Goal: Transaction & Acquisition: Purchase product/service

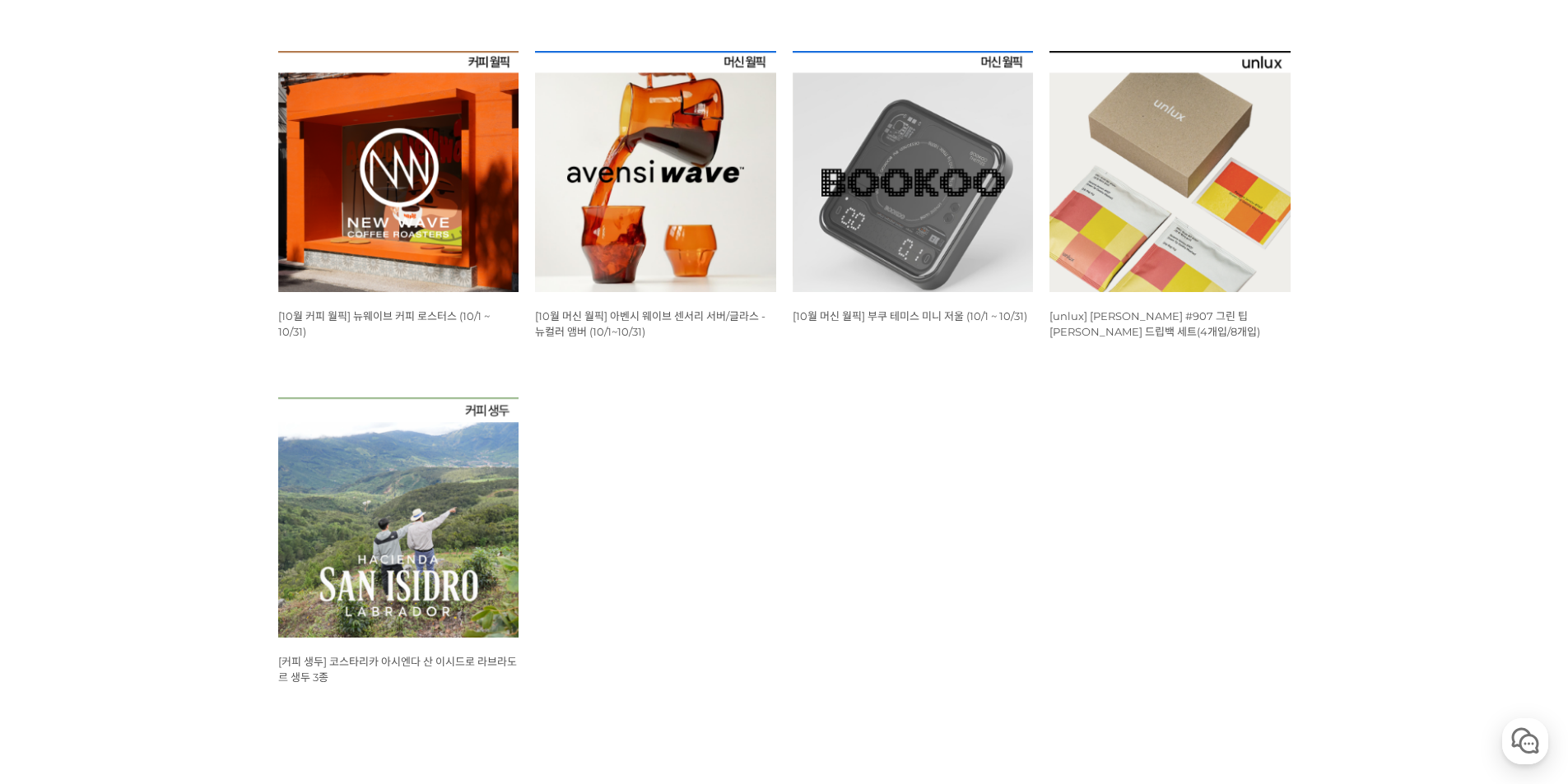
scroll to position [658, 0]
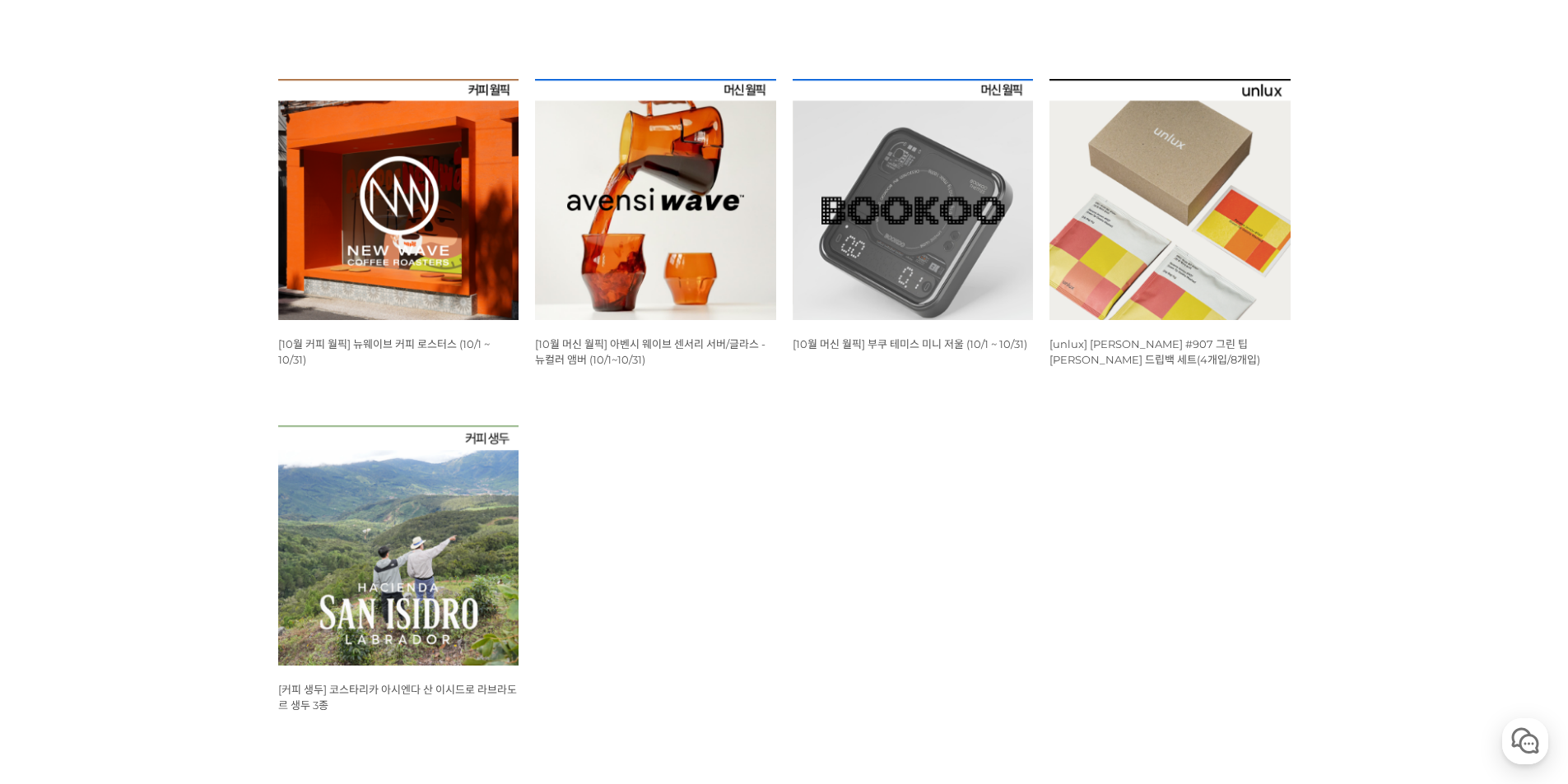
drag, startPoint x: 902, startPoint y: 662, endPoint x: 906, endPoint y: 653, distance: 9.8
click at [904, 659] on ul "WISH ADD OPTION 상품명 : [10월 커피 월픽] 뉴웨이브 커피 로스터스 (10/1 ~ 10/31) 판매가 : 16,000원 WIS…" at bounding box center [784, 425] width 1029 height 692
click at [927, 345] on span "[10월 머신 월픽] 부쿠 테미스 미니 저울 (10/1 ~ 10/31)" at bounding box center [910, 344] width 234 height 13
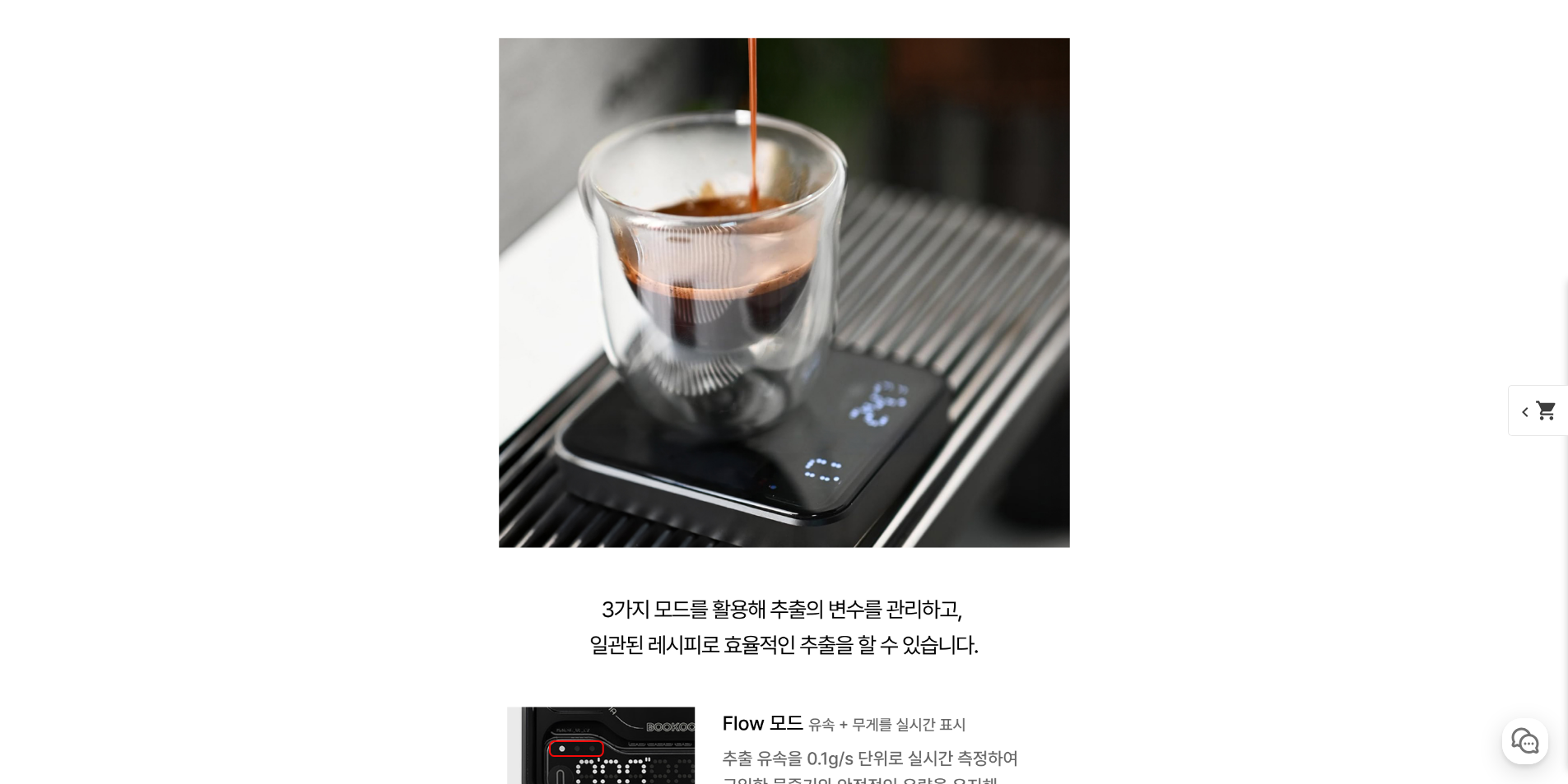
scroll to position [7322, 0]
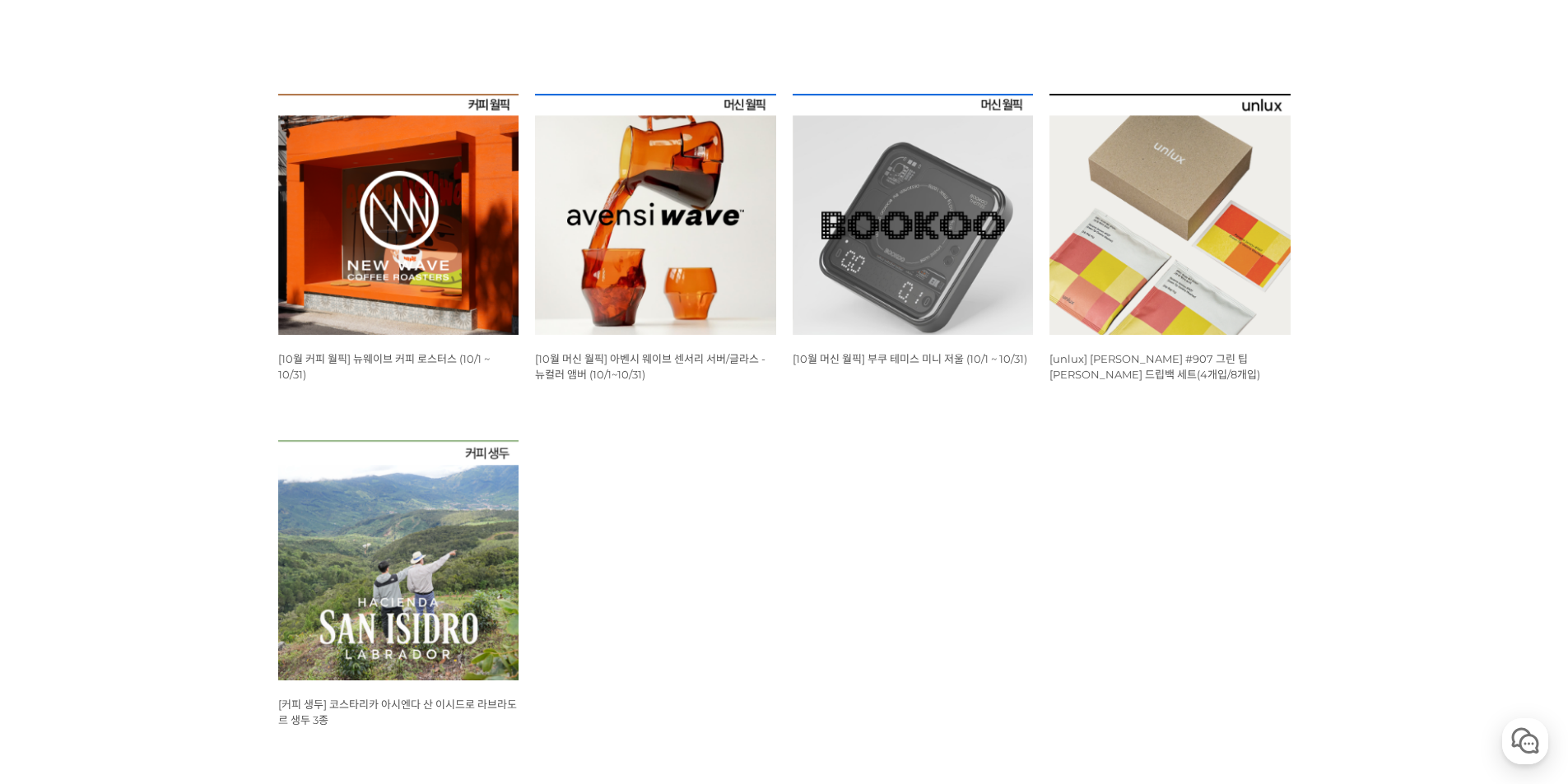
drag, startPoint x: 832, startPoint y: 571, endPoint x: 820, endPoint y: 507, distance: 65.1
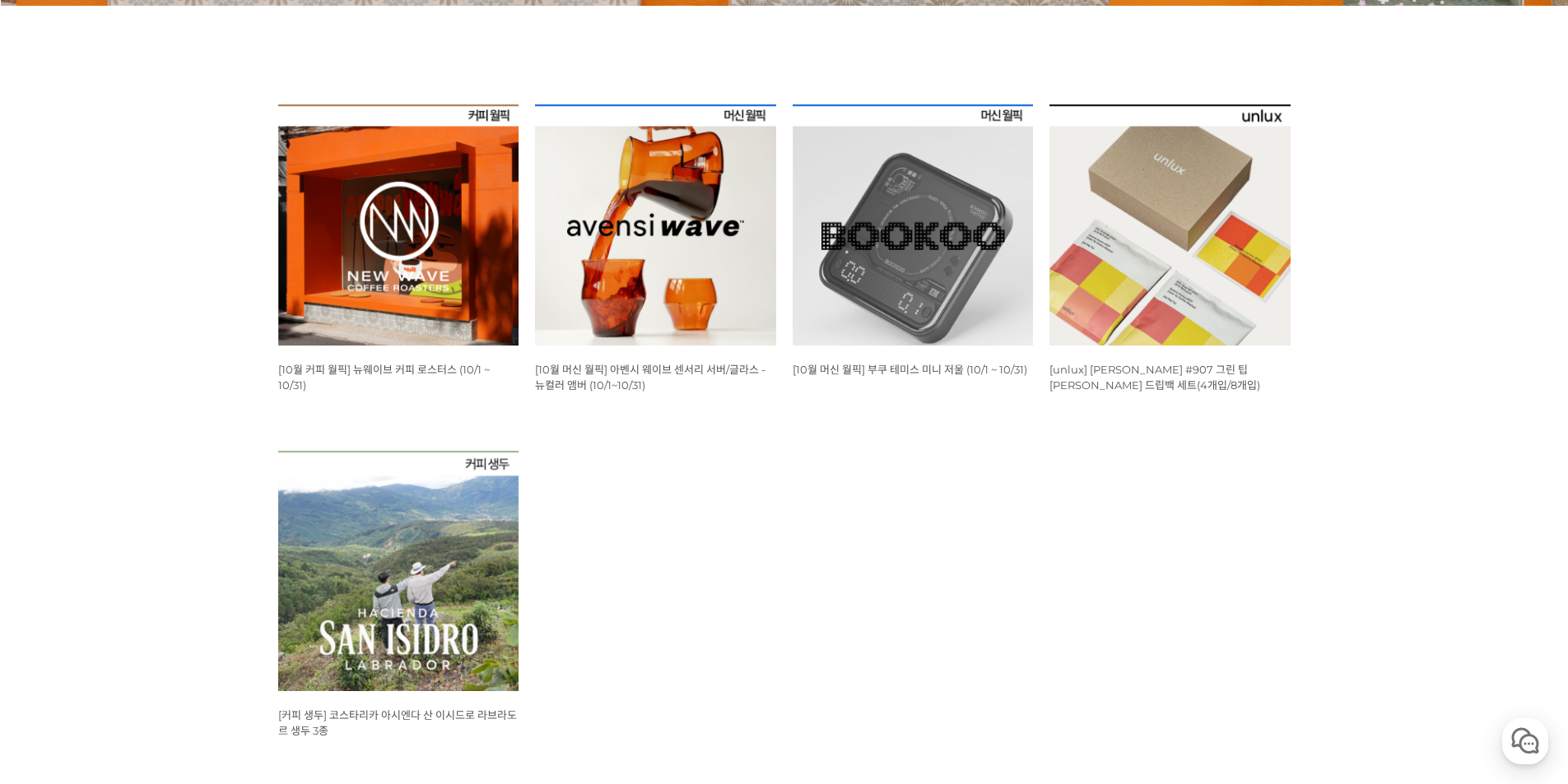
drag, startPoint x: 820, startPoint y: 511, endPoint x: 832, endPoint y: 576, distance: 66.1
click at [820, 512] on ul "WISH ADD OPTION 상품명 : [10월 커피 월픽] 뉴웨이브 커피 로스터스 (10/1 ~ 10/31) 판매가 : 16,000원 WIS…" at bounding box center [784, 450] width 1029 height 692
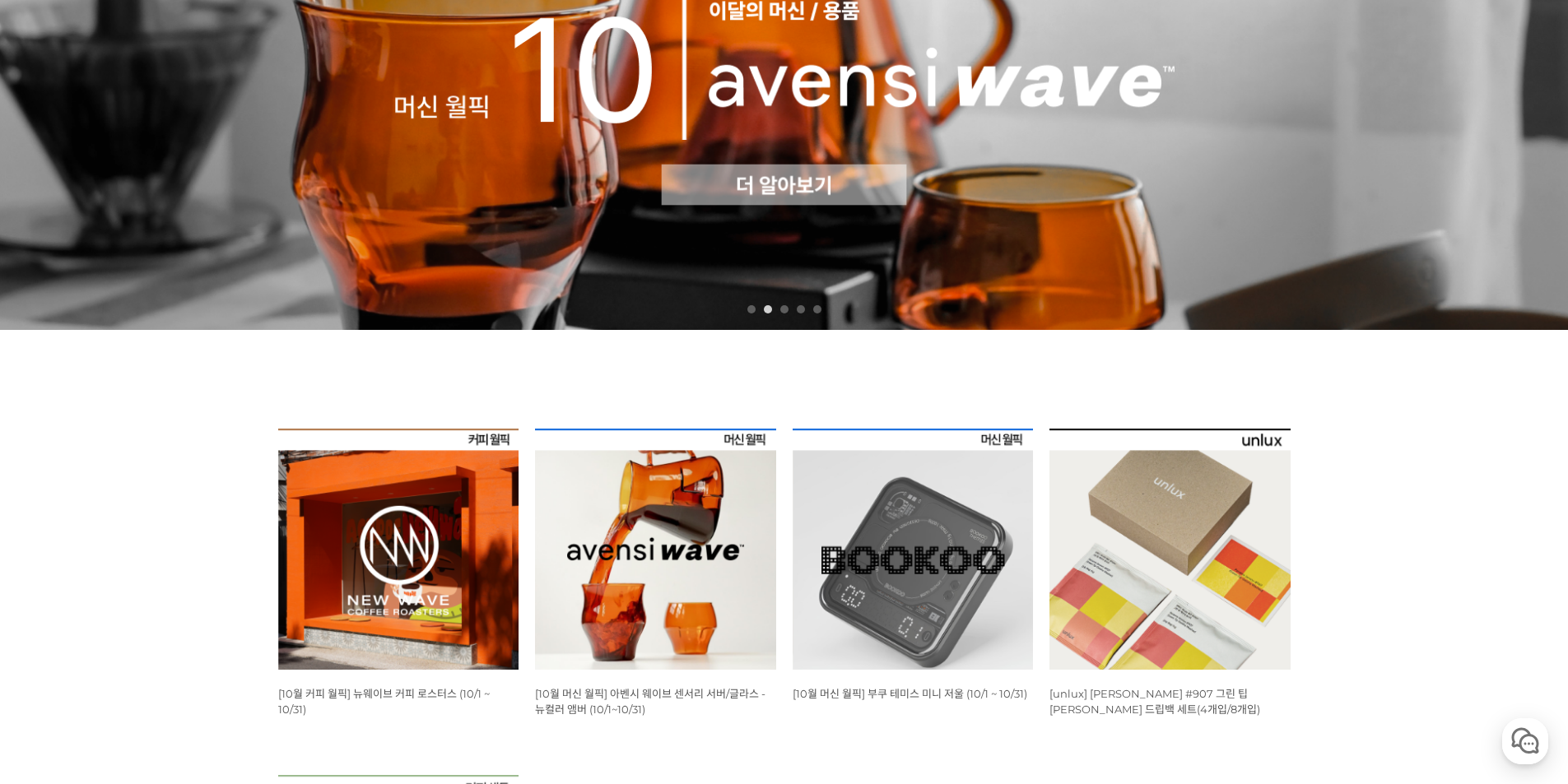
scroll to position [243, 0]
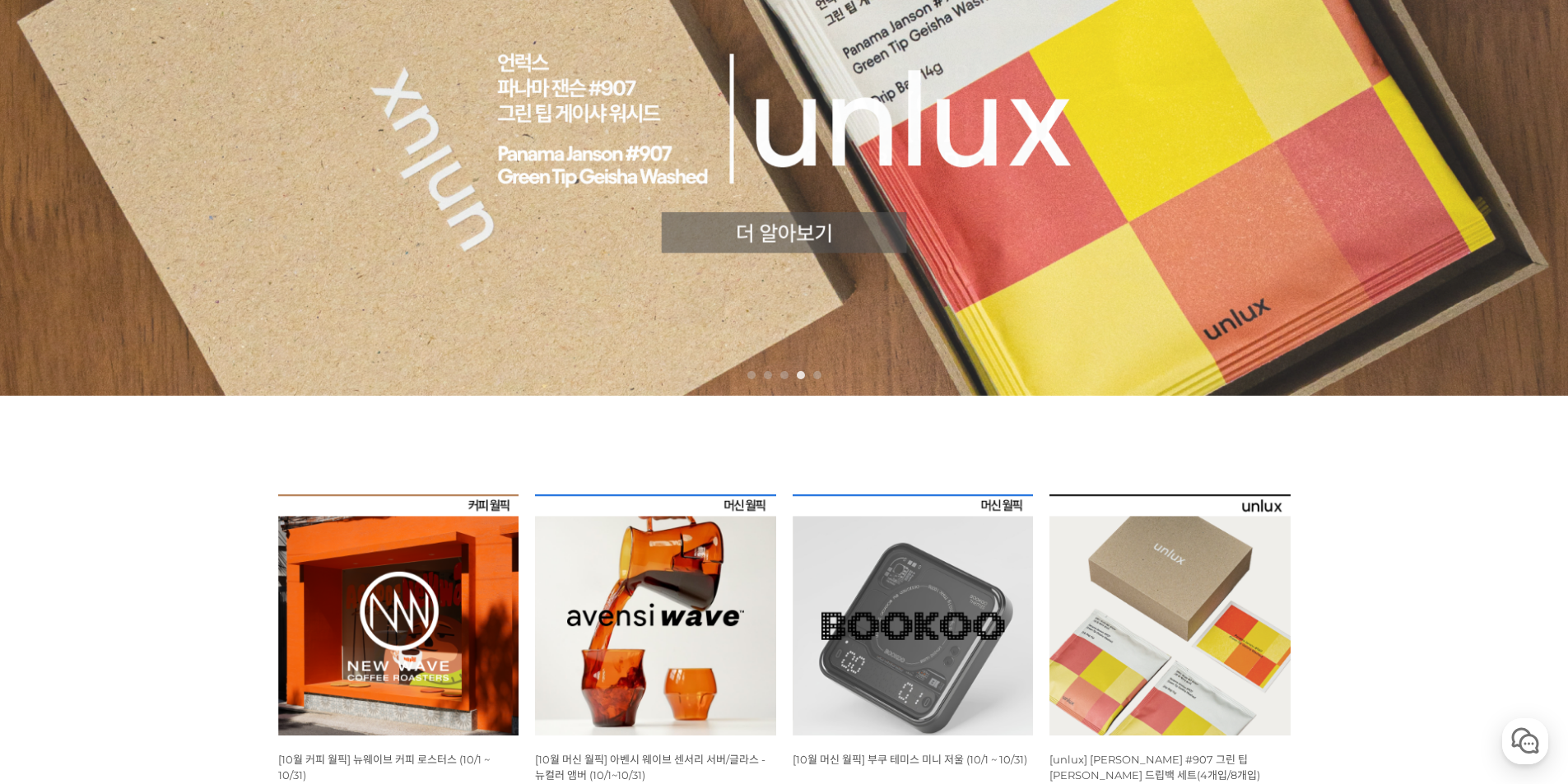
drag, startPoint x: 1504, startPoint y: 562, endPoint x: 1433, endPoint y: 551, distance: 71.8
click at [1503, 562] on div "뒤로가기 1 2 3 4 5 WISH ADD OPTION 상품명 : [10월 커피 월픽] 뉴웨이브 커피 로스터스 (10/1 ~ 10/31) 판매…" at bounding box center [784, 546] width 1568 height 1280
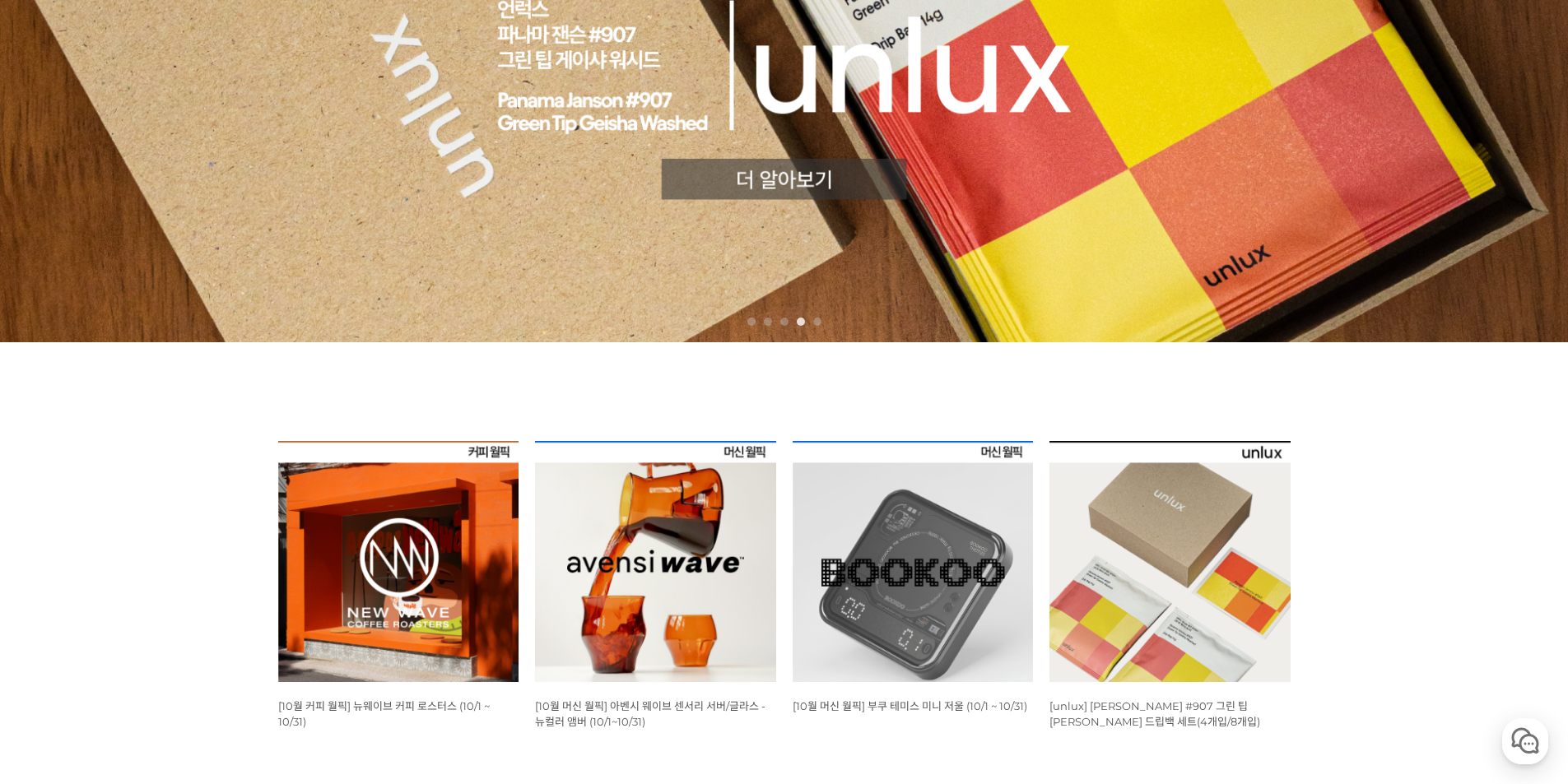
scroll to position [654, 0]
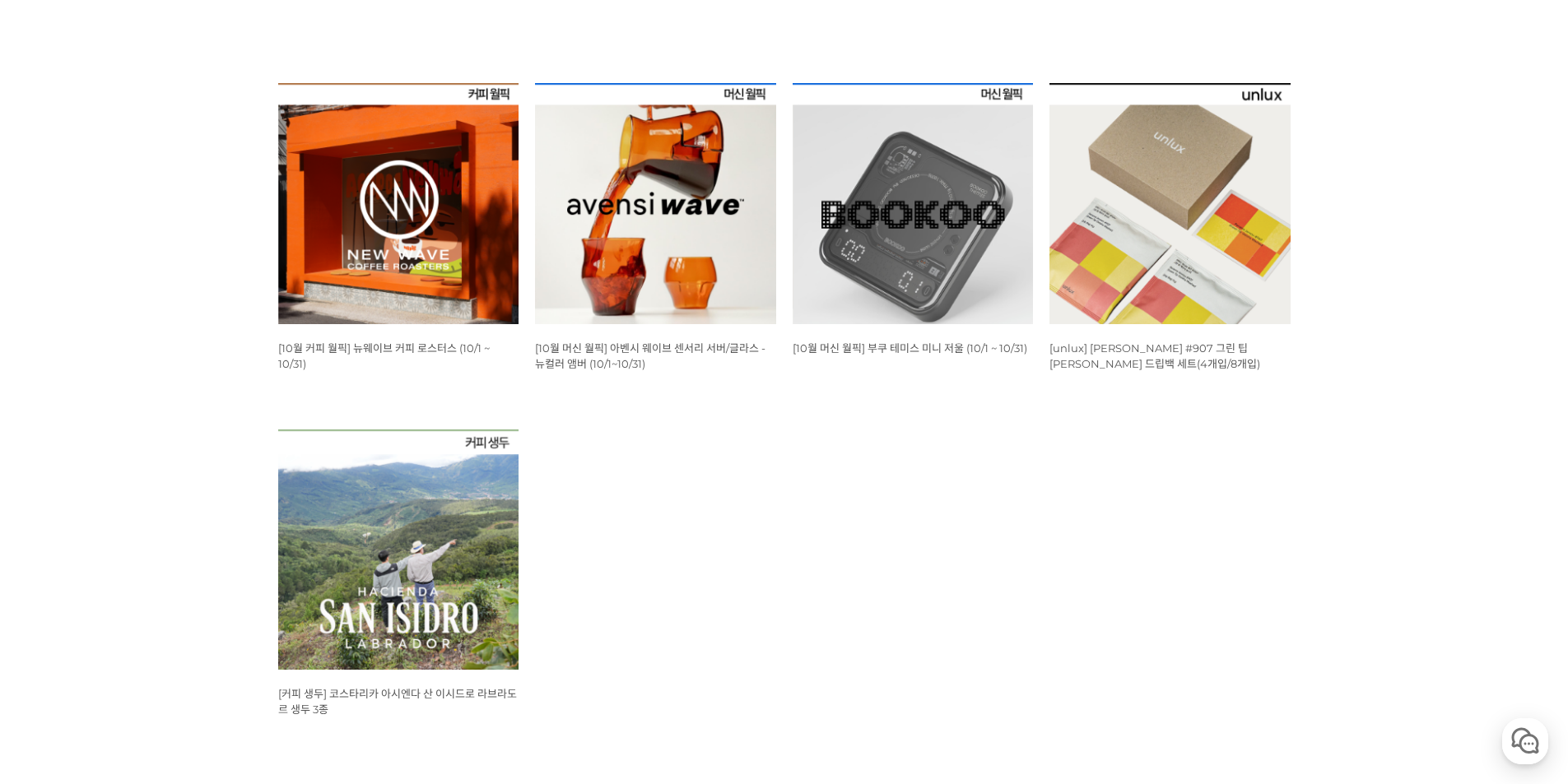
click at [436, 284] on img at bounding box center [398, 204] width 241 height 241
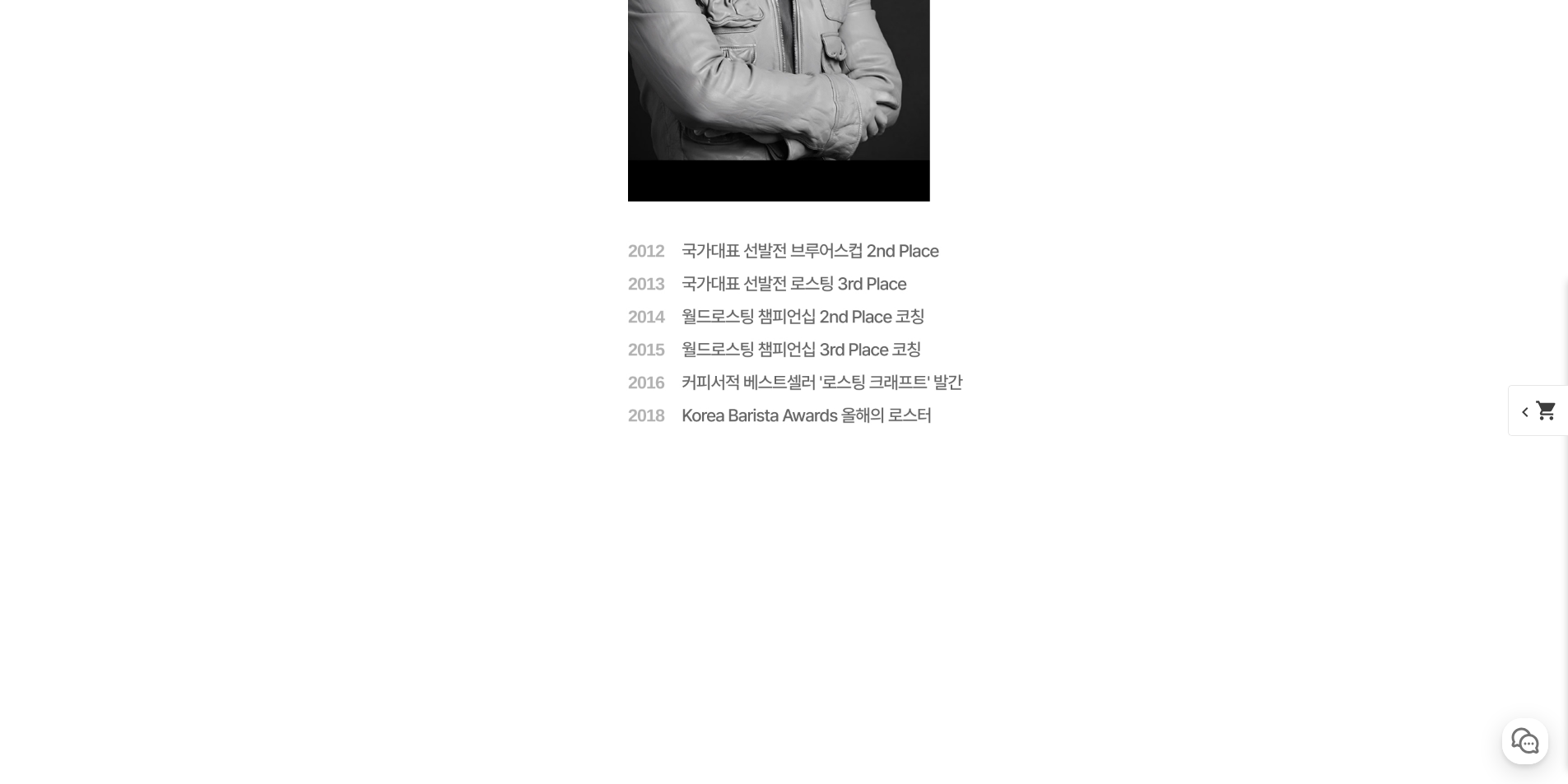
scroll to position [4361, 0]
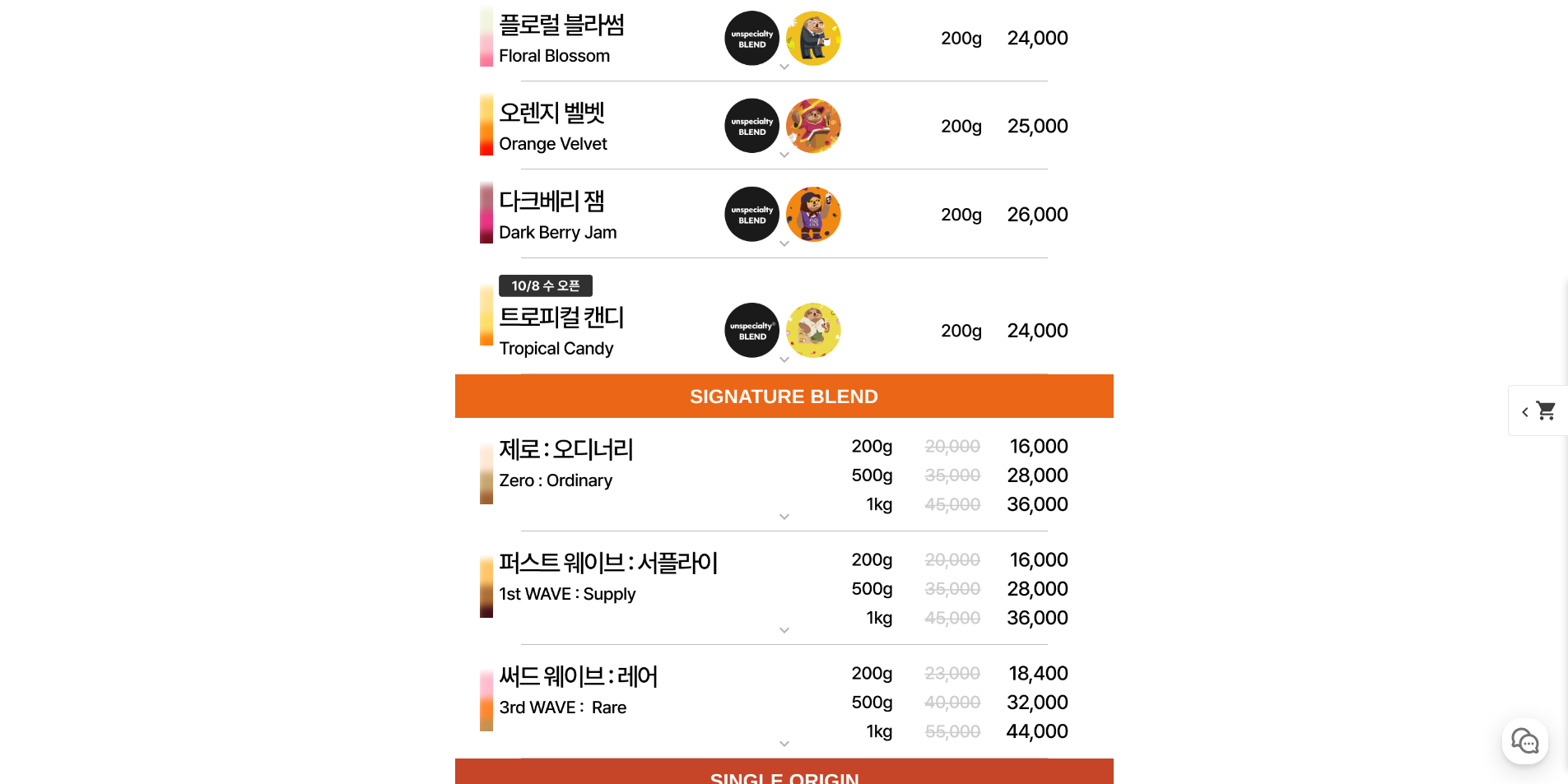
scroll to position [5019, 0]
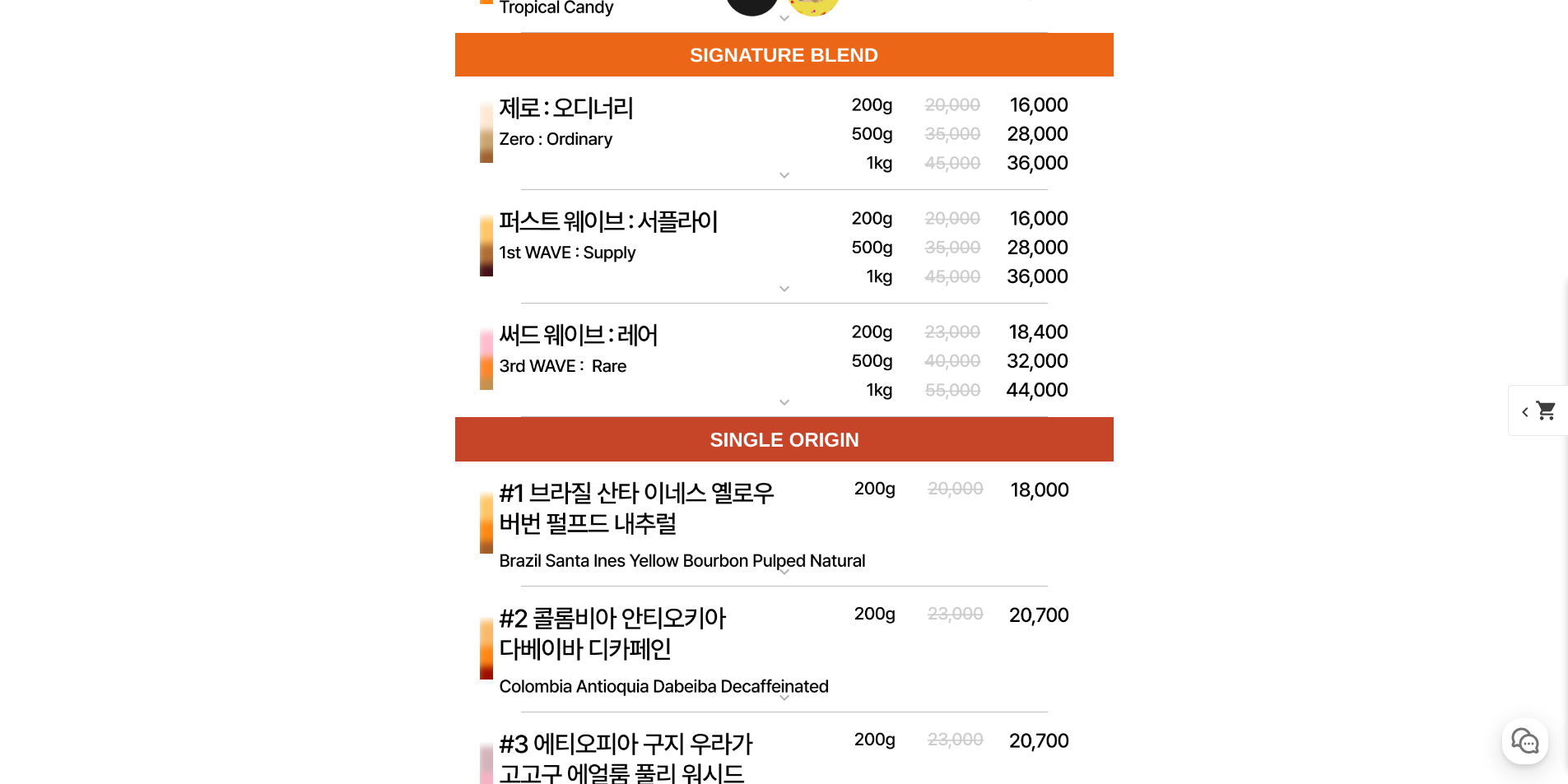
scroll to position [5184, 0]
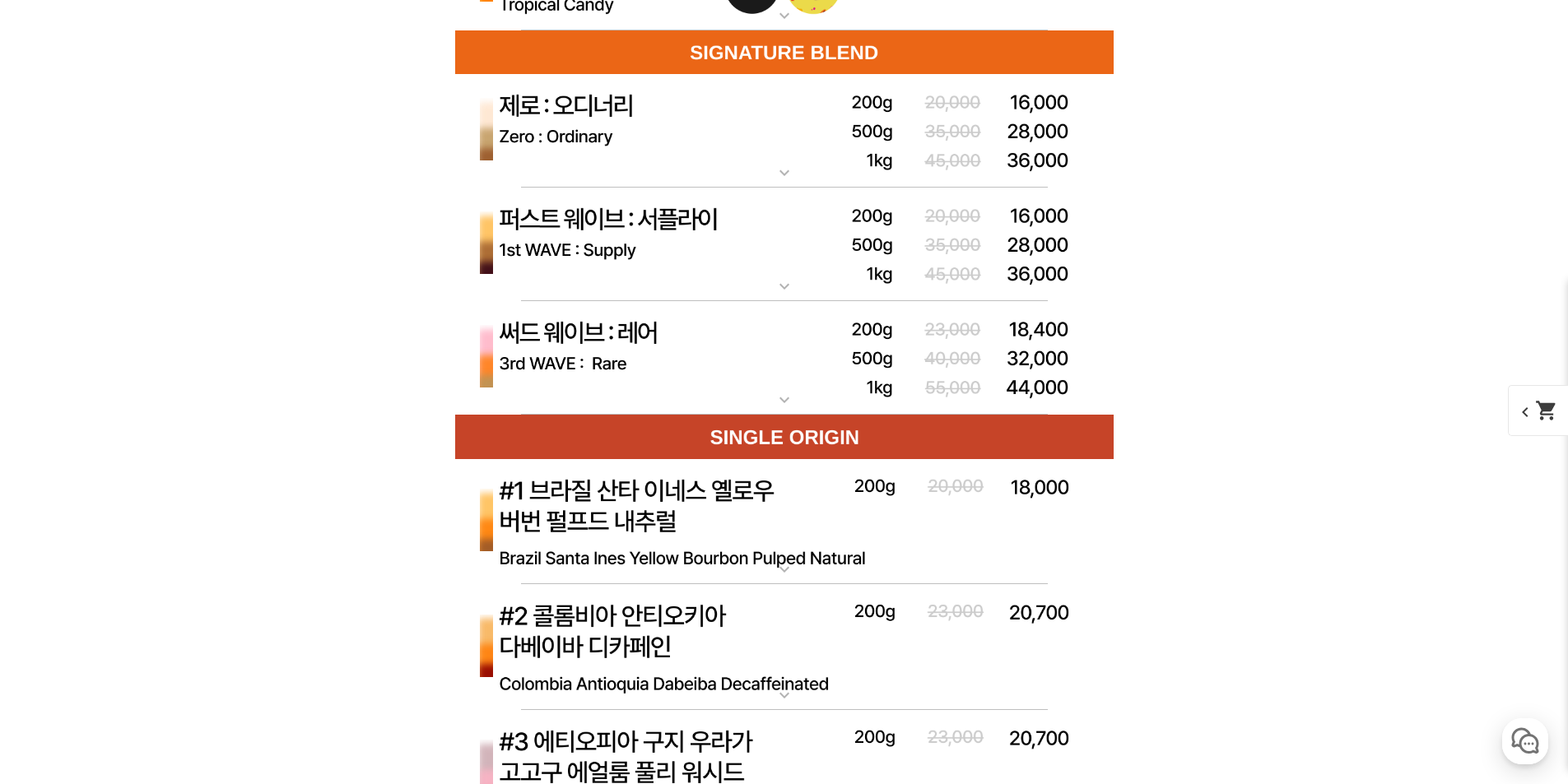
click at [736, 383] on img at bounding box center [784, 358] width 658 height 115
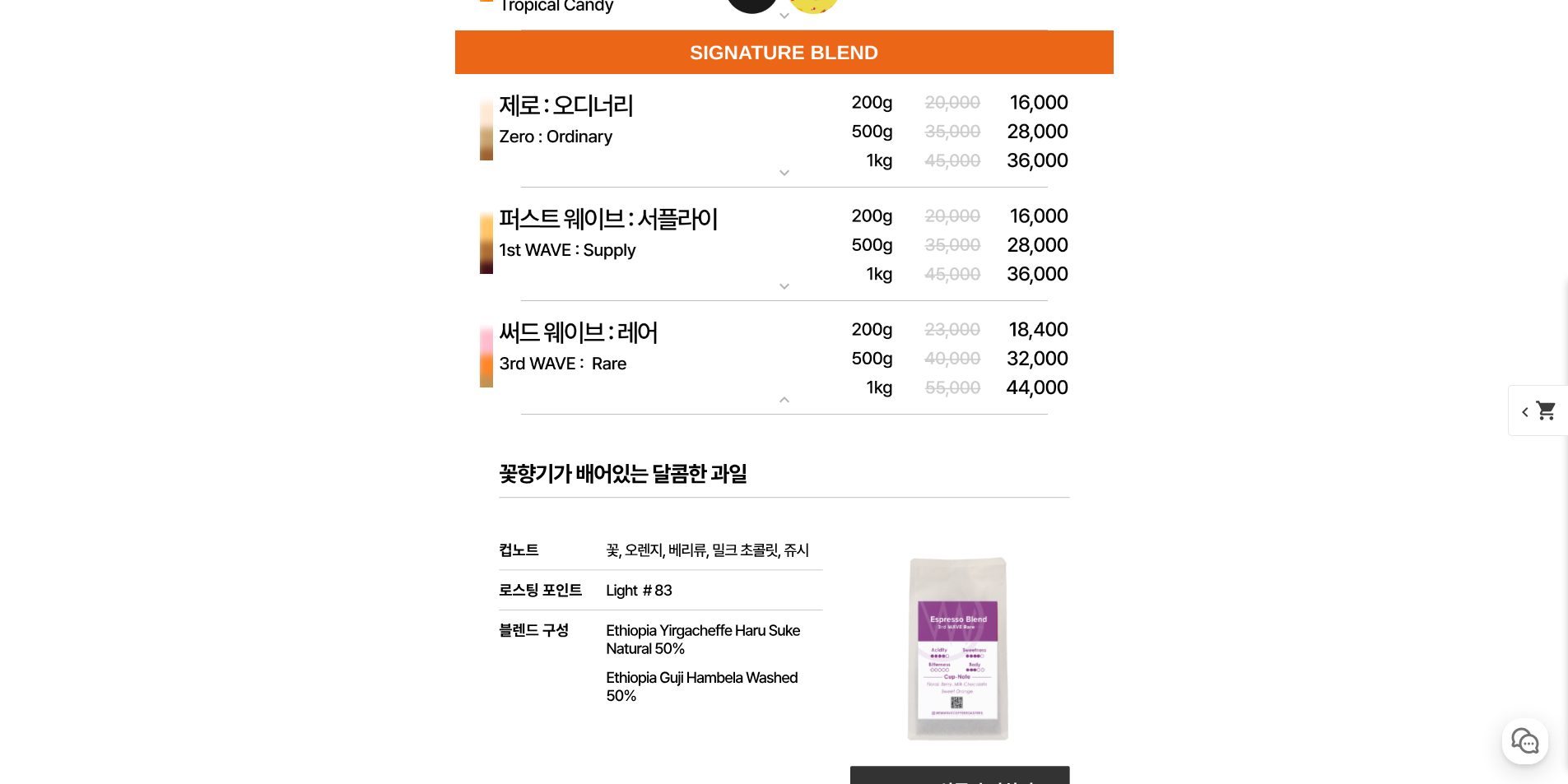
click at [784, 362] on img at bounding box center [784, 358] width 658 height 115
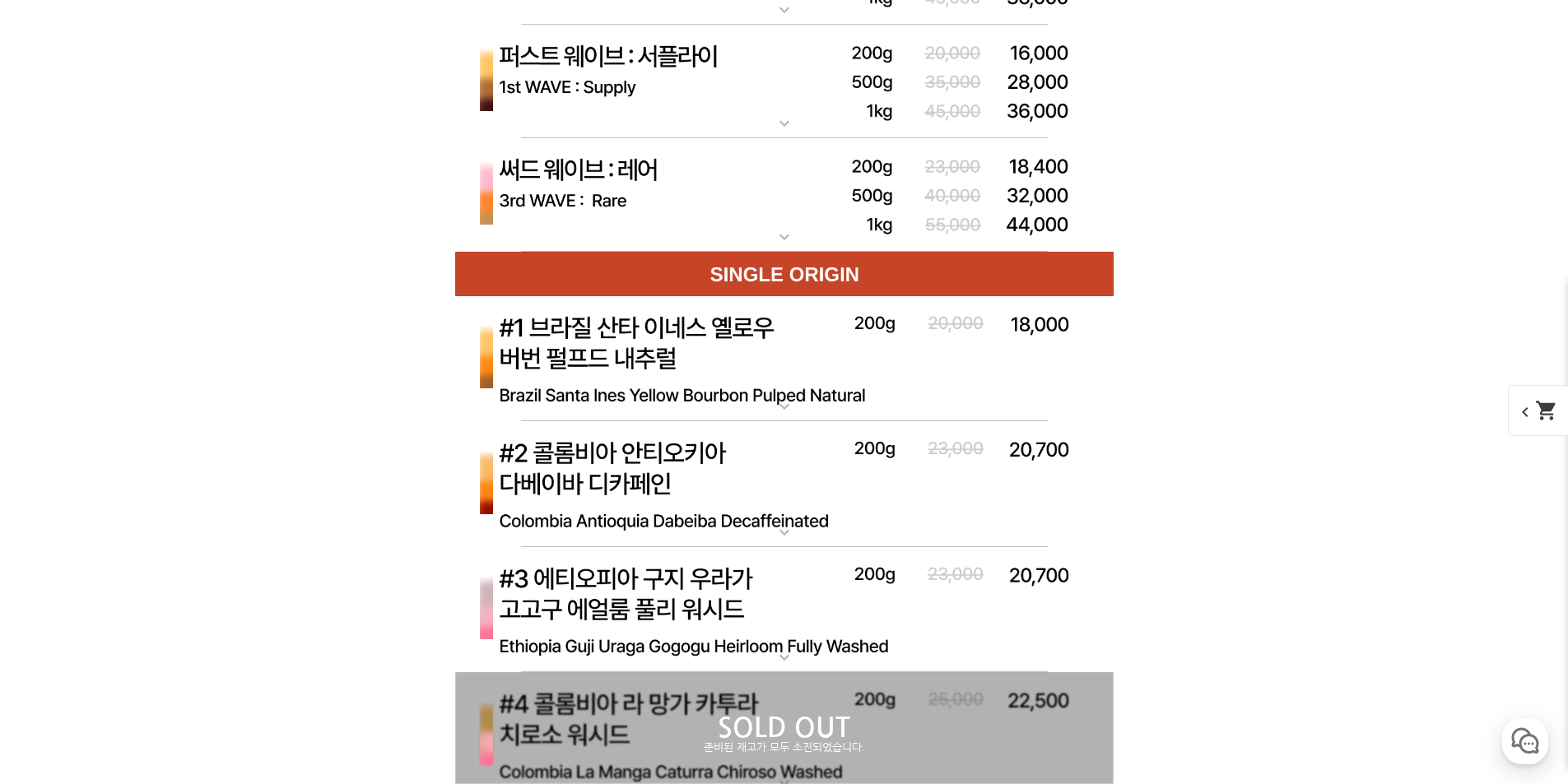
scroll to position [5348, 0]
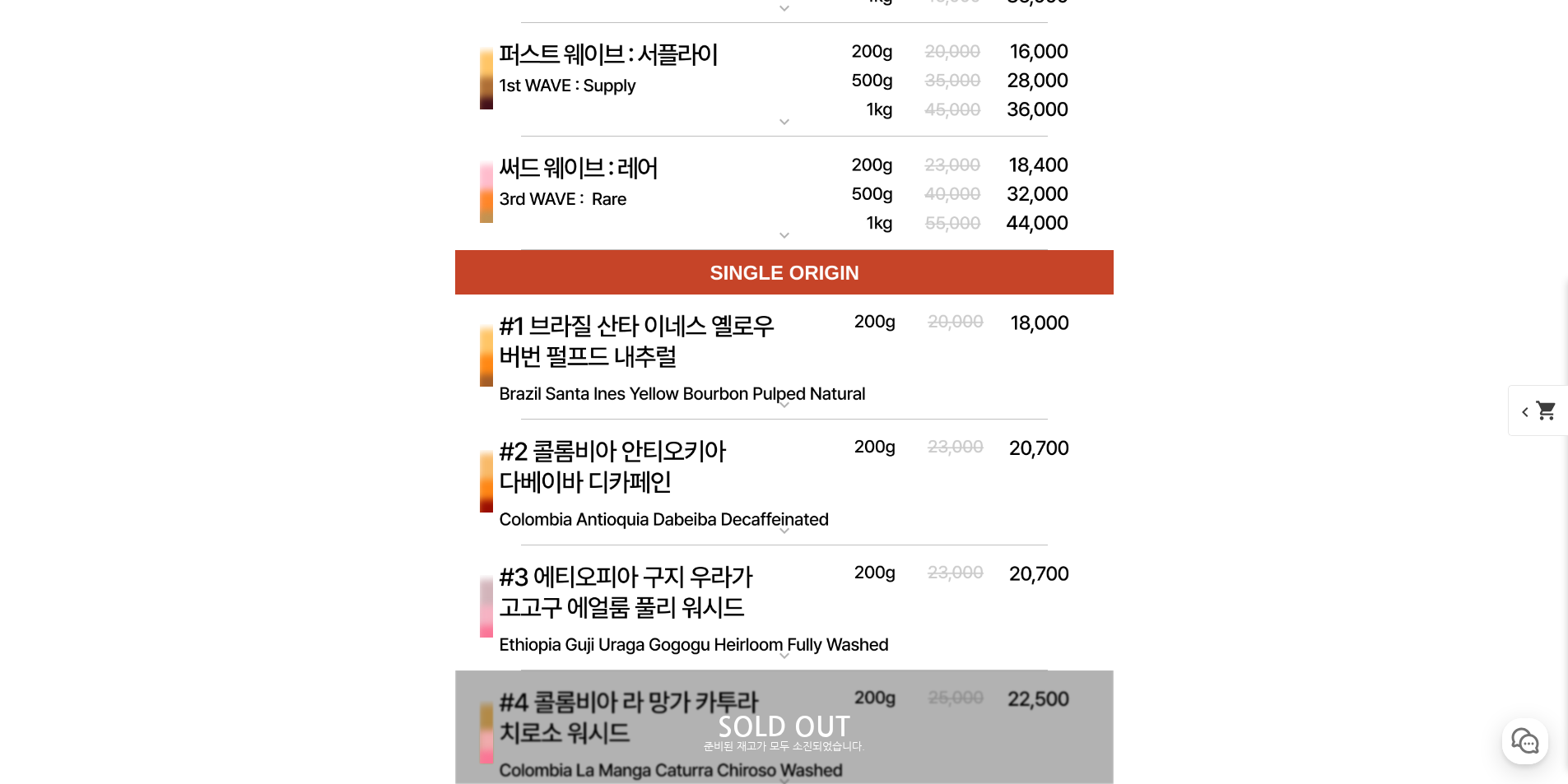
click at [881, 348] on img at bounding box center [784, 358] width 658 height 127
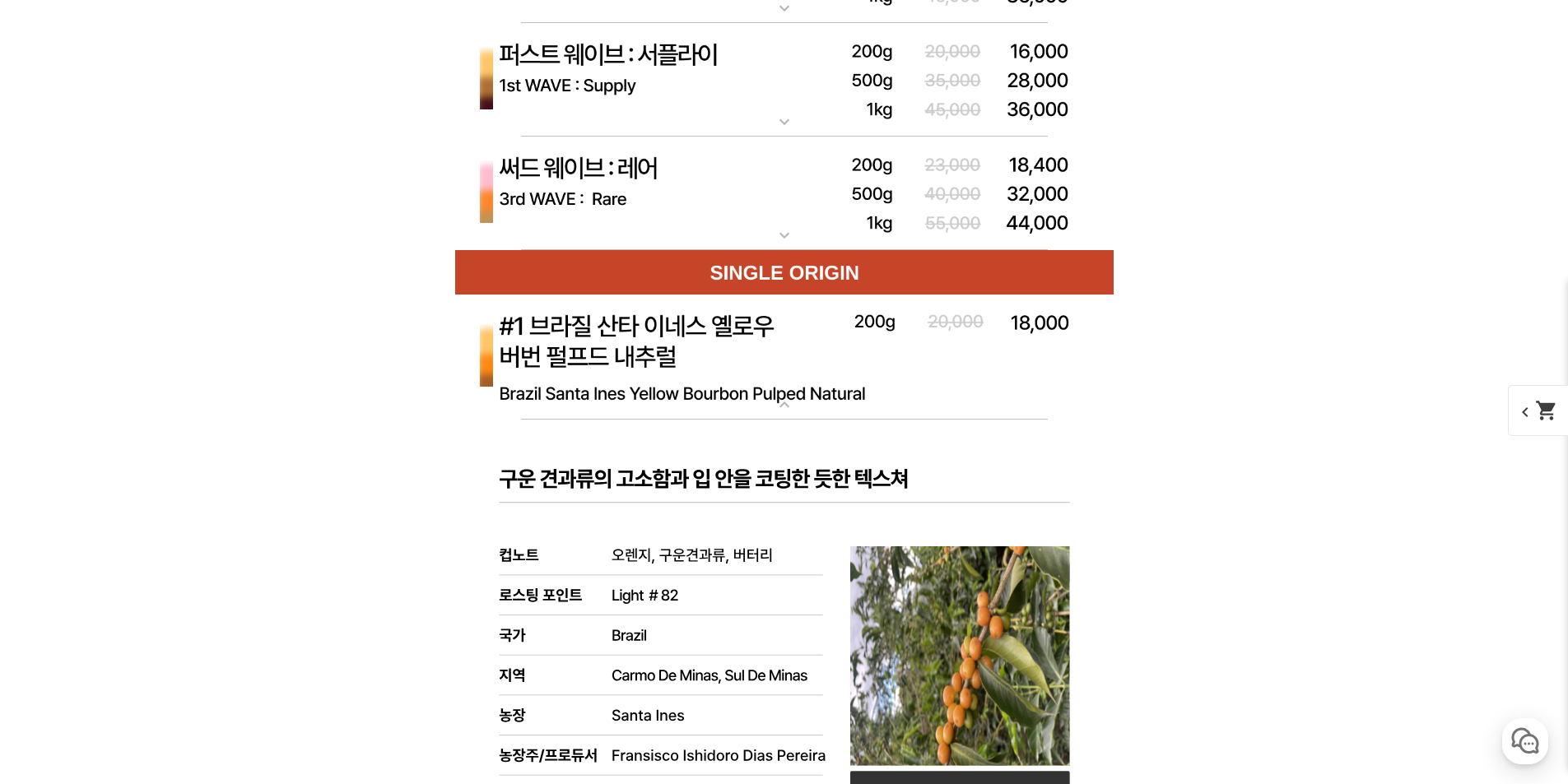
click at [885, 343] on img at bounding box center [784, 358] width 658 height 127
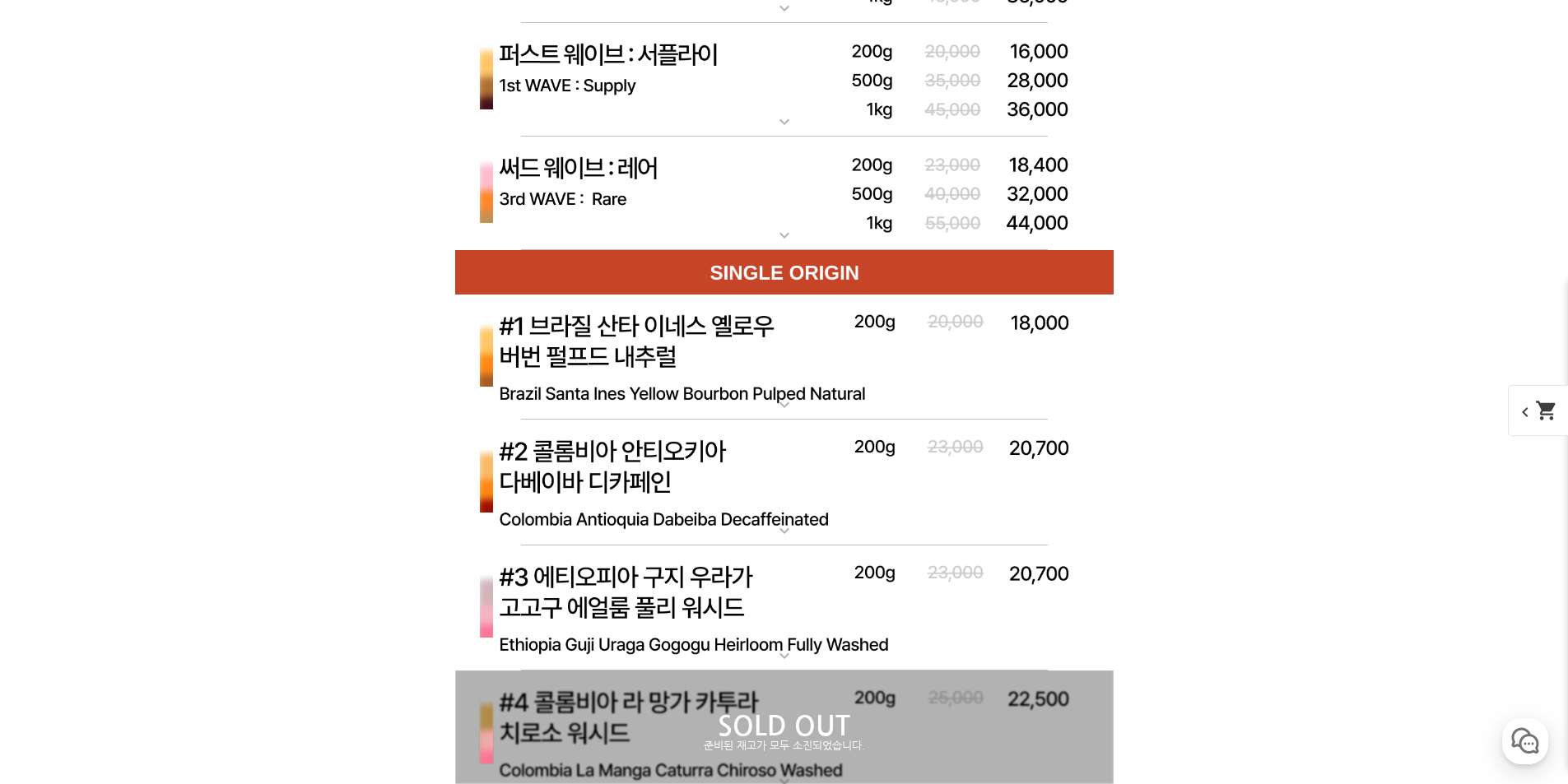
scroll to position [5430, 0]
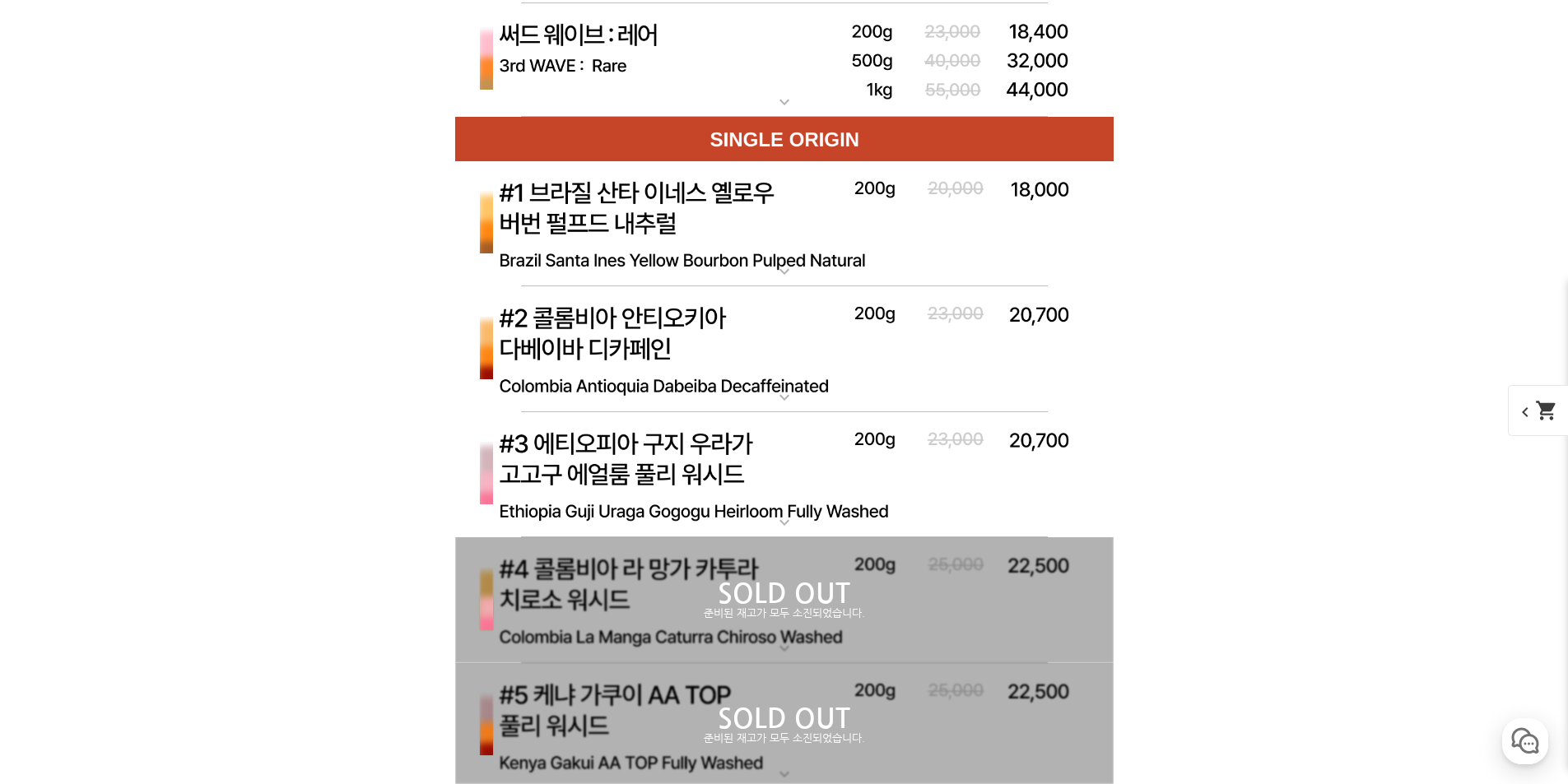
scroll to position [5513, 0]
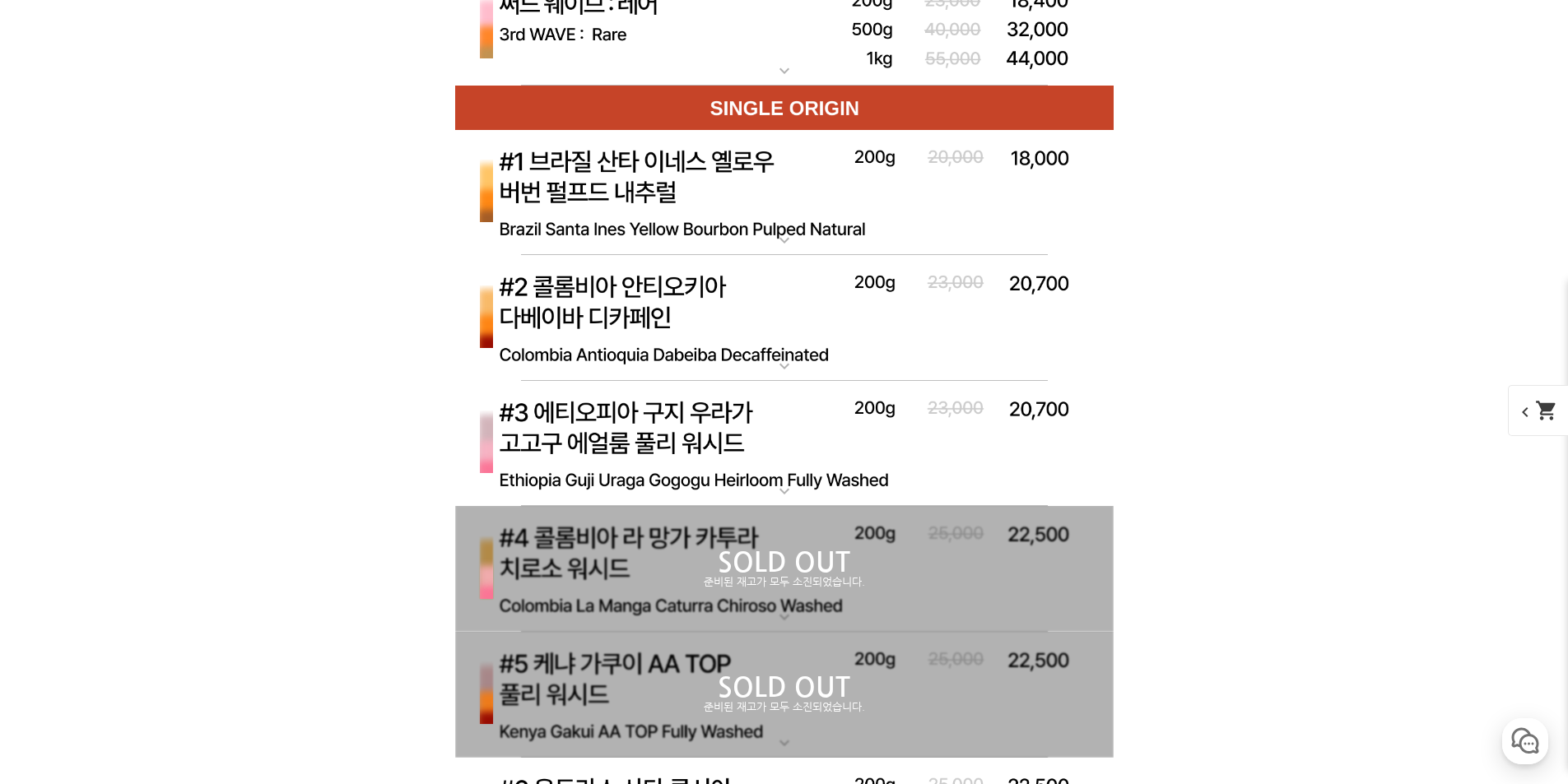
click at [1006, 459] on img at bounding box center [784, 445] width 658 height 127
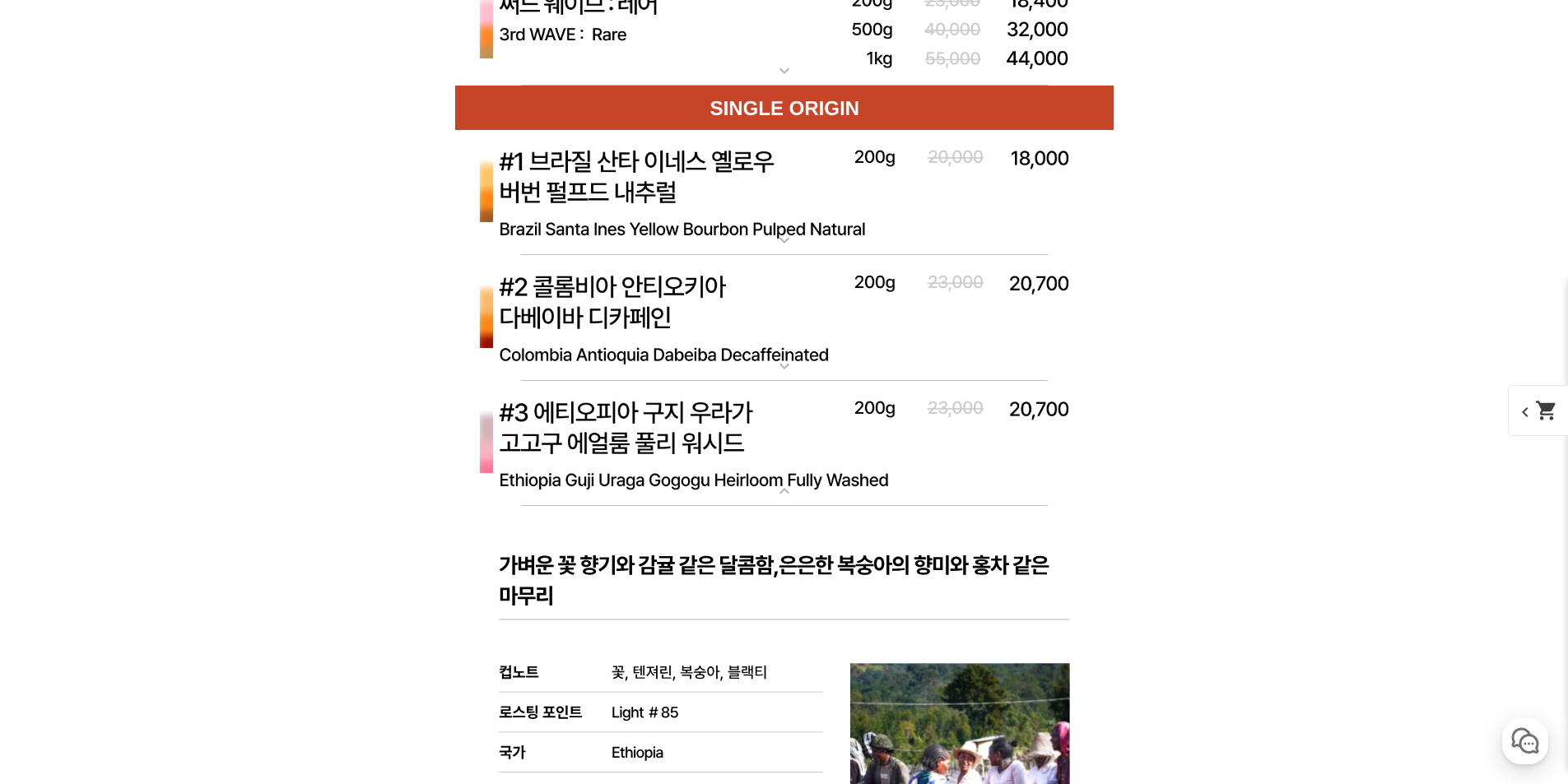
click at [1007, 459] on img at bounding box center [784, 445] width 658 height 127
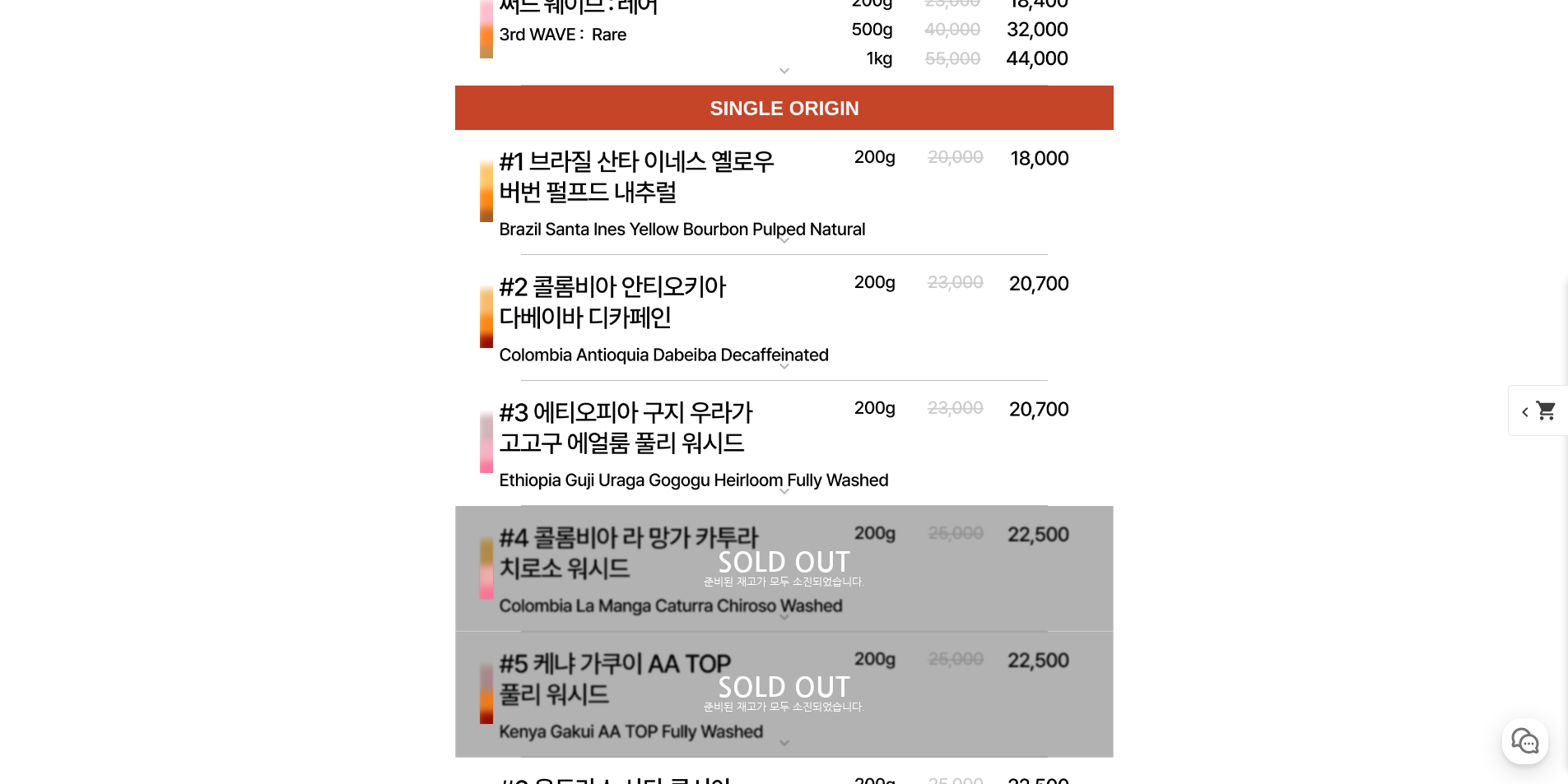
click at [1434, 433] on div "뒤로가기 현재 위치 홈 커피 월픽 상품 상세 정보 이전 리스트 1번째 리스트 2번째 리스트 3번째 리스트 다음 리스트" at bounding box center [784, 779] width 1568 height 12286
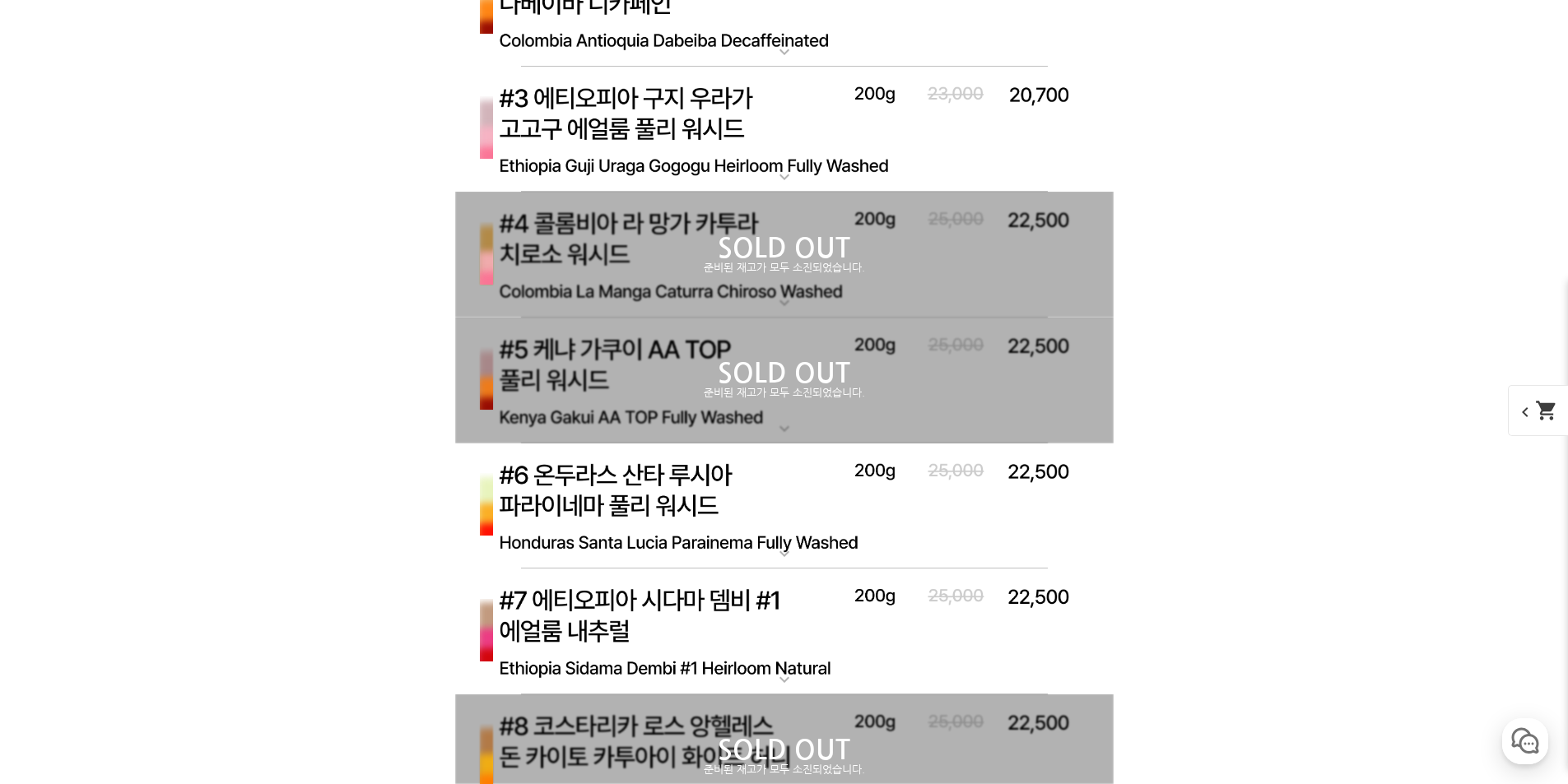
scroll to position [5924, 0]
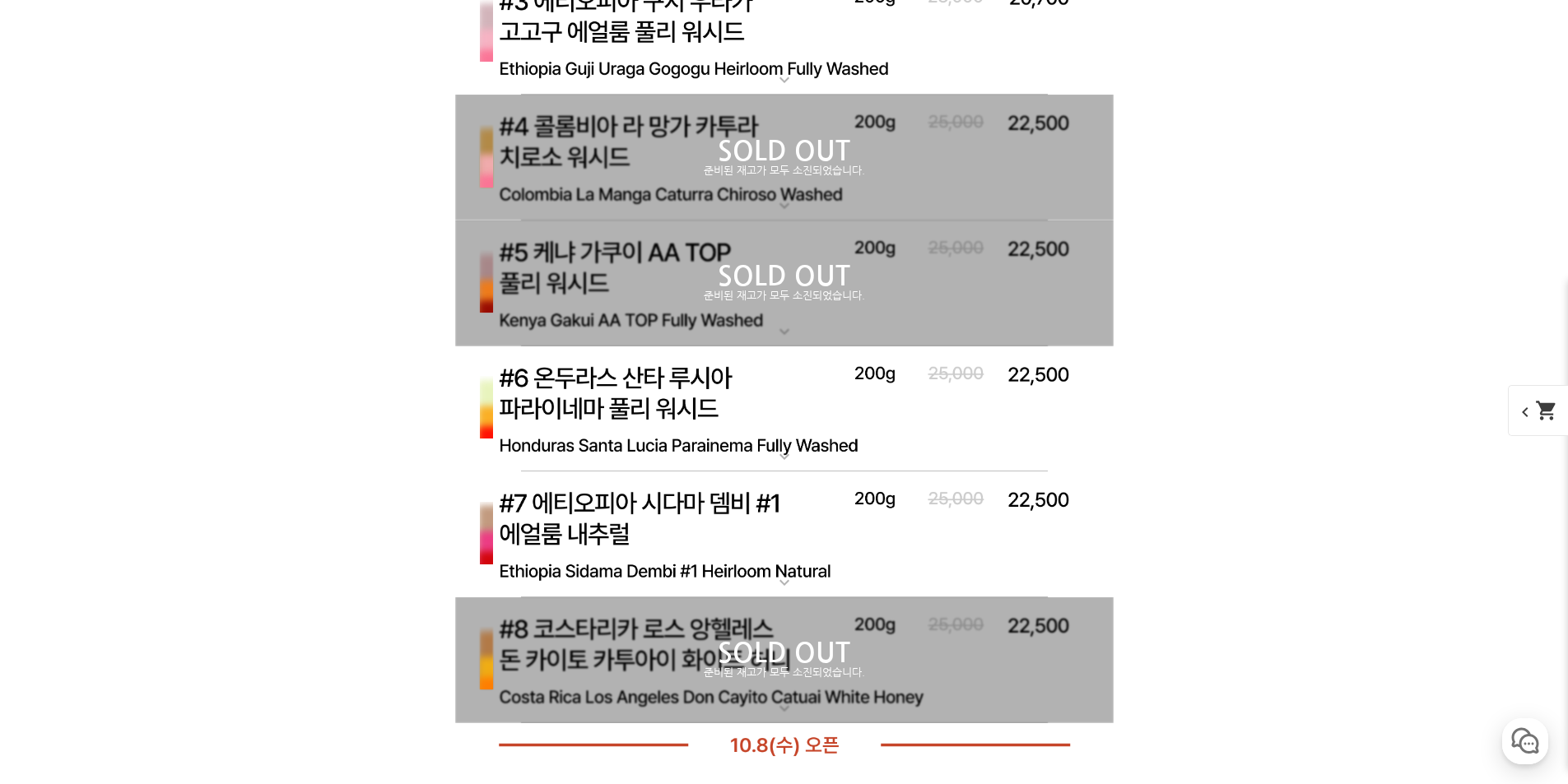
click at [911, 545] on img at bounding box center [784, 535] width 658 height 127
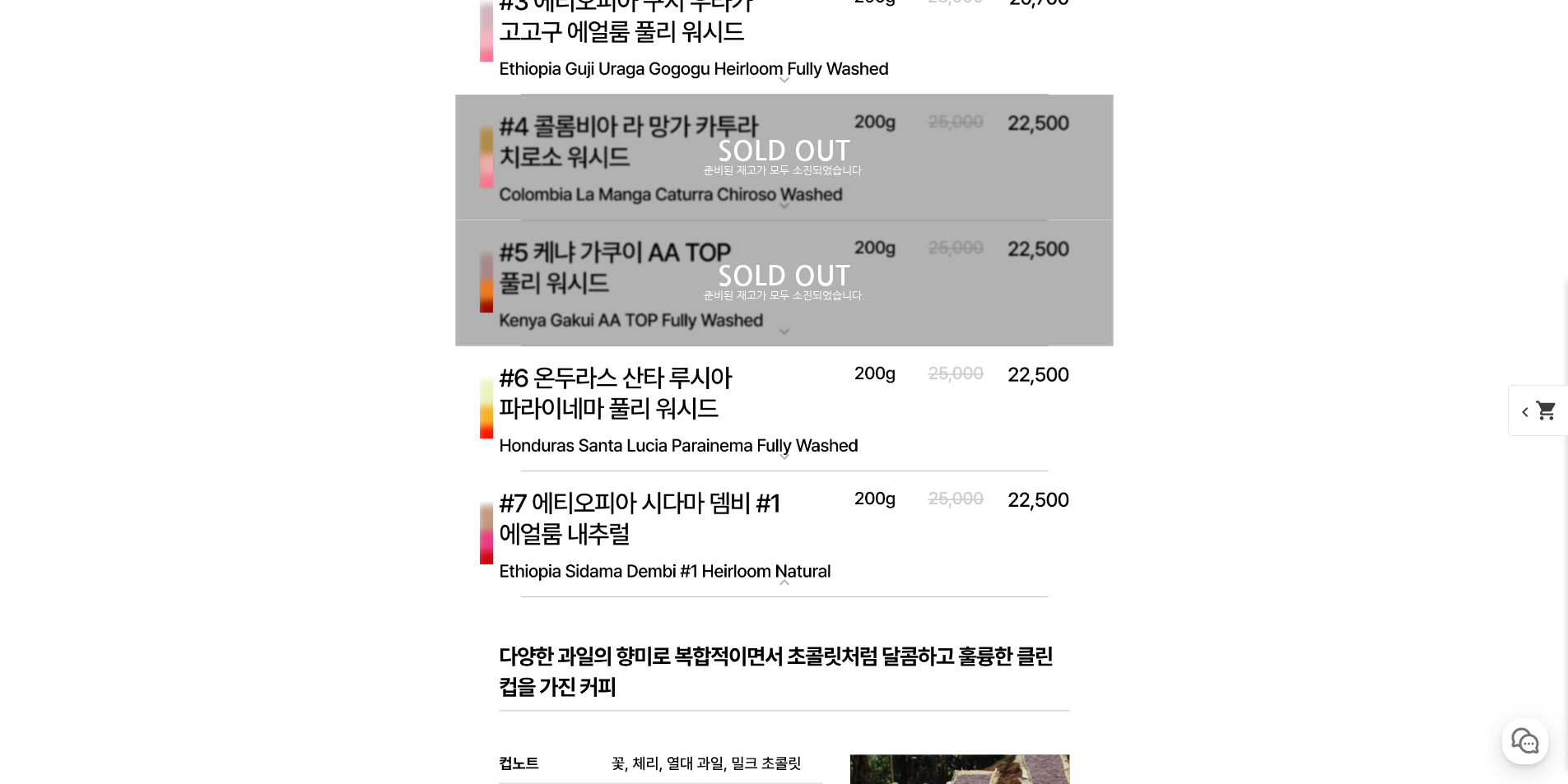
click at [910, 541] on img at bounding box center [784, 535] width 658 height 127
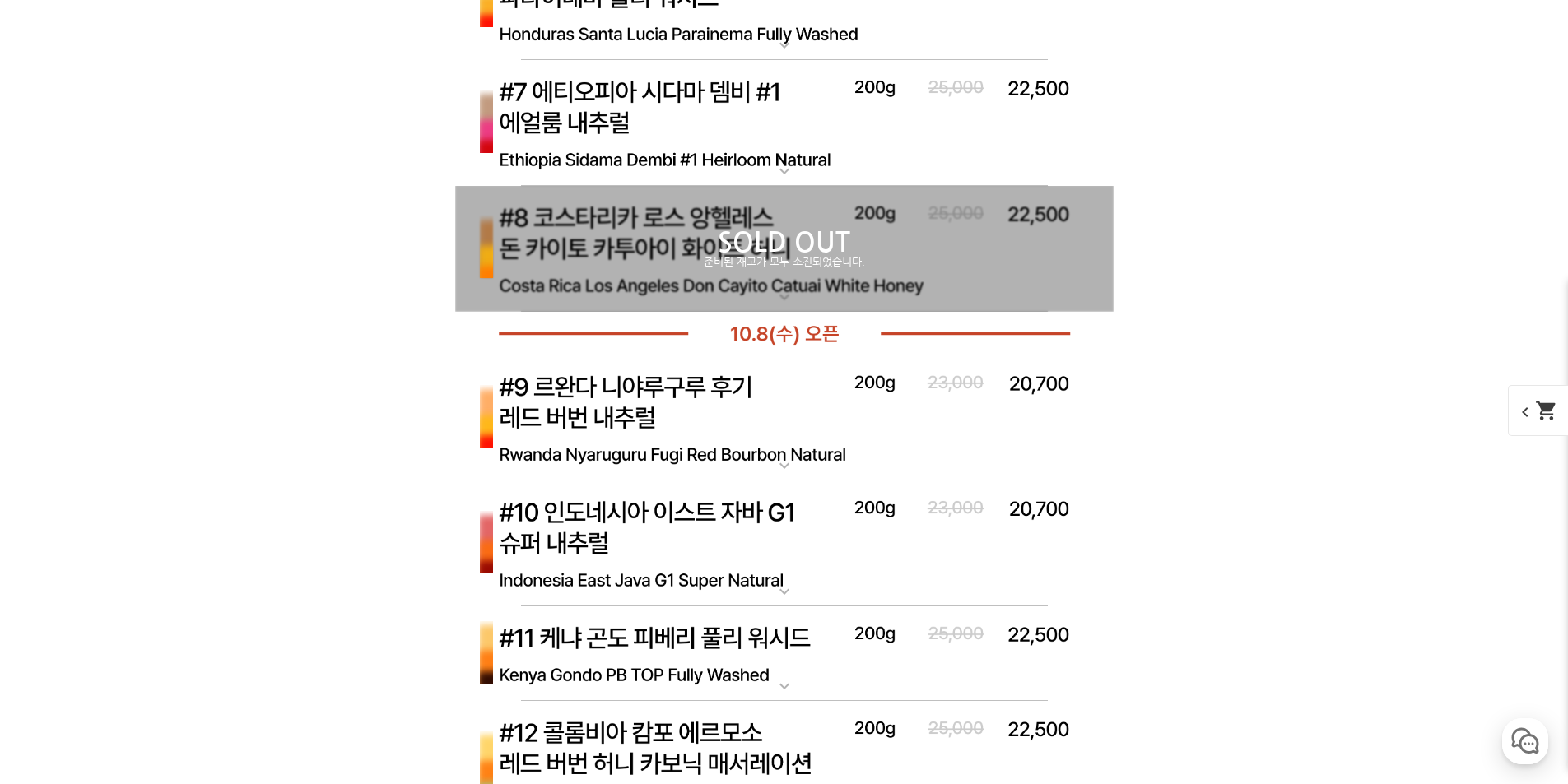
scroll to position [6664, 0]
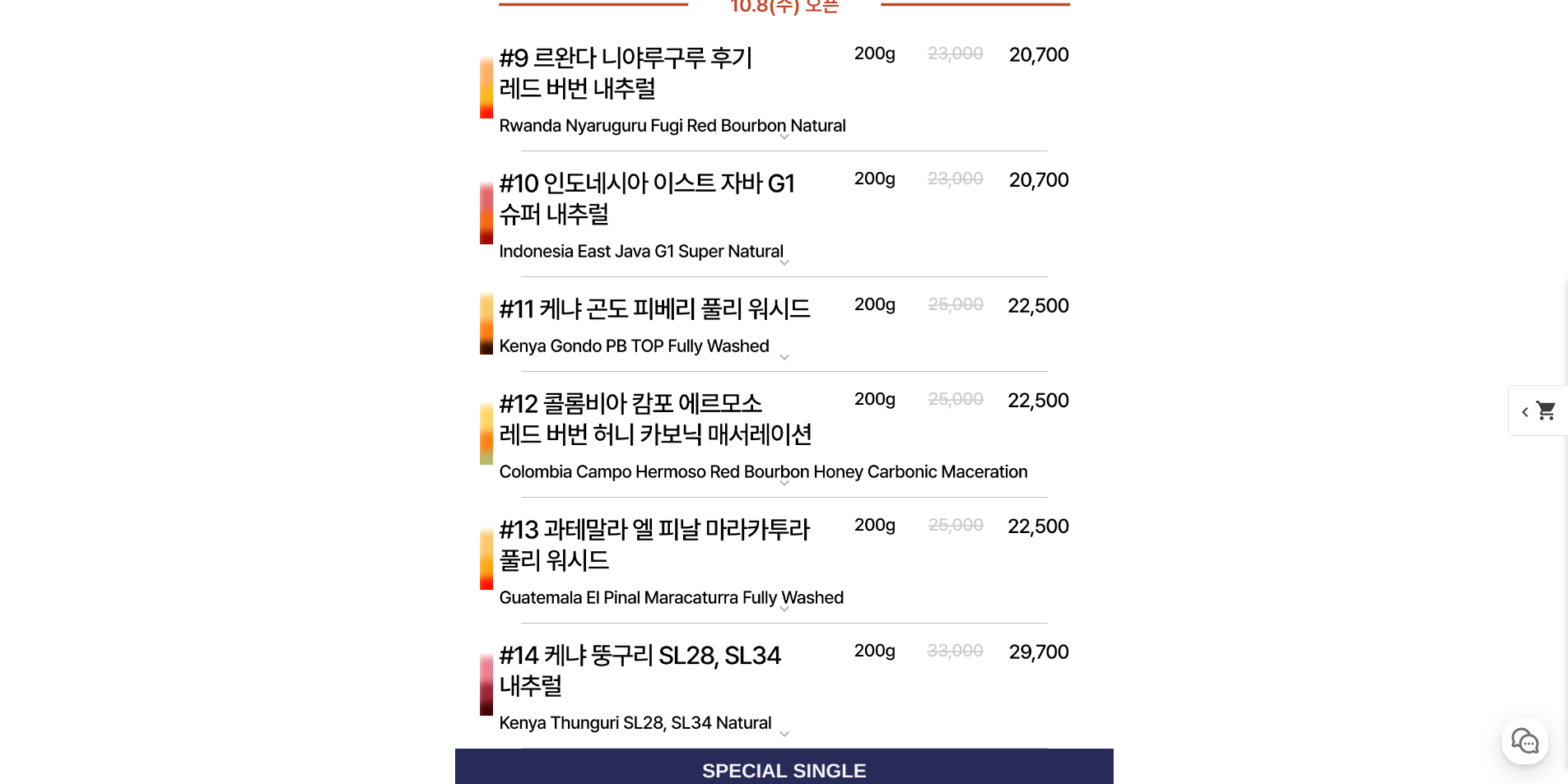
click at [720, 339] on img at bounding box center [784, 324] width 658 height 96
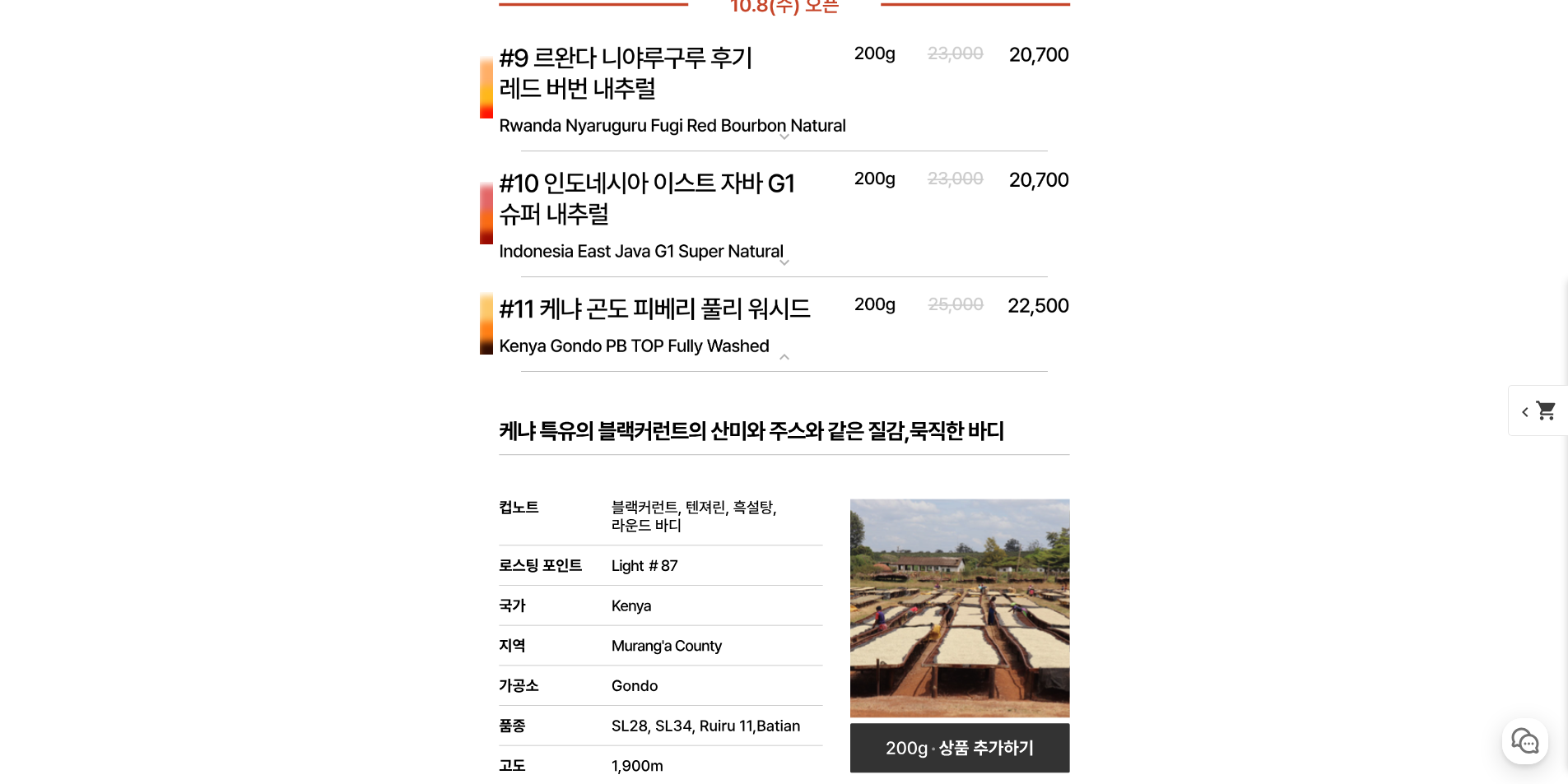
click at [721, 339] on img at bounding box center [784, 324] width 658 height 96
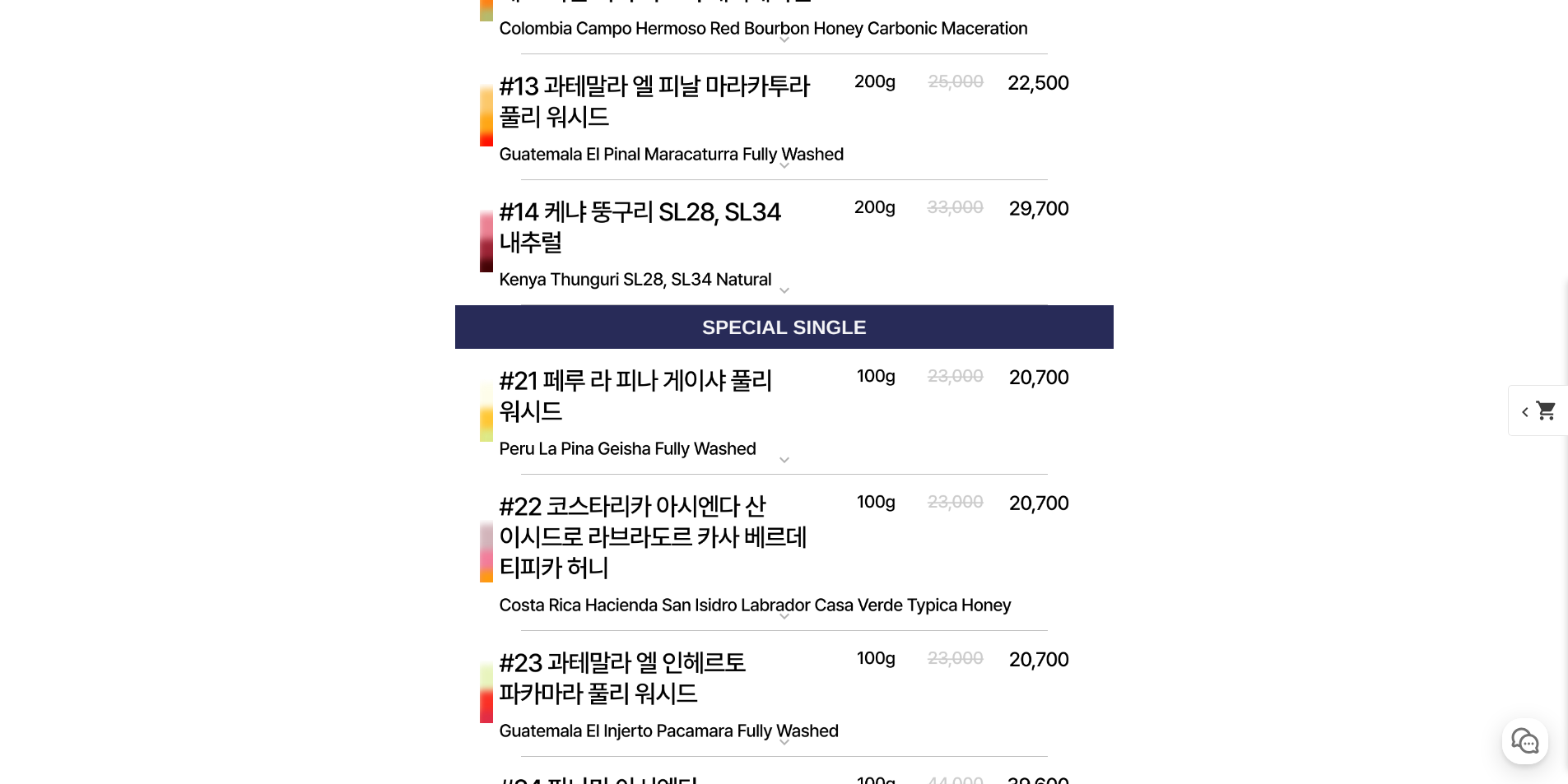
scroll to position [7322, 0]
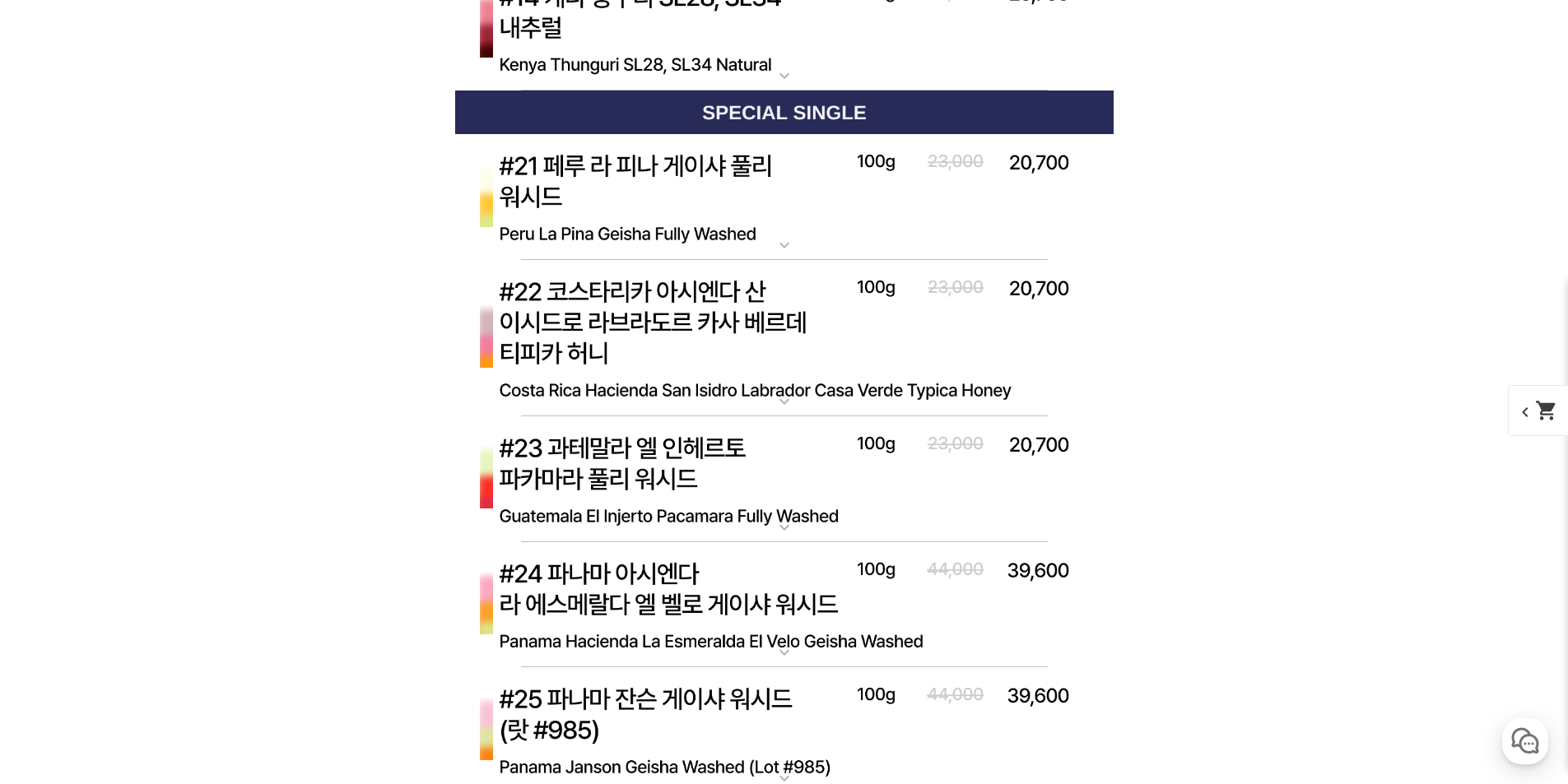
click at [849, 220] on img at bounding box center [784, 197] width 658 height 127
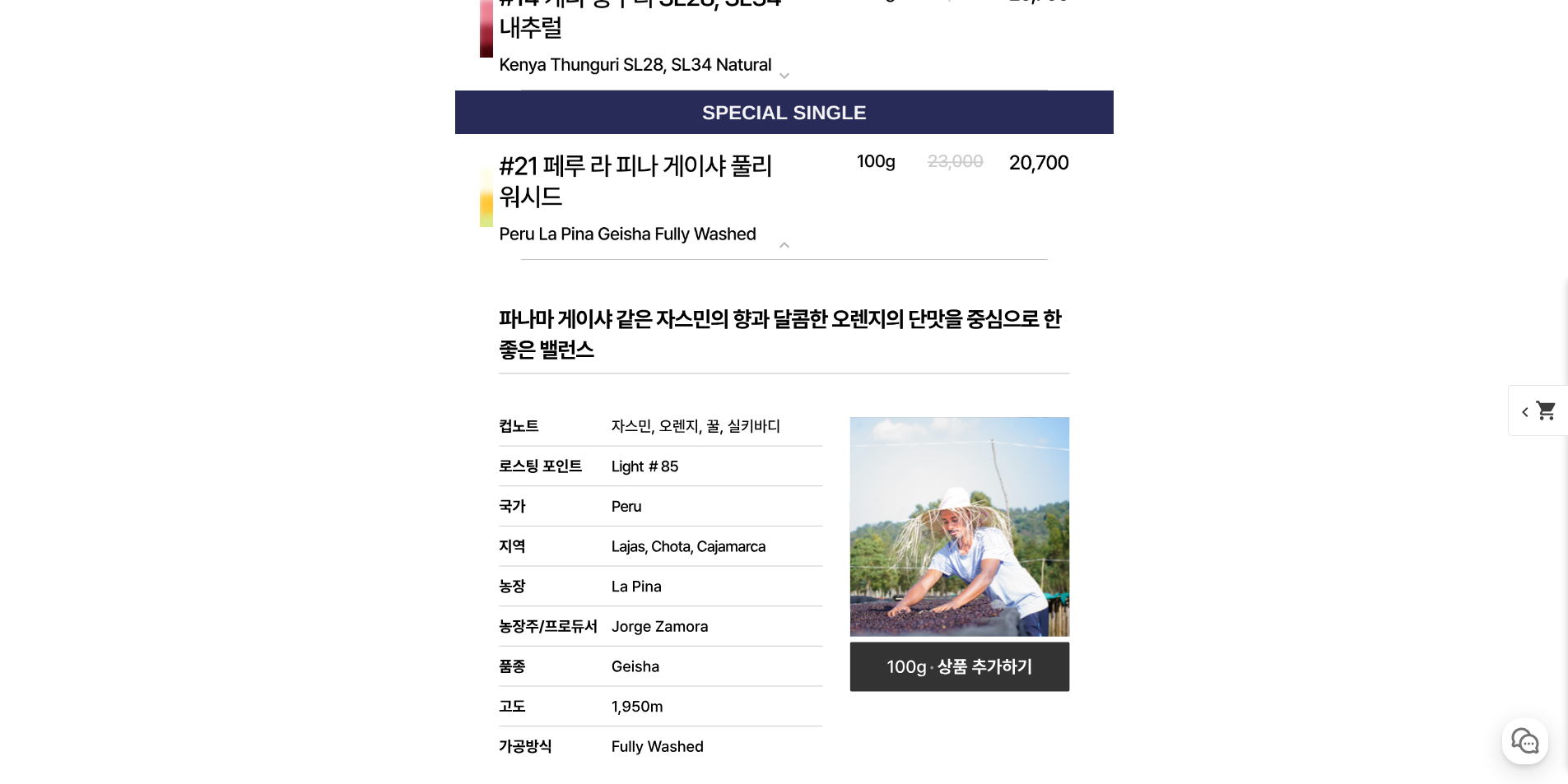
click at [827, 195] on img at bounding box center [784, 197] width 658 height 127
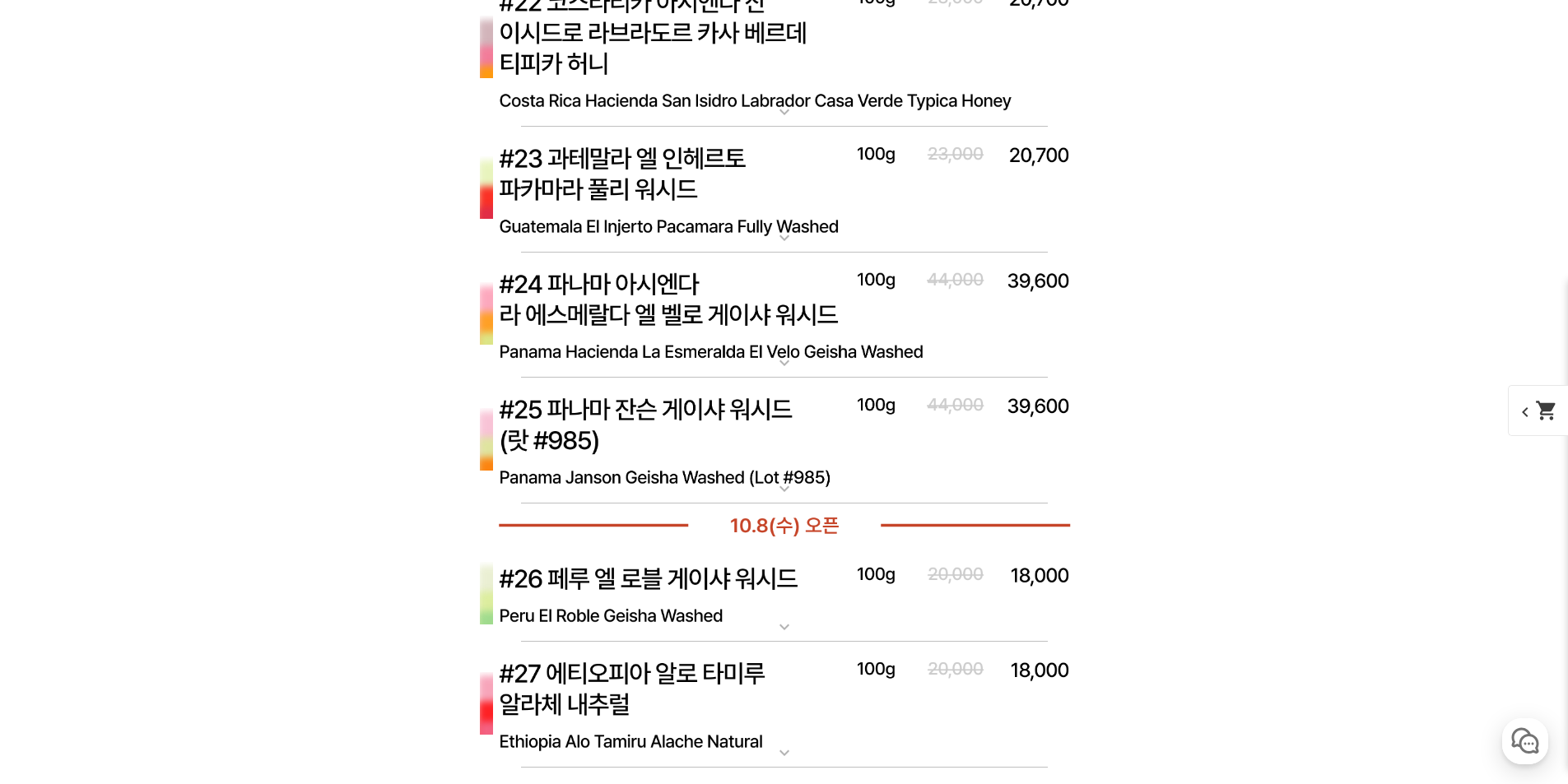
scroll to position [7899, 0]
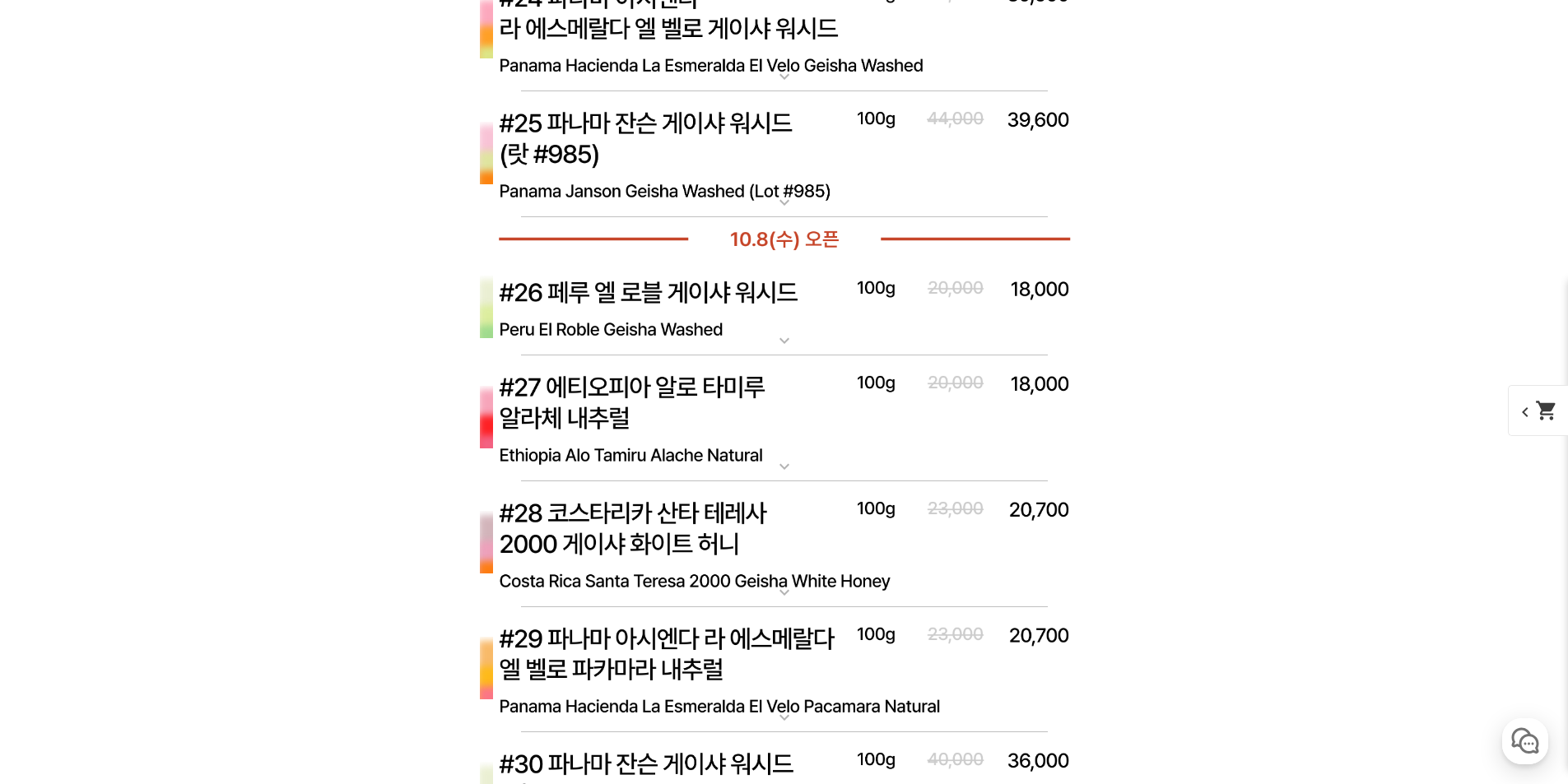
click at [785, 320] on img at bounding box center [784, 308] width 658 height 96
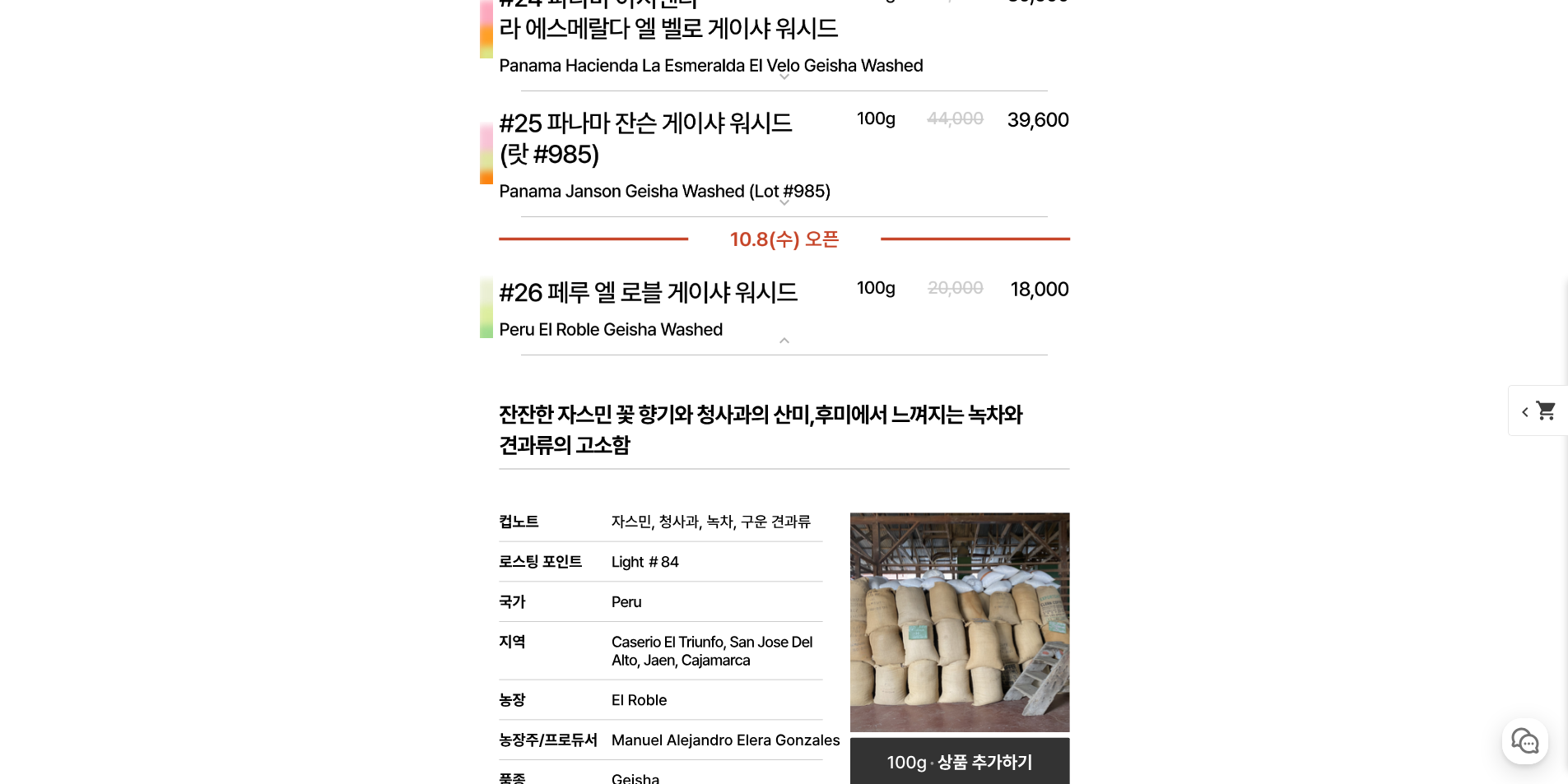
click at [769, 322] on img at bounding box center [784, 308] width 658 height 96
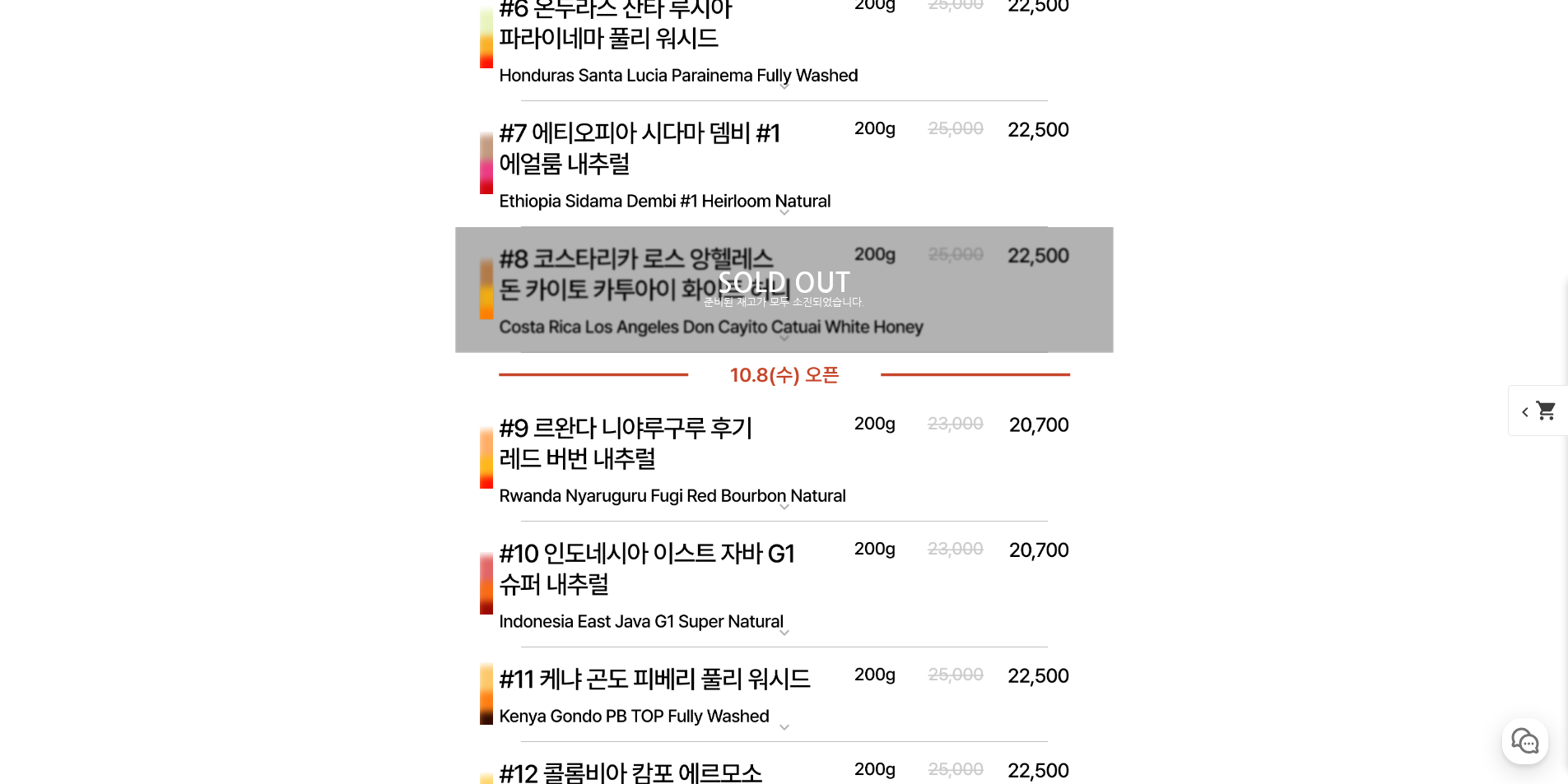
scroll to position [6007, 0]
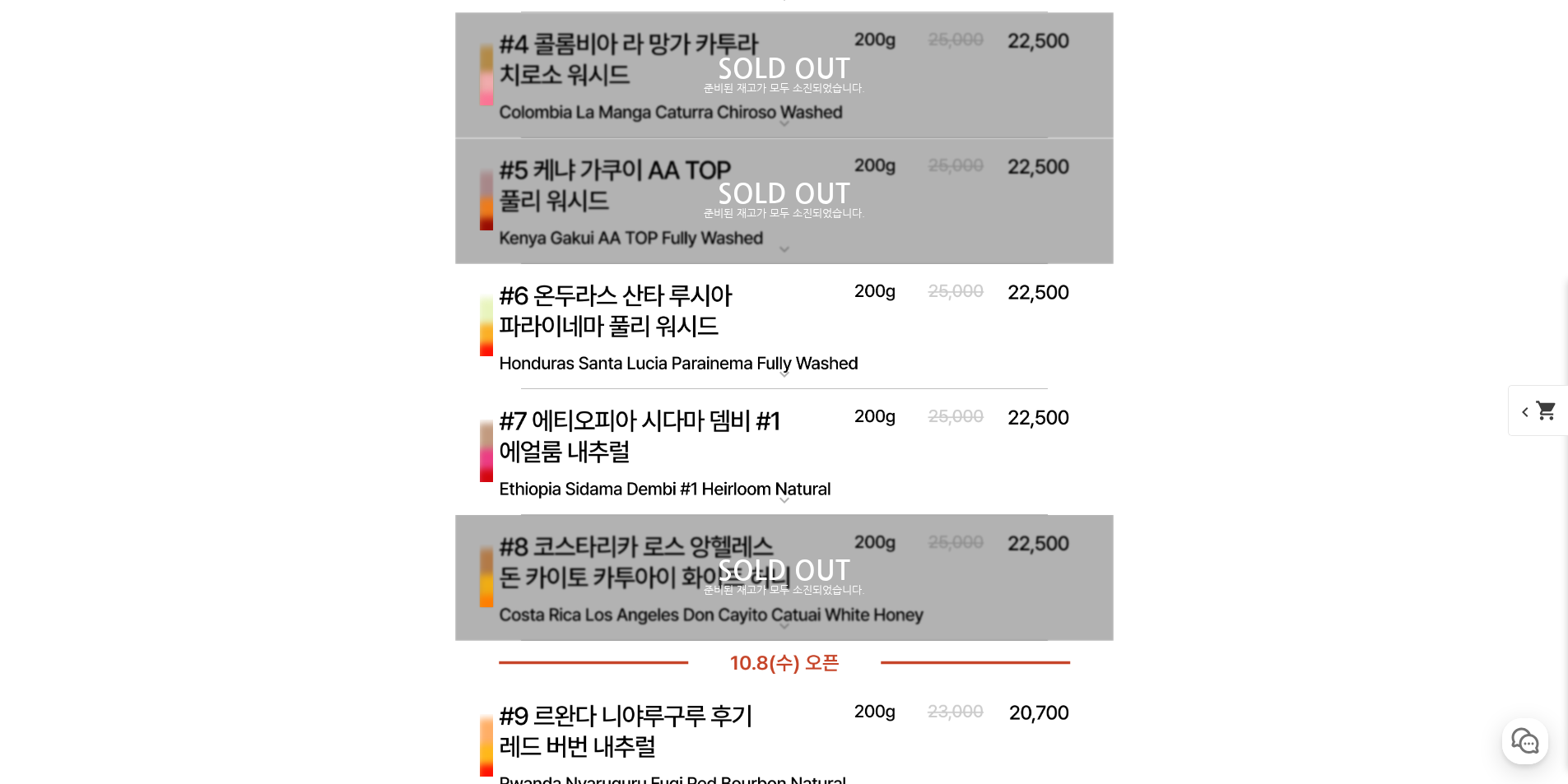
click at [1210, 556] on div "게시글 신고하기 신고사유 관련없는 내용 욕설/비방 개인정보유출 광고/홍보글 기타 신고해주신 내용은 쇼핑몰 운영자의 검토 후 내부 운영 정책에 …" at bounding box center [784, 644] width 1013 height 11571
click at [828, 426] on img at bounding box center [784, 453] width 658 height 127
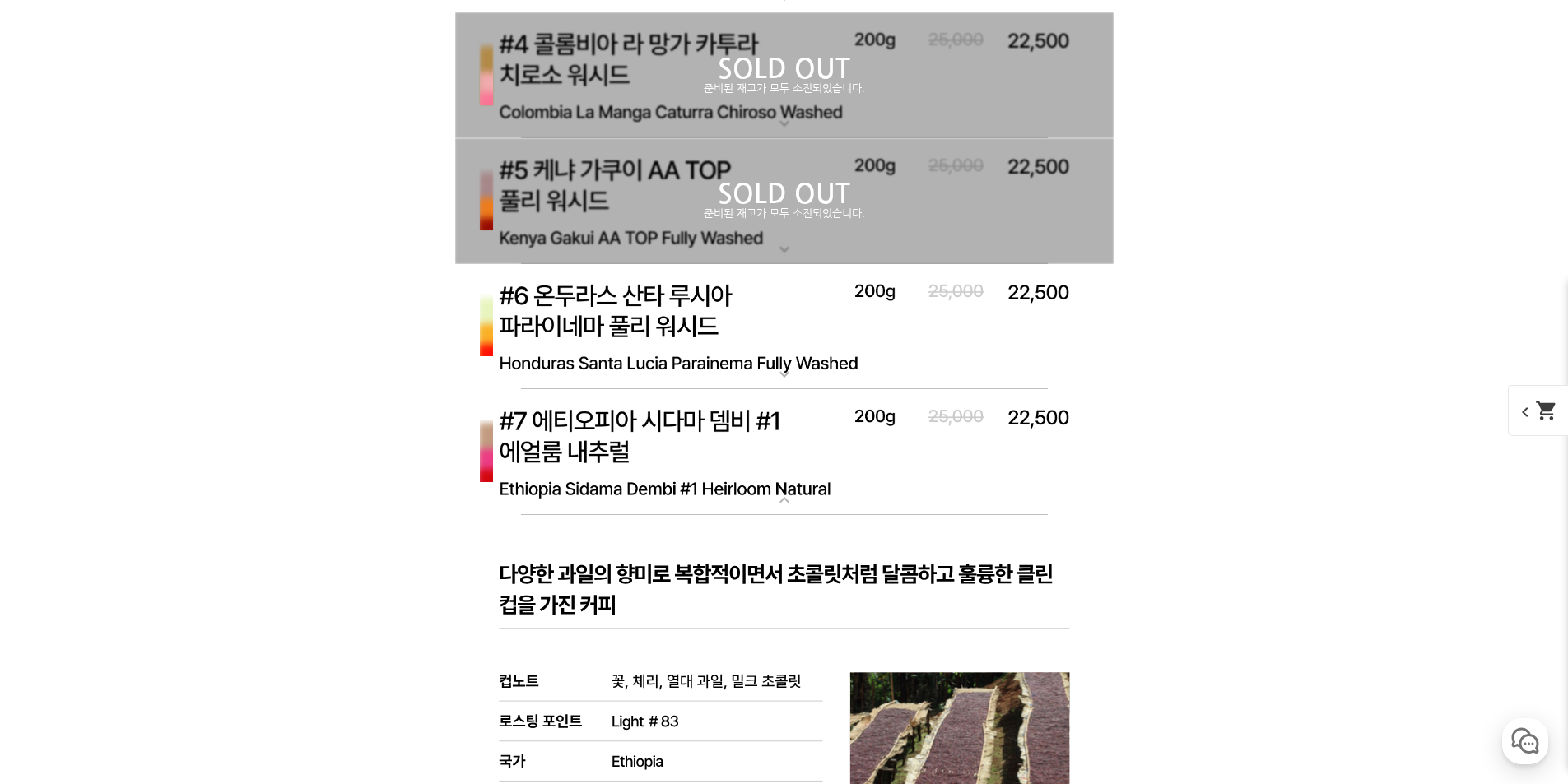
click at [828, 426] on img at bounding box center [784, 453] width 658 height 127
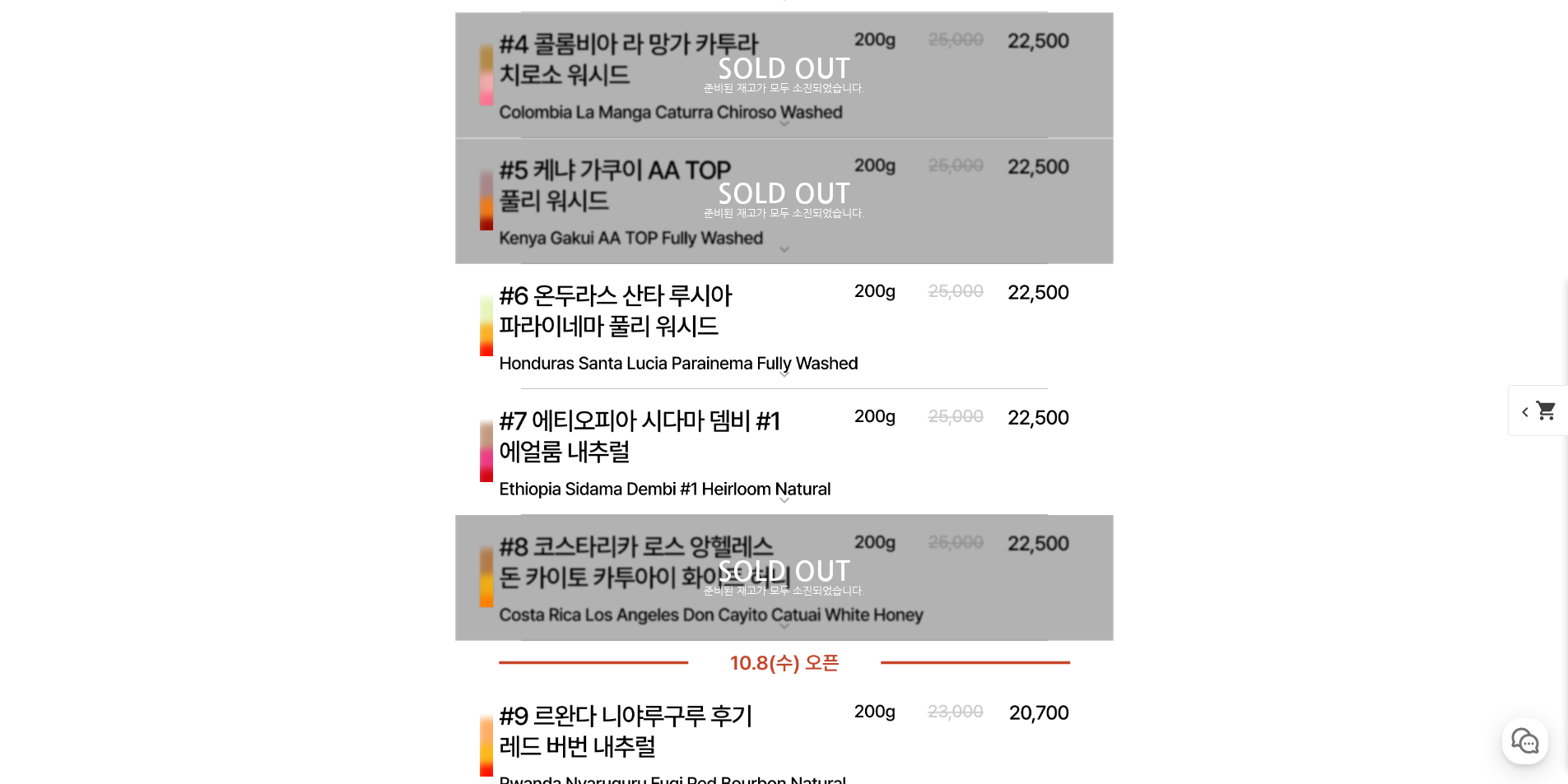
click at [784, 352] on img at bounding box center [784, 328] width 658 height 127
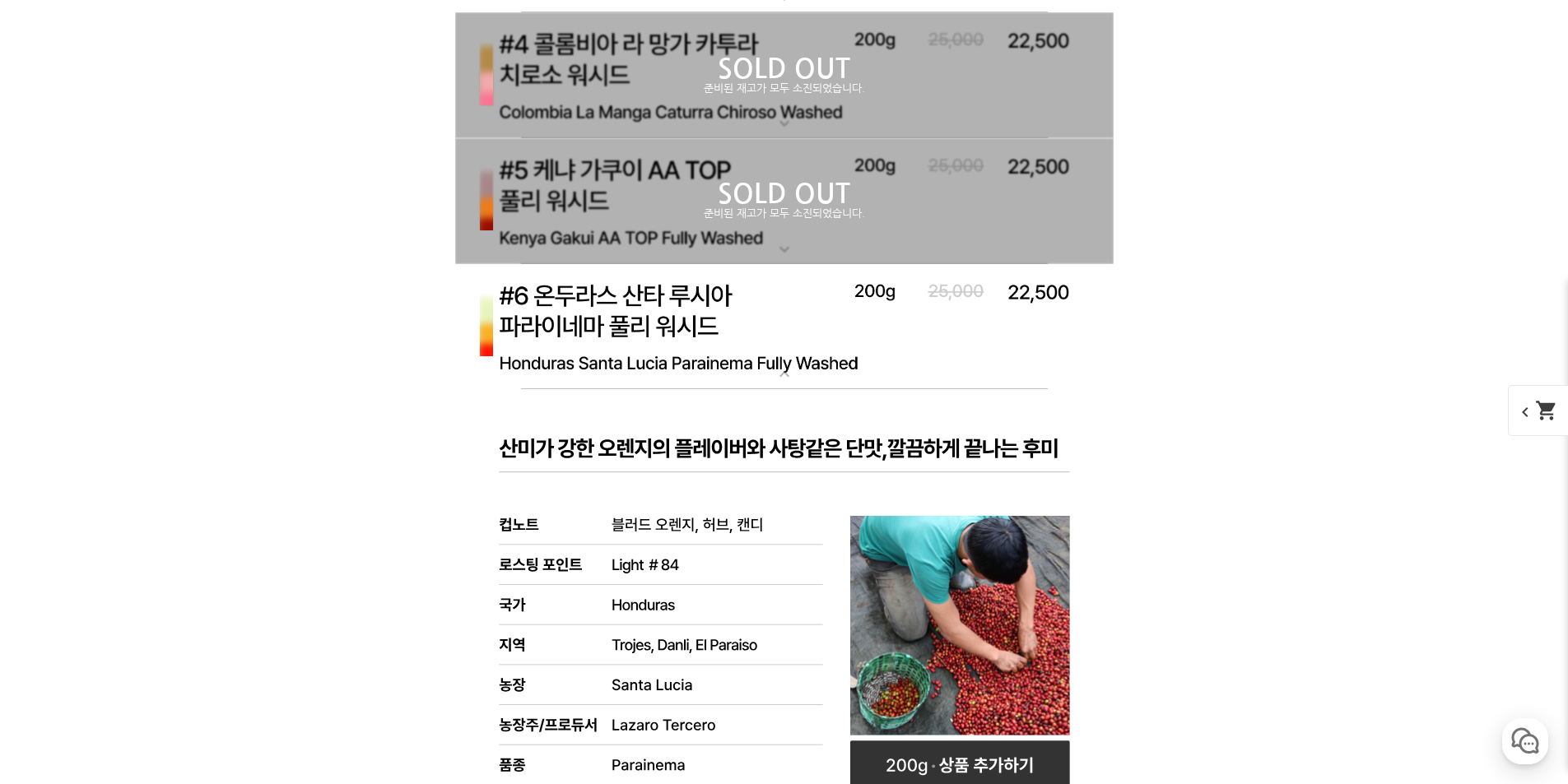
click at [784, 352] on img at bounding box center [784, 328] width 658 height 127
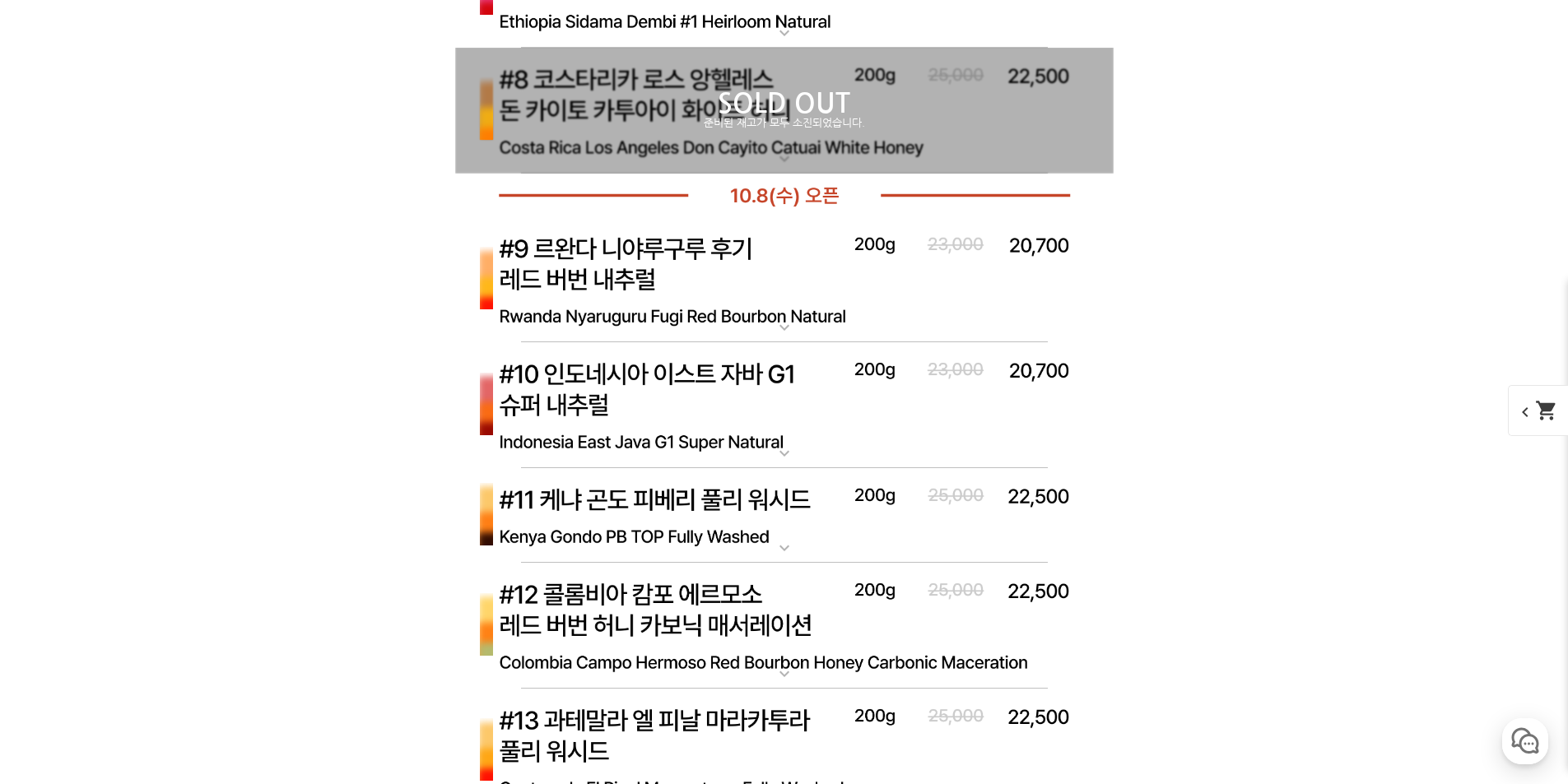
scroll to position [6582, 0]
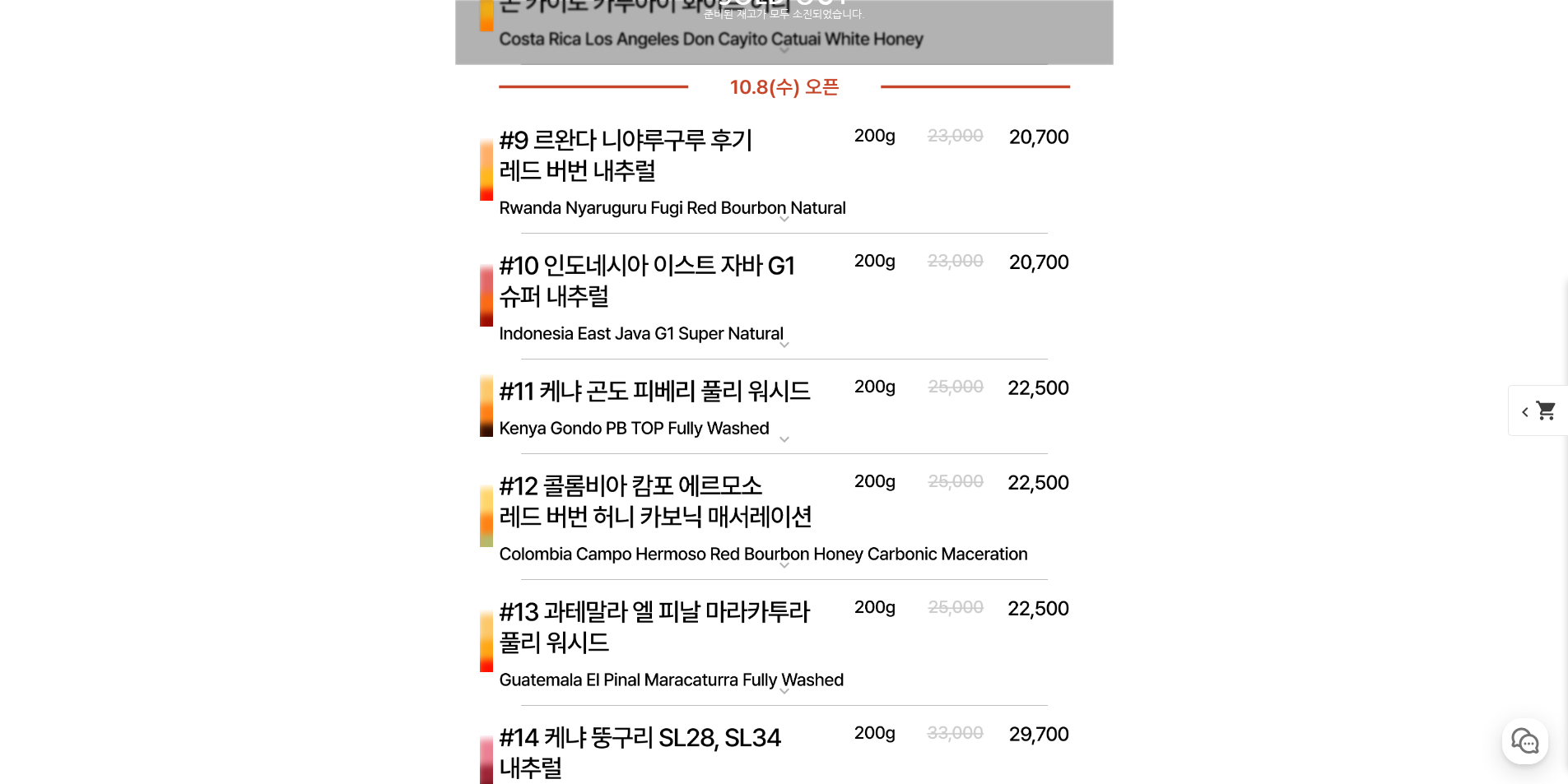
click at [720, 537] on img at bounding box center [784, 518] width 658 height 127
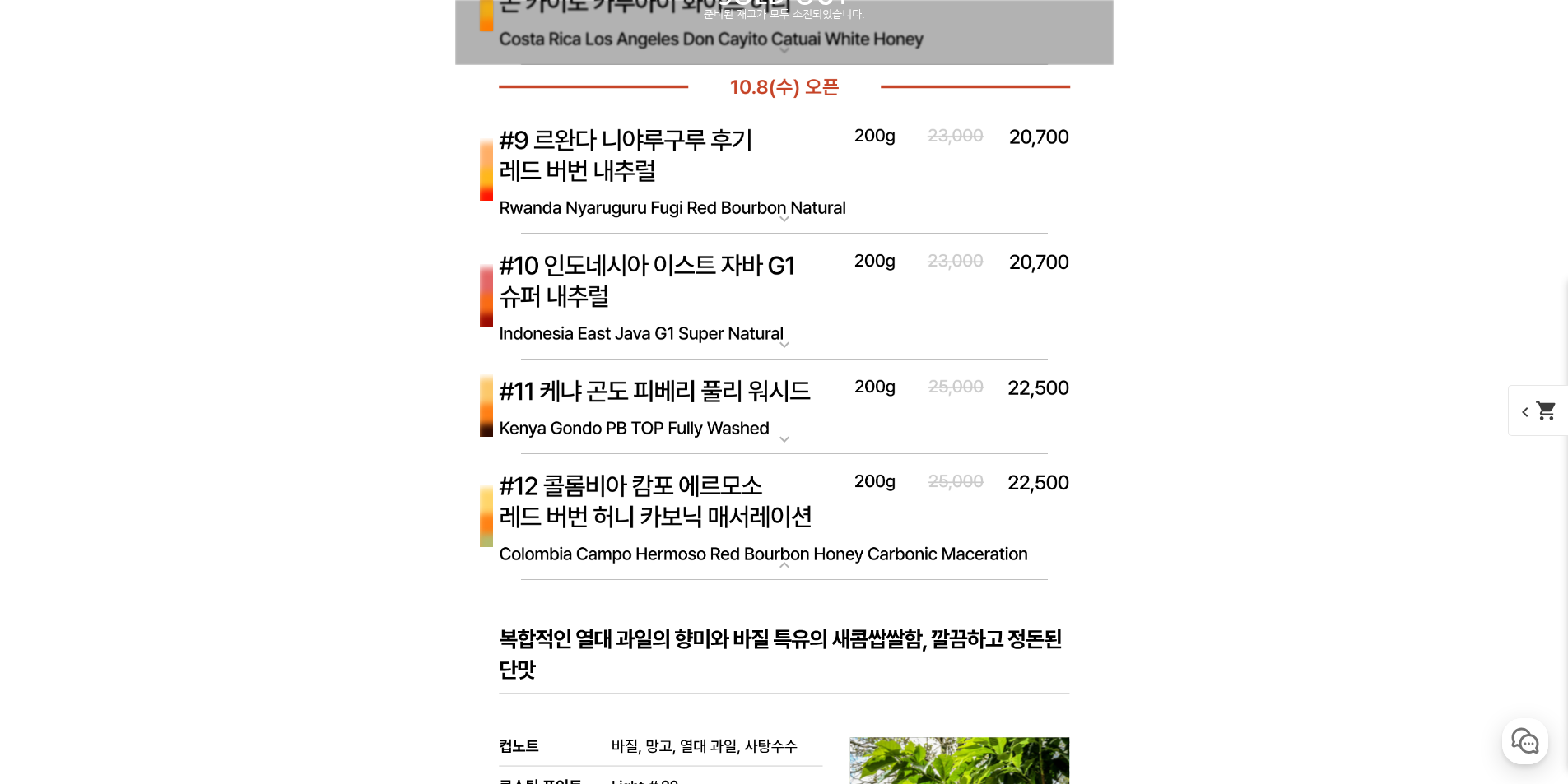
click at [723, 538] on img at bounding box center [784, 518] width 658 height 127
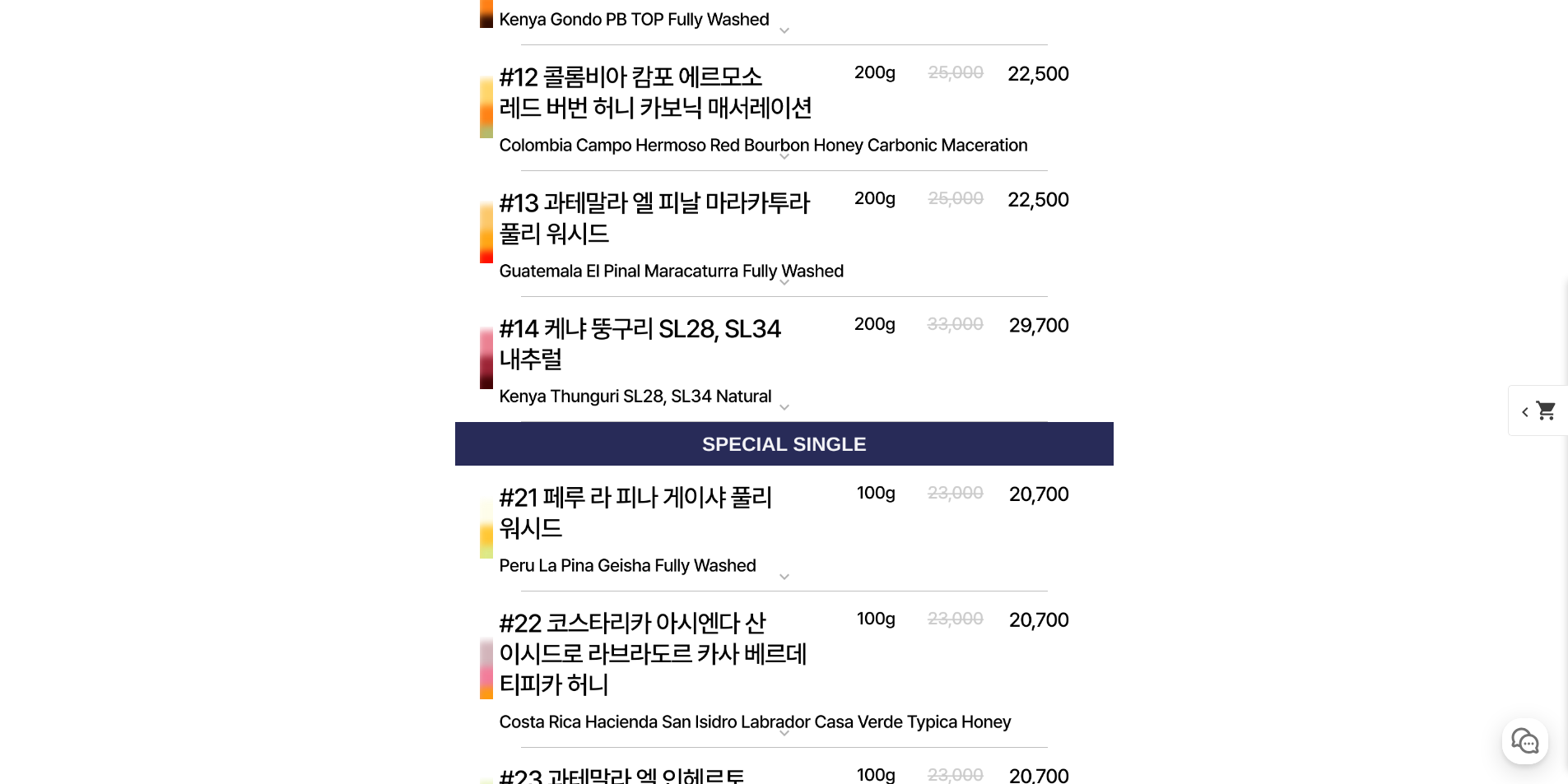
scroll to position [6993, 0]
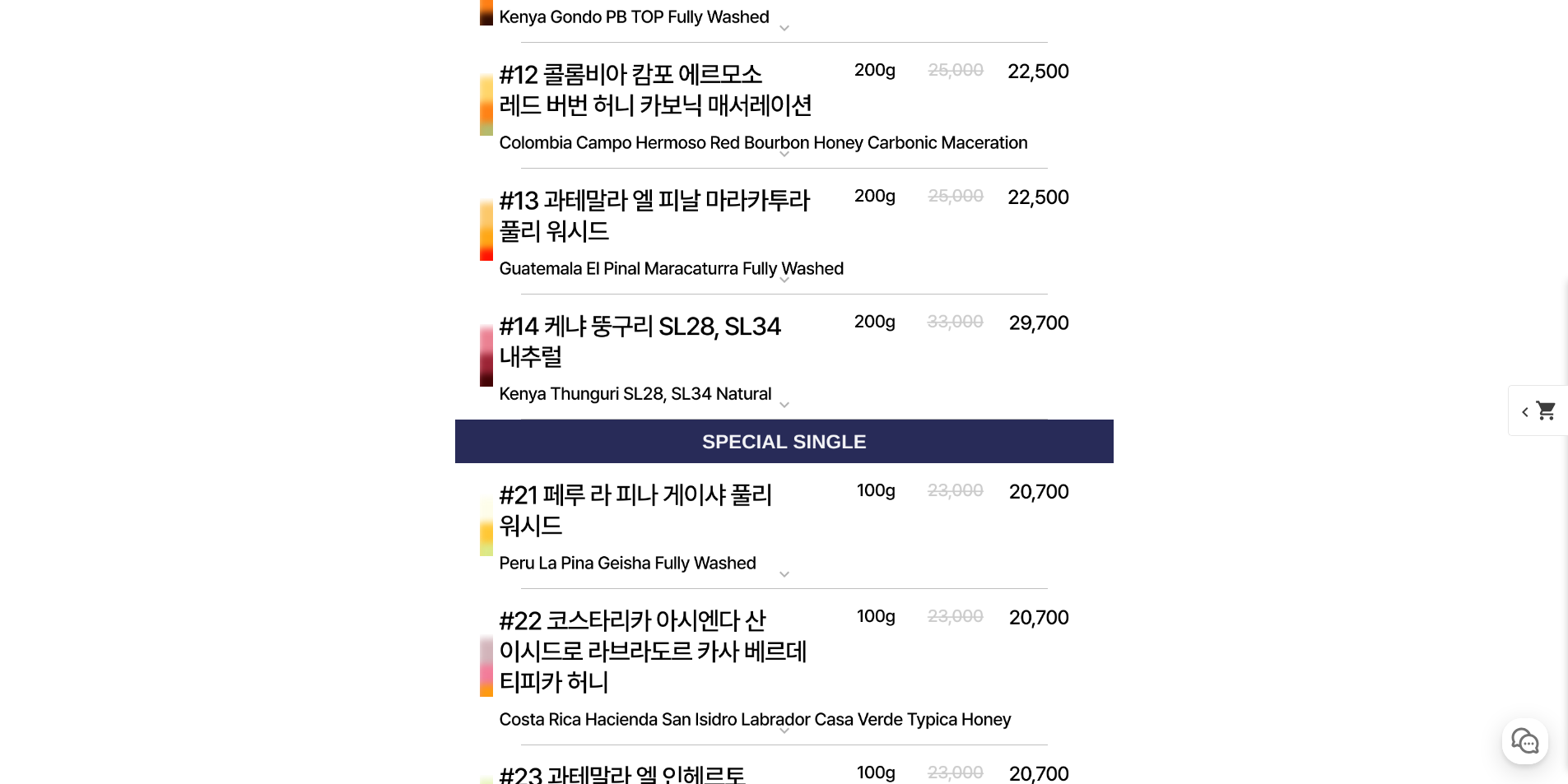
click at [807, 356] on img at bounding box center [784, 358] width 658 height 127
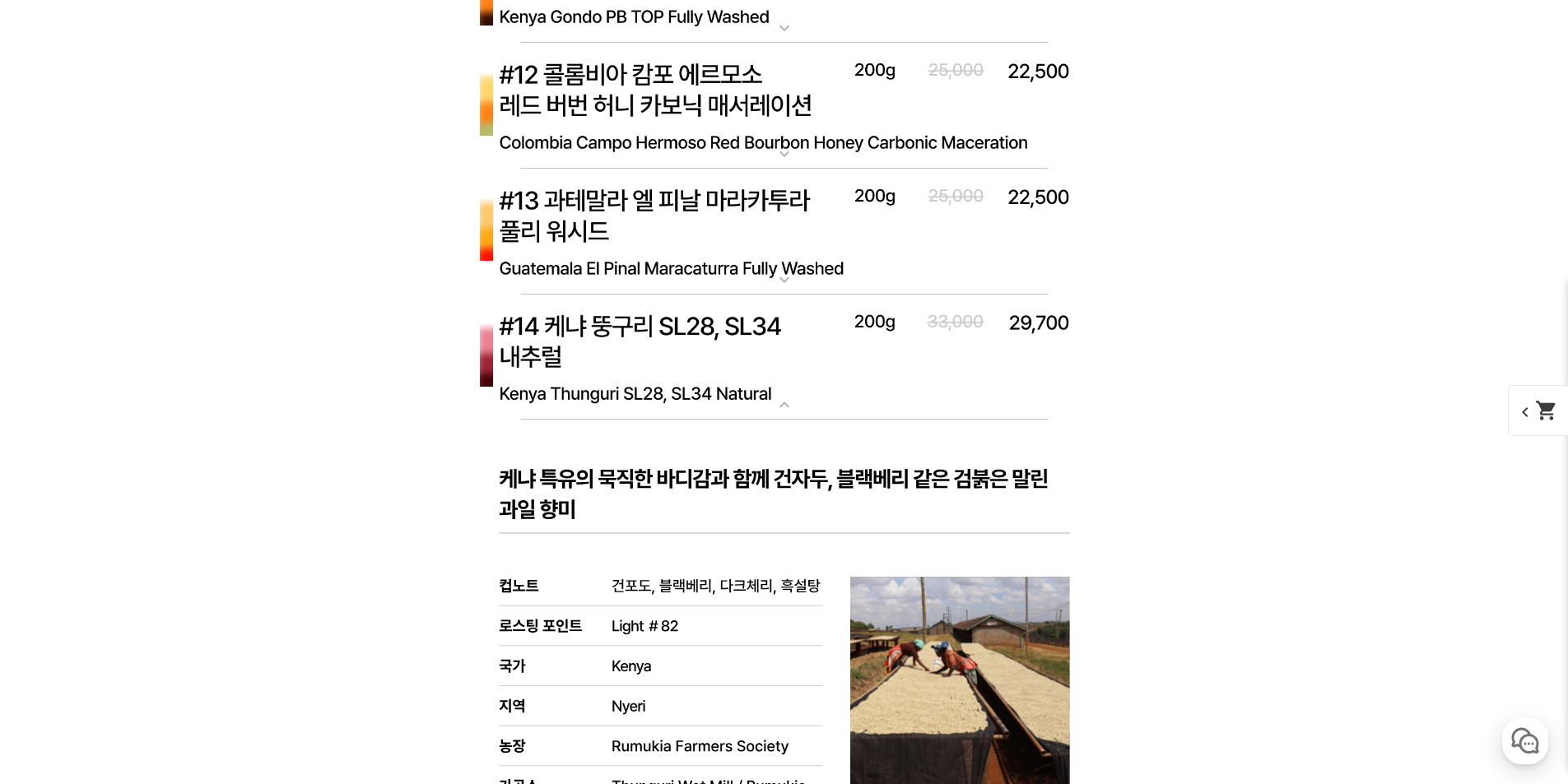
click at [804, 368] on img at bounding box center [784, 358] width 658 height 127
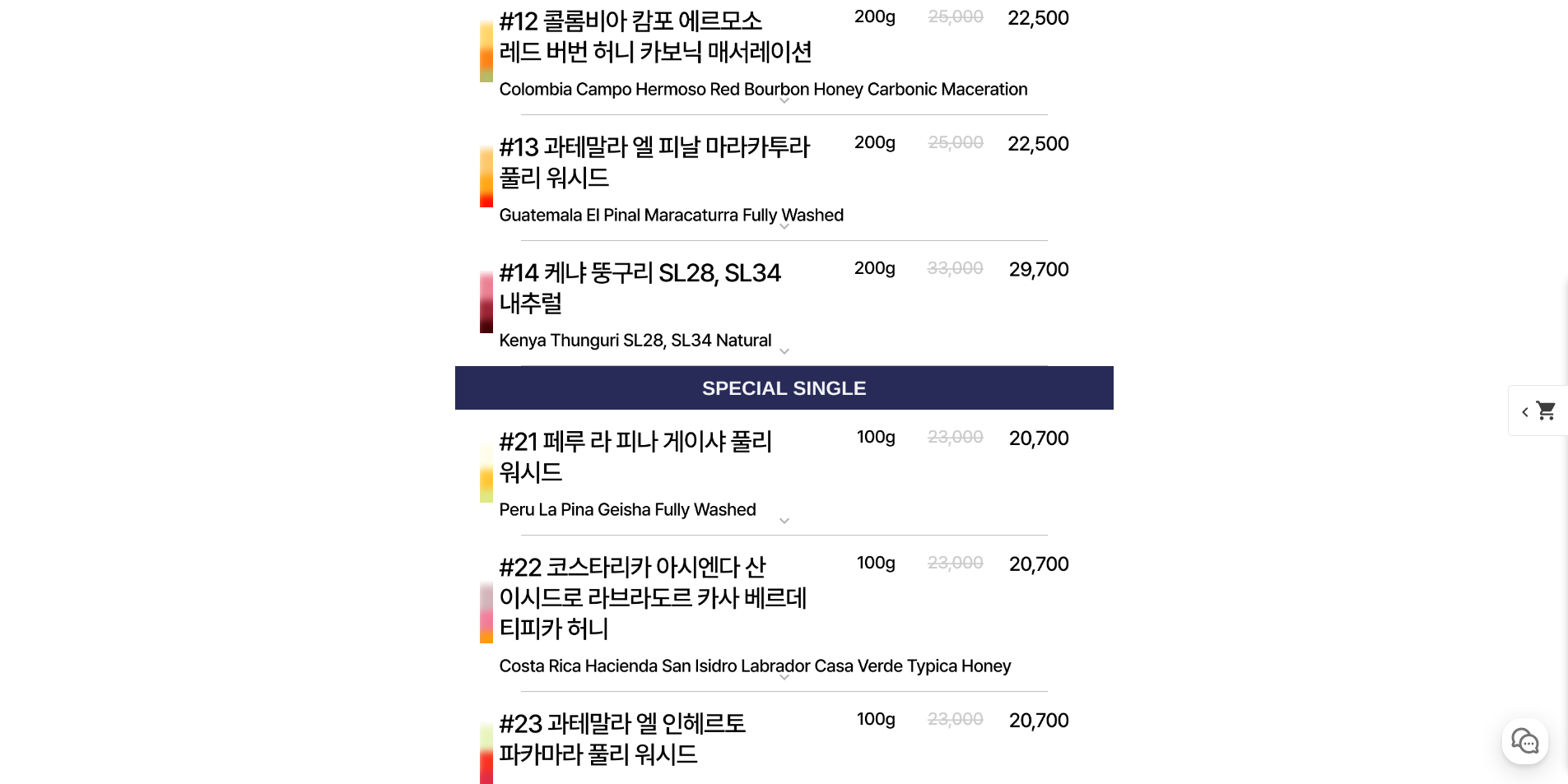
scroll to position [7240, 0]
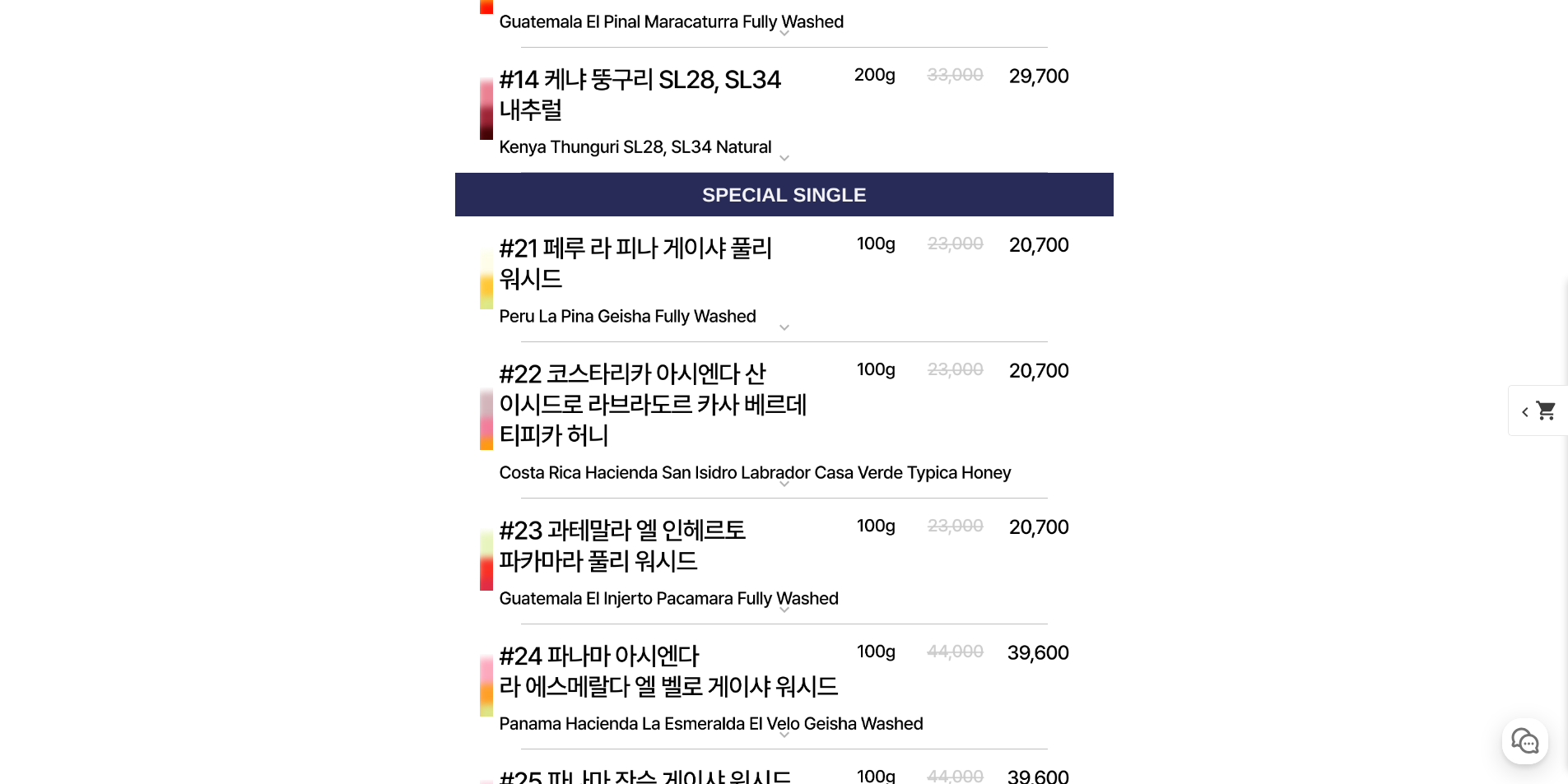
drag, startPoint x: 791, startPoint y: 292, endPoint x: 1327, endPoint y: 408, distance: 548.4
click at [837, 298] on img at bounding box center [784, 280] width 658 height 127
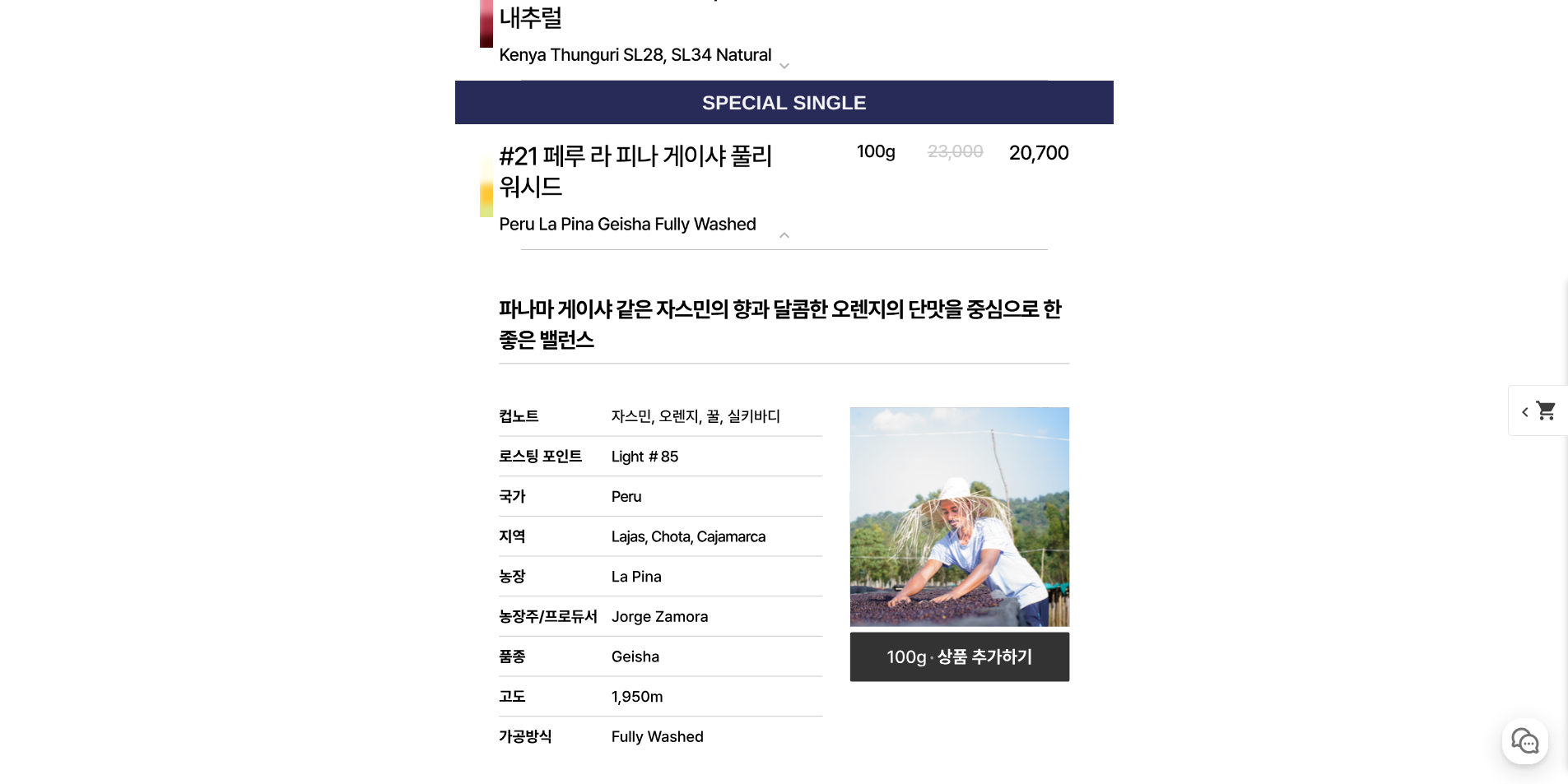
scroll to position [7405, 0]
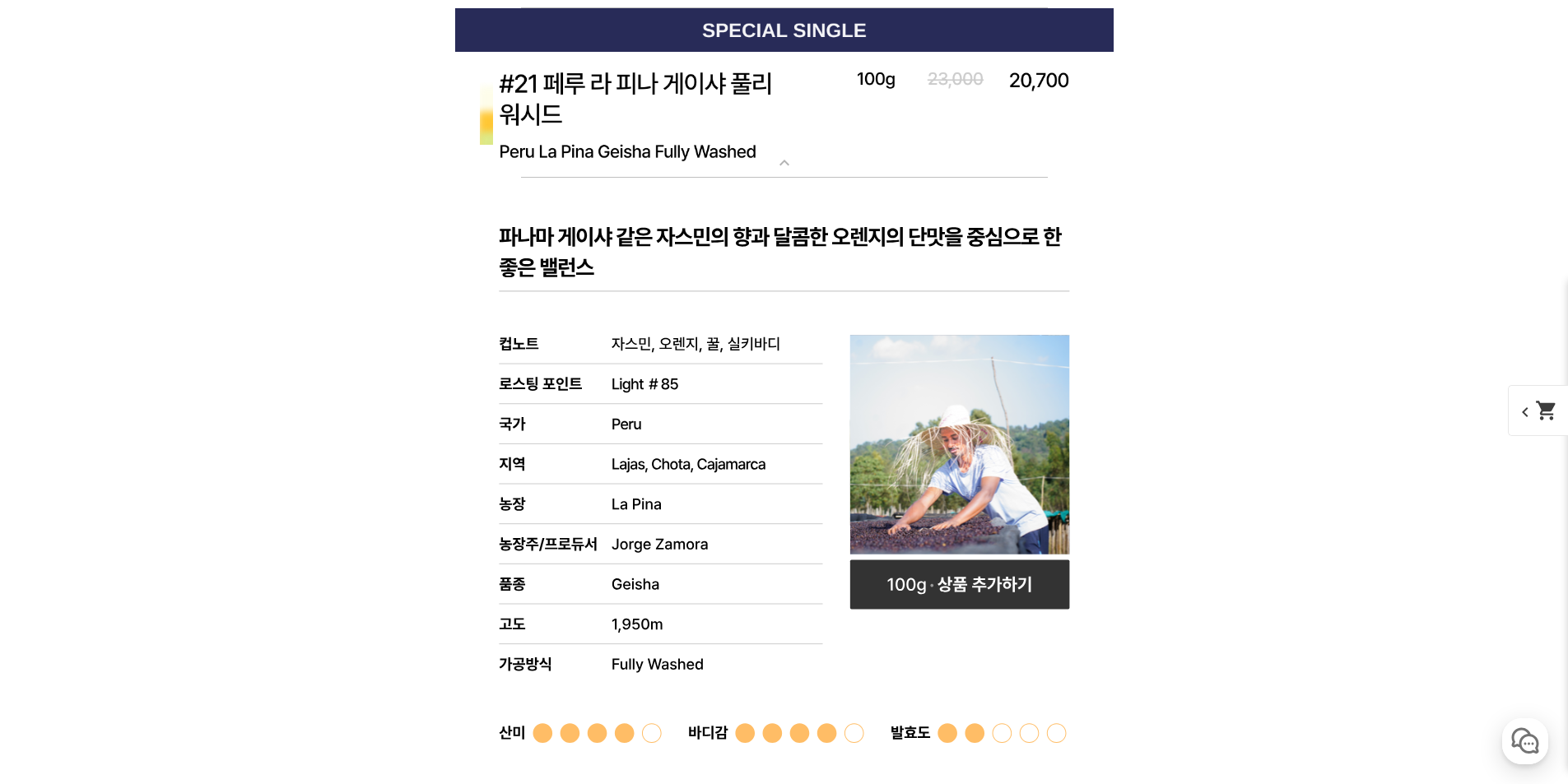
click at [768, 127] on img at bounding box center [784, 116] width 658 height 127
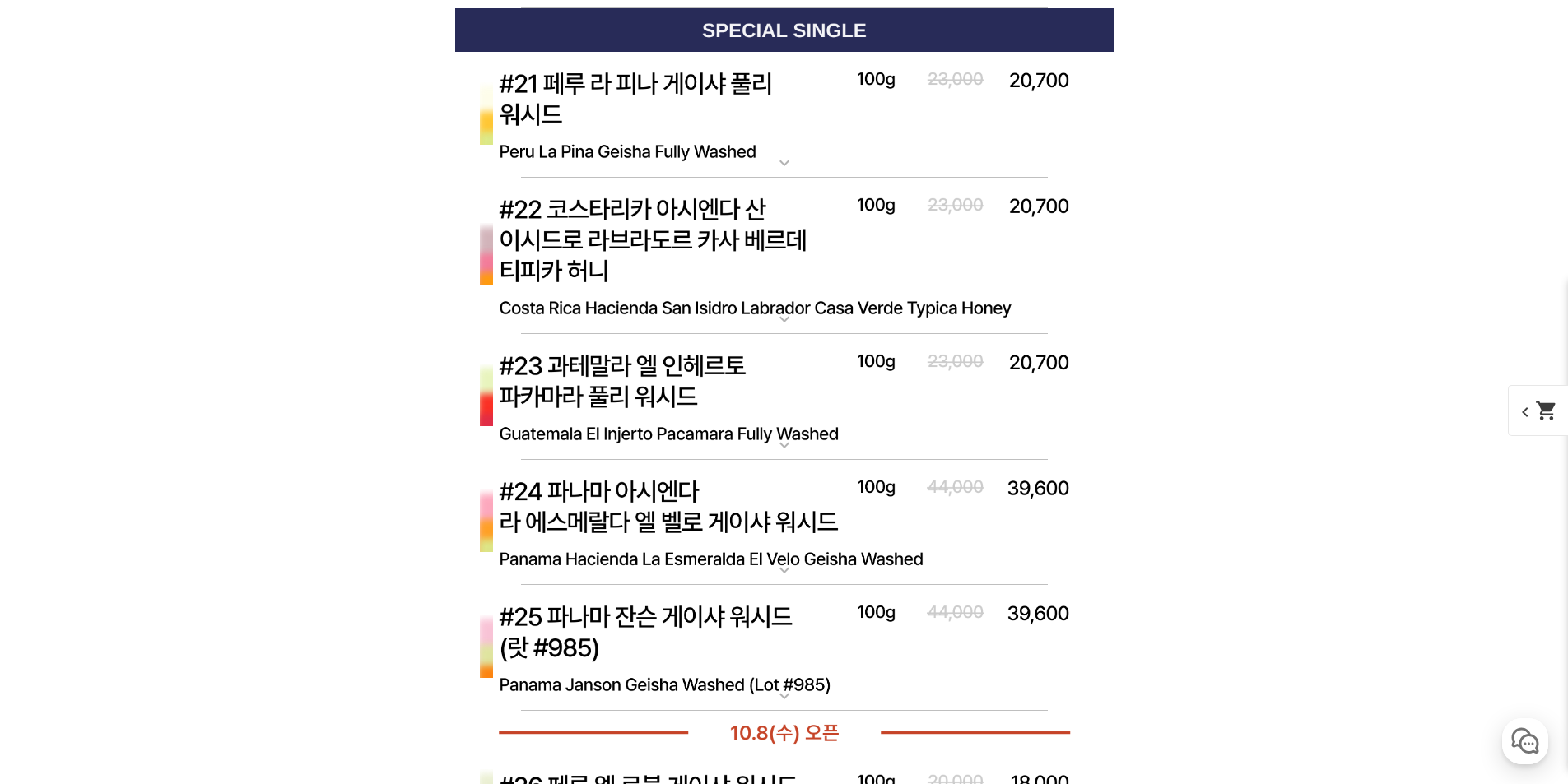
click at [776, 153] on img at bounding box center [784, 116] width 658 height 127
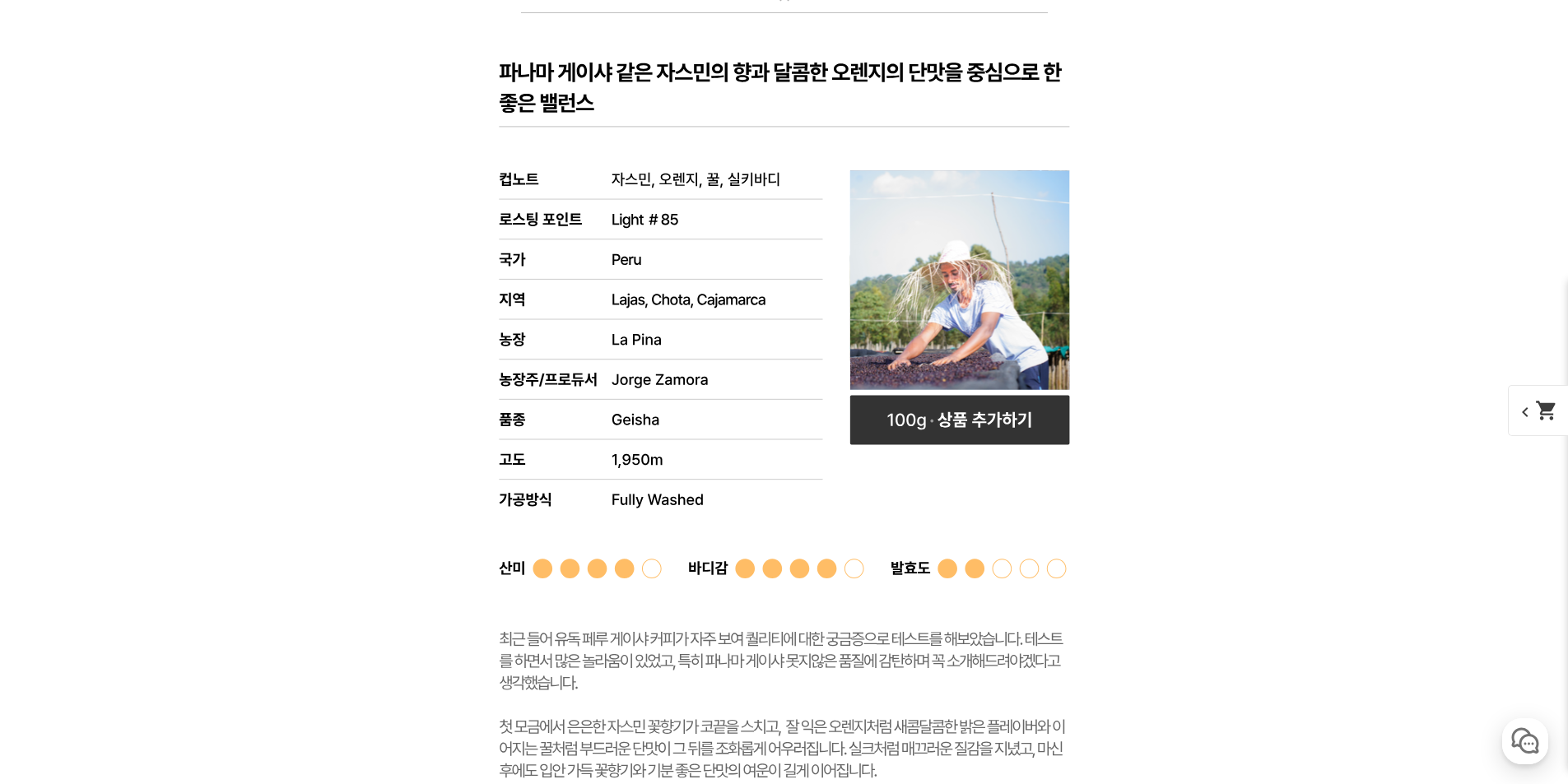
scroll to position [7487, 0]
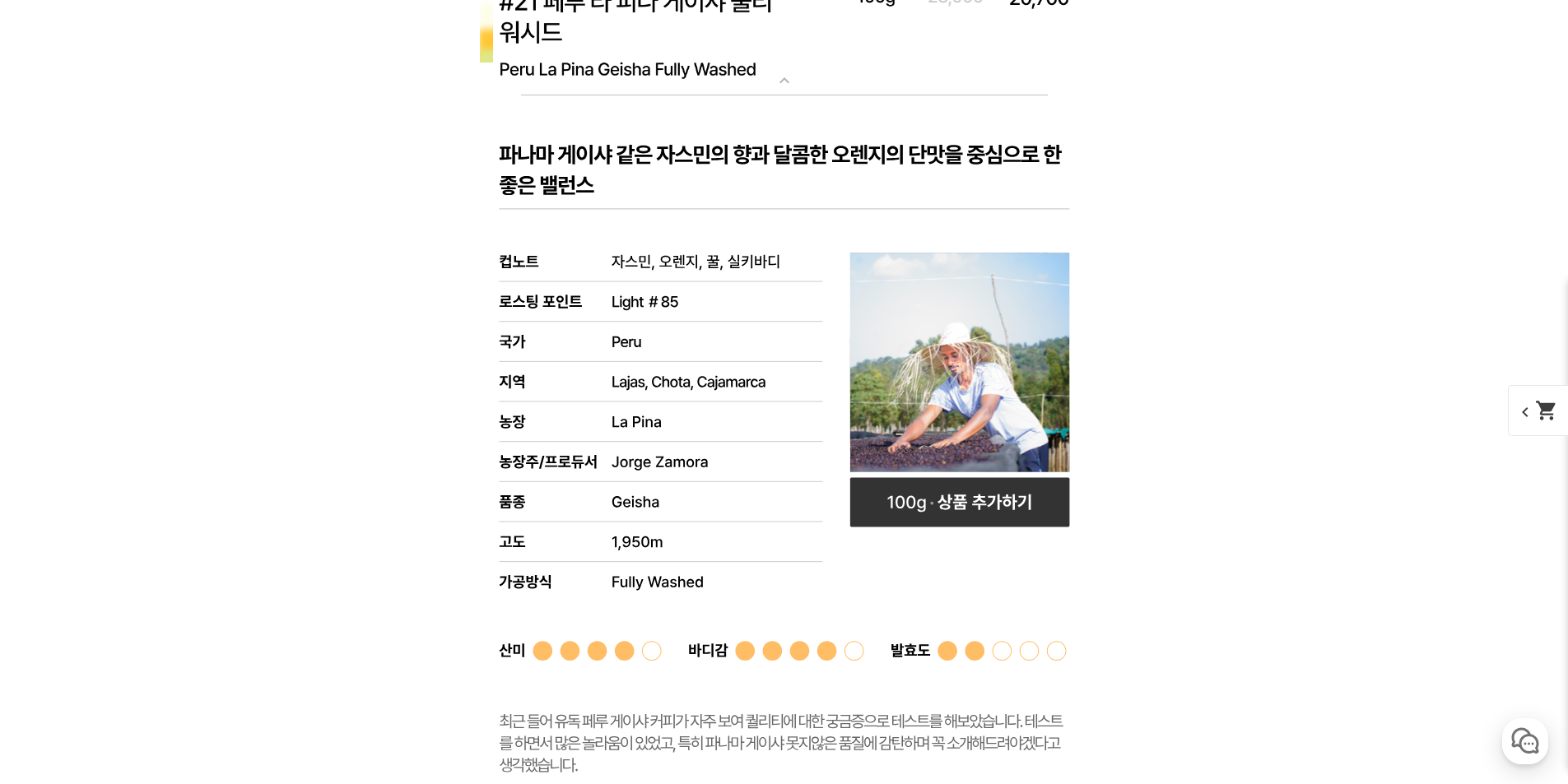
click at [795, 182] on rect at bounding box center [784, 501] width 658 height 812
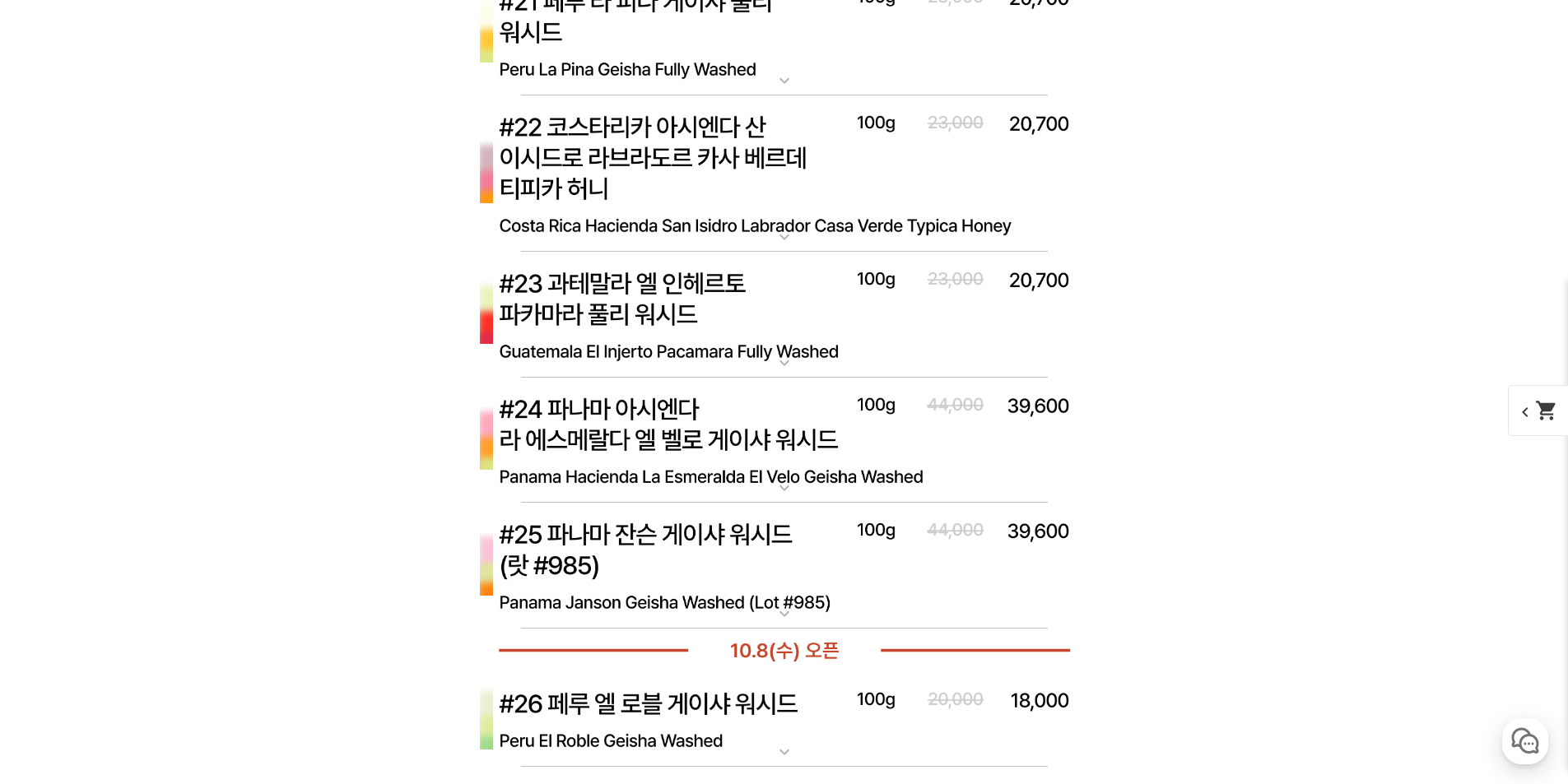
click at [775, 224] on img at bounding box center [784, 174] width 658 height 157
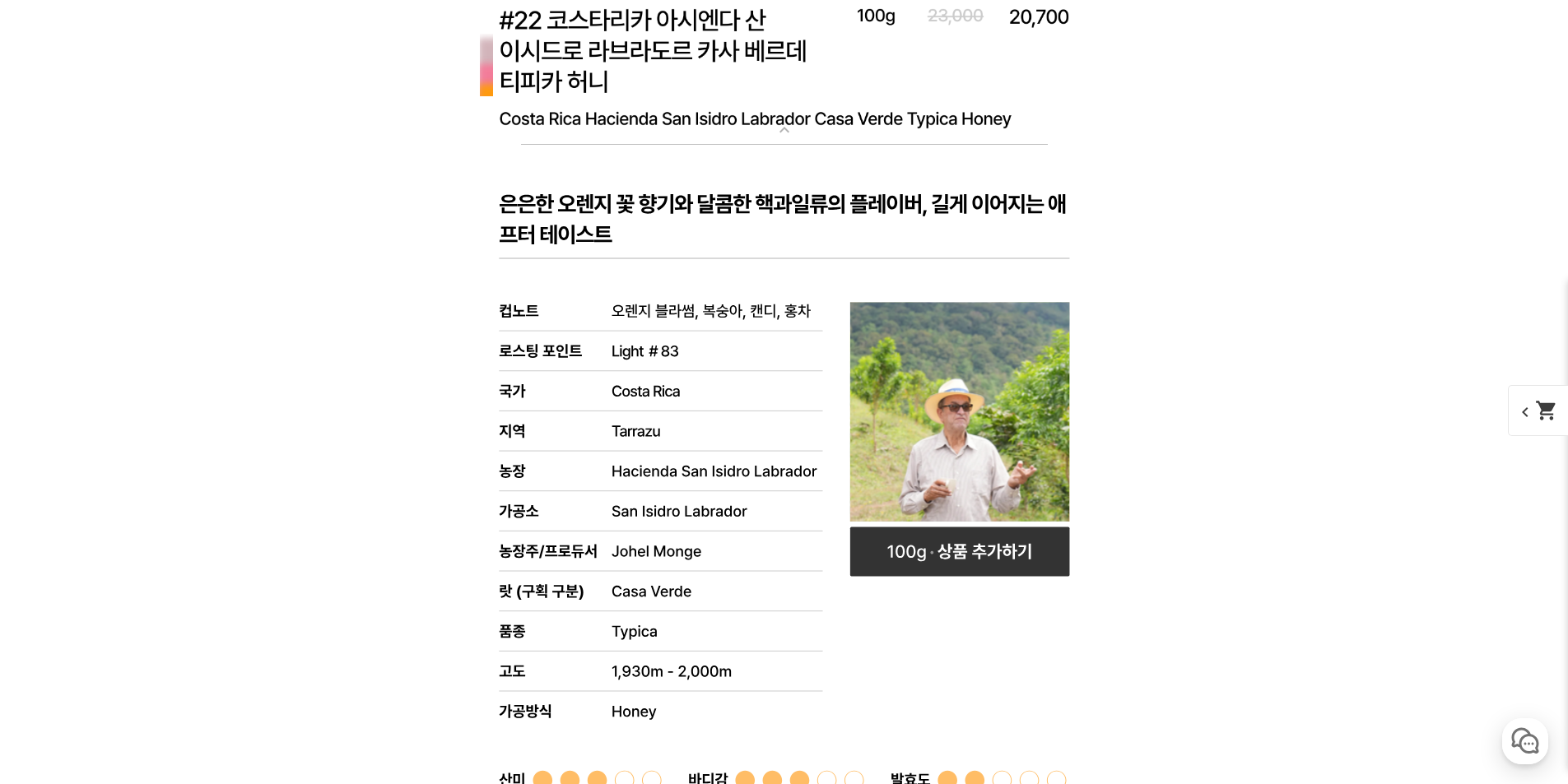
scroll to position [7405, 0]
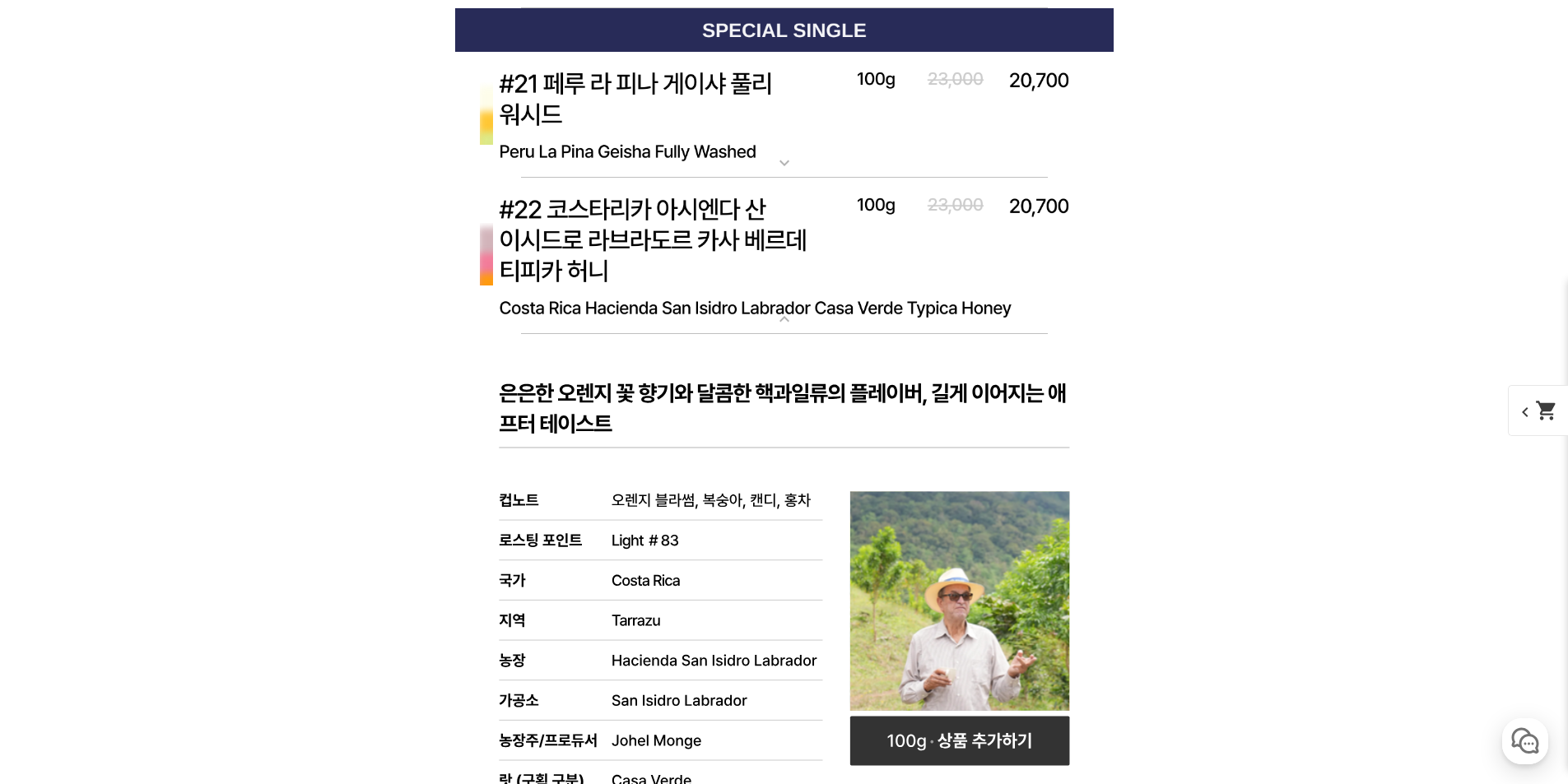
click at [765, 180] on p "#22 코스타리카 아시엔다 산 이시드로 라브라도르 카사 베르데 티피카 허니" at bounding box center [784, 184] width 658 height 13
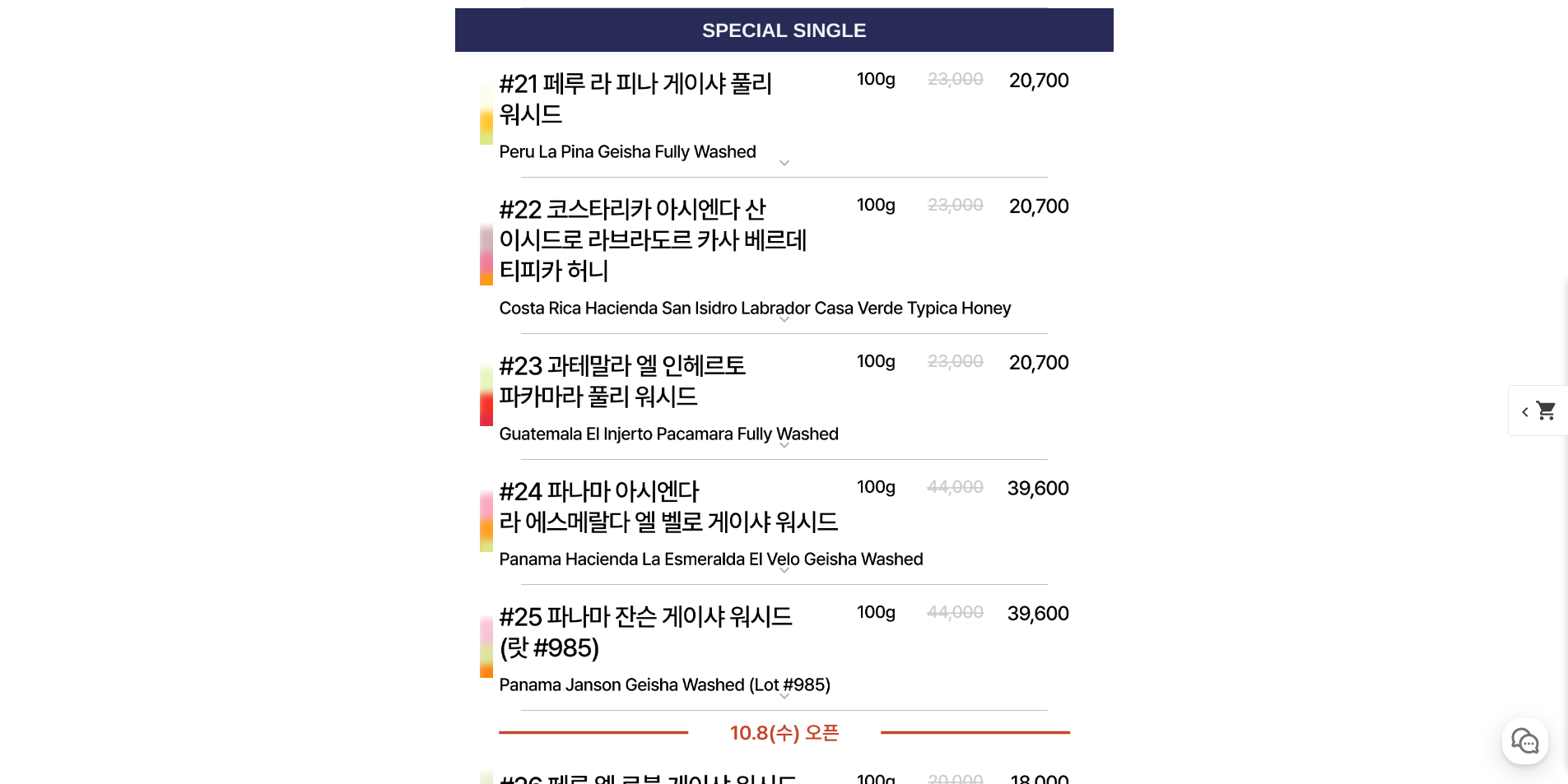
click at [794, 538] on img at bounding box center [784, 523] width 658 height 127
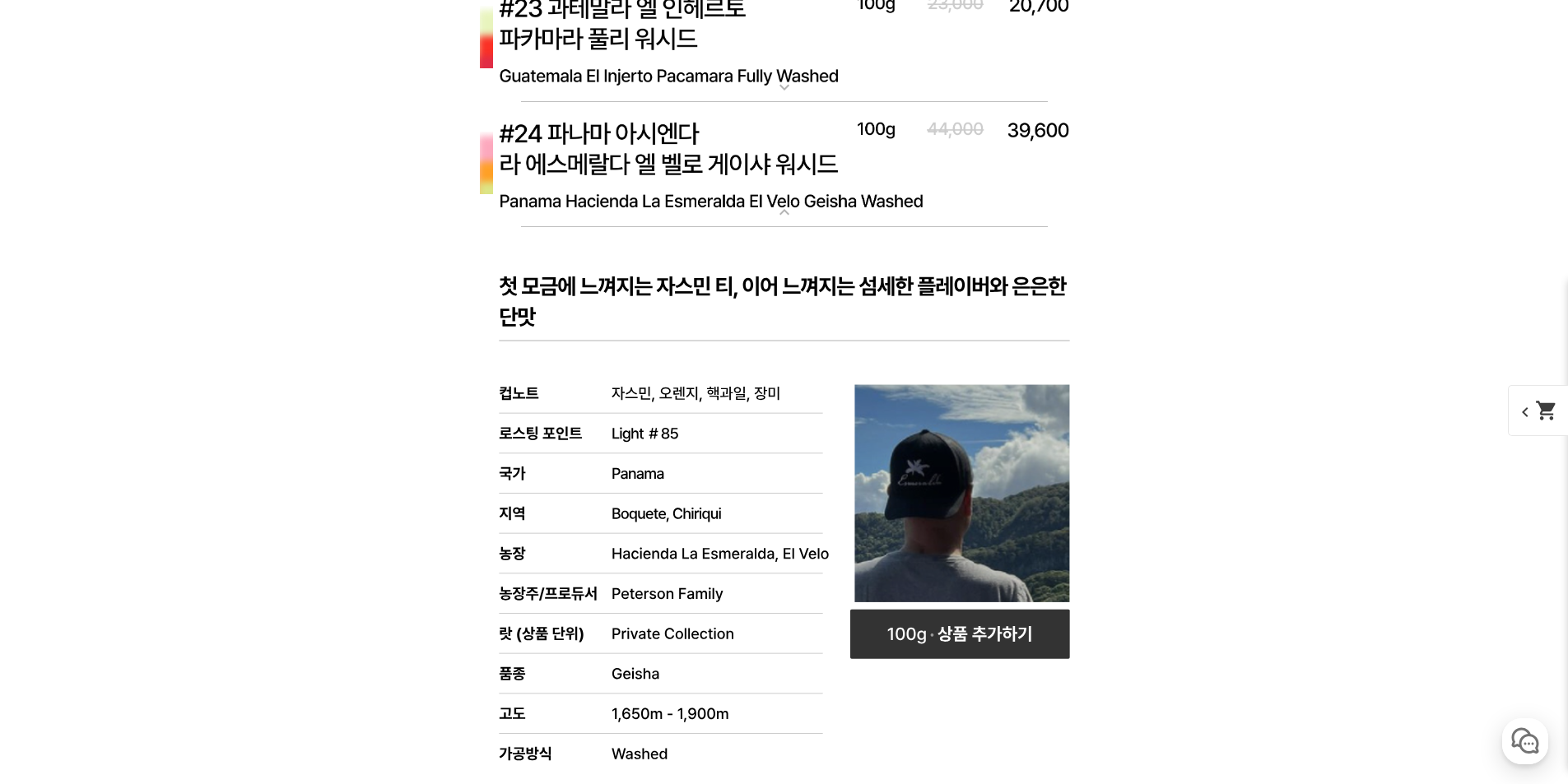
scroll to position [7734, 0]
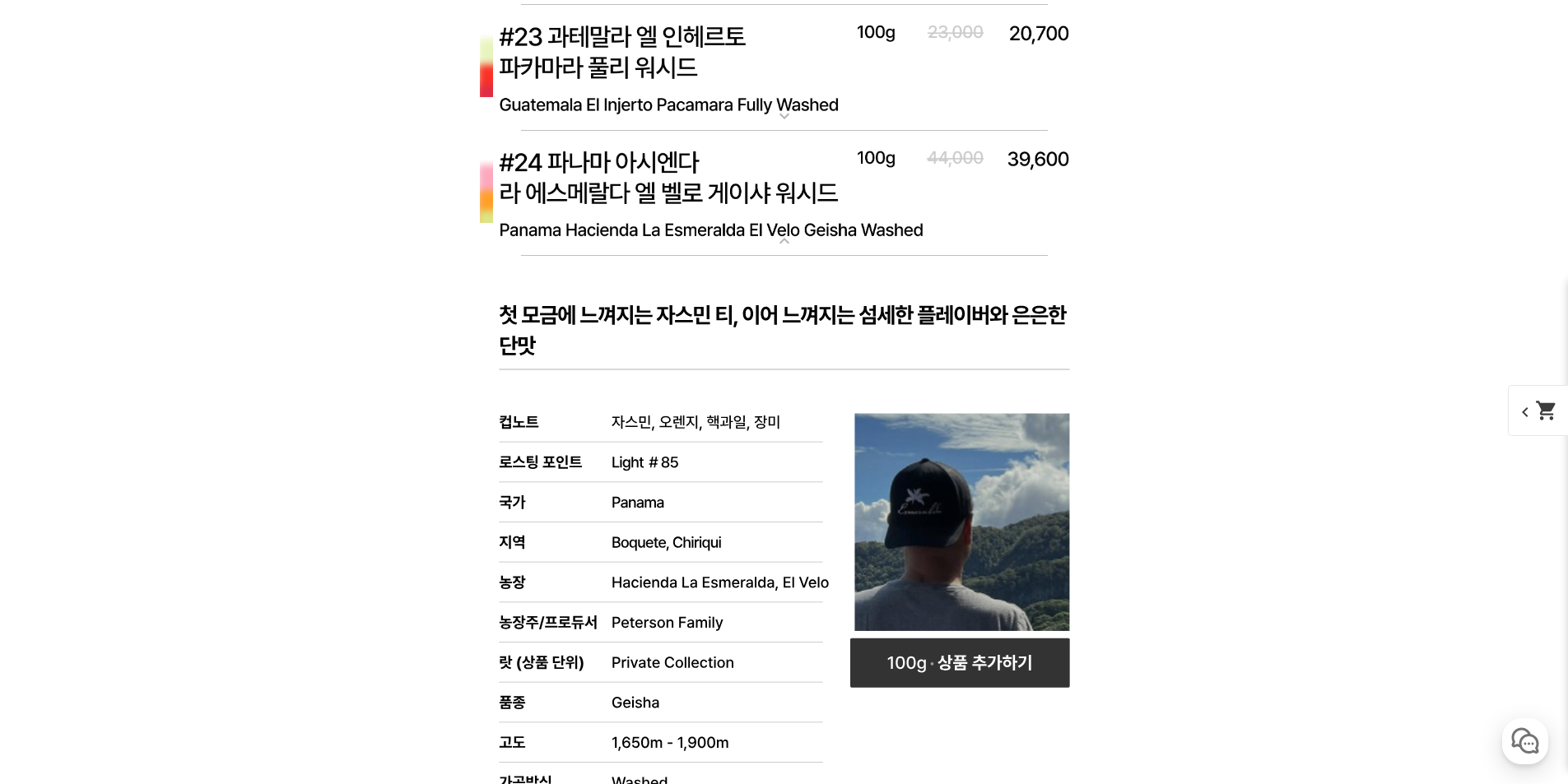
click at [878, 240] on img at bounding box center [784, 194] width 658 height 127
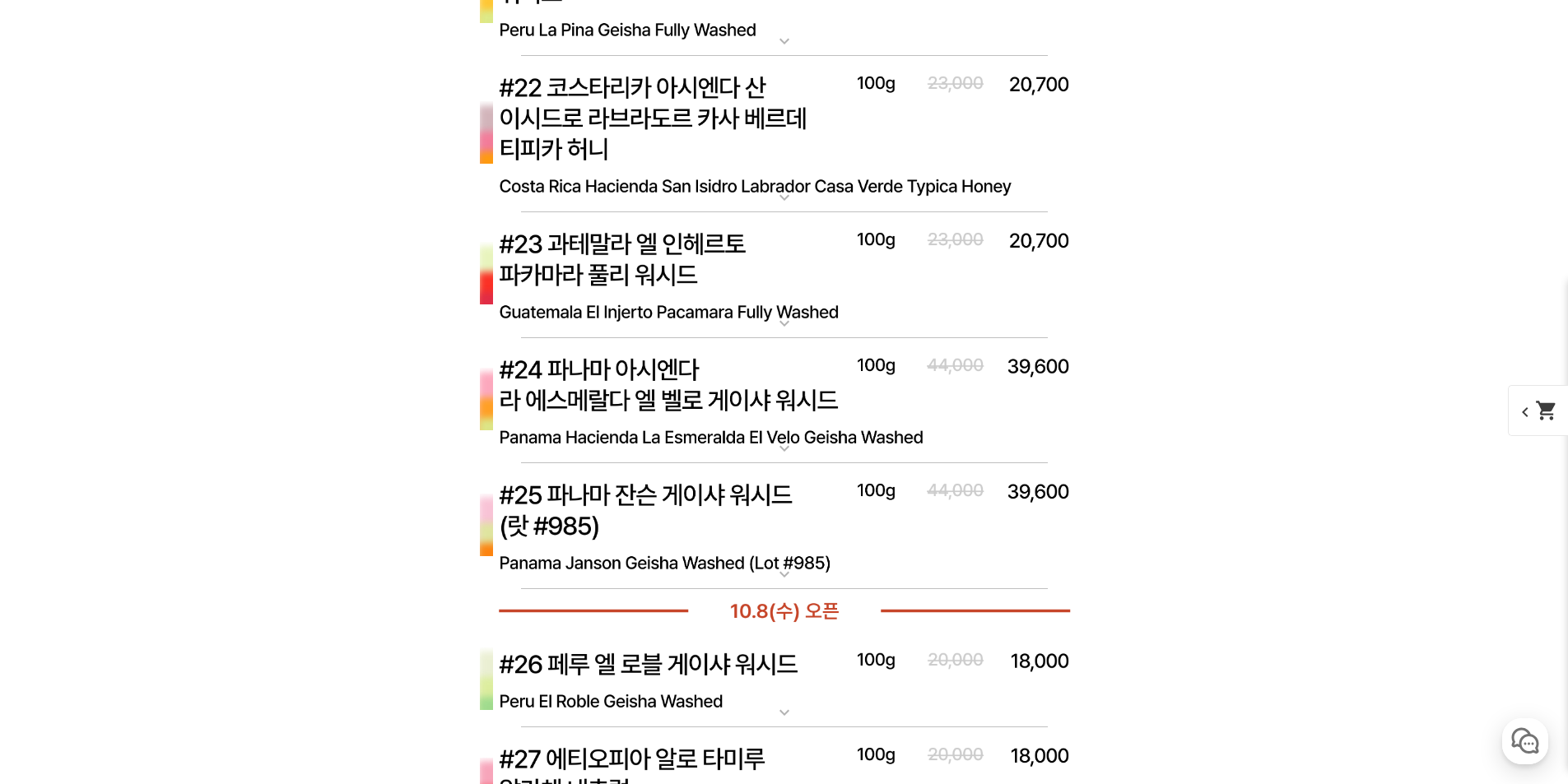
scroll to position [7487, 0]
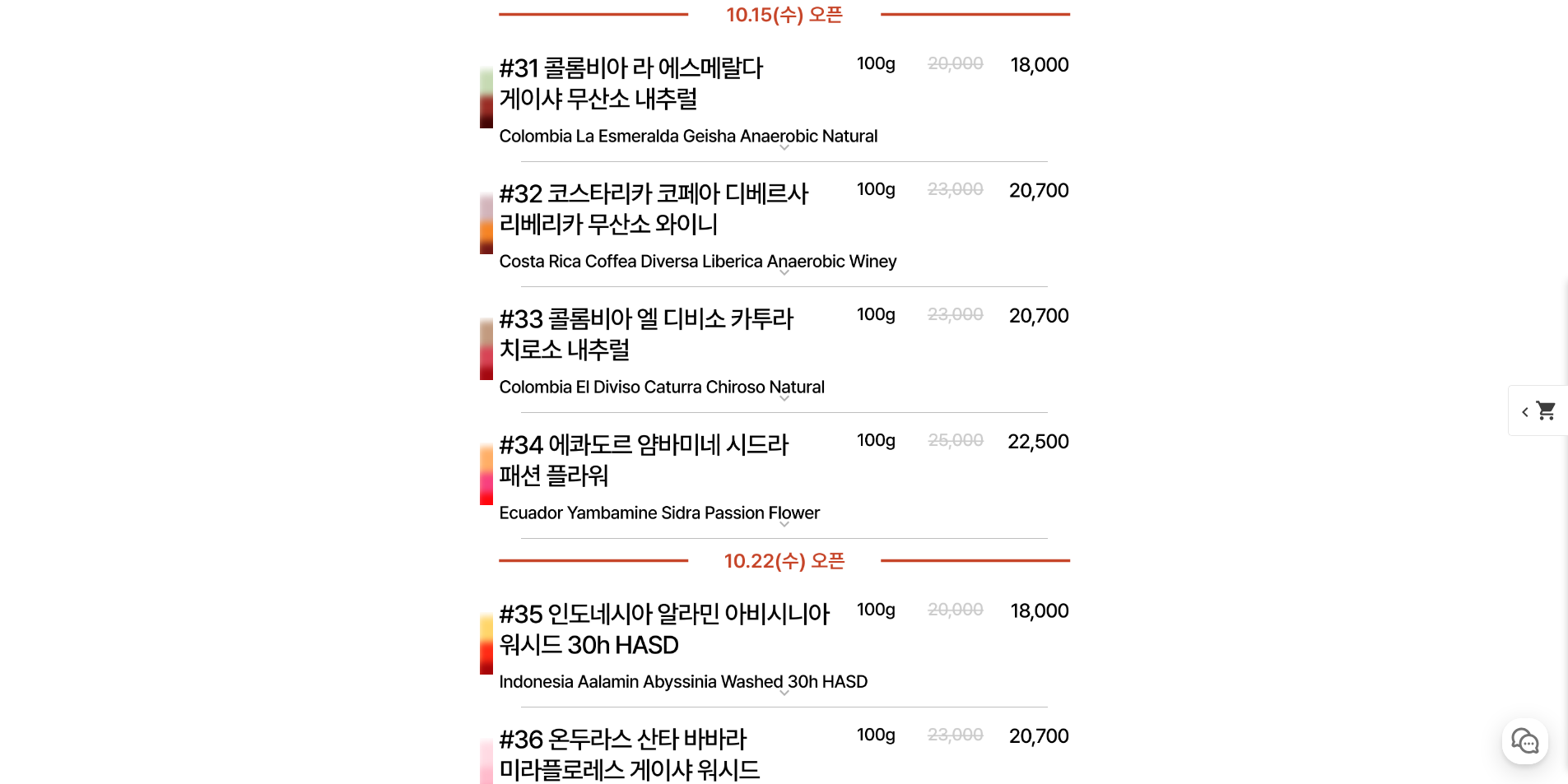
scroll to position [8722, 0]
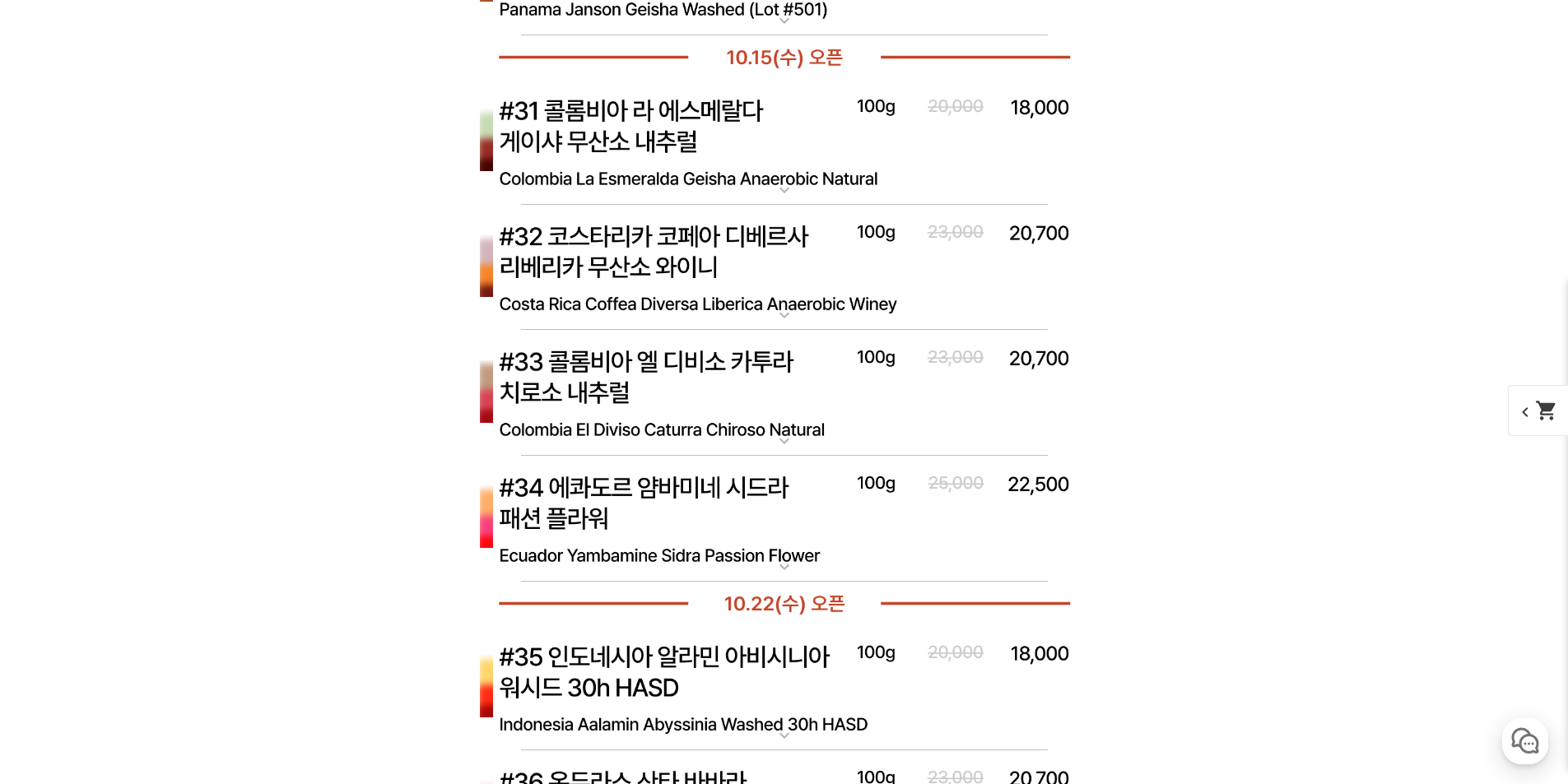
click at [660, 134] on img at bounding box center [784, 142] width 658 height 127
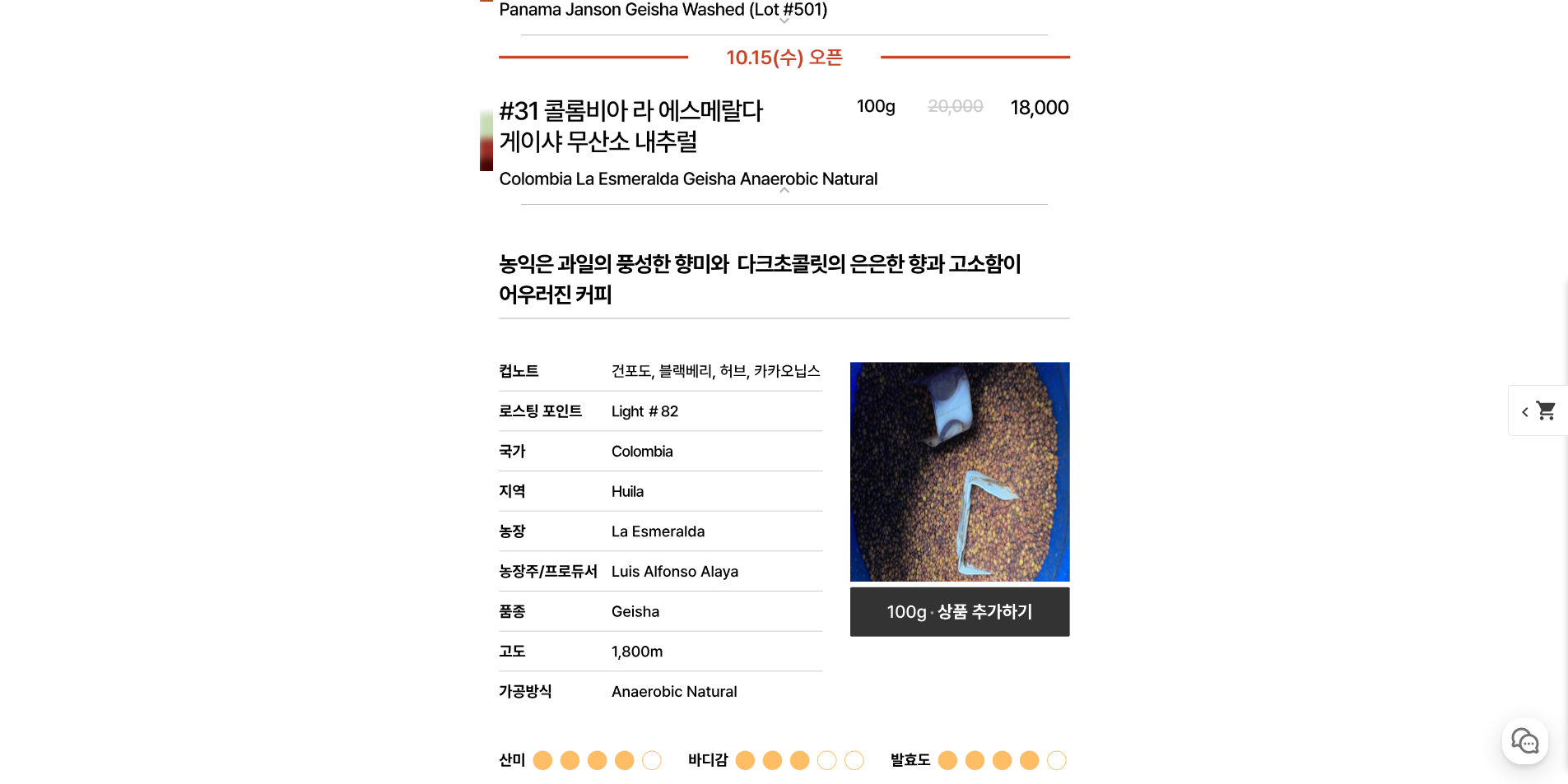
click at [876, 182] on img at bounding box center [784, 142] width 658 height 127
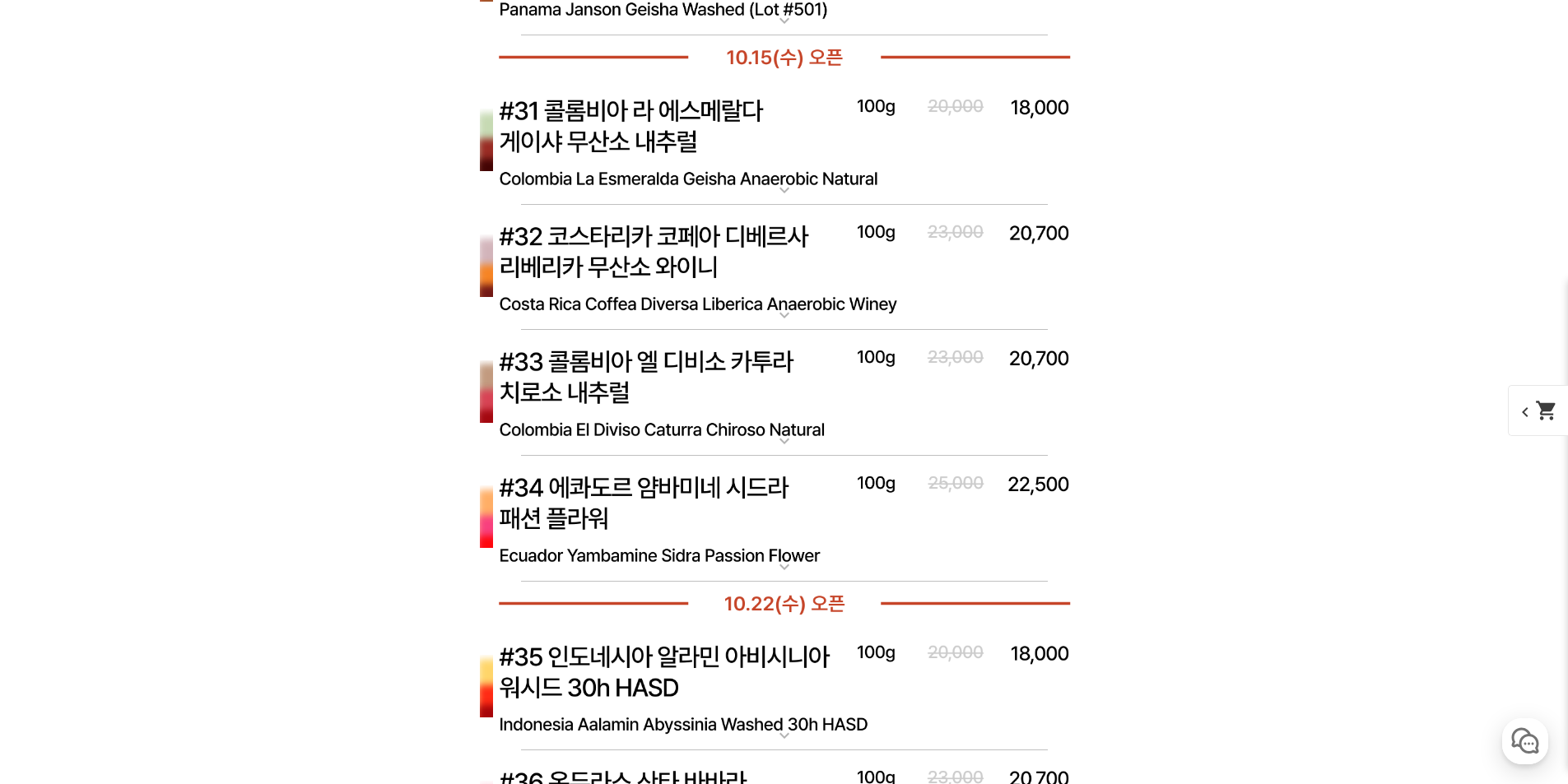
scroll to position [8886, 0]
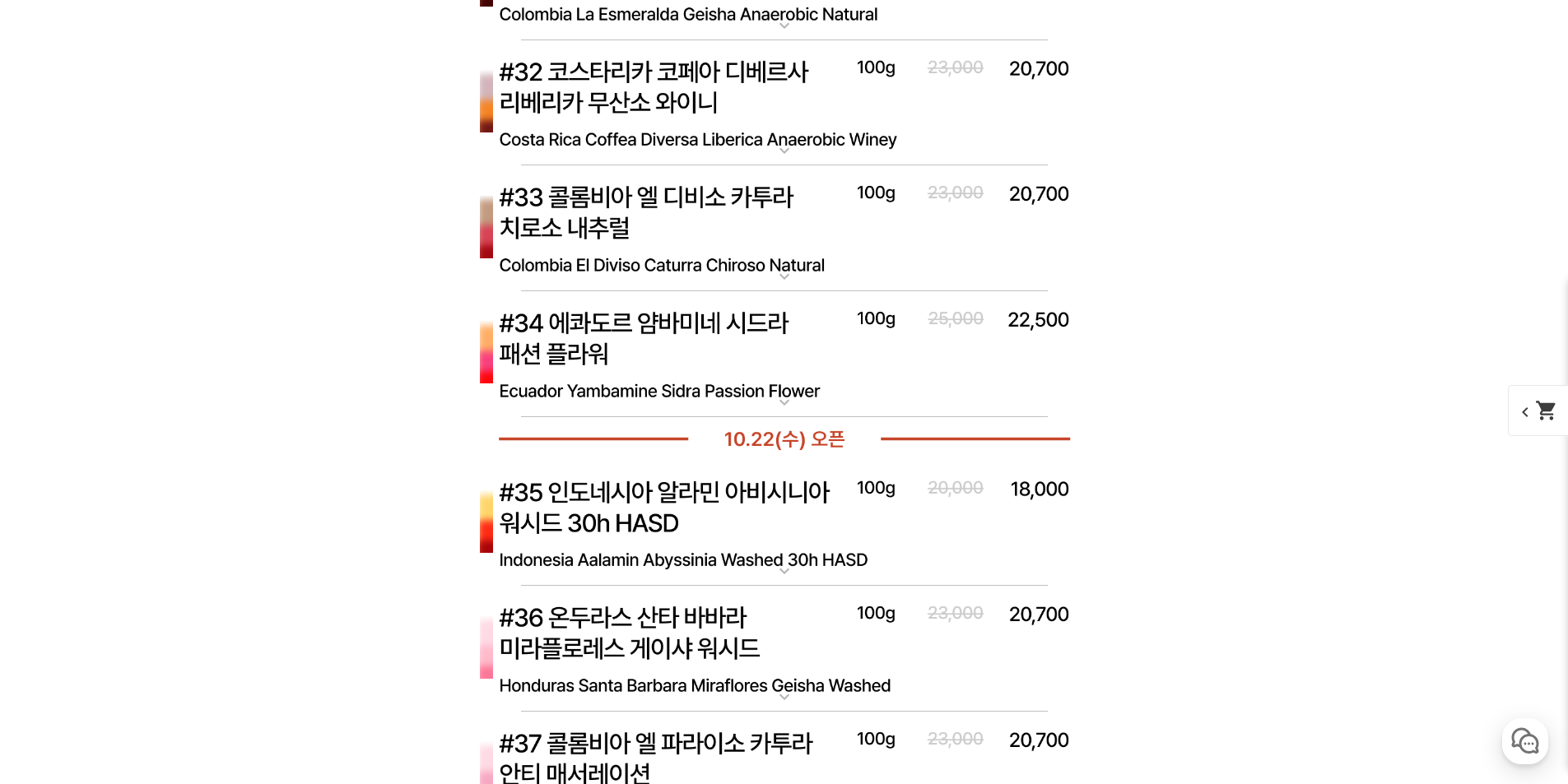
click at [687, 388] on img at bounding box center [784, 355] width 658 height 127
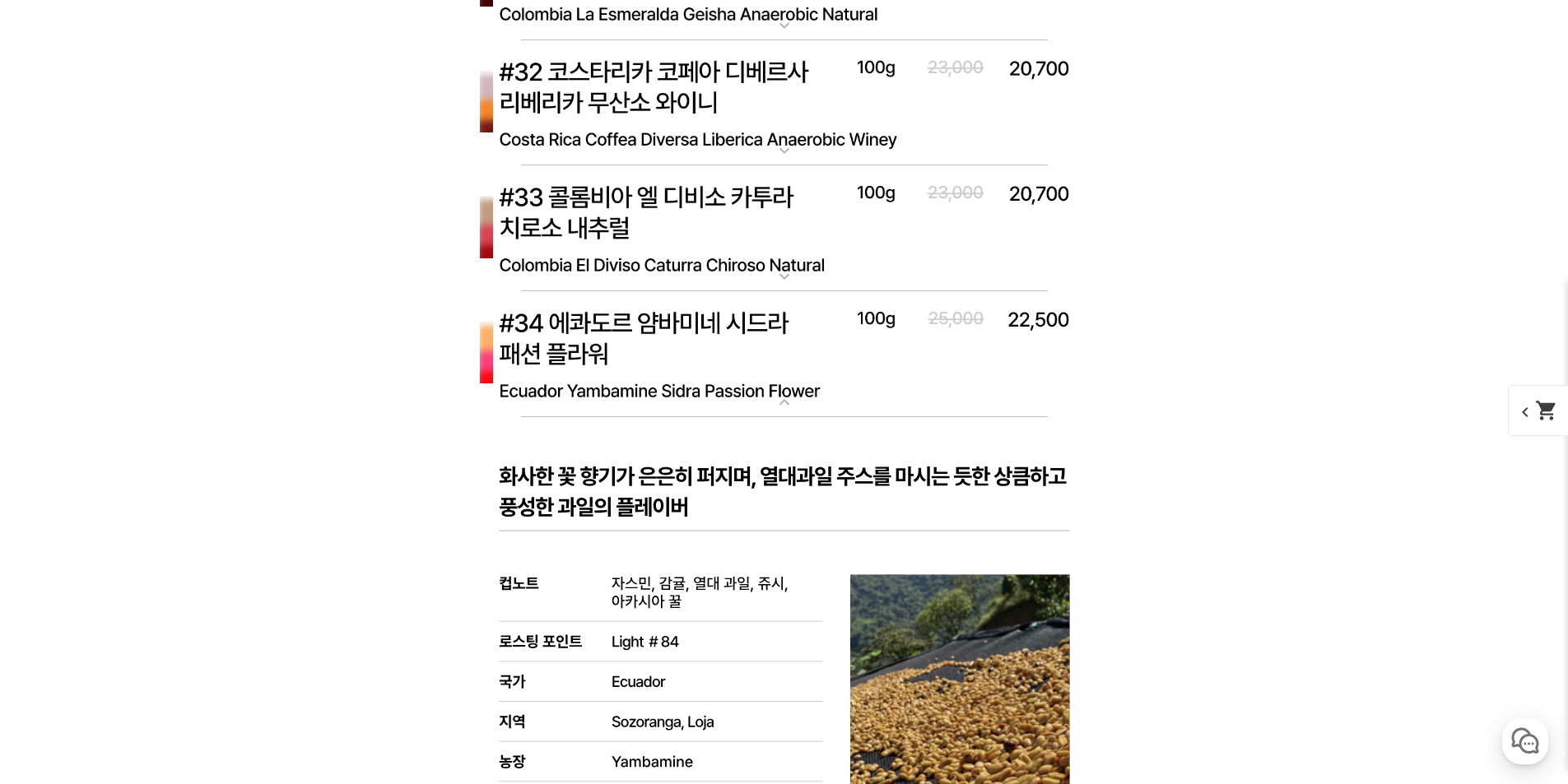
click at [687, 388] on img at bounding box center [784, 355] width 658 height 127
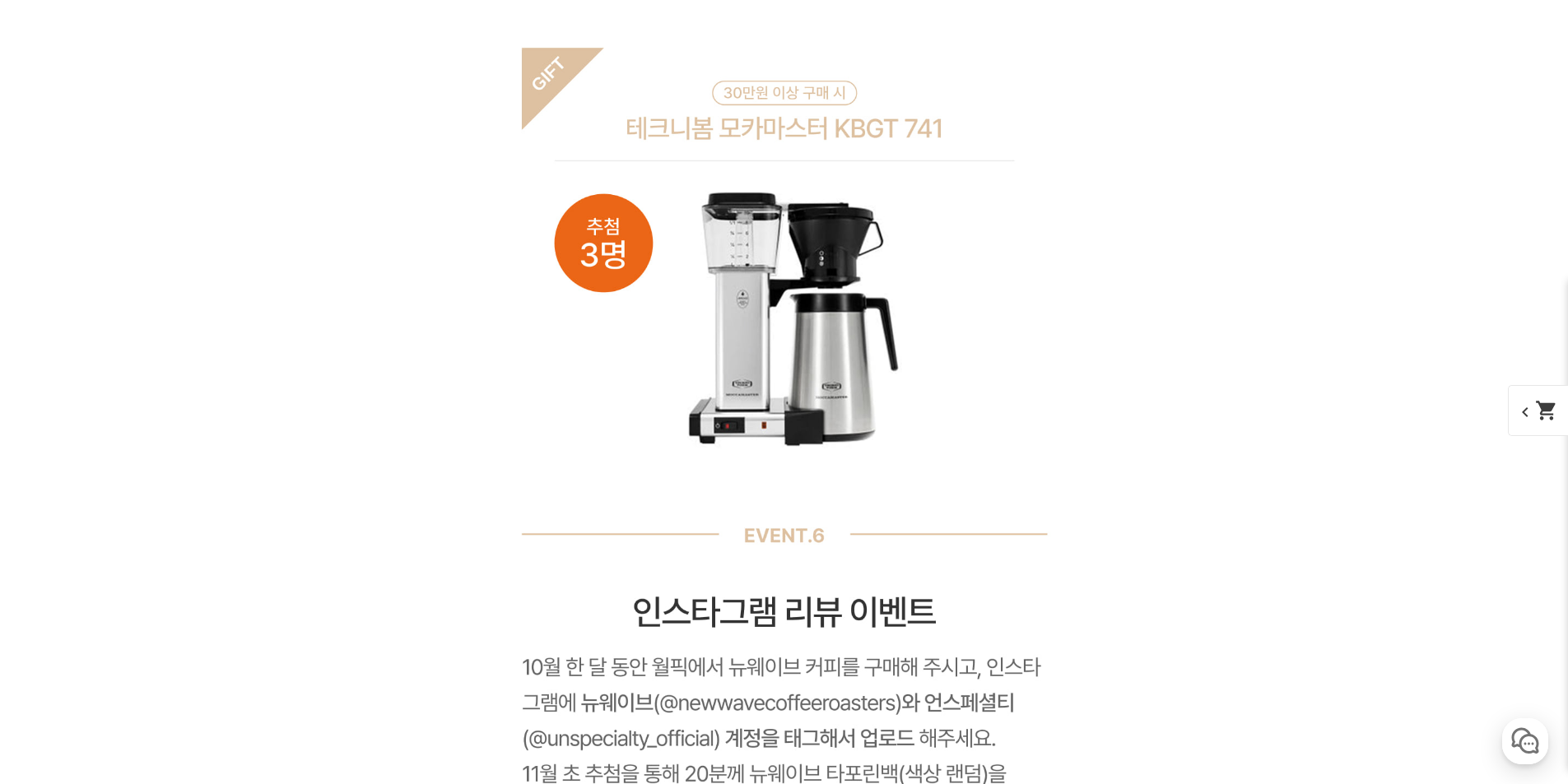
scroll to position [15797, 0]
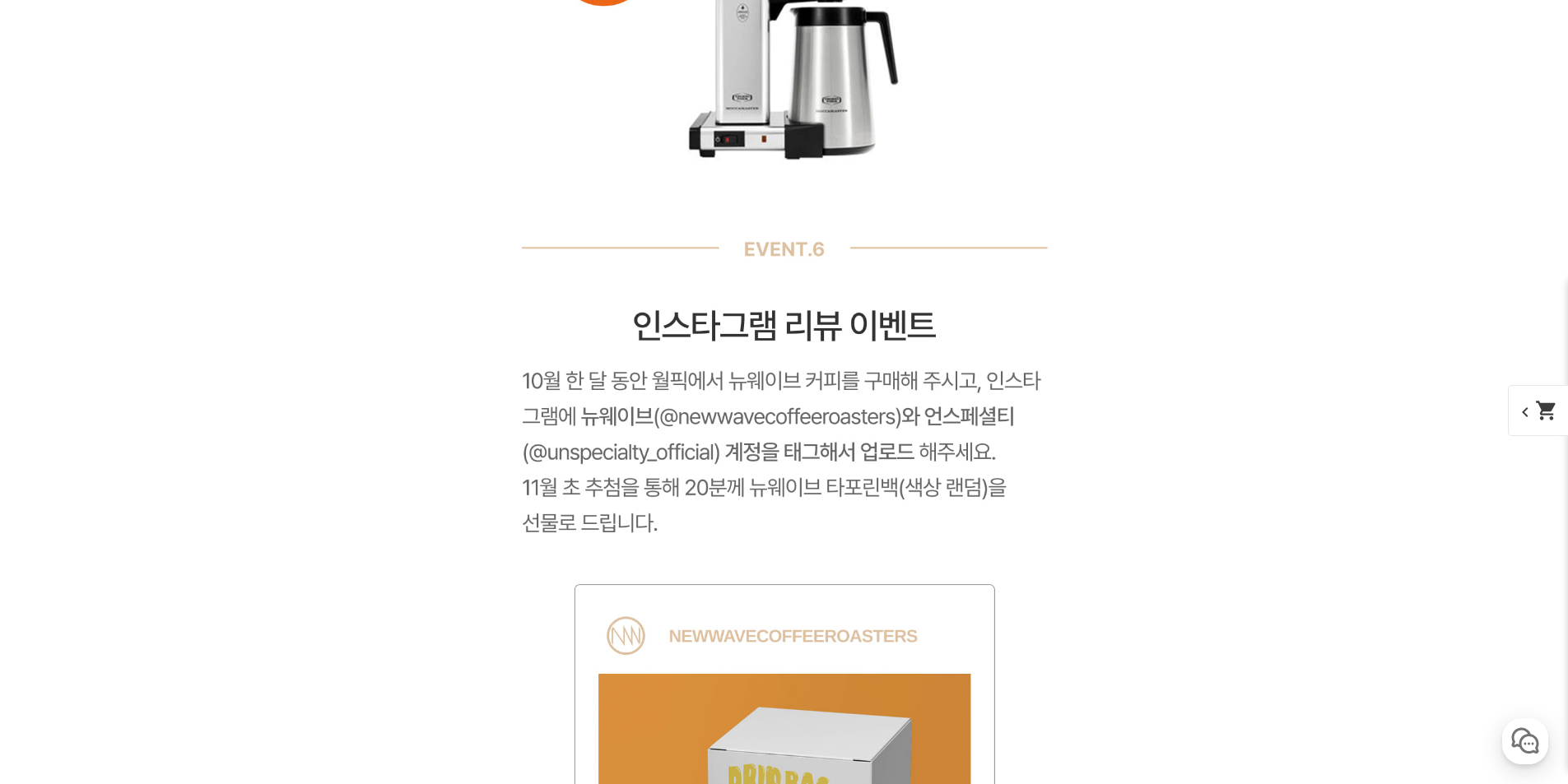
drag, startPoint x: 1192, startPoint y: 461, endPoint x: 1226, endPoint y: 624, distance: 166.5
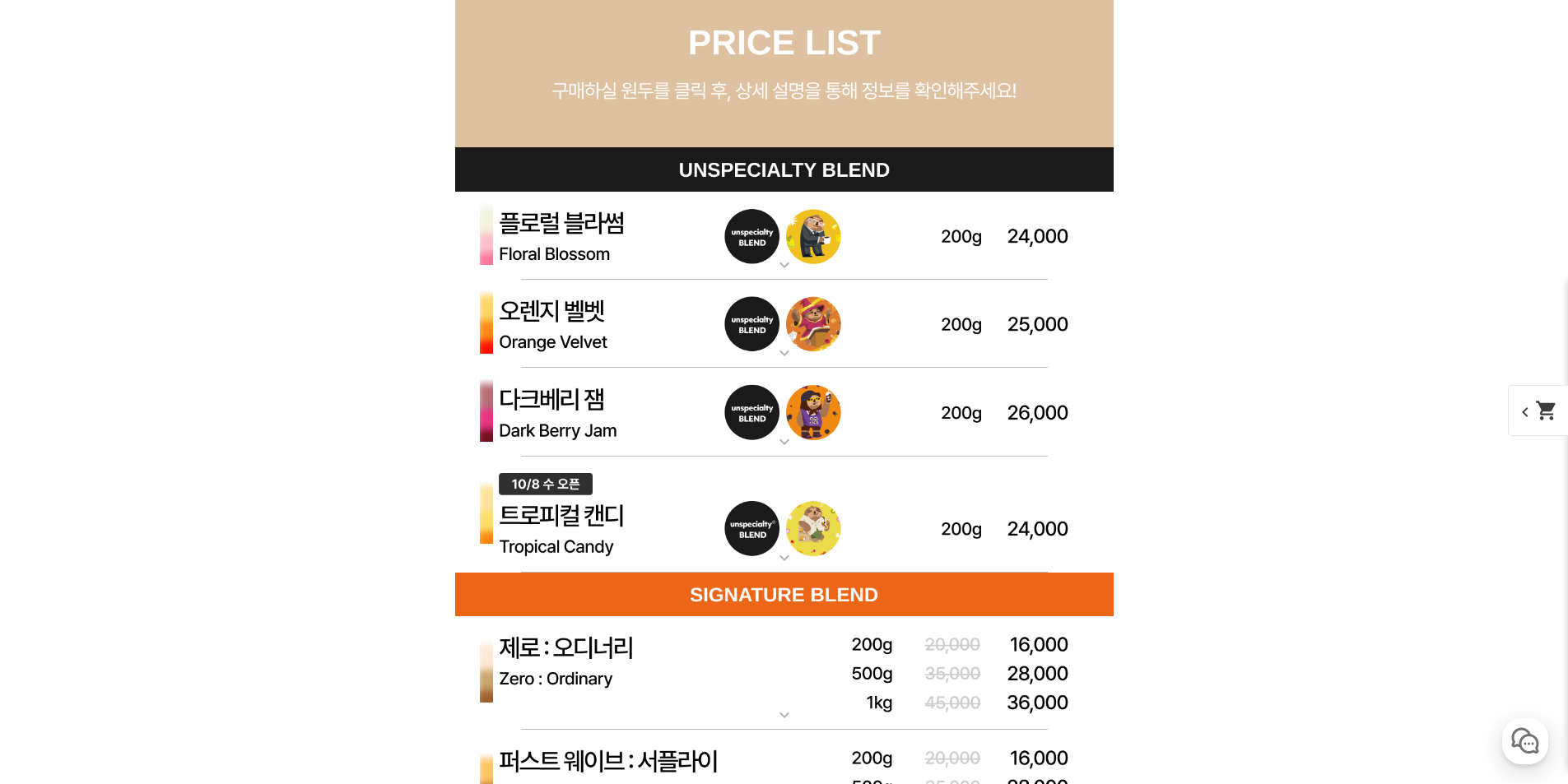
scroll to position [1498, 0]
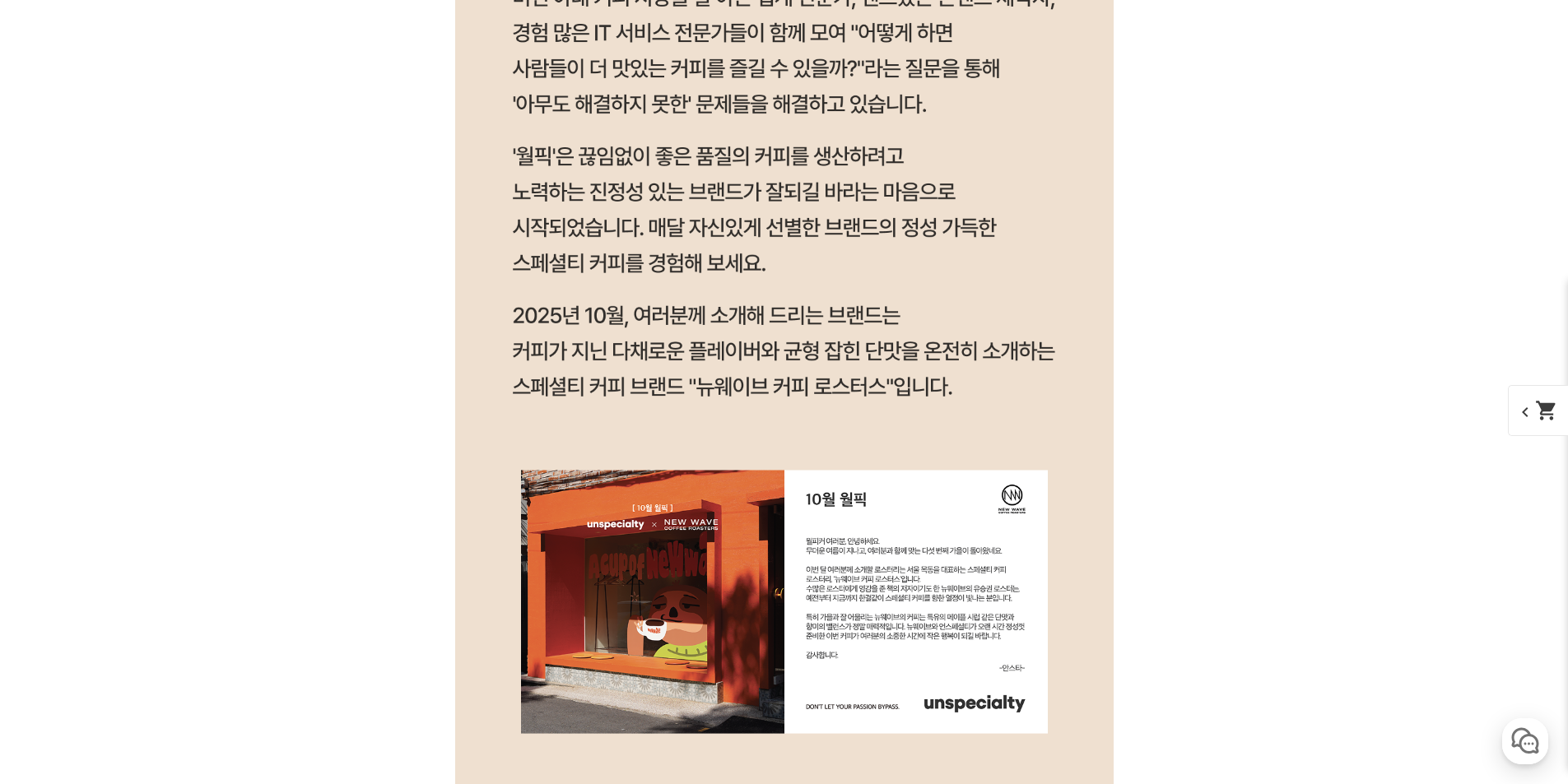
drag, startPoint x: 1228, startPoint y: 614, endPoint x: 962, endPoint y: 206, distance: 487.1
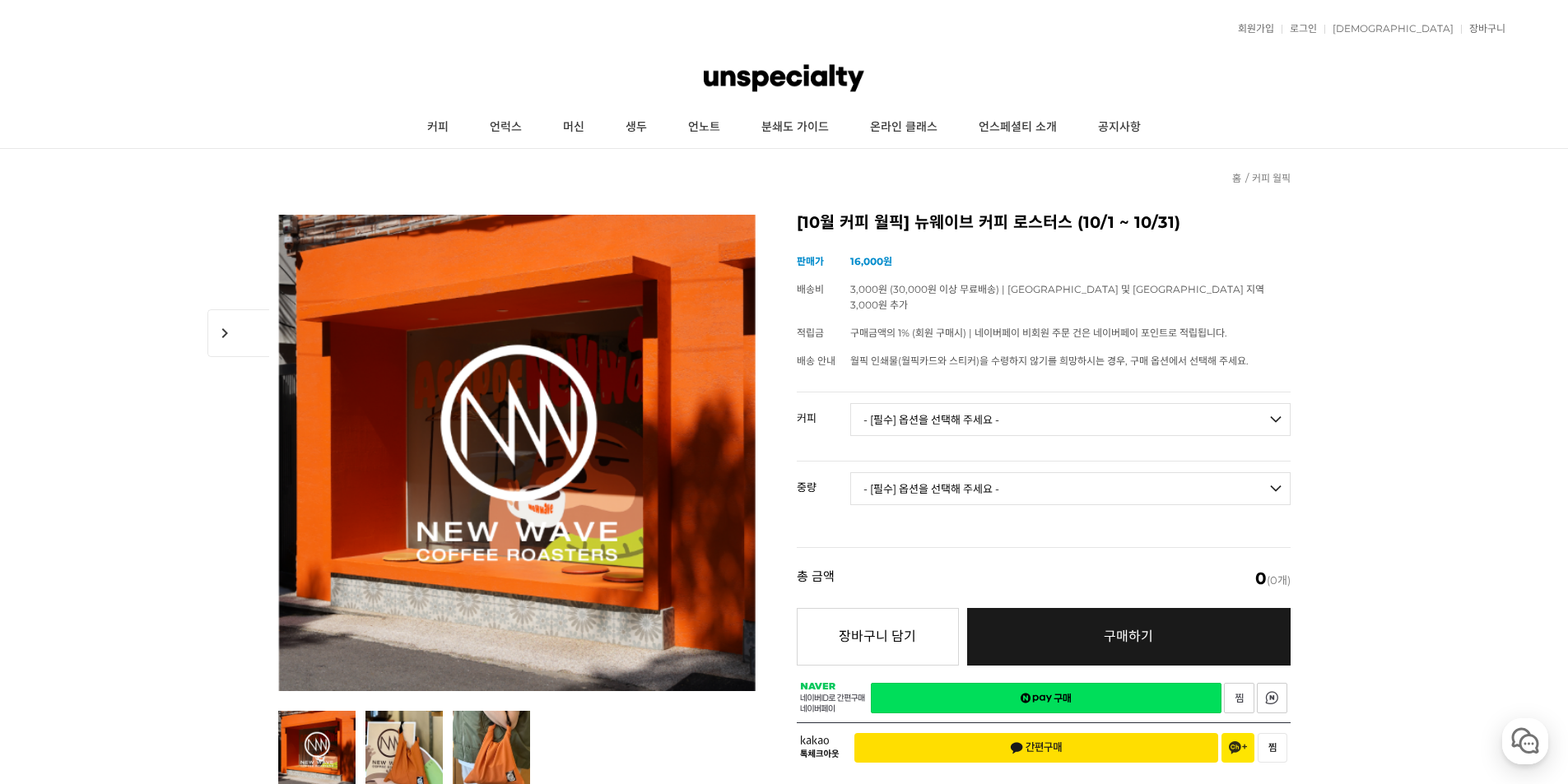
click at [1116, 420] on td "- [필수] 옵션을 선택해 주세요 - ------------------- 언스페셜티 분쇄도 가이드 종이 받기 (주문 1건당 최대 1개 제공) …" at bounding box center [1071, 427] width 440 height 68
click at [1116, 403] on select "- [필수] 옵션을 선택해 주세요 - ------------------- 언스페셜티 분쇄도 가이드 종이 받기 (주문 1건당 최대 1개 제공) …" at bounding box center [1071, 419] width 440 height 33
drag, startPoint x: 1506, startPoint y: 253, endPoint x: 1490, endPoint y: 274, distance: 26.4
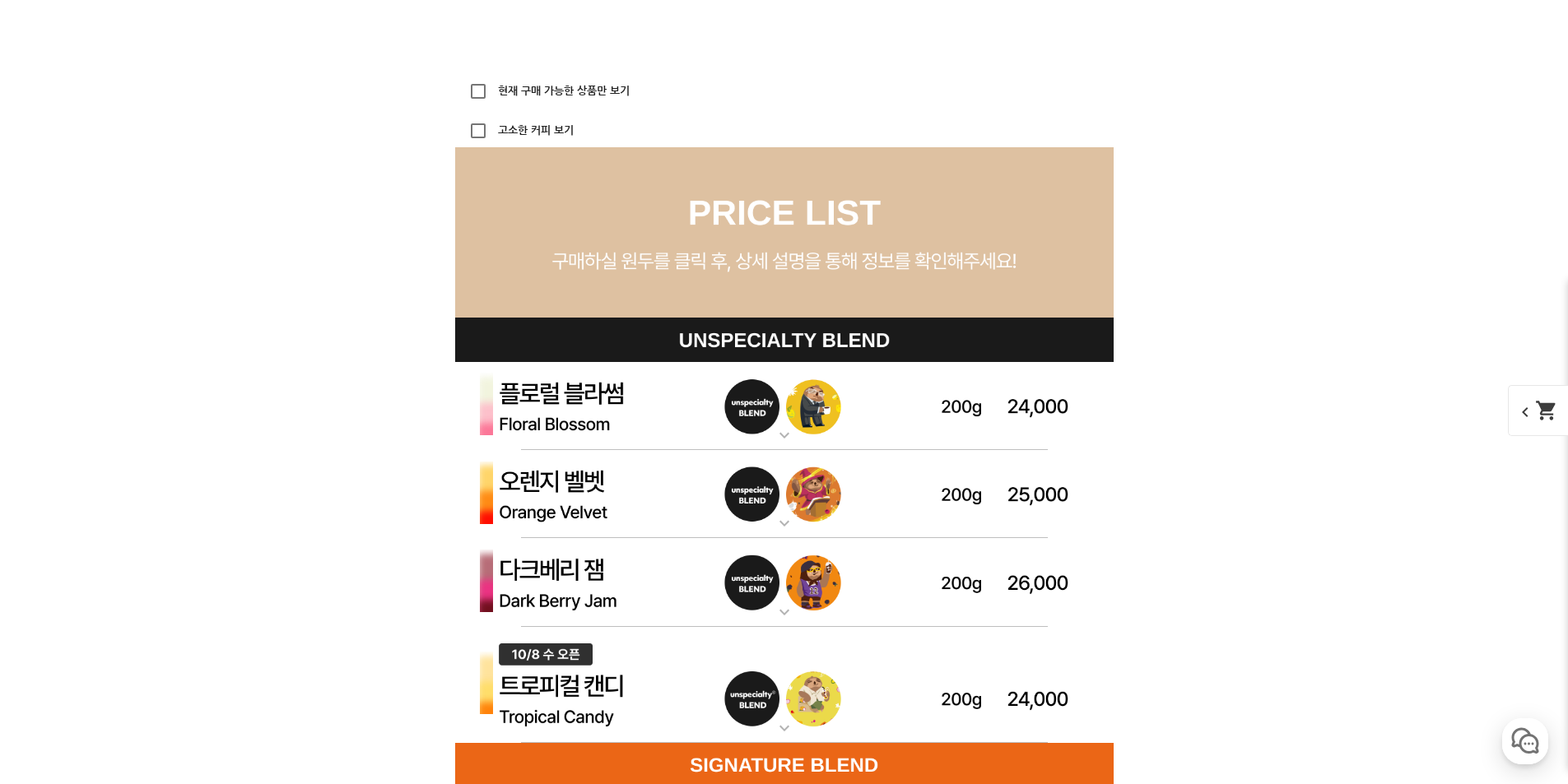
scroll to position [4690, 0]
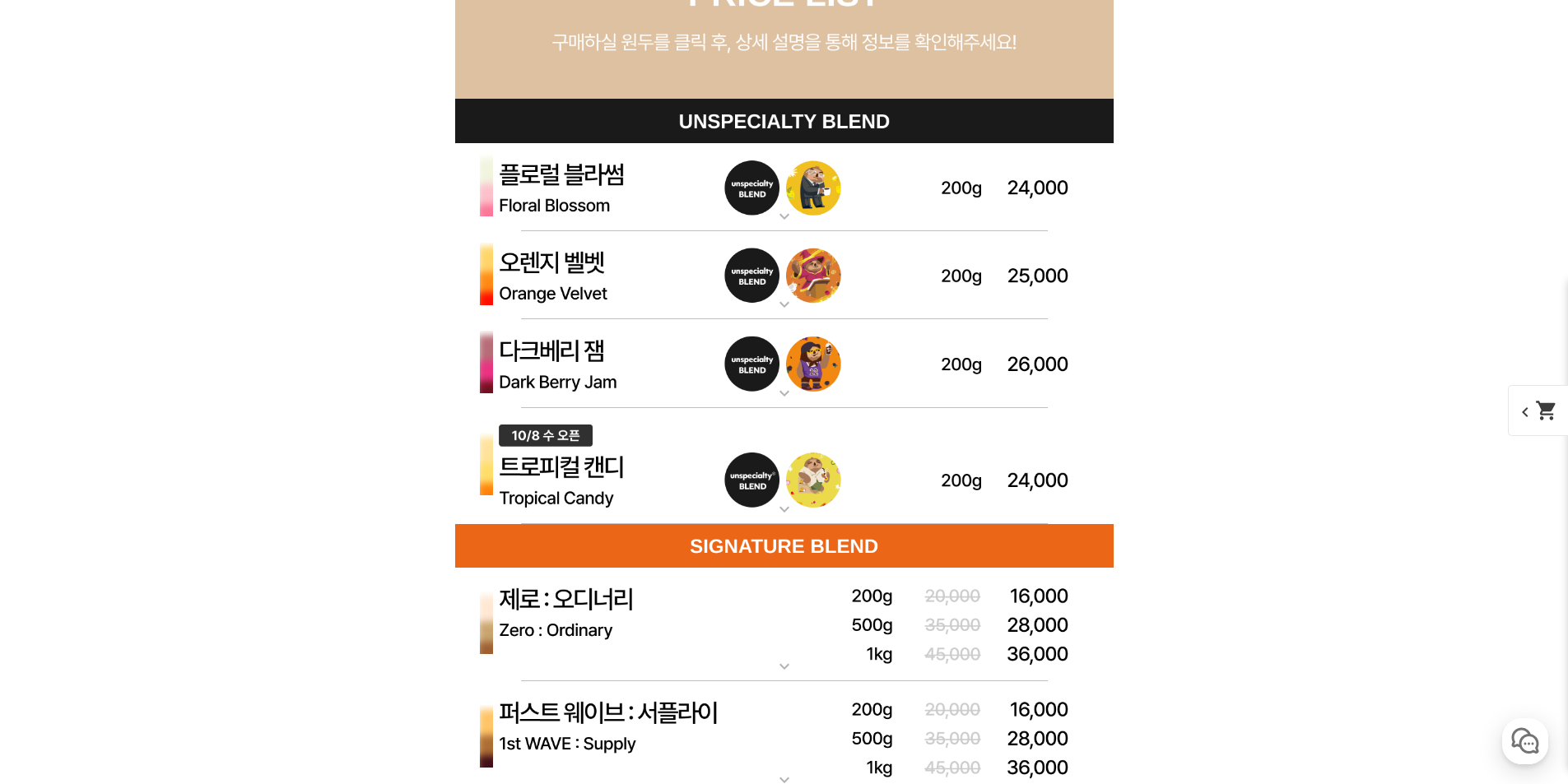
click at [705, 489] on img at bounding box center [784, 465] width 658 height 117
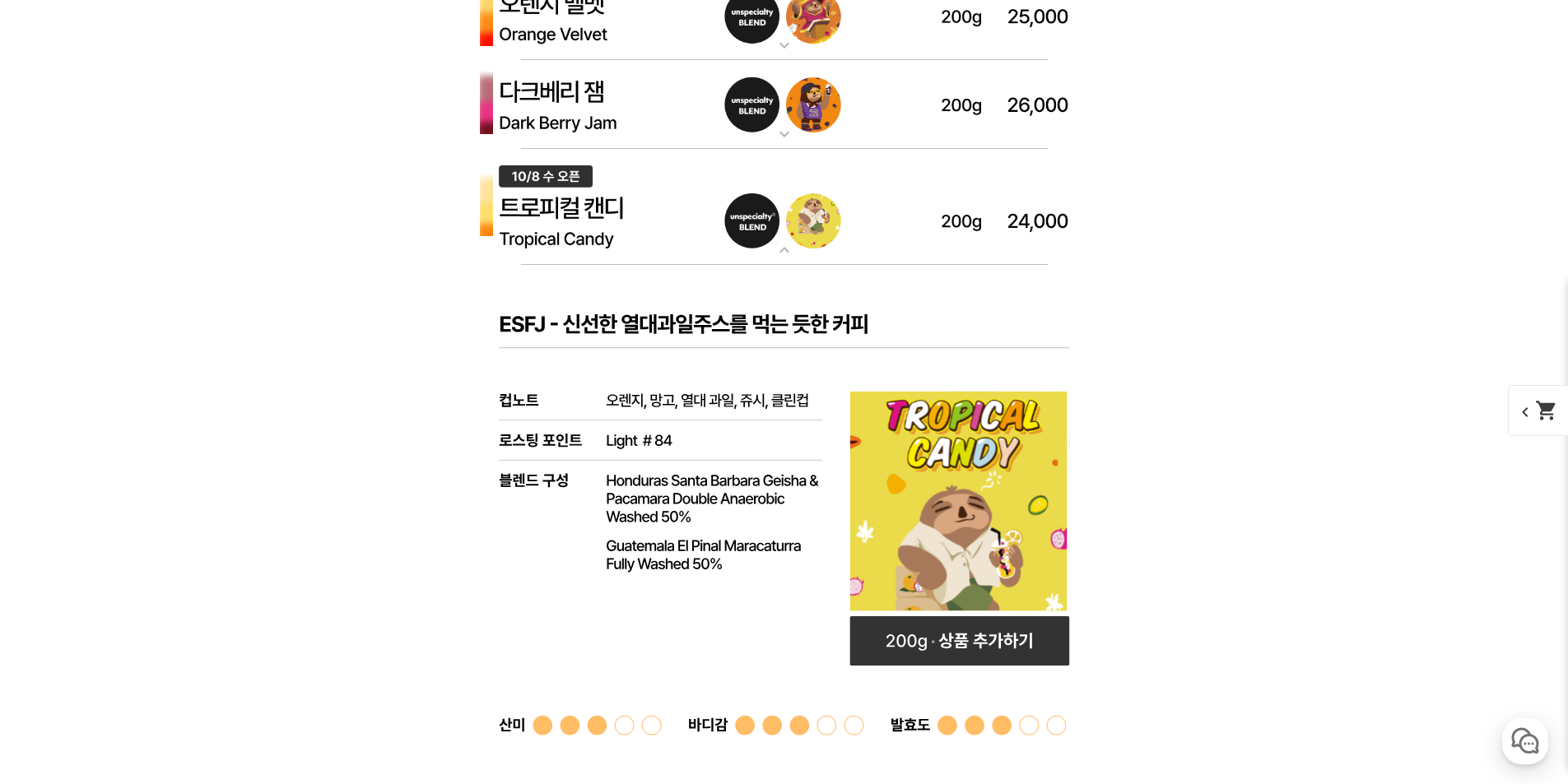
scroll to position [4936, 0]
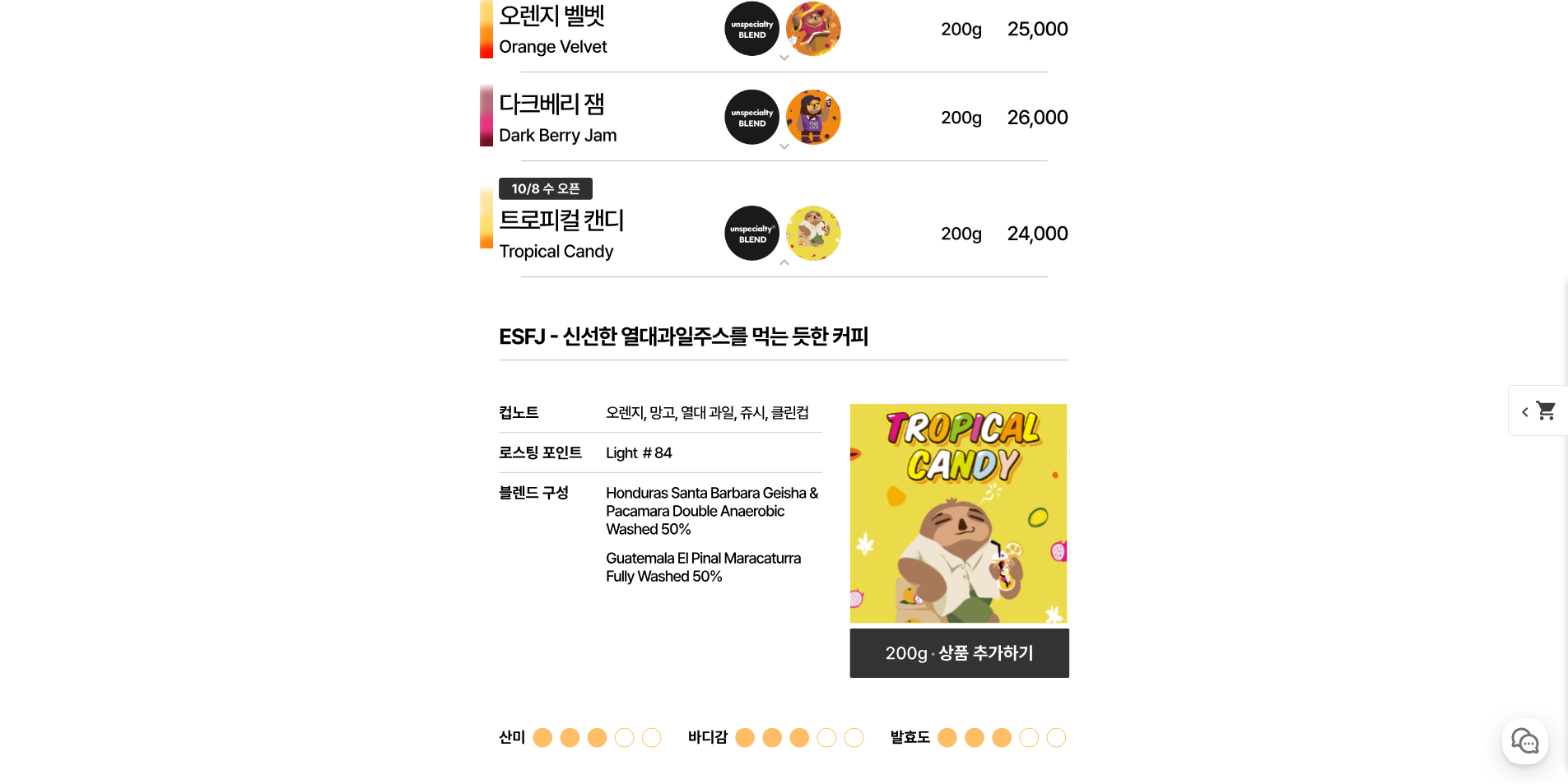
click at [724, 263] on img at bounding box center [784, 219] width 658 height 117
click at [694, 146] on img at bounding box center [784, 117] width 658 height 89
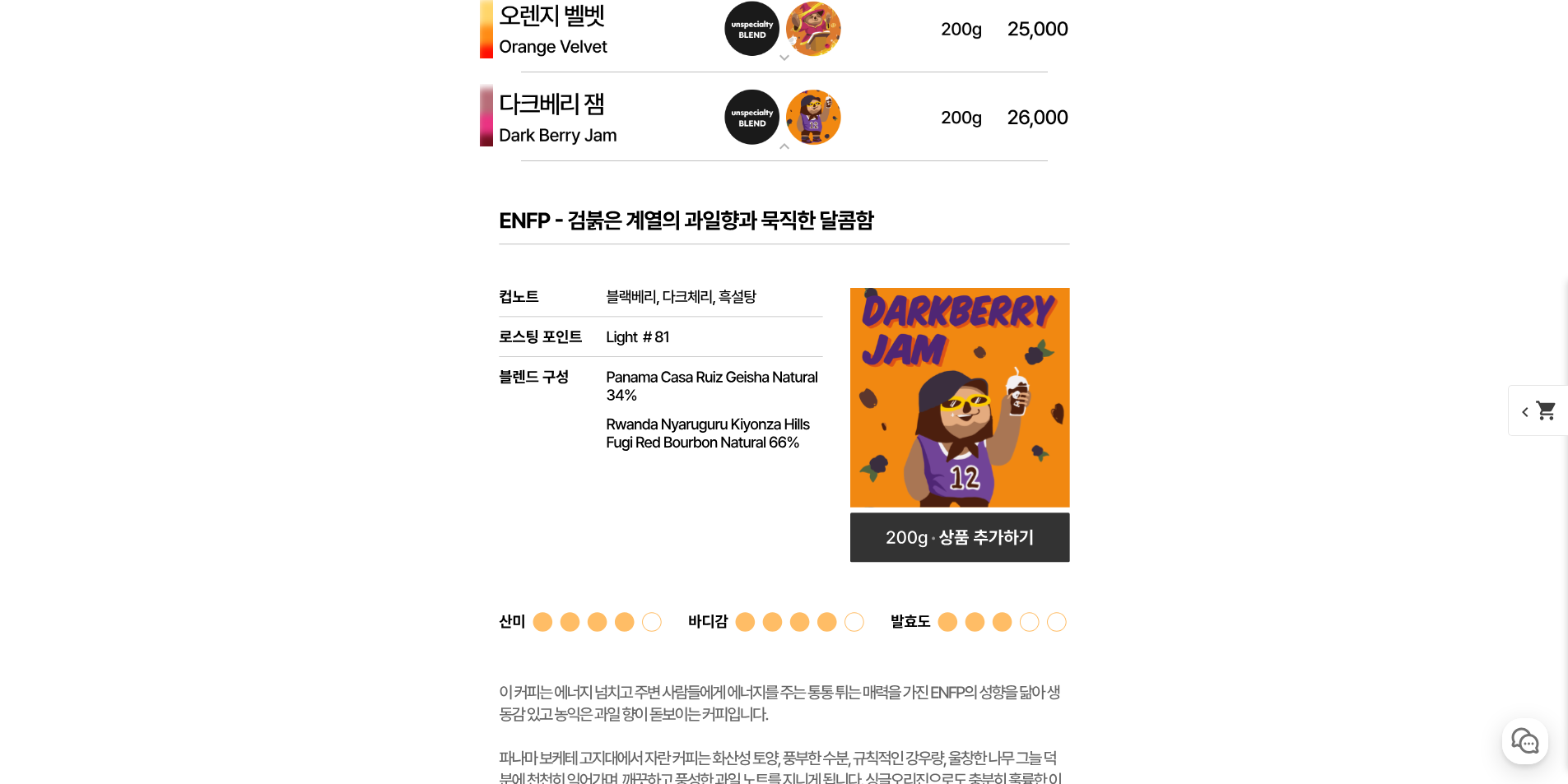
click at [671, 139] on img at bounding box center [784, 117] width 658 height 89
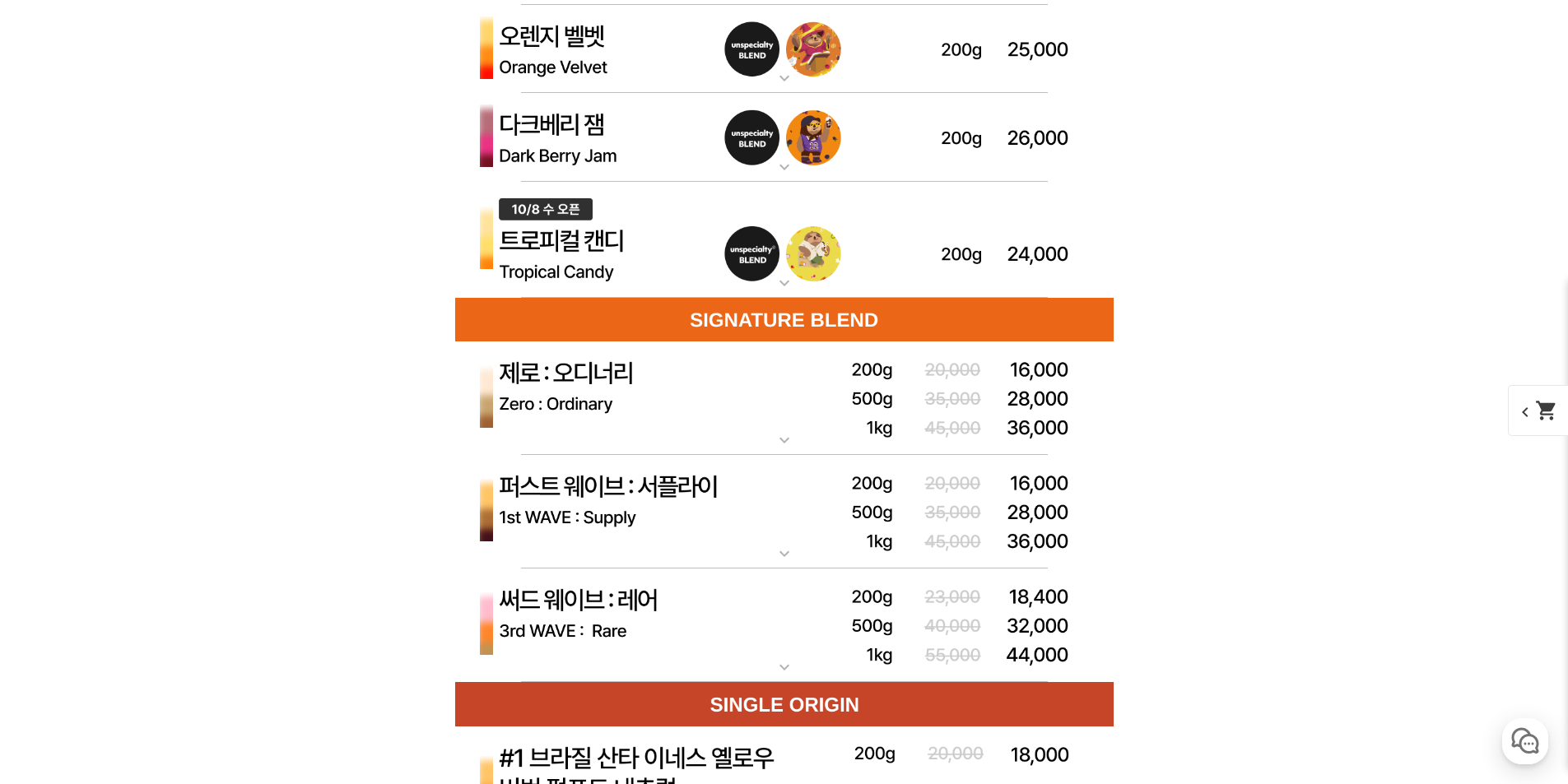
scroll to position [4855, 0]
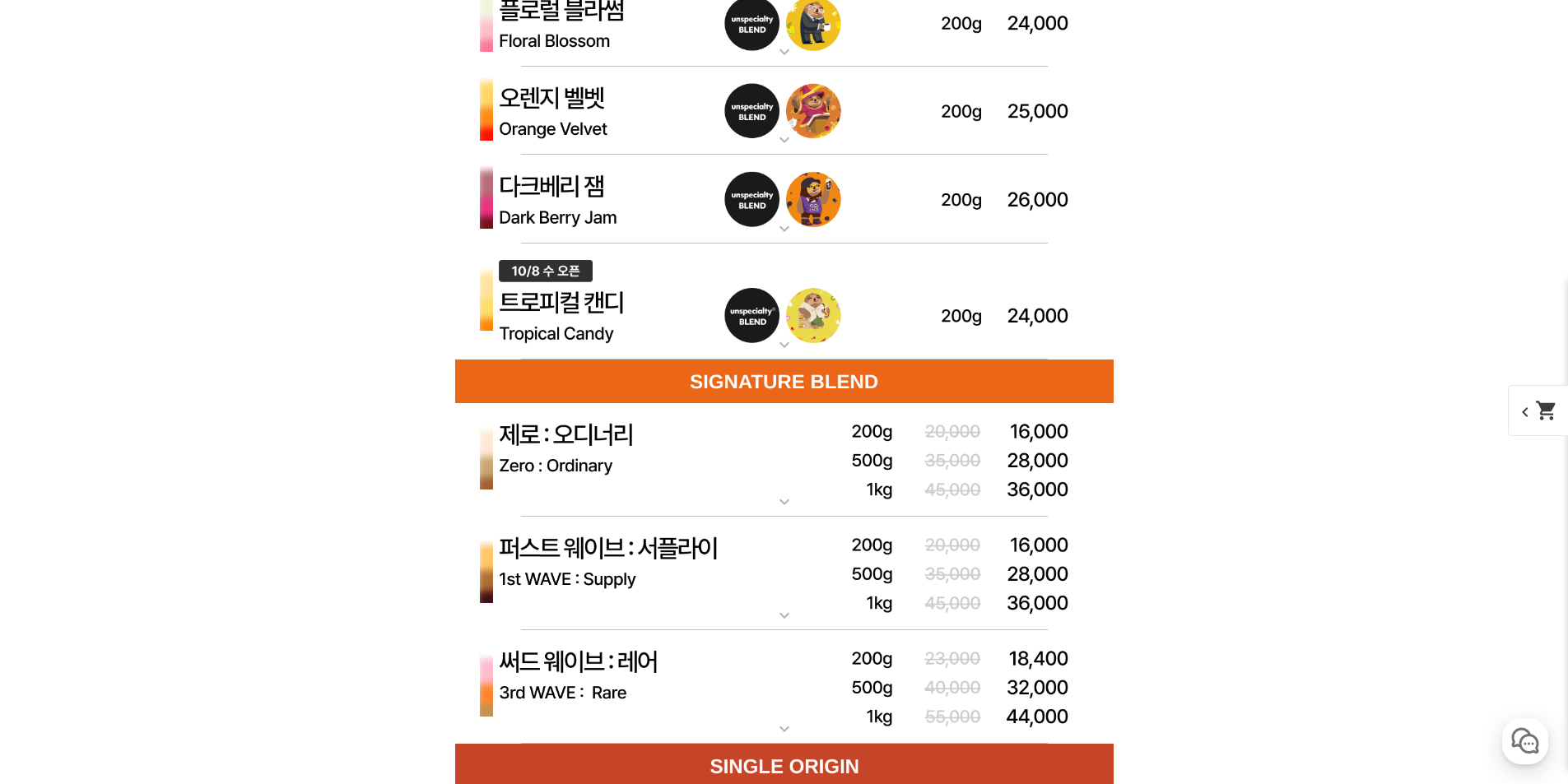
click at [625, 119] on img at bounding box center [784, 111] width 658 height 89
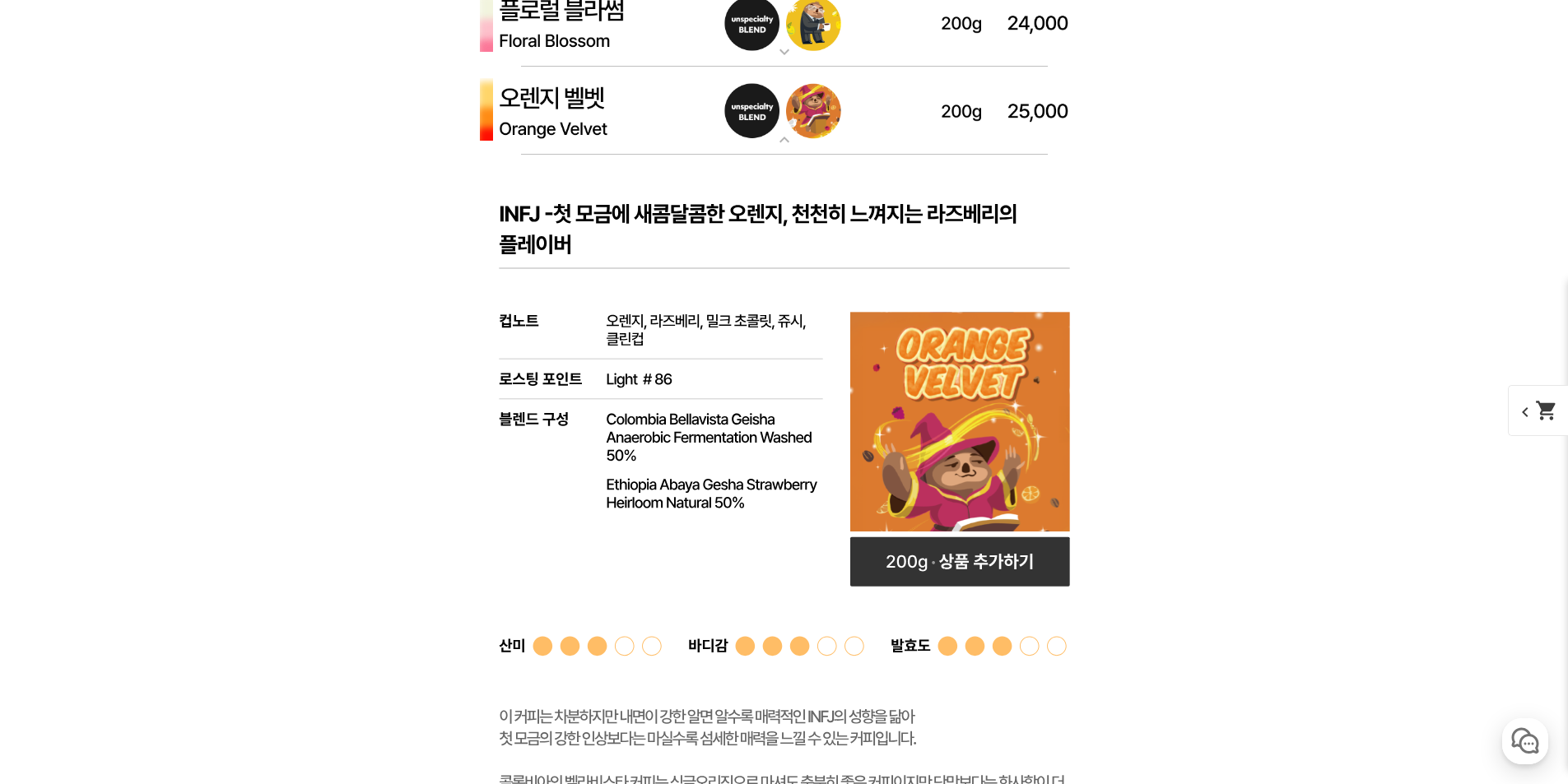
click at [624, 121] on img at bounding box center [784, 111] width 658 height 89
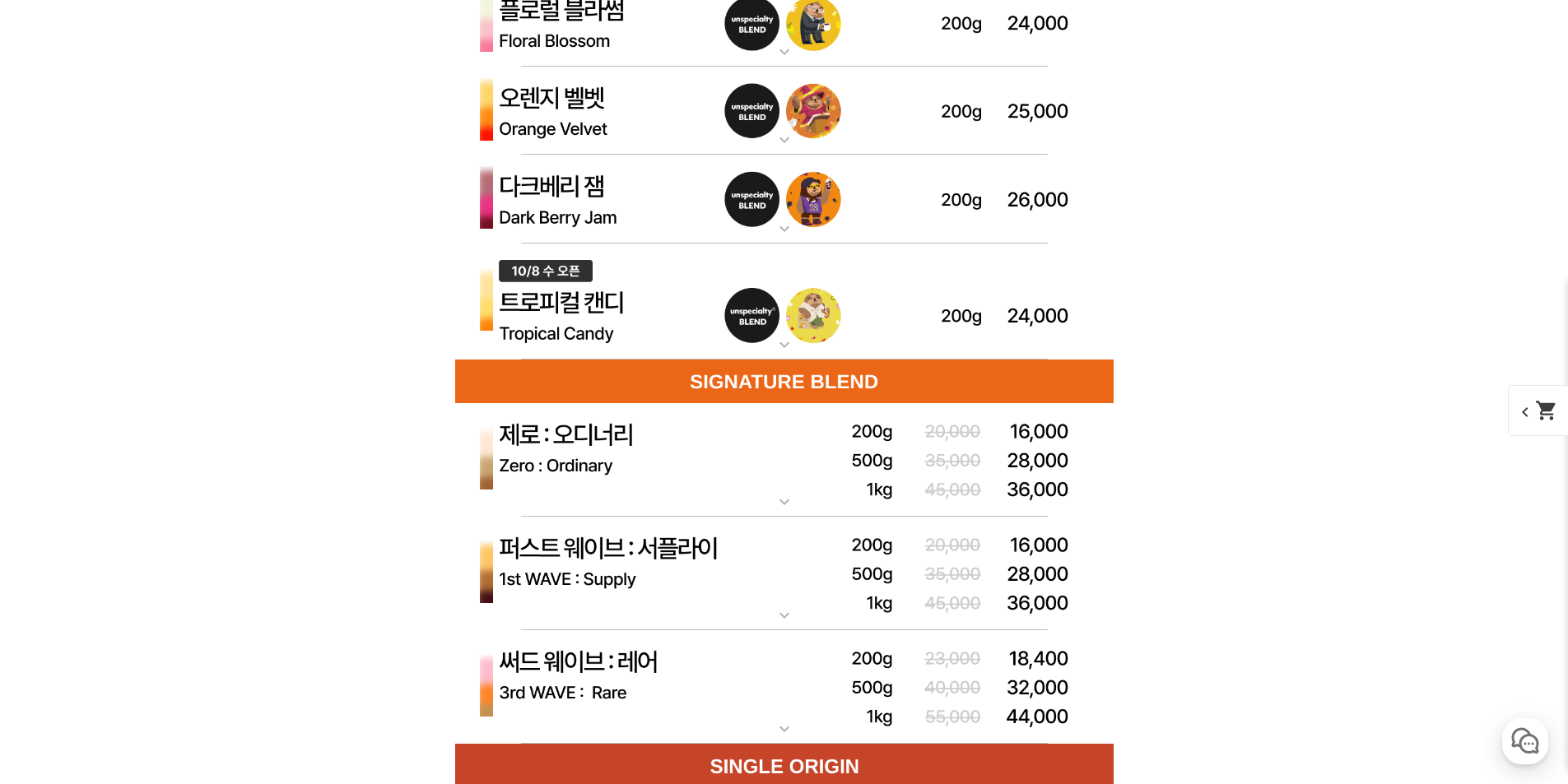
click at [602, 20] on img at bounding box center [784, 23] width 658 height 89
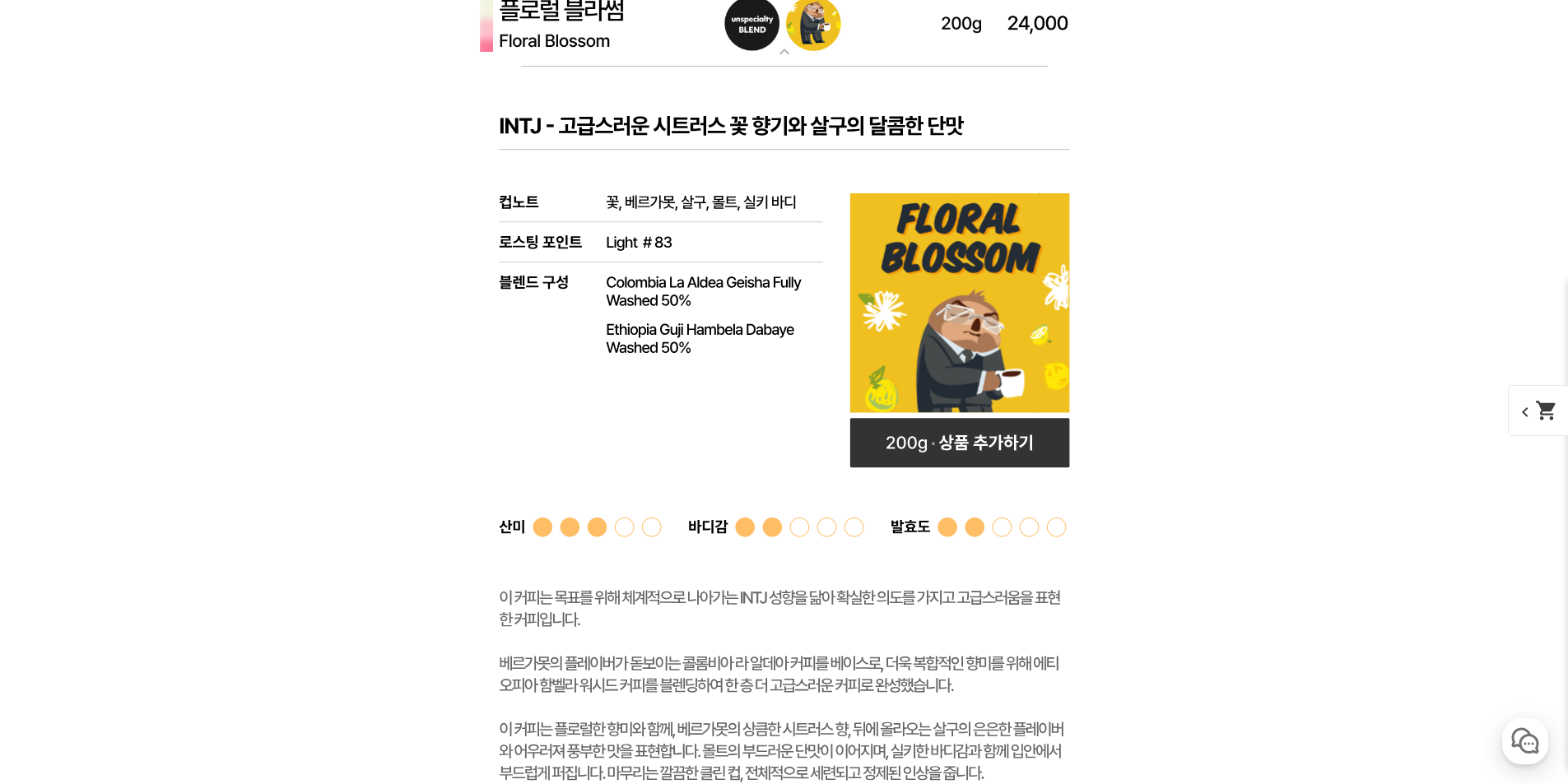
click at [601, 25] on img at bounding box center [784, 23] width 658 height 89
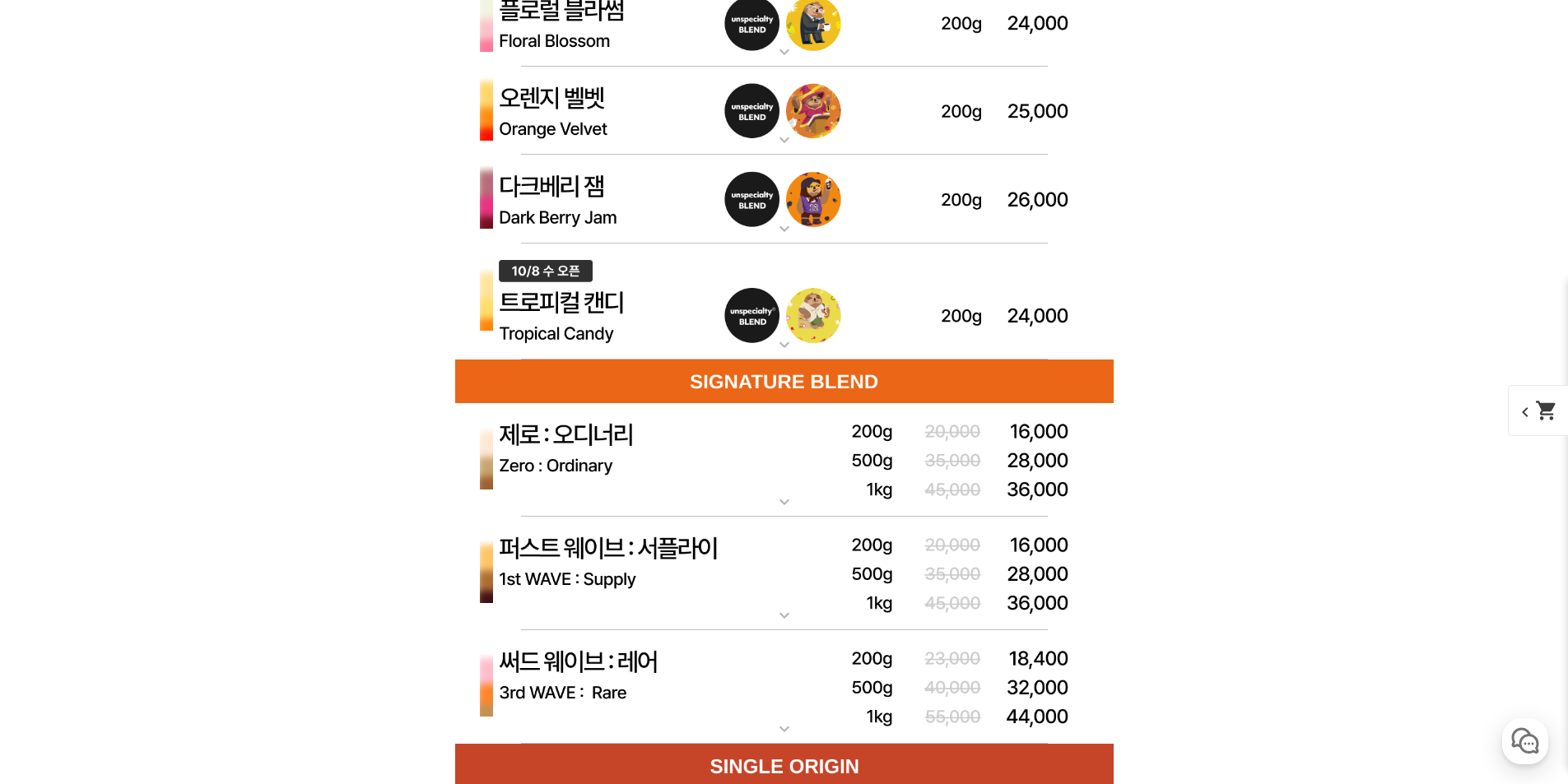
click at [622, 199] on img at bounding box center [784, 199] width 658 height 89
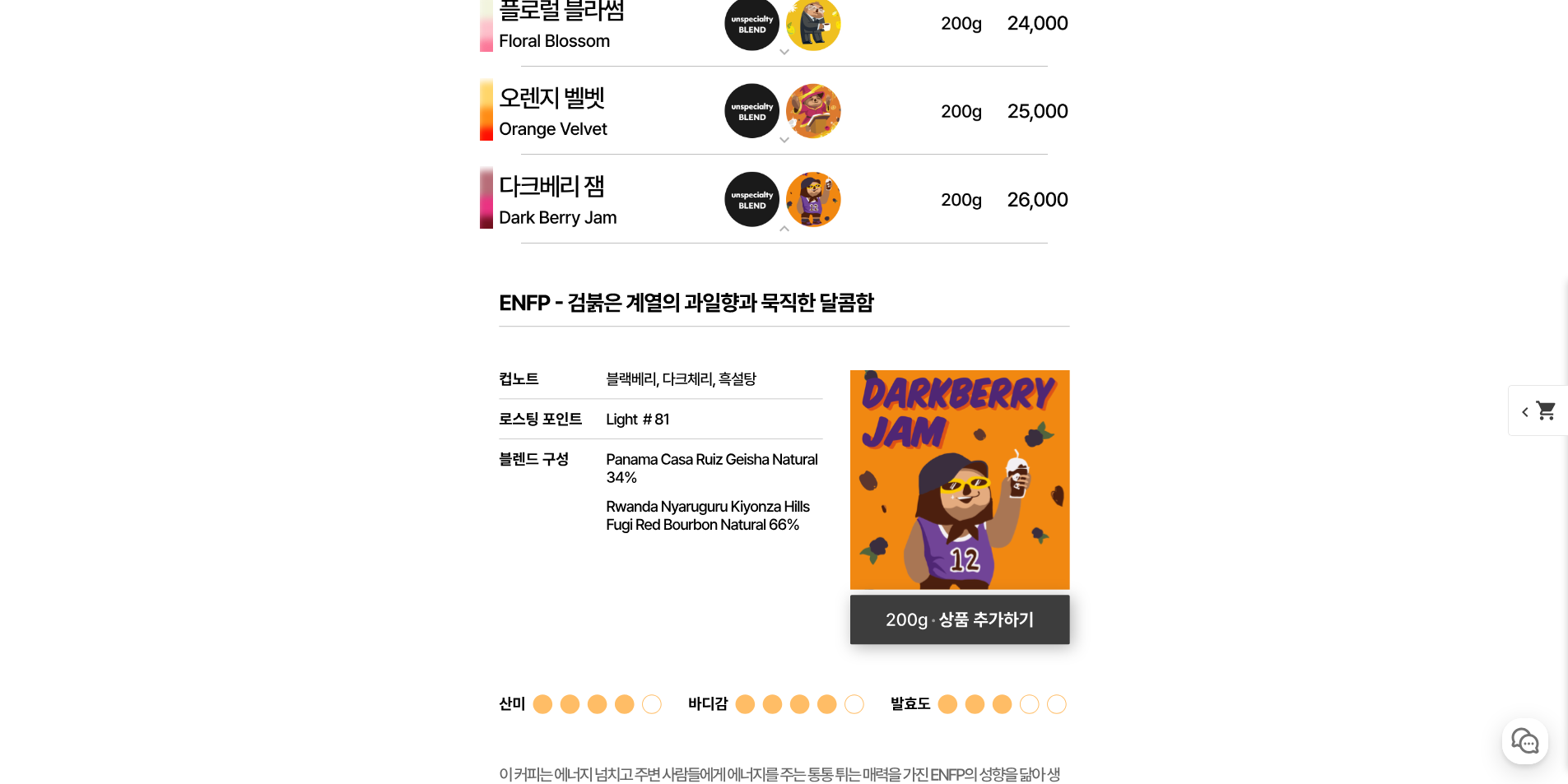
click at [963, 641] on rect at bounding box center [961, 619] width 220 height 49
select select "다크베리 잼 (언스페셜티 블렌드)"
select select "200g"
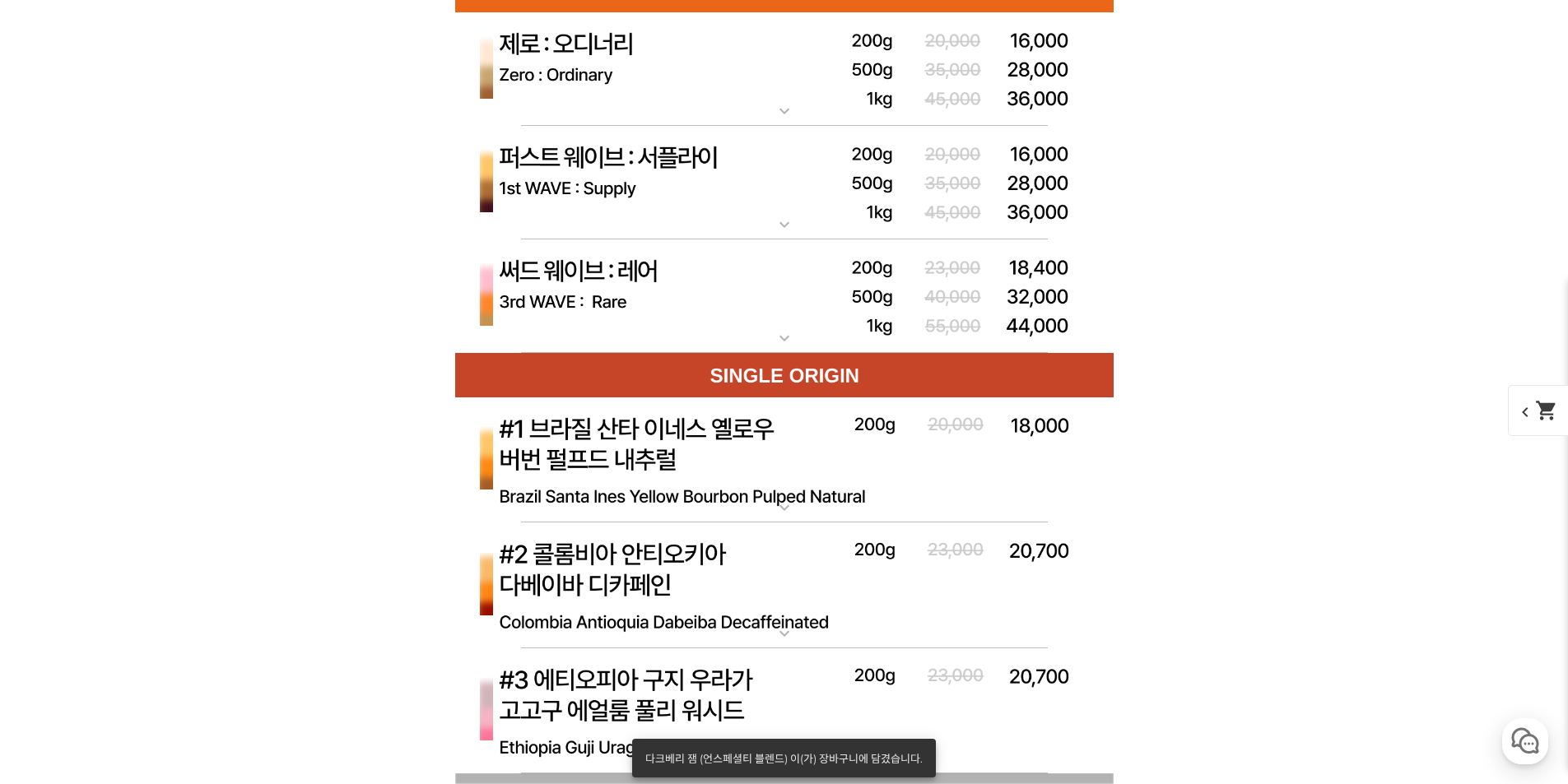
scroll to position [5842, 0]
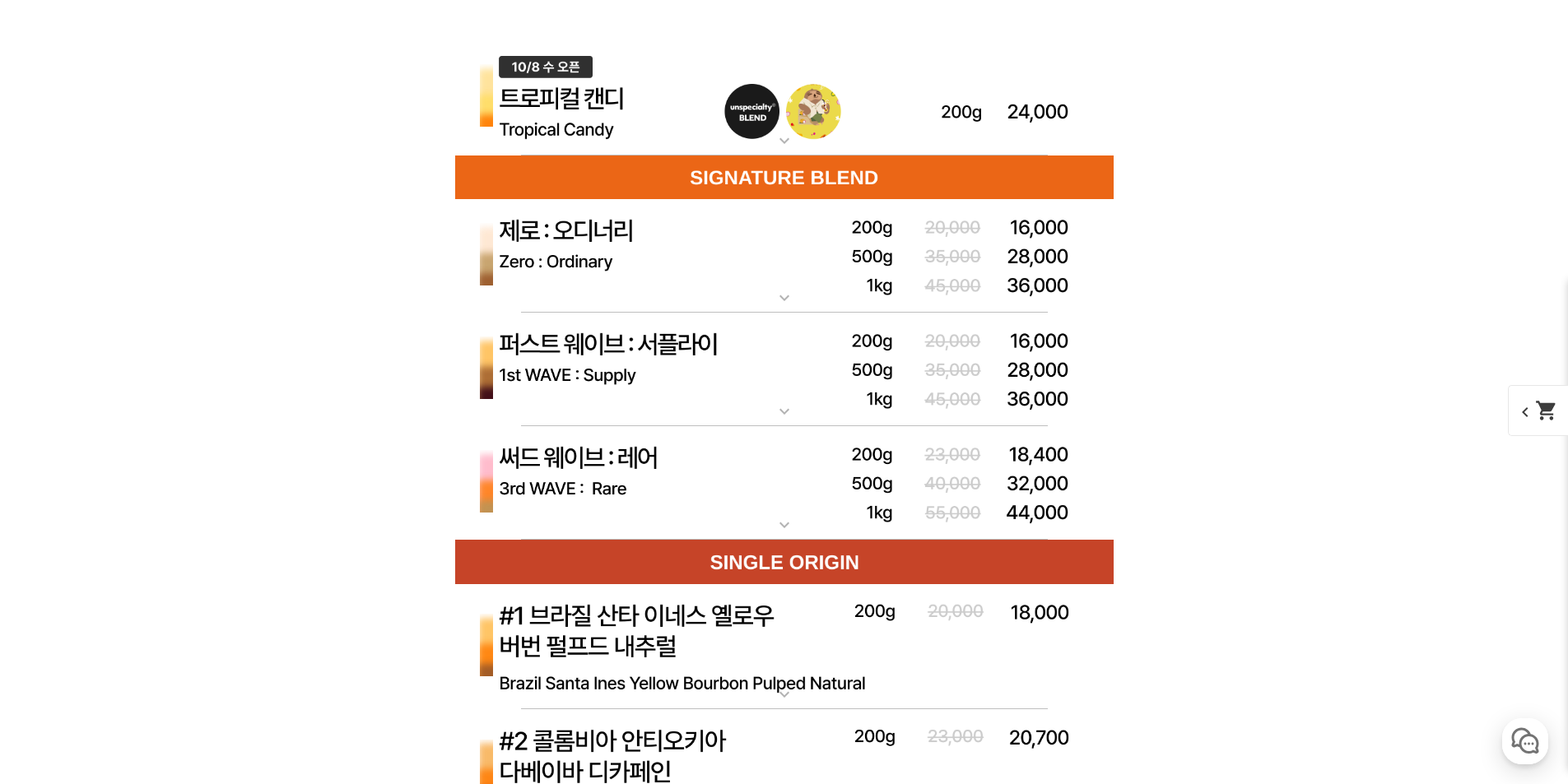
click at [824, 509] on img at bounding box center [784, 483] width 658 height 115
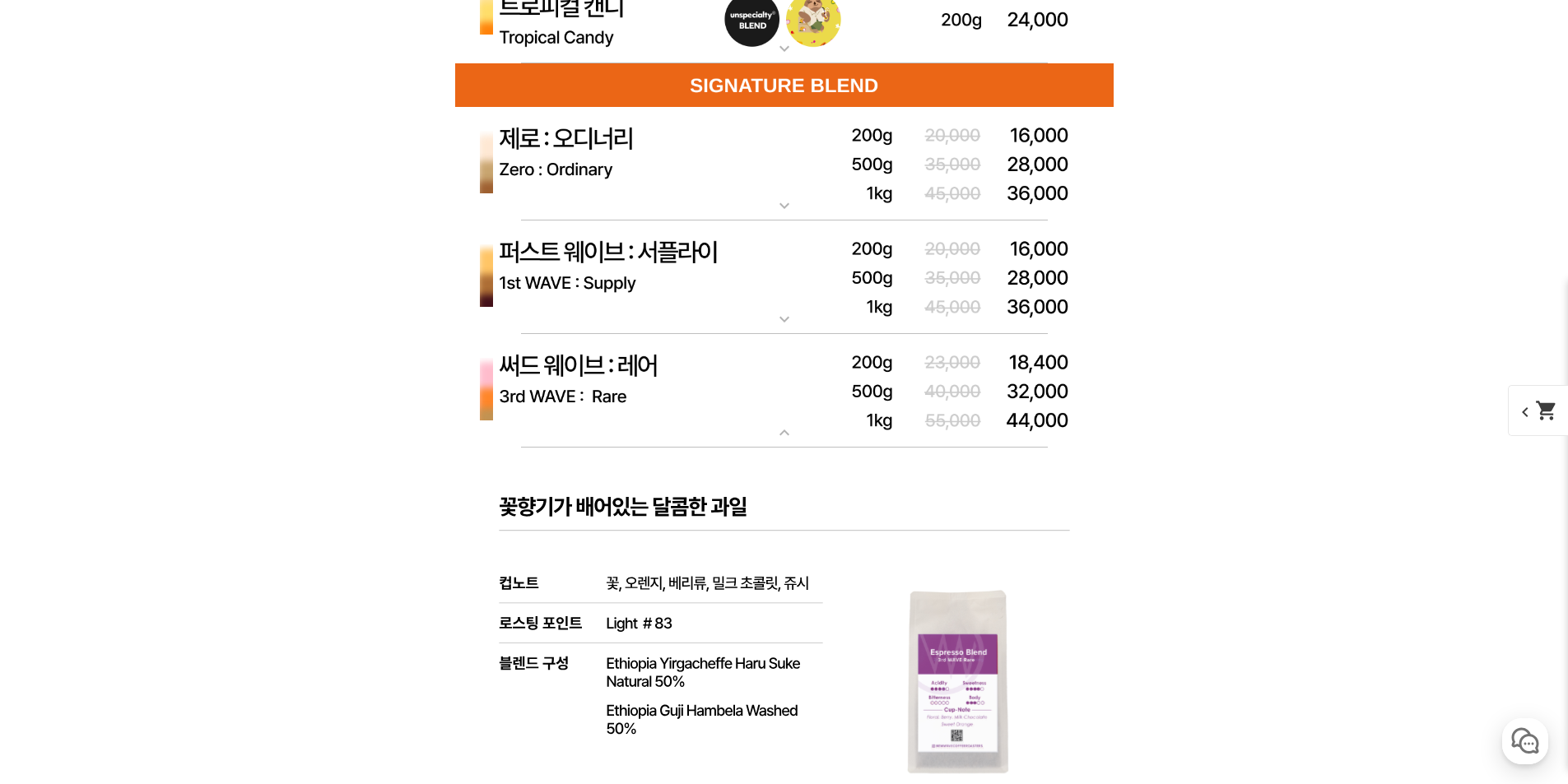
scroll to position [5924, 0]
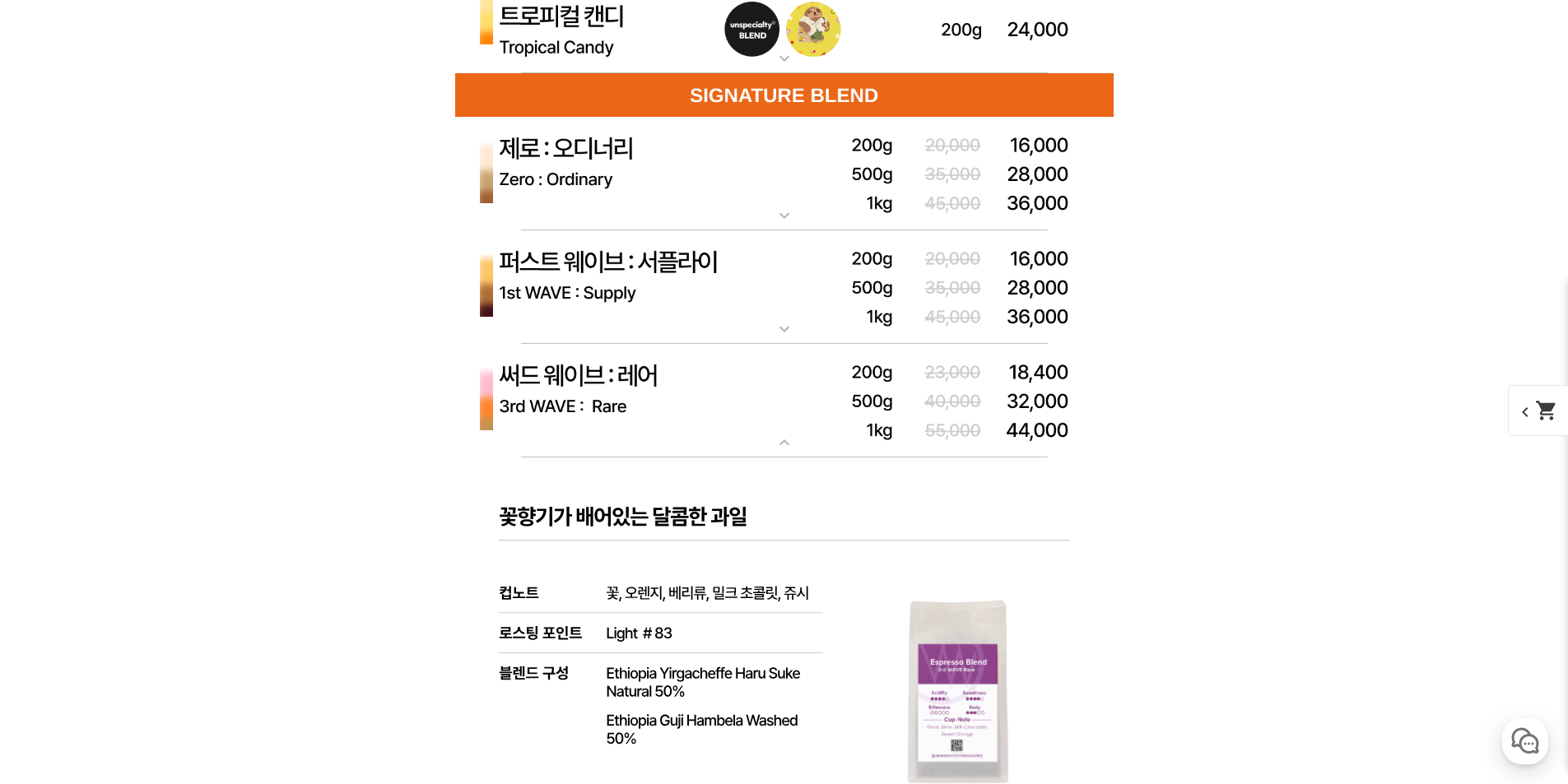
click at [788, 413] on img at bounding box center [784, 401] width 658 height 115
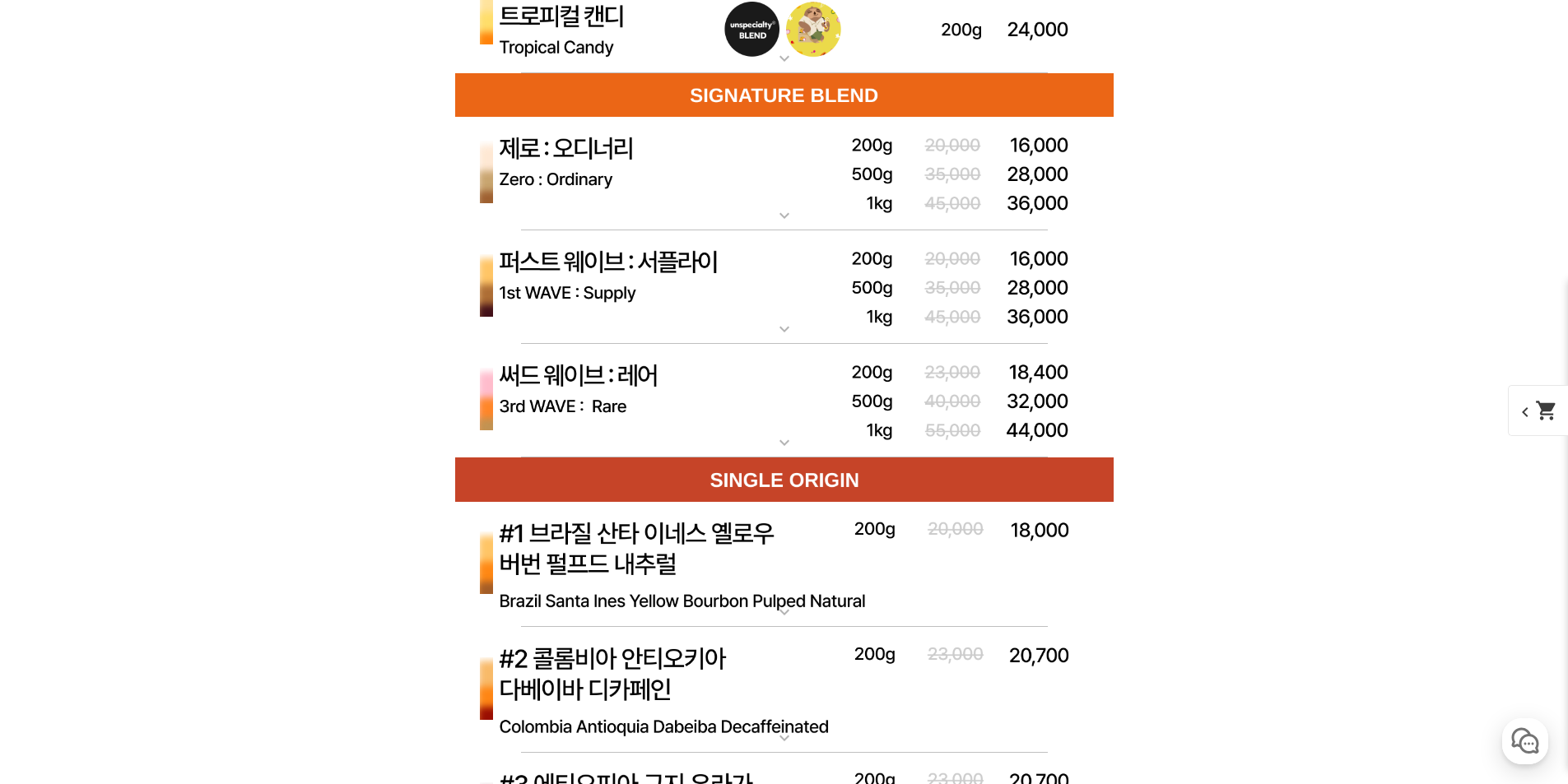
click at [795, 205] on img at bounding box center [784, 173] width 658 height 115
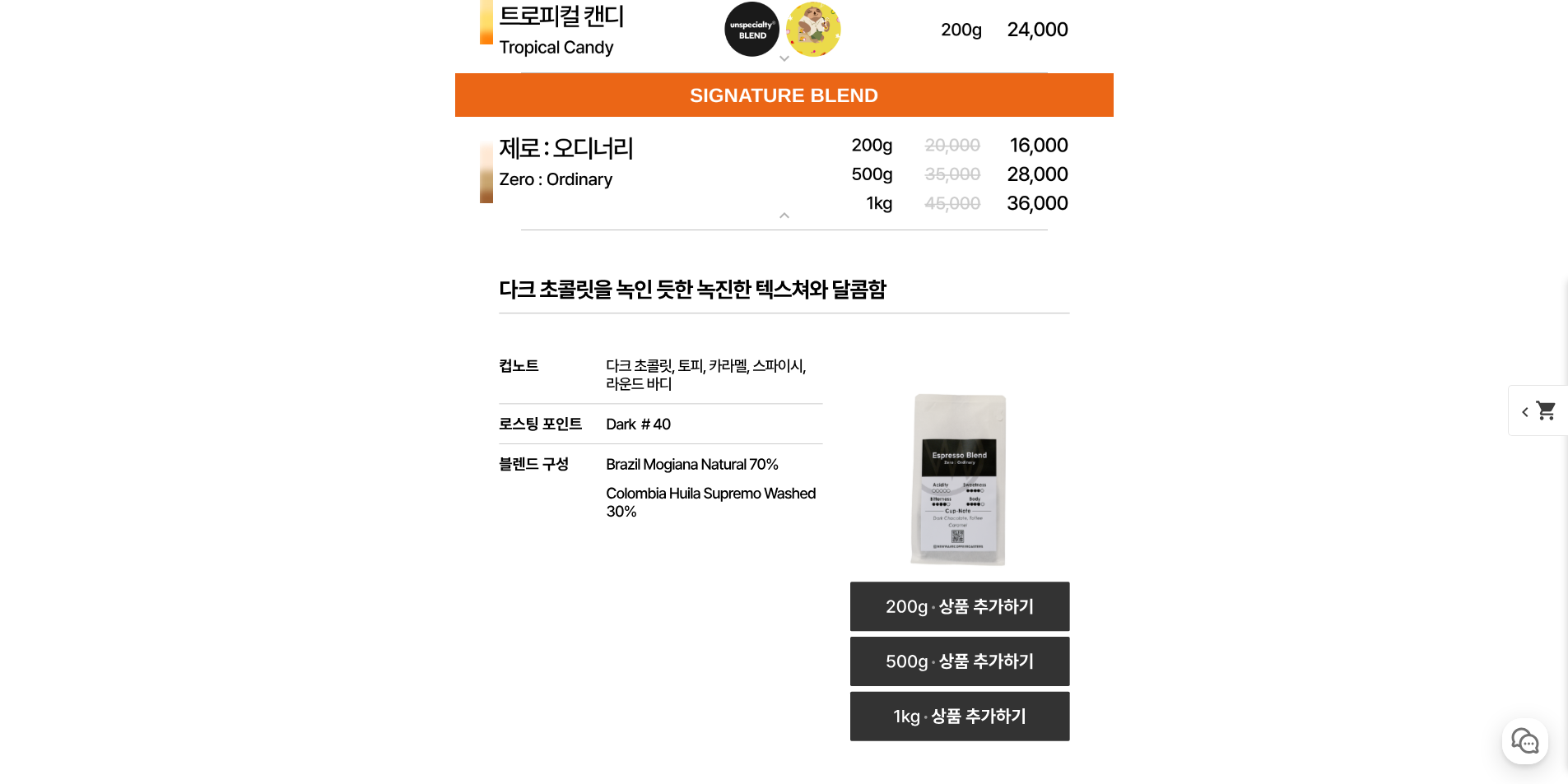
click at [795, 205] on img at bounding box center [784, 173] width 658 height 115
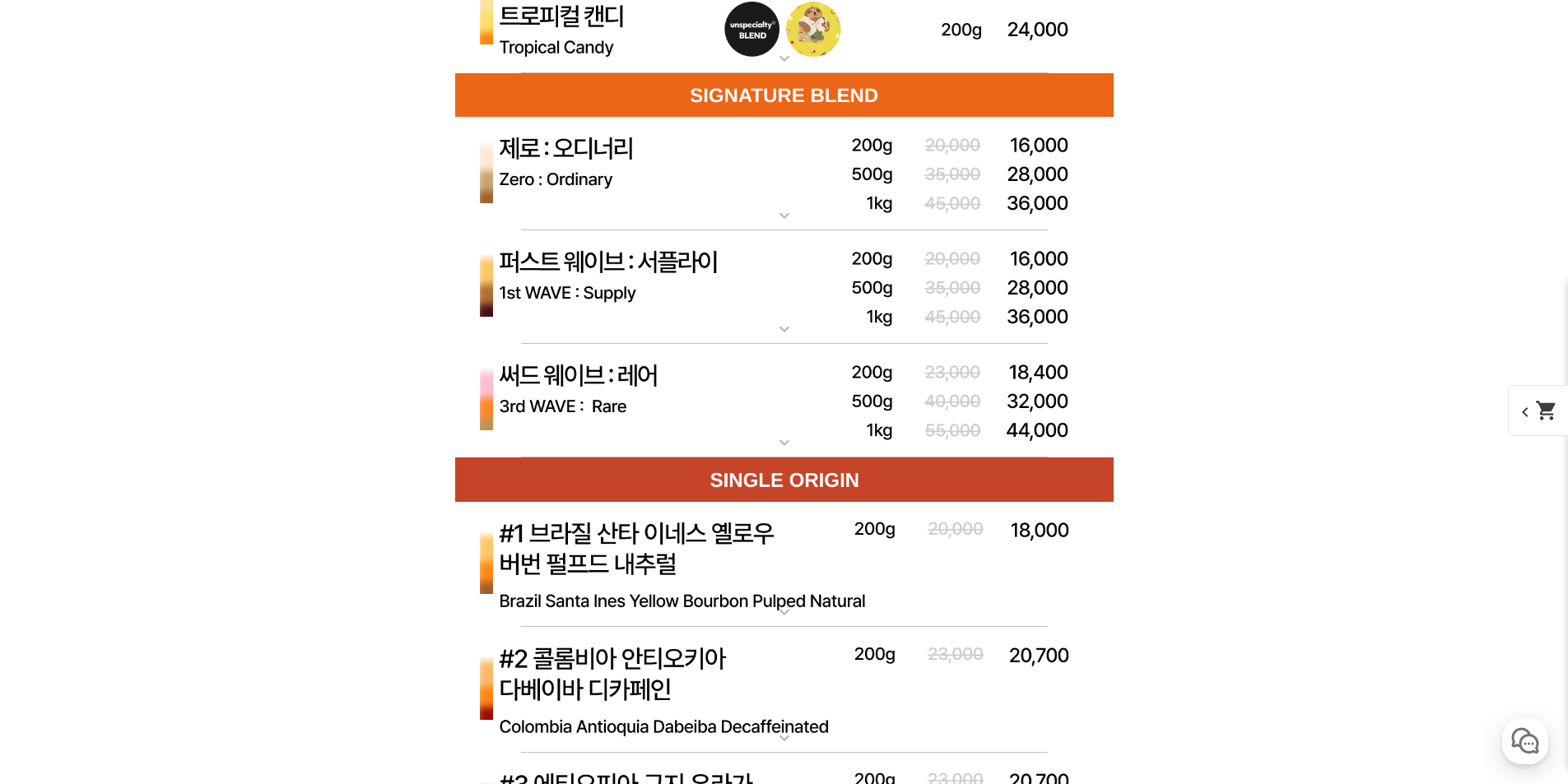
click at [790, 282] on img at bounding box center [784, 287] width 658 height 115
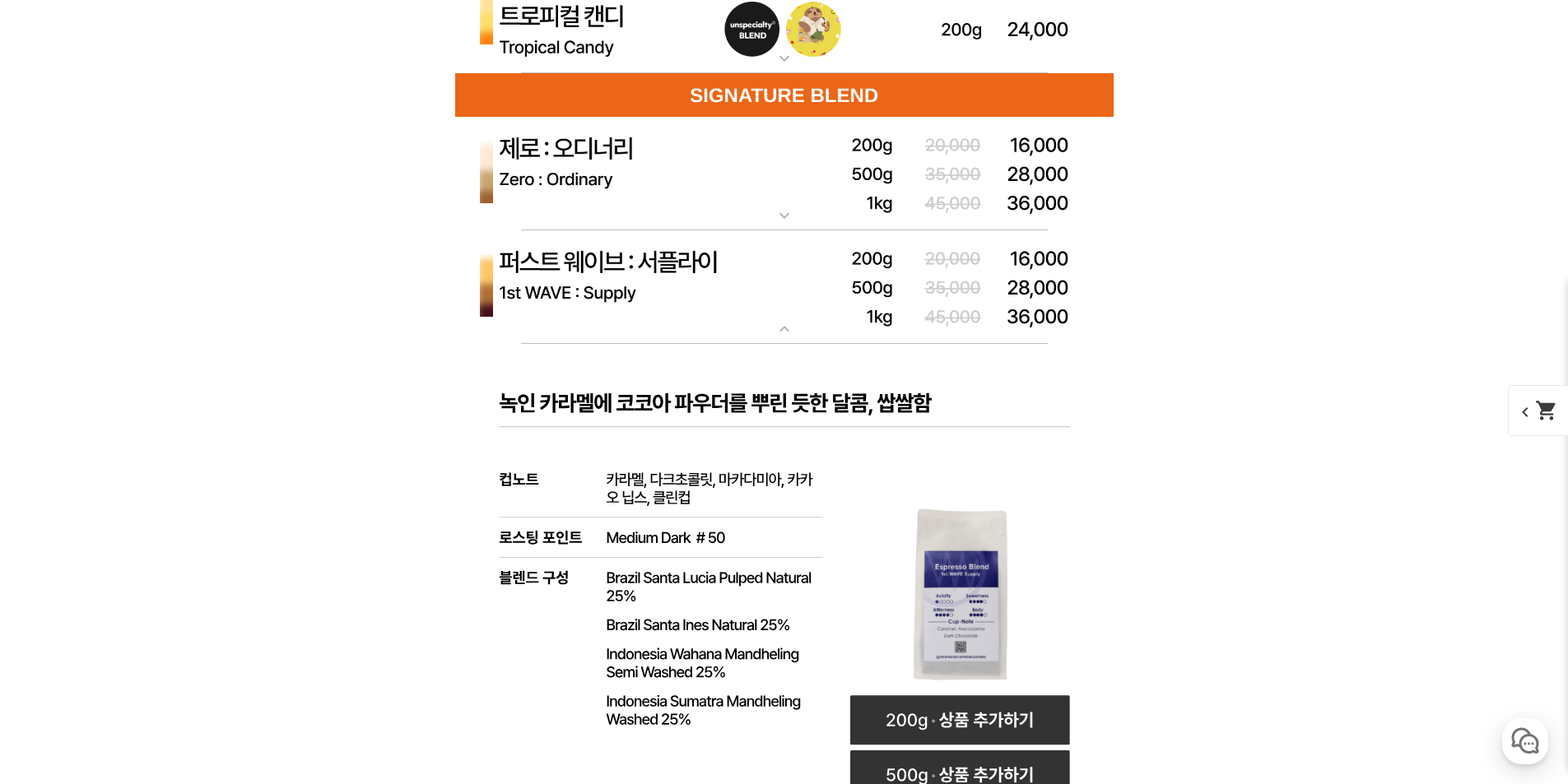
click at [789, 282] on img at bounding box center [784, 287] width 658 height 115
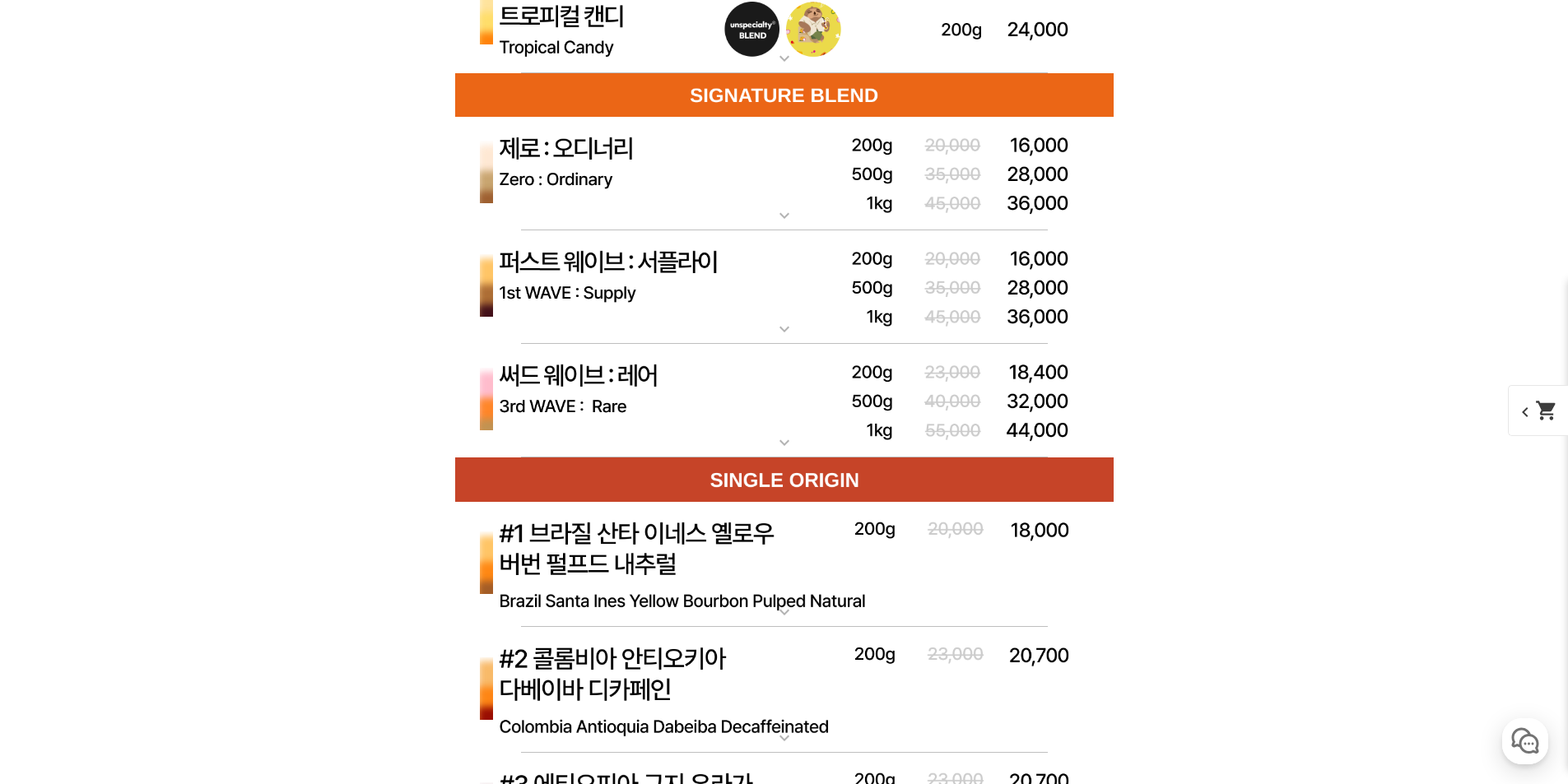
click at [769, 422] on div "expand_more 제로 : 올디너리 (하우스 블렌드) expand_more 퍼스트 웨이브 : 서플라이 (하우스 블렌드) expand_mor…" at bounding box center [784, 286] width 658 height 340
click at [769, 417] on img at bounding box center [784, 401] width 658 height 115
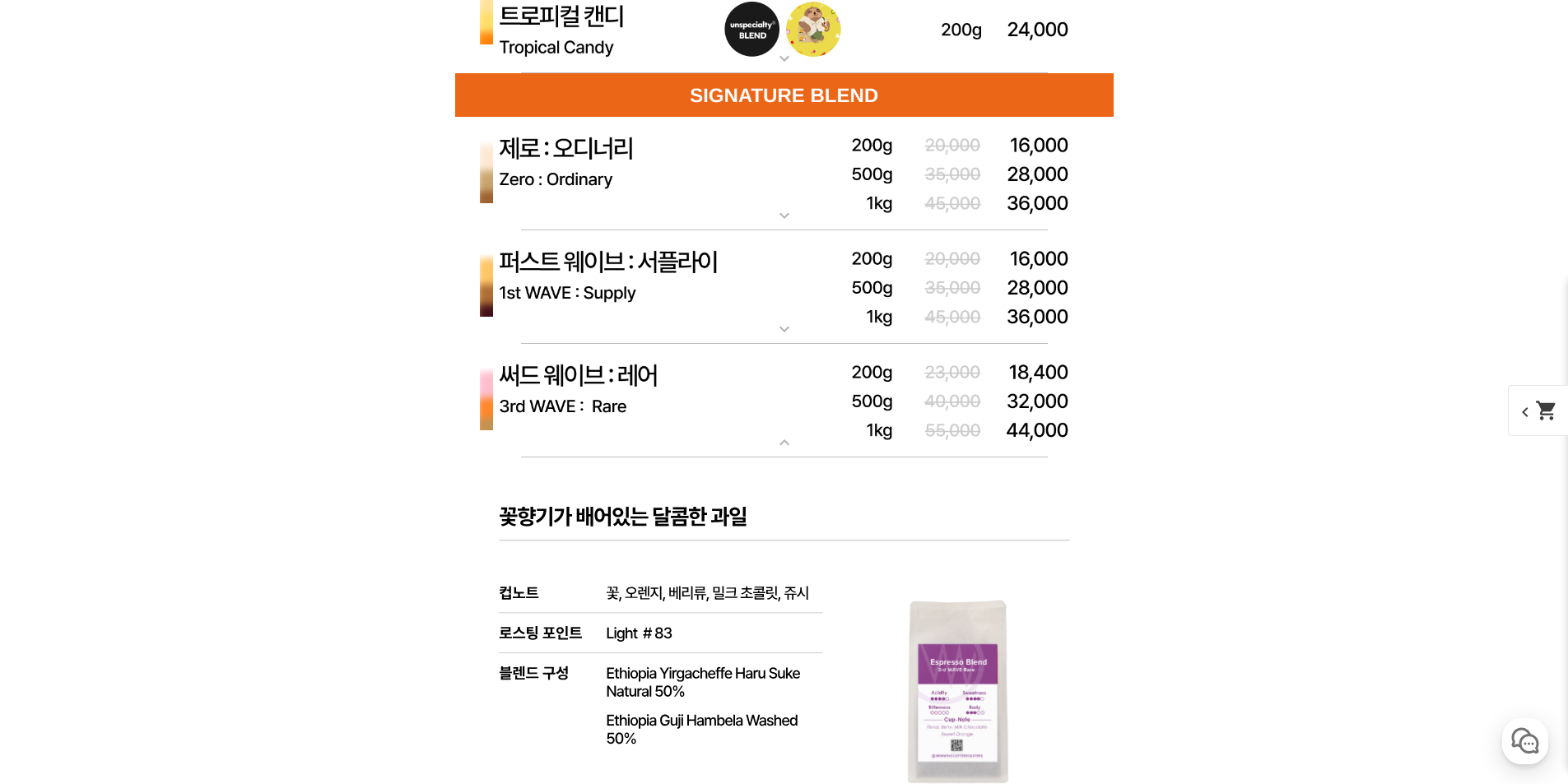
click at [780, 379] on img at bounding box center [784, 401] width 658 height 115
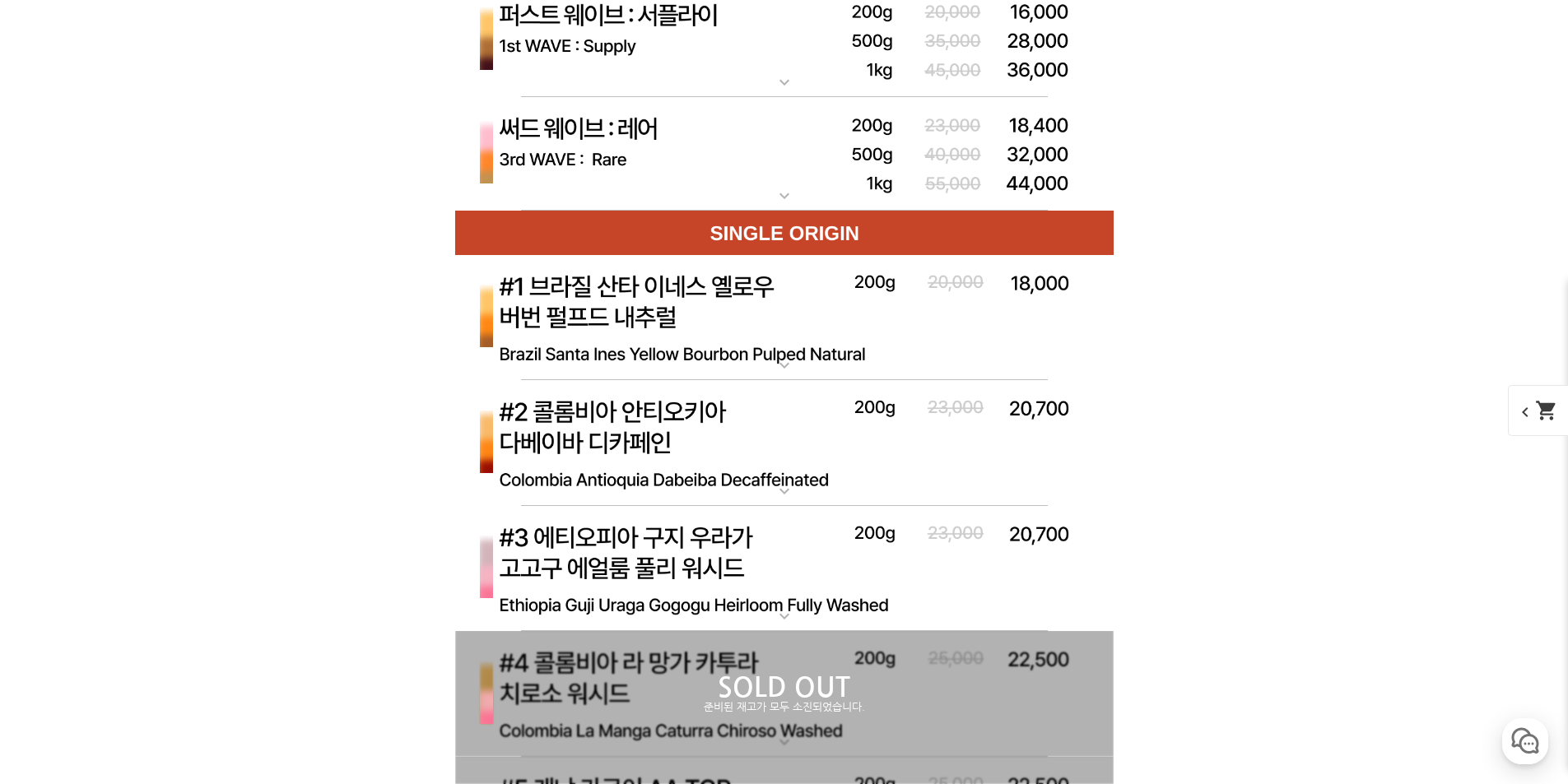
scroll to position [6253, 0]
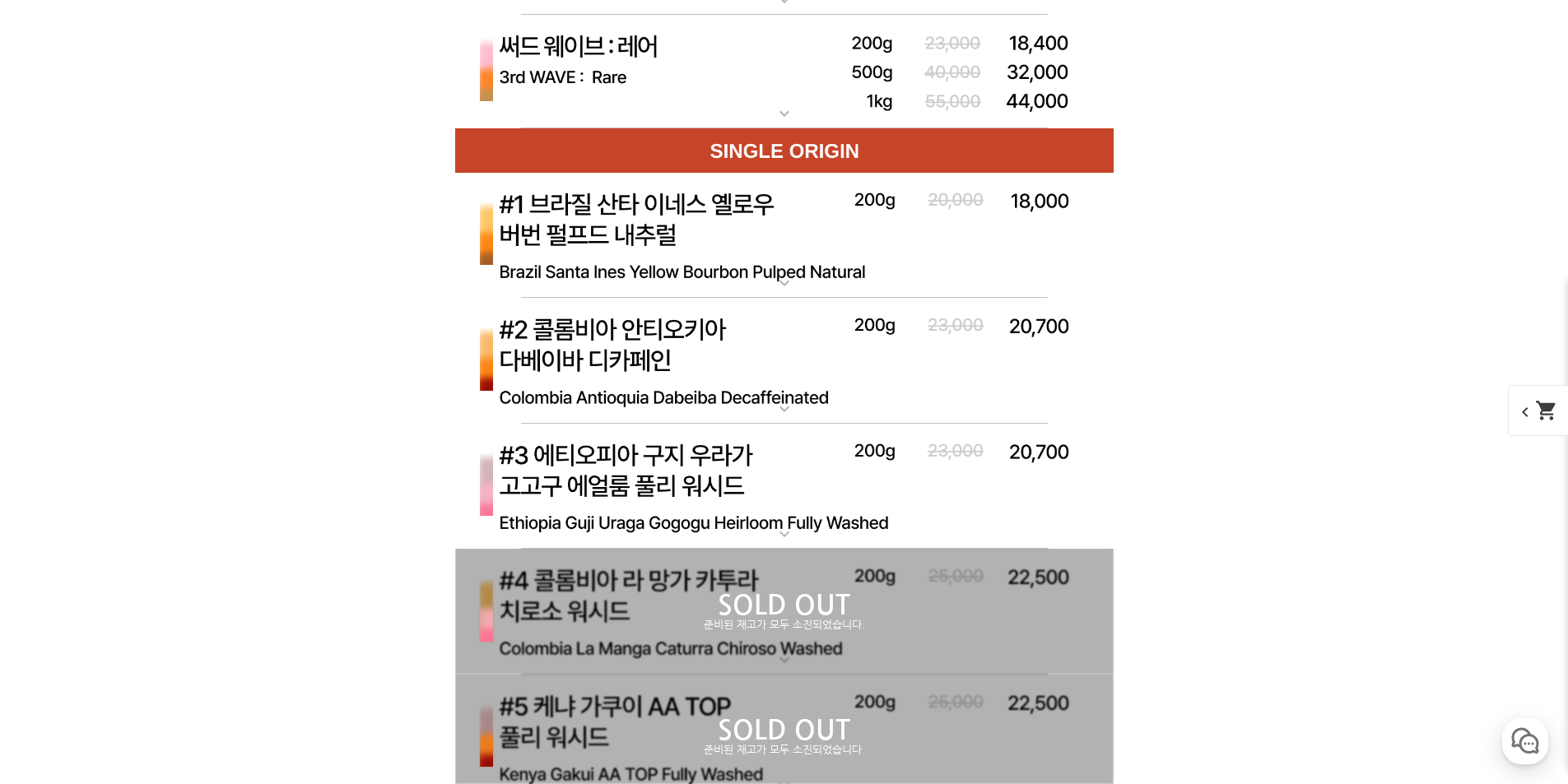
click at [683, 480] on img at bounding box center [784, 487] width 658 height 127
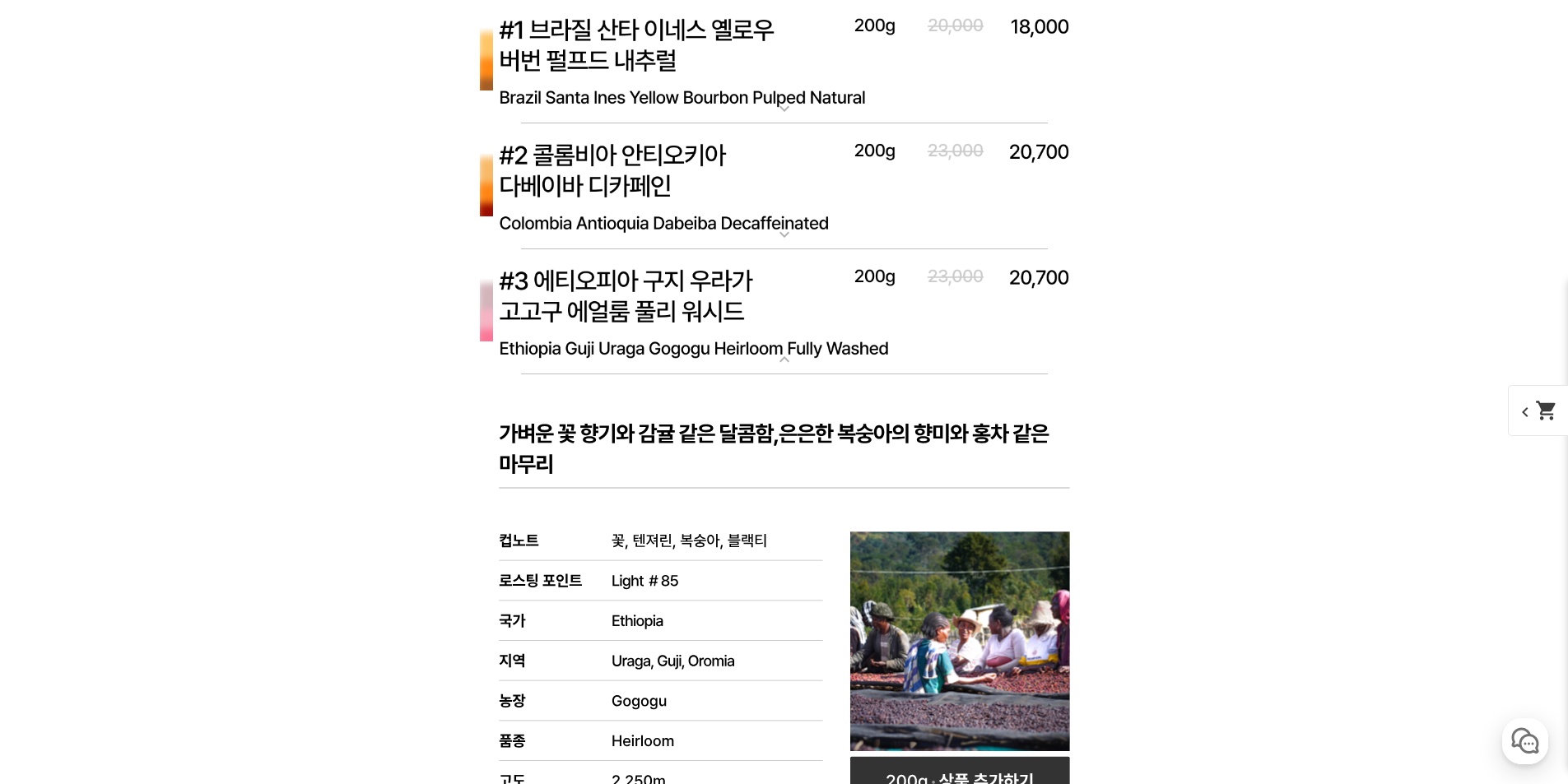
scroll to position [6418, 0]
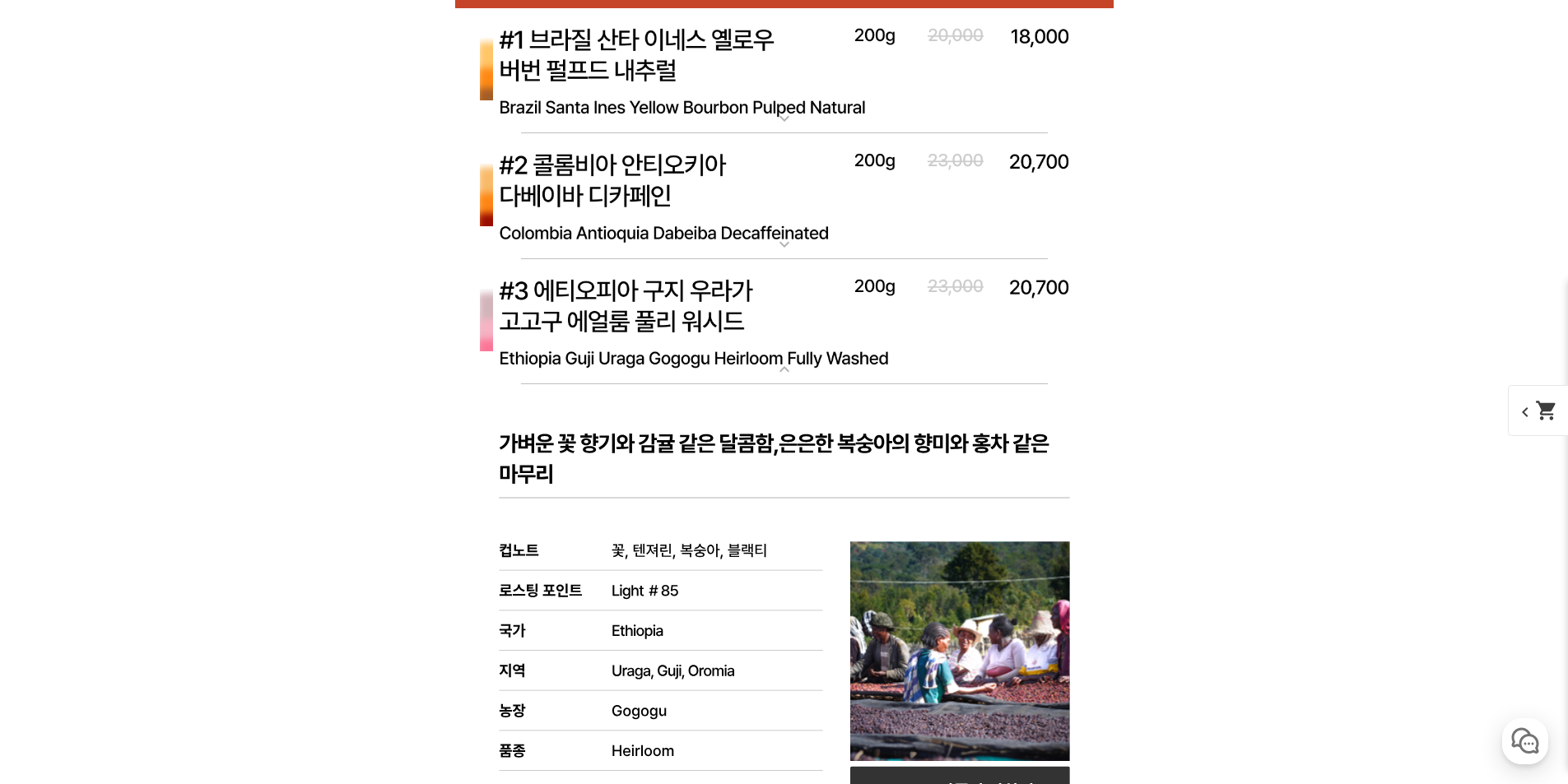
click at [673, 213] on img at bounding box center [784, 197] width 658 height 127
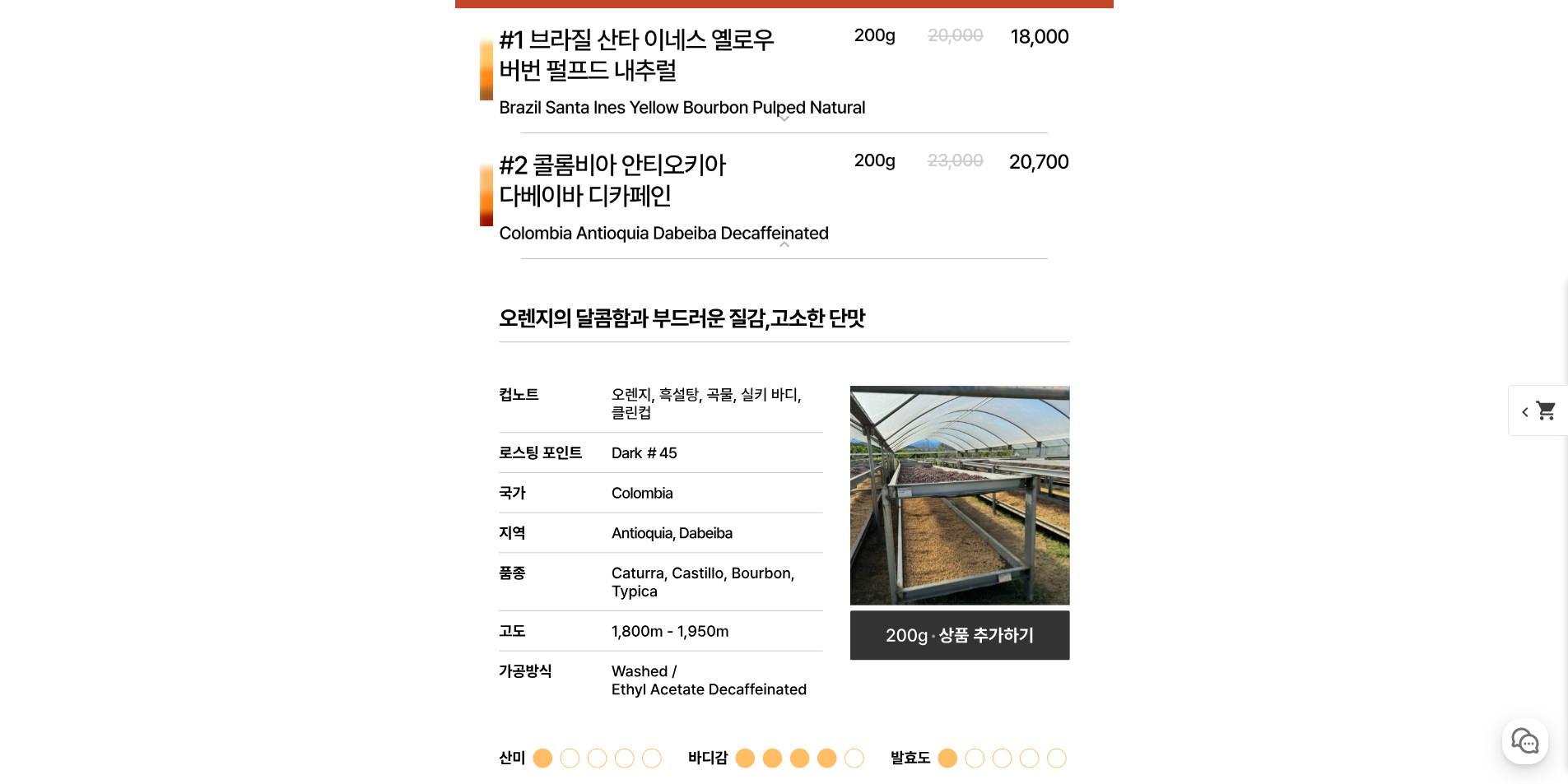
click at [745, 208] on img at bounding box center [784, 197] width 658 height 127
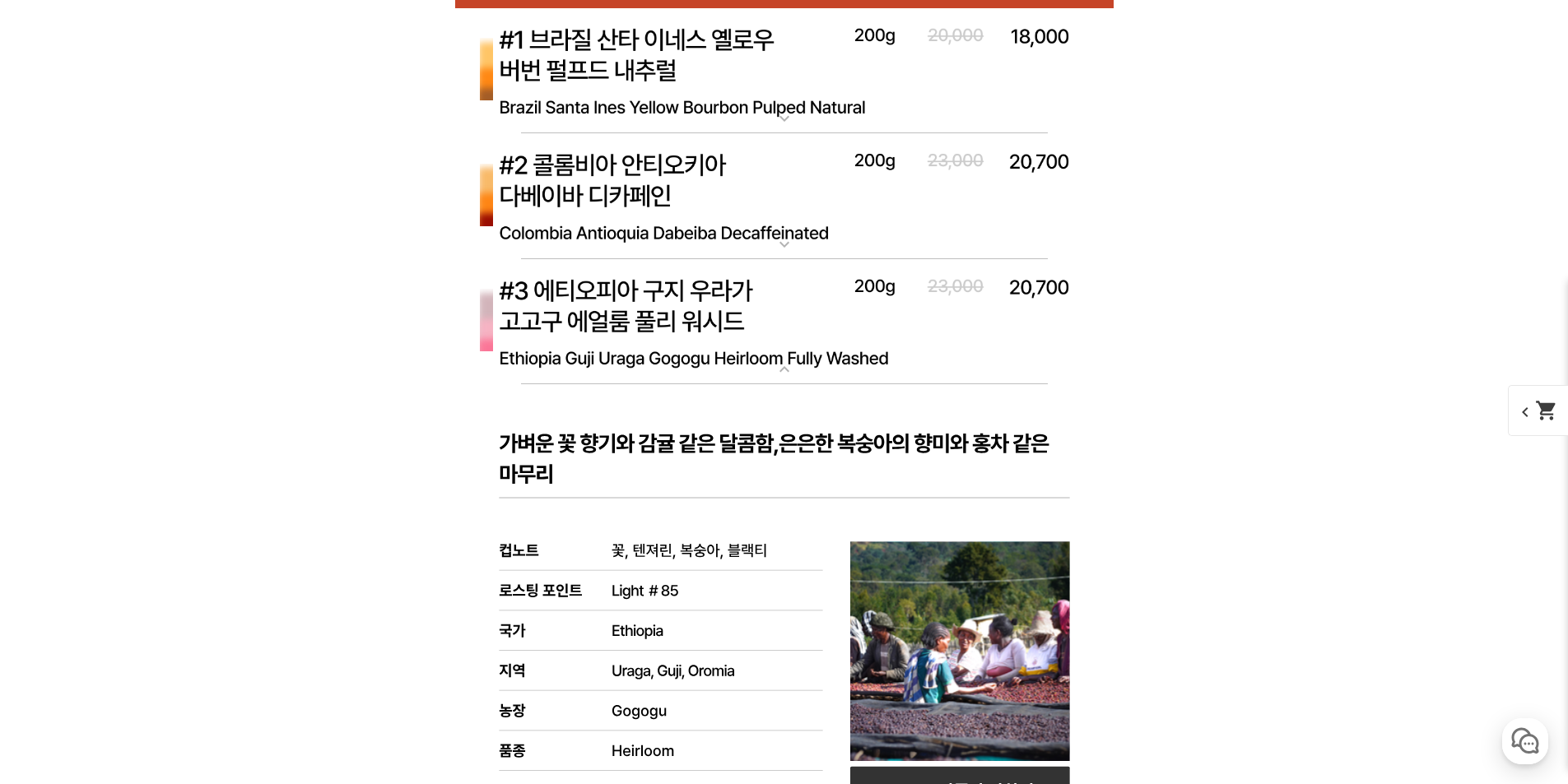
click at [747, 312] on img at bounding box center [784, 322] width 658 height 127
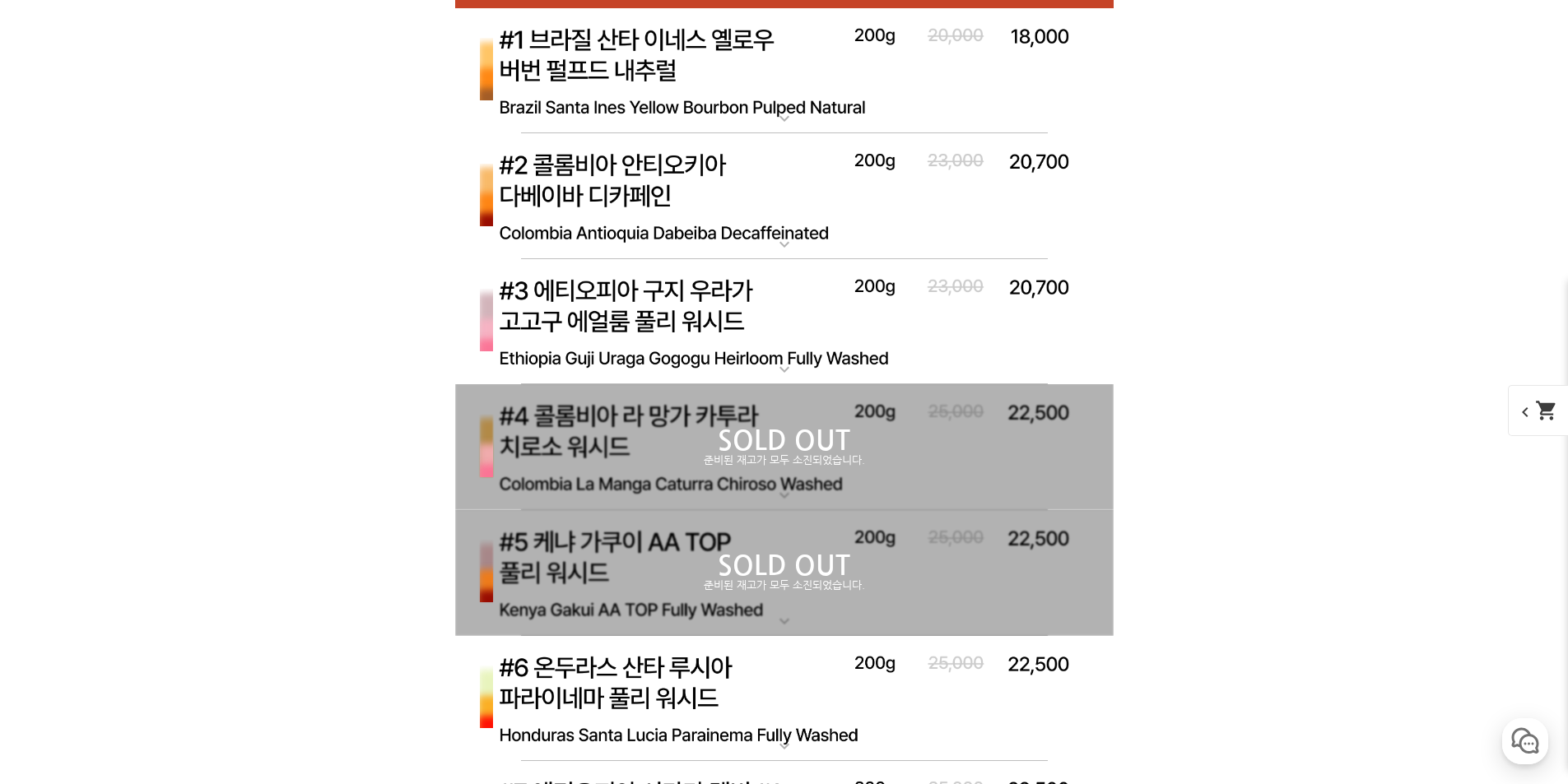
click at [710, 220] on img at bounding box center [784, 197] width 658 height 127
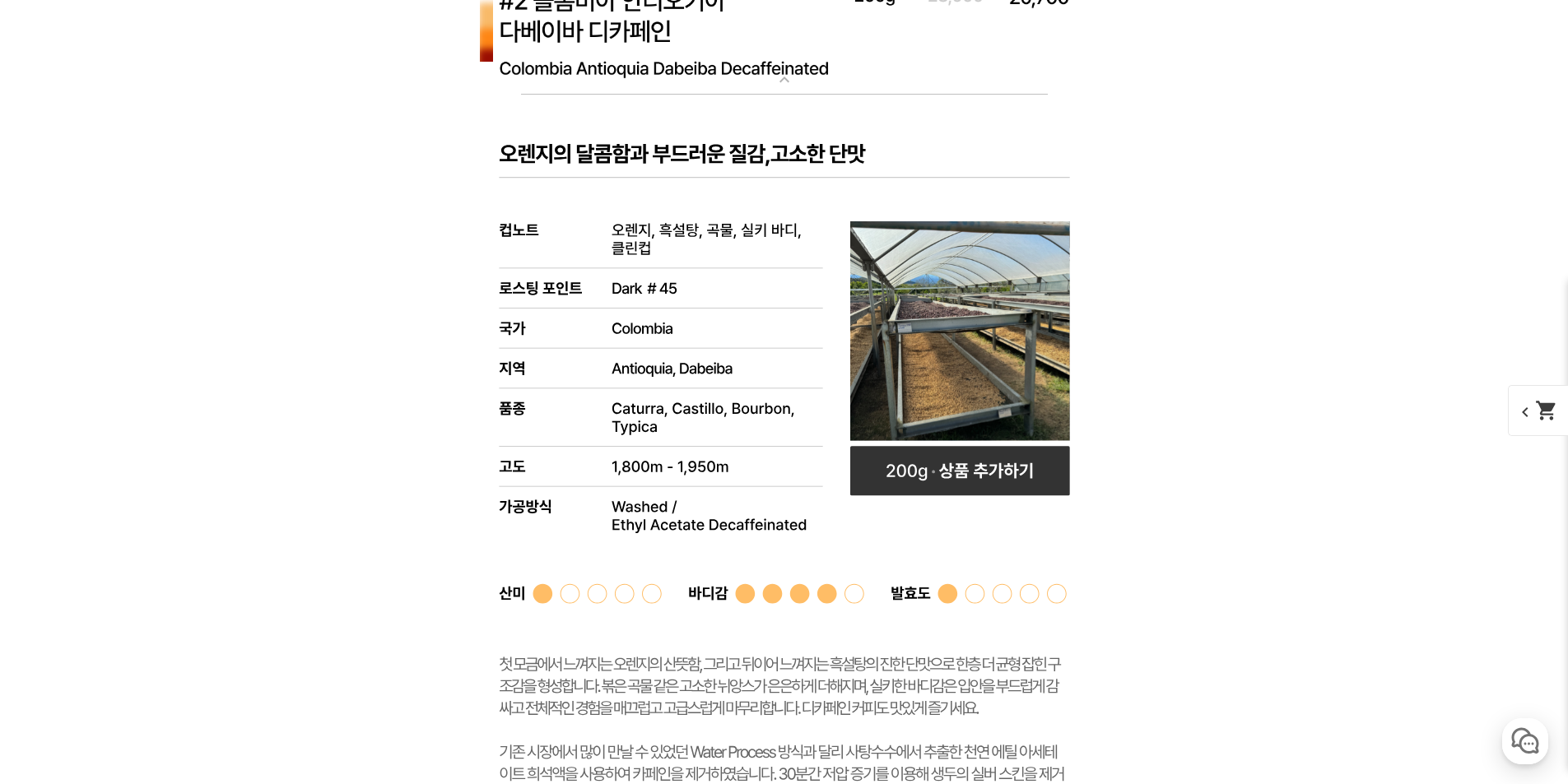
scroll to position [6336, 0]
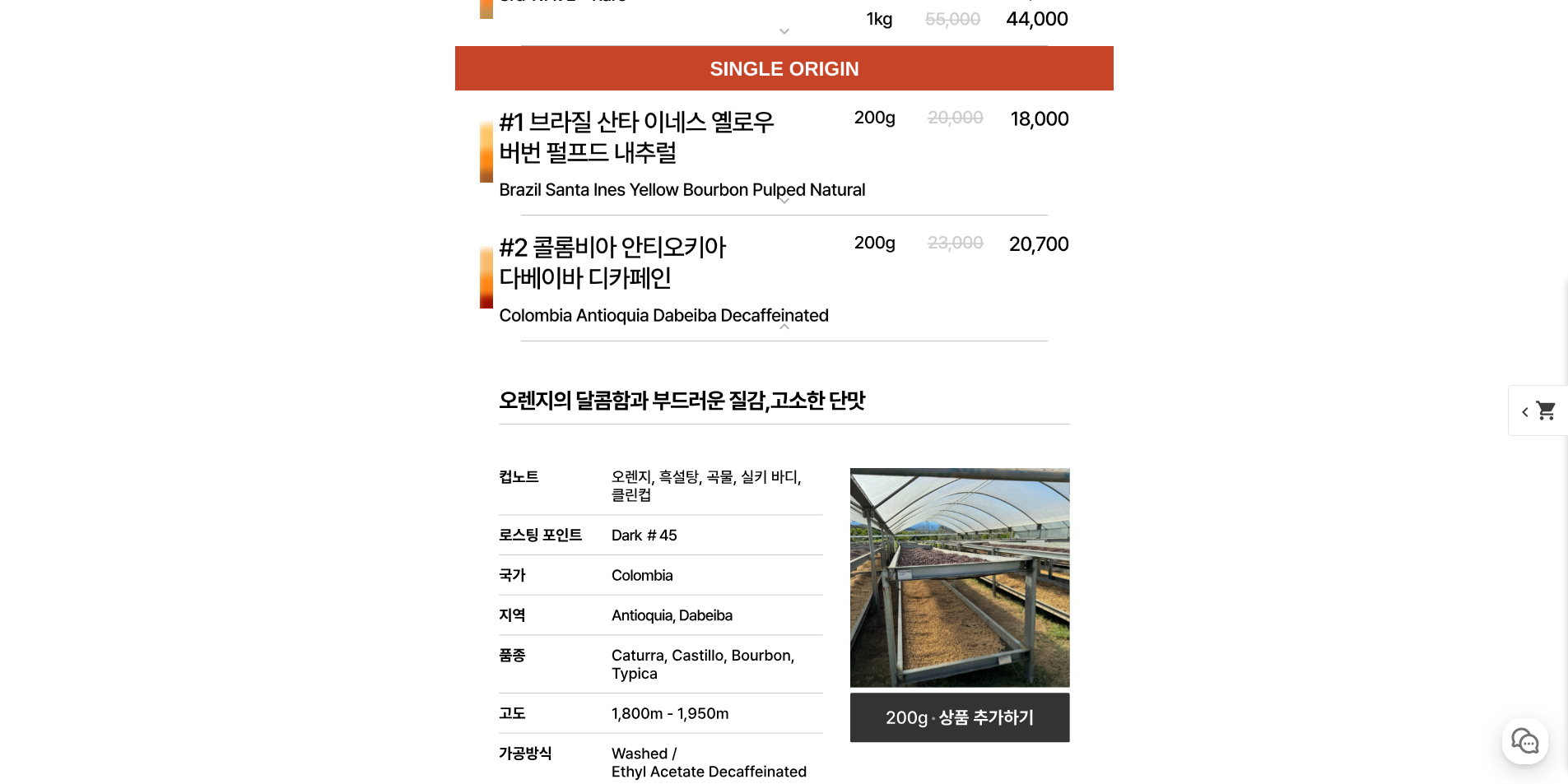
click at [700, 312] on img at bounding box center [784, 279] width 658 height 127
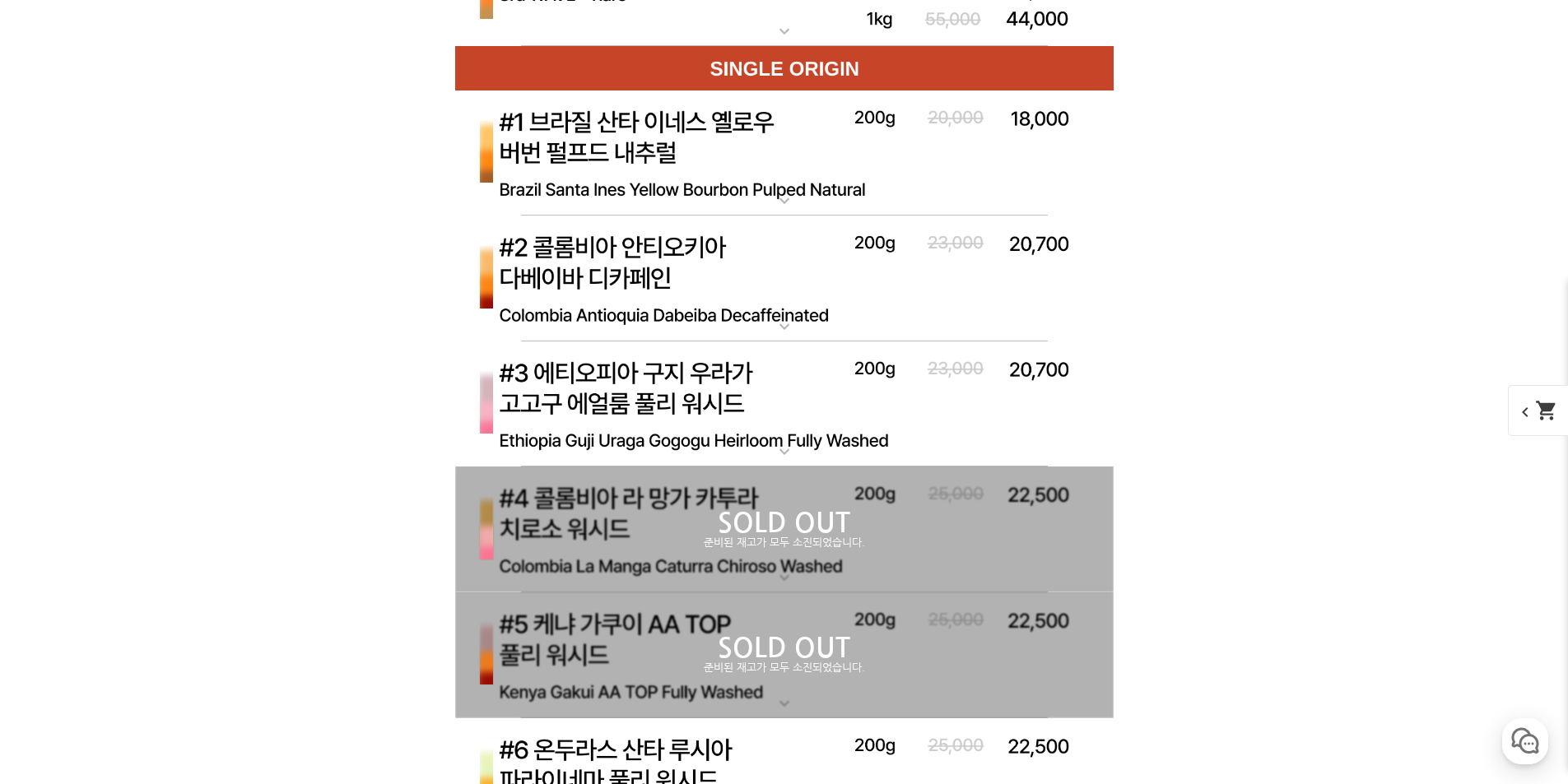
click at [700, 312] on img at bounding box center [784, 279] width 658 height 127
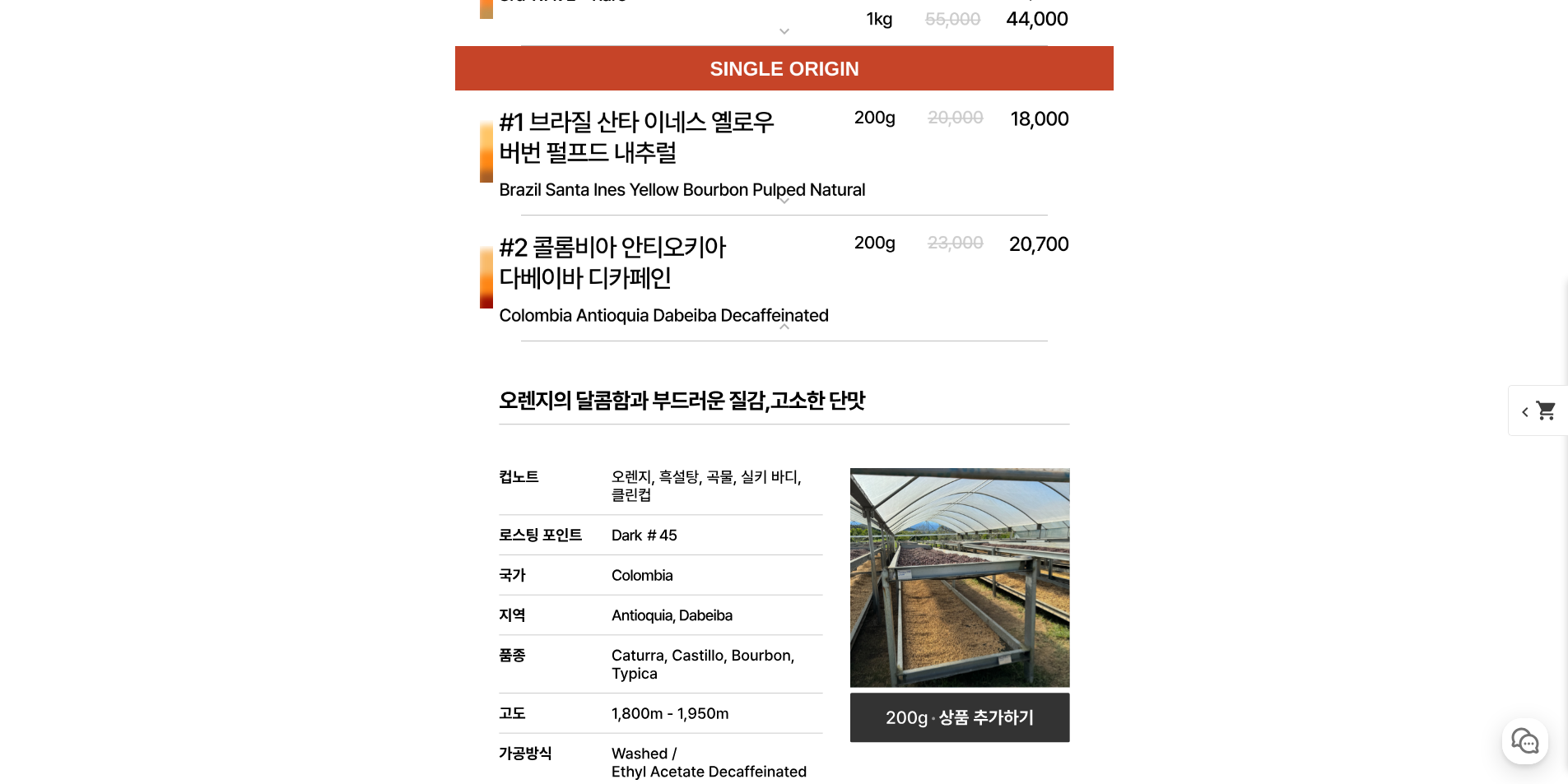
scroll to position [6747, 0]
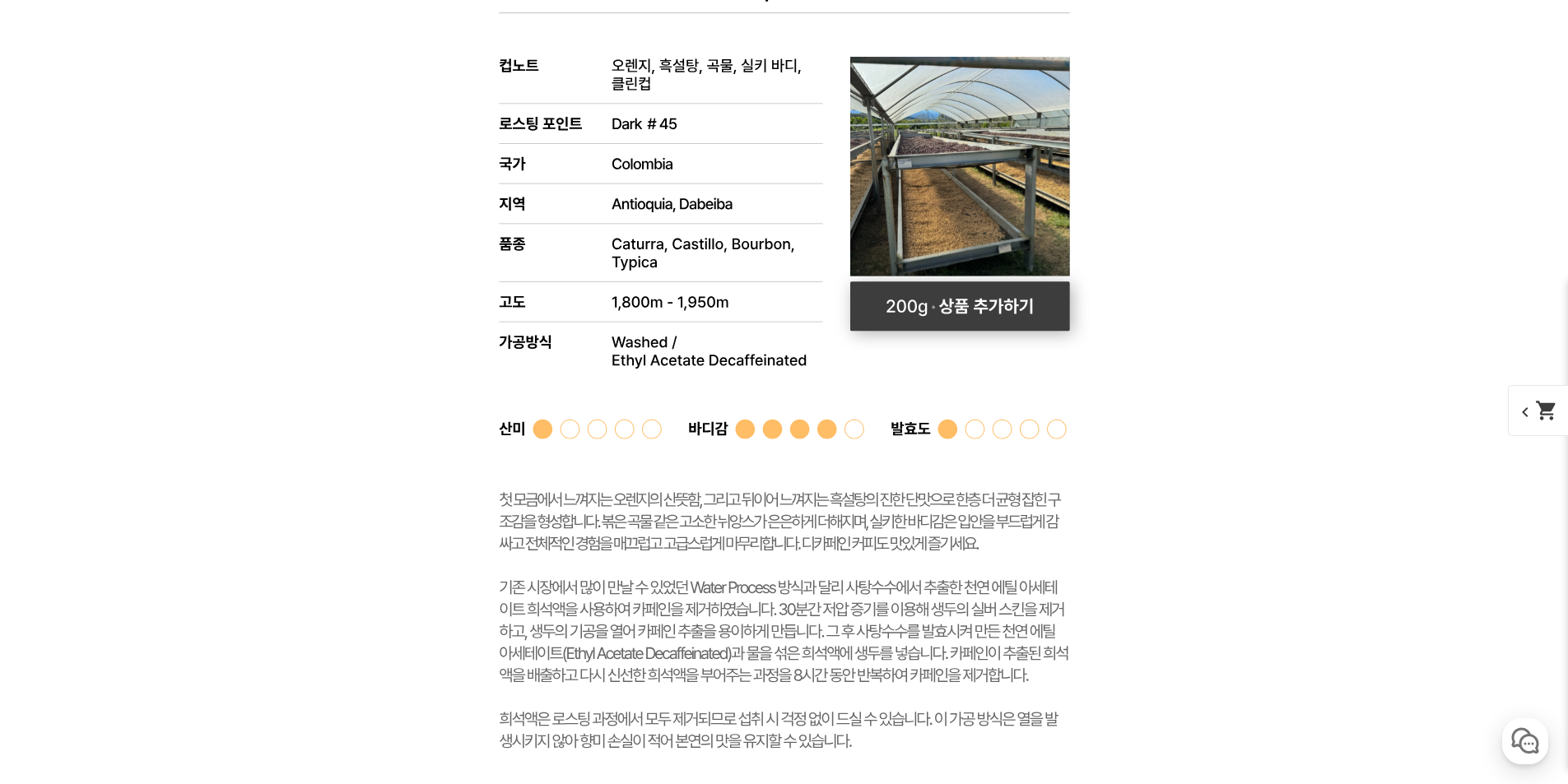
click at [966, 304] on rect at bounding box center [961, 306] width 220 height 49
select select "#2 콜롬비아 안티오키아 다벨리바 디카페인"
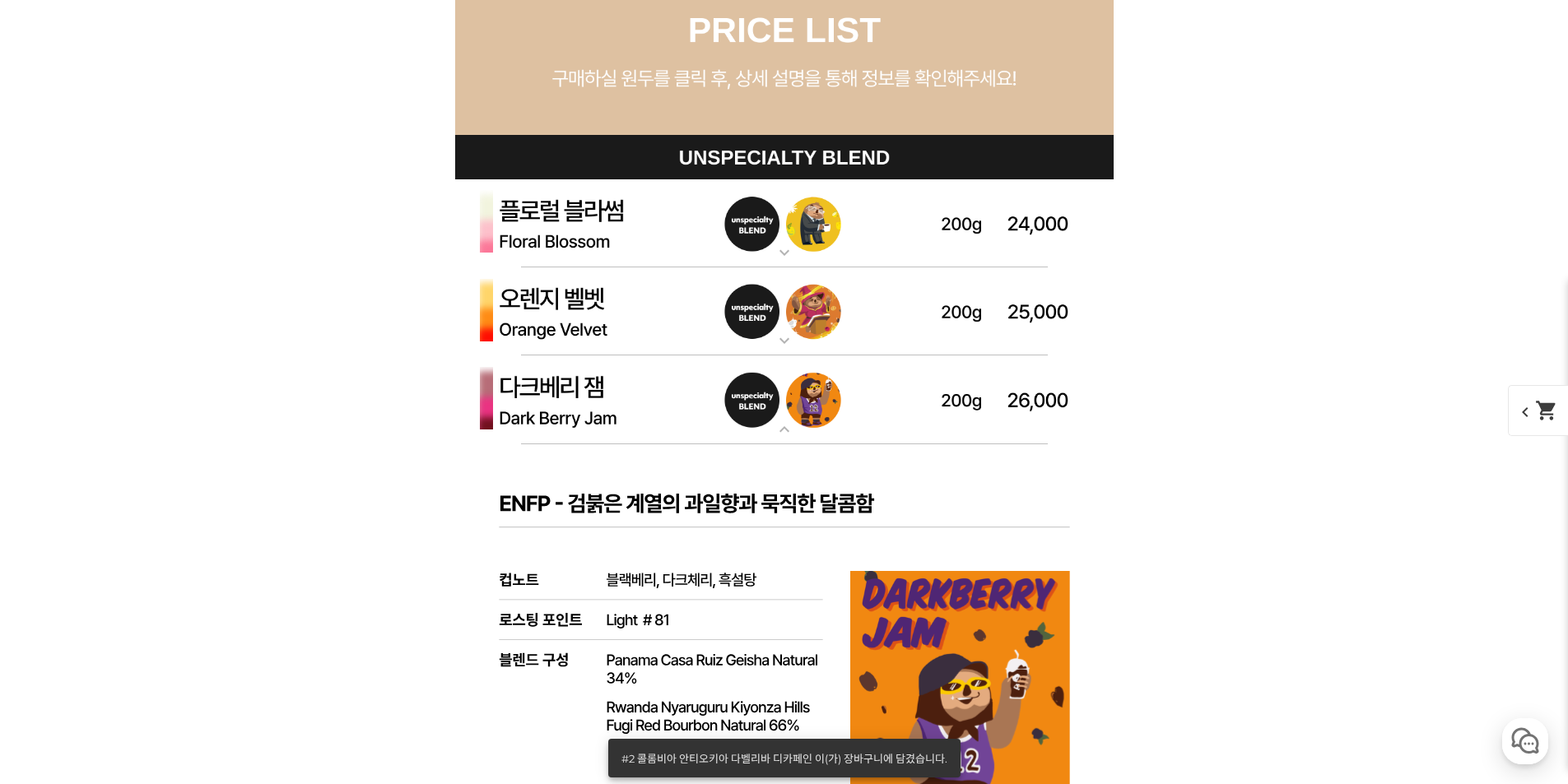
scroll to position [1829, 0]
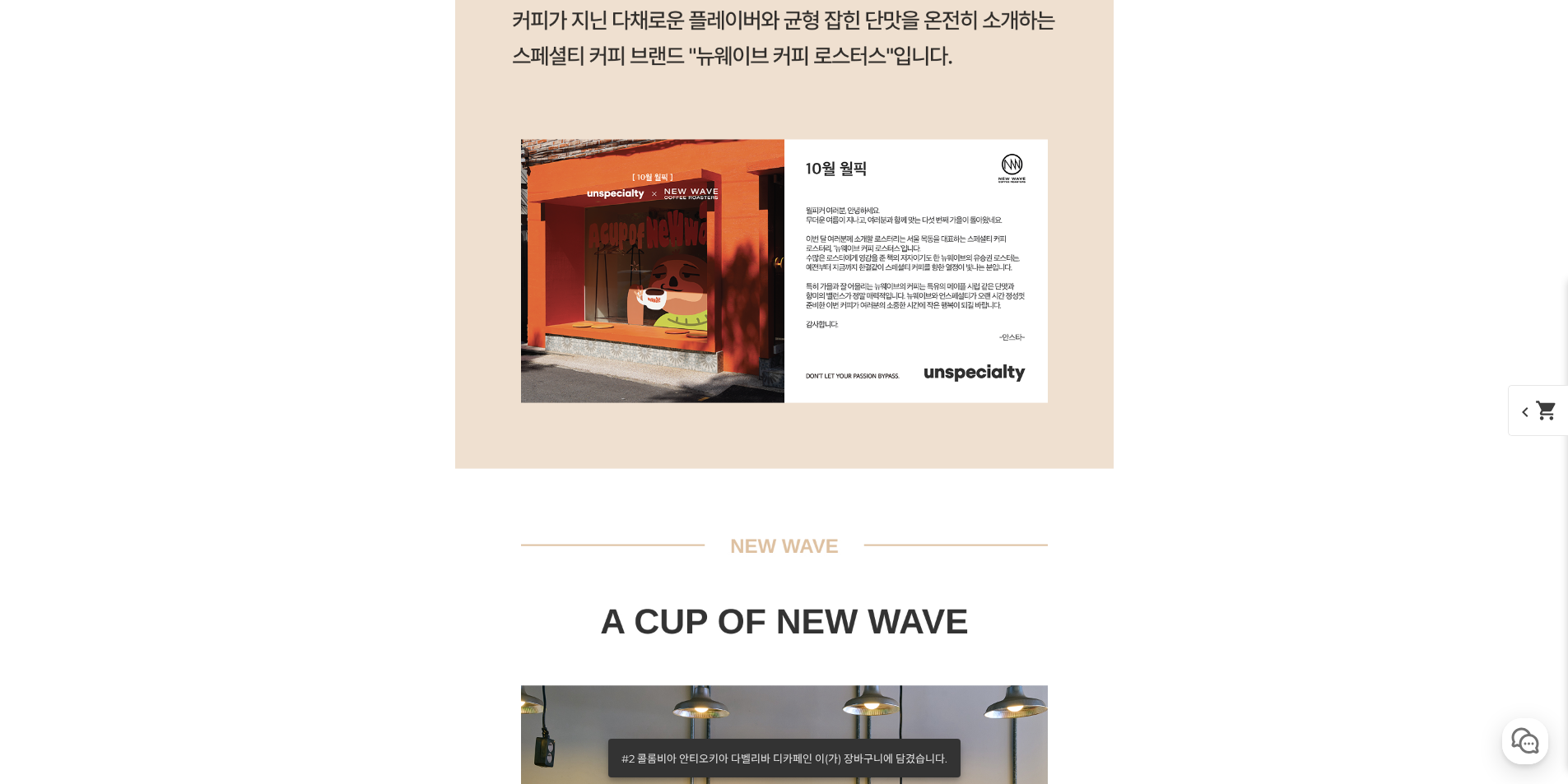
drag, startPoint x: 1193, startPoint y: 582, endPoint x: 1064, endPoint y: 181, distance: 421.2
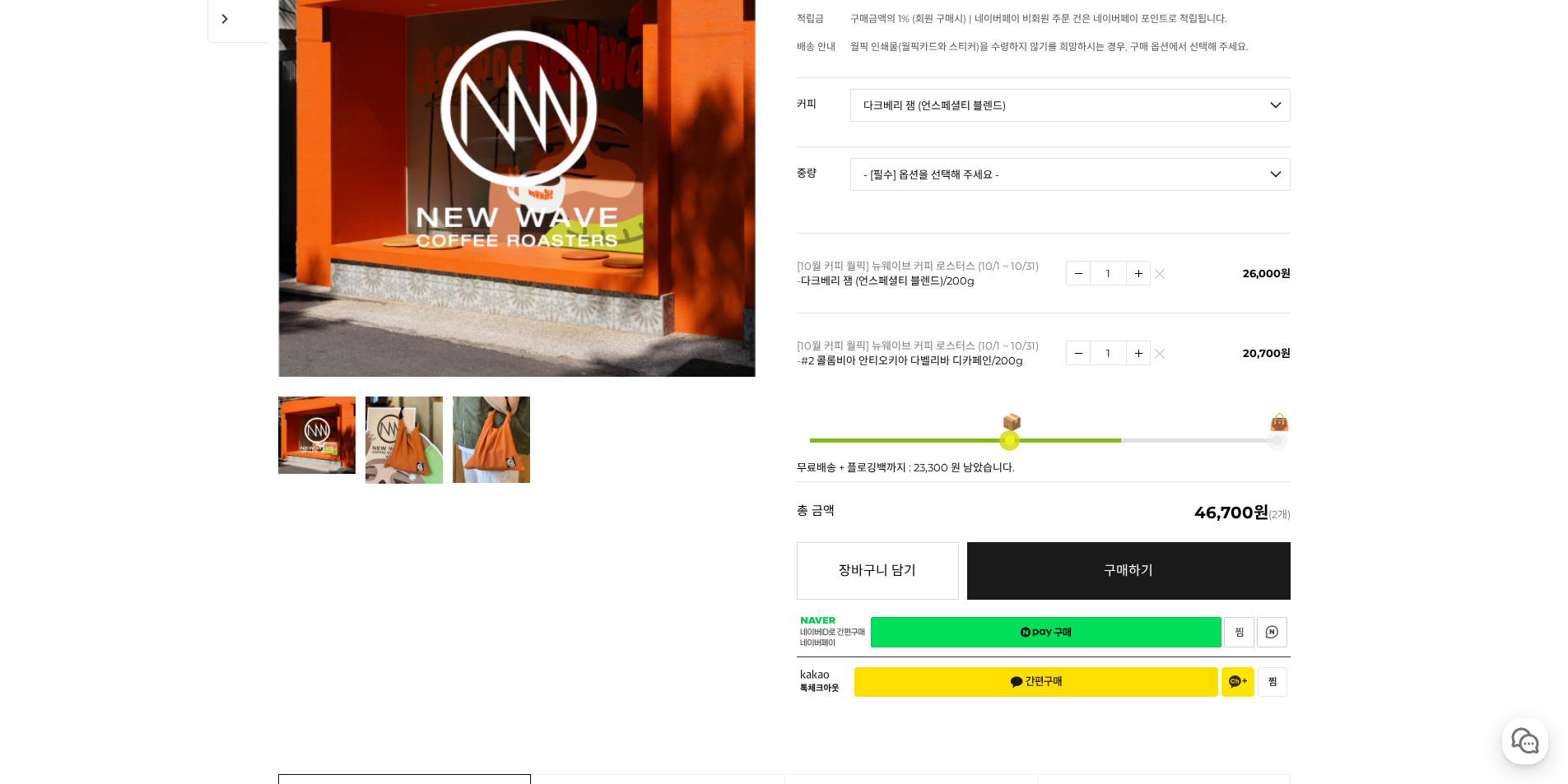
scroll to position [329, 0]
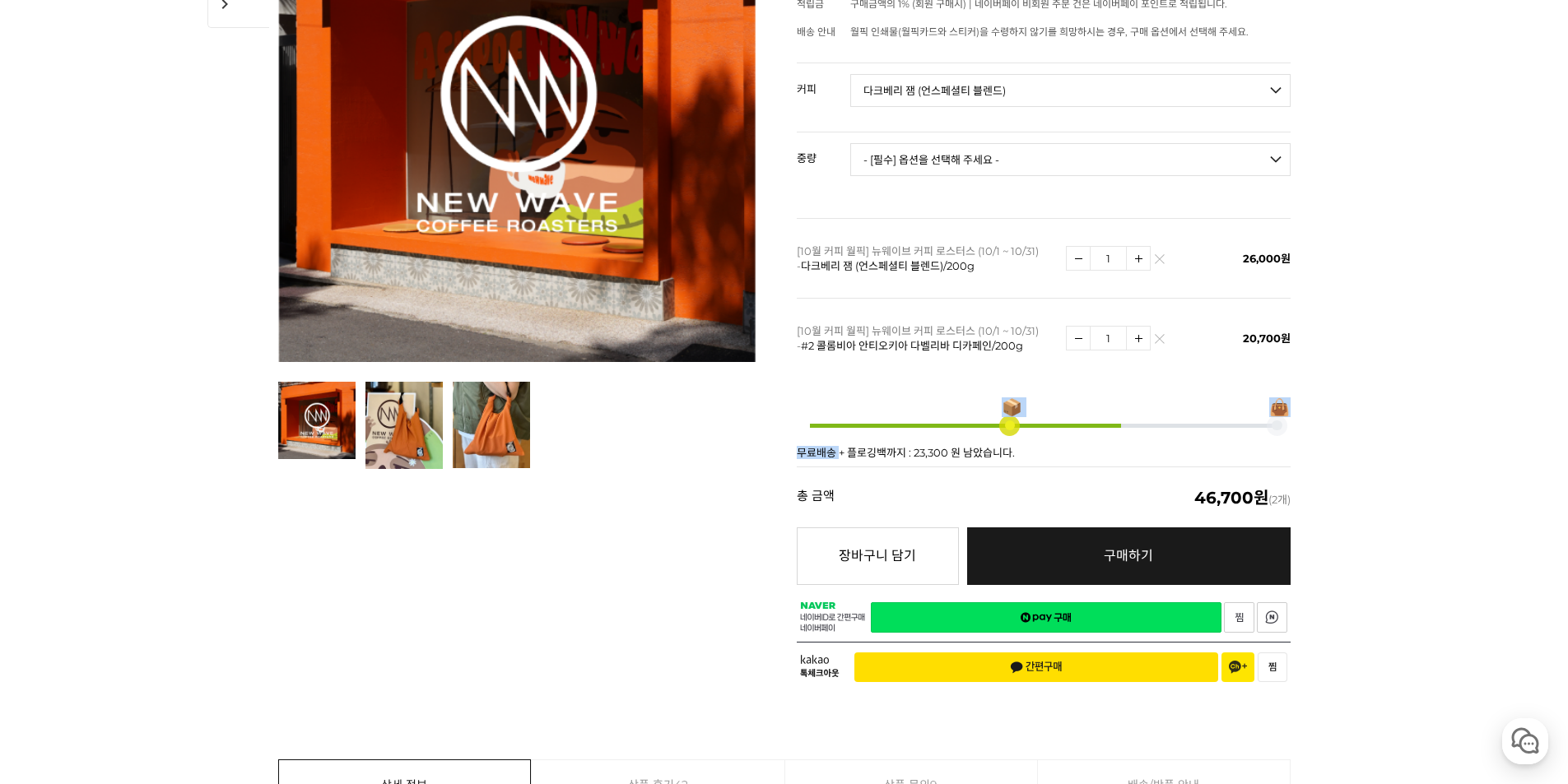
click at [839, 435] on div "📦 👜 무료배송 + 플로깅백까지 : 23,300 원 남았습니다." at bounding box center [1043, 422] width 494 height 89
click at [932, 444] on span at bounding box center [1007, 425] width 196 height 196
click at [1119, 530] on link "구매하기 예약주문 REGULAR DELIVERY" at bounding box center [1129, 556] width 323 height 58
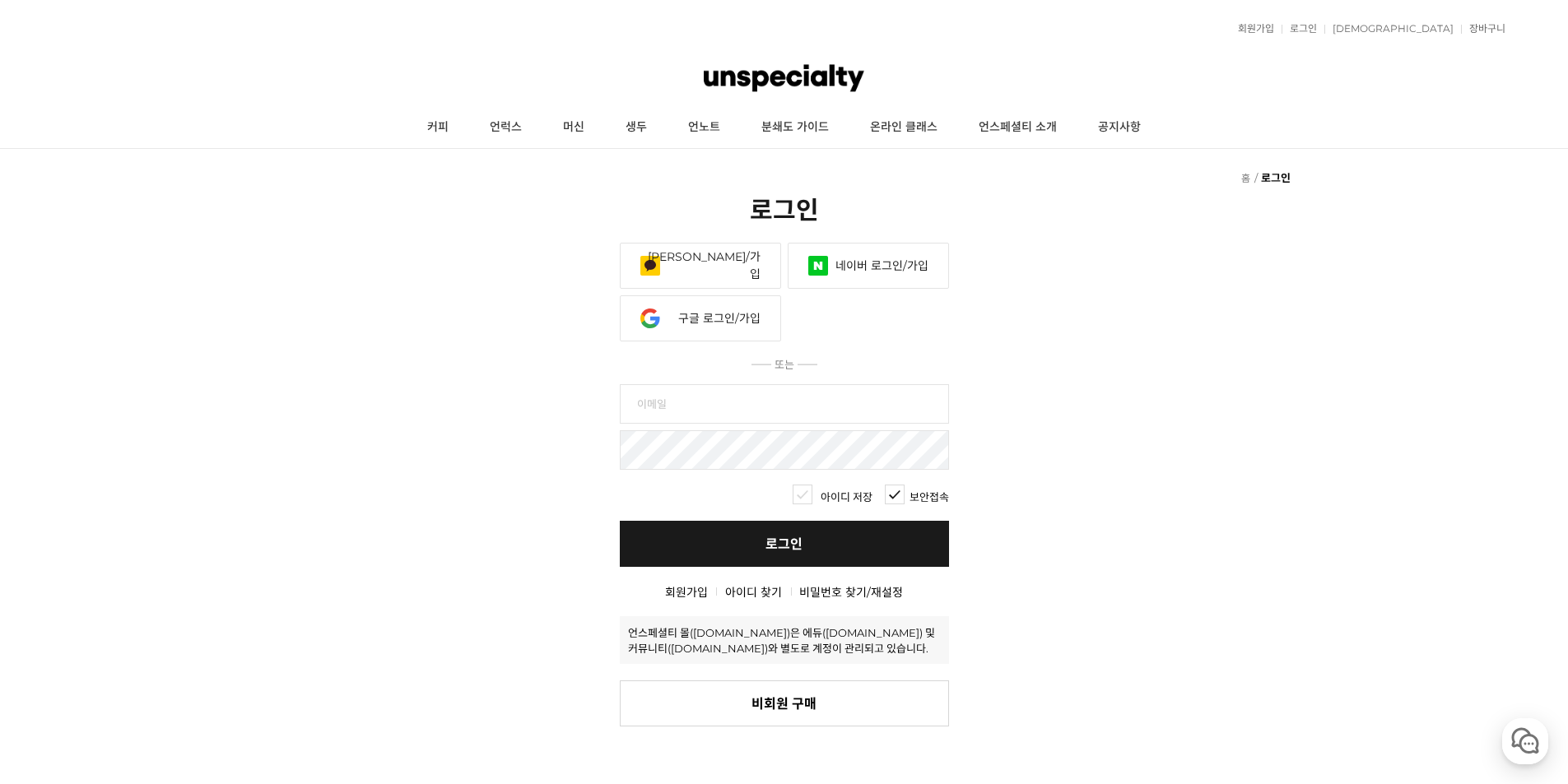
click at [739, 243] on link "[PERSON_NAME]/가입" at bounding box center [701, 265] width 161 height 46
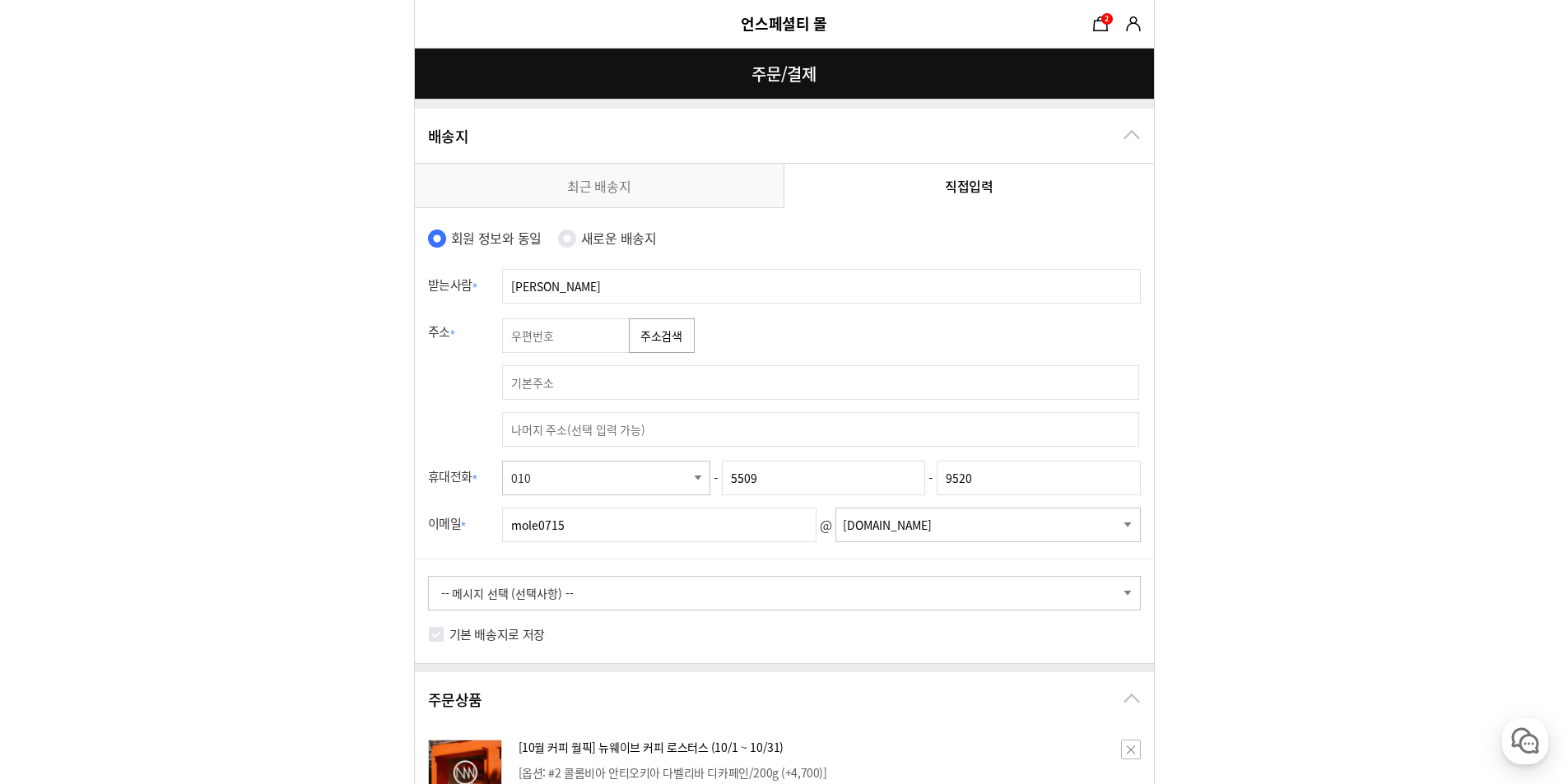
click at [578, 192] on link "최근 배송지" at bounding box center [600, 186] width 370 height 44
click at [1098, 29] on link "장바구니 2" at bounding box center [1100, 24] width 25 height 25
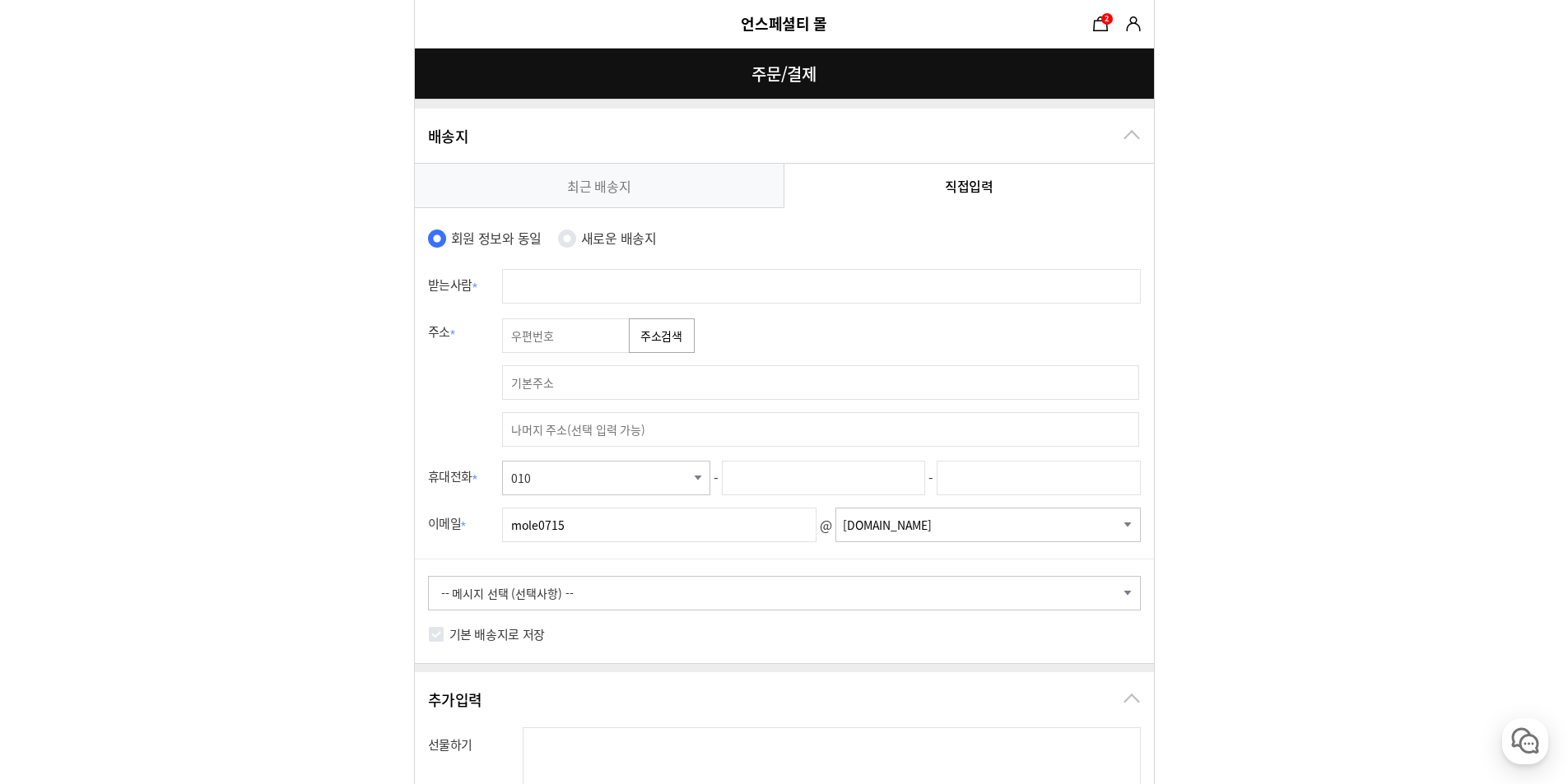
click at [1135, 25] on link "마이쇼핑" at bounding box center [1134, 24] width 25 height 25
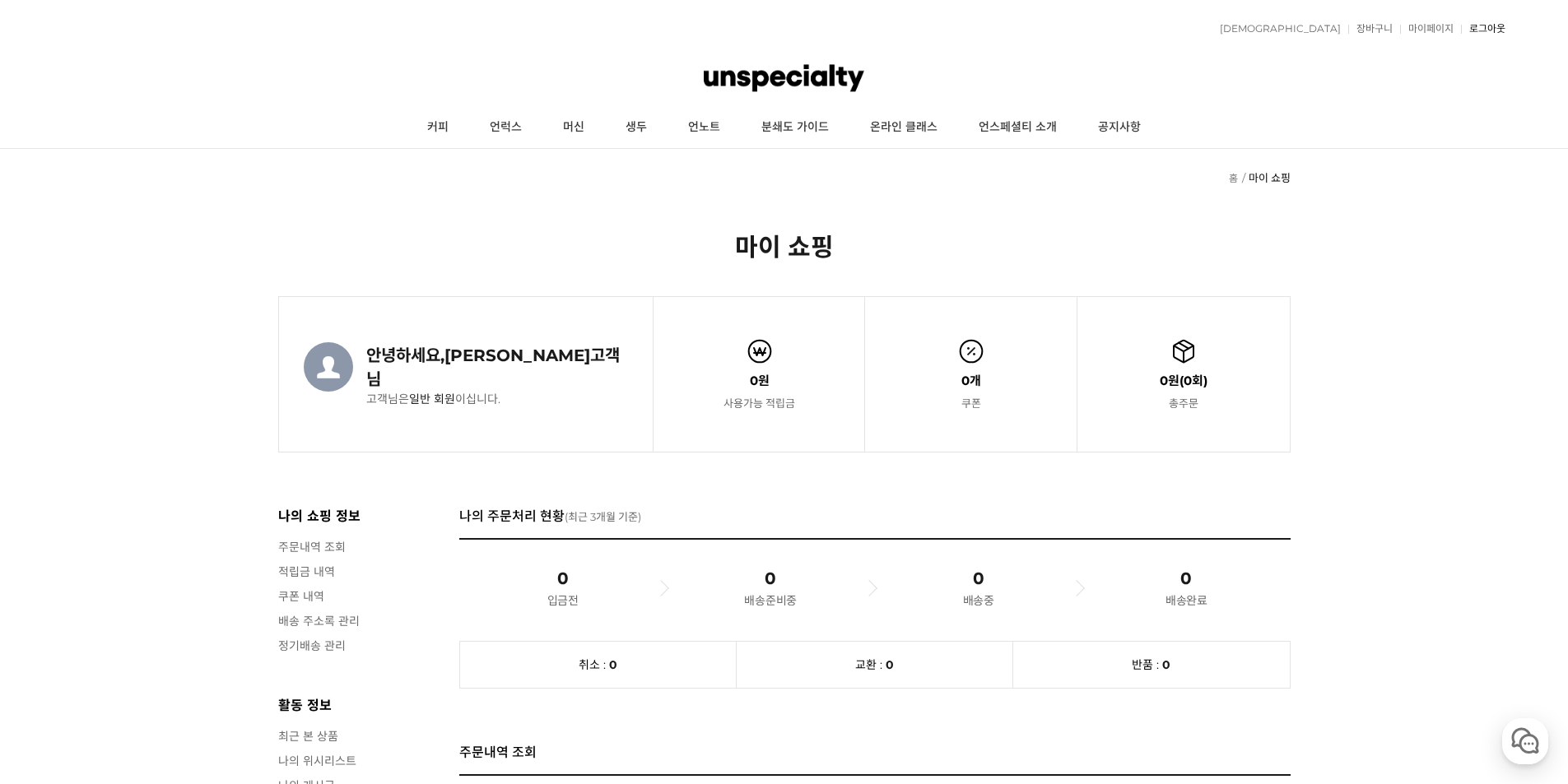
click at [1485, 28] on link "로그아웃" at bounding box center [1483, 28] width 45 height 9
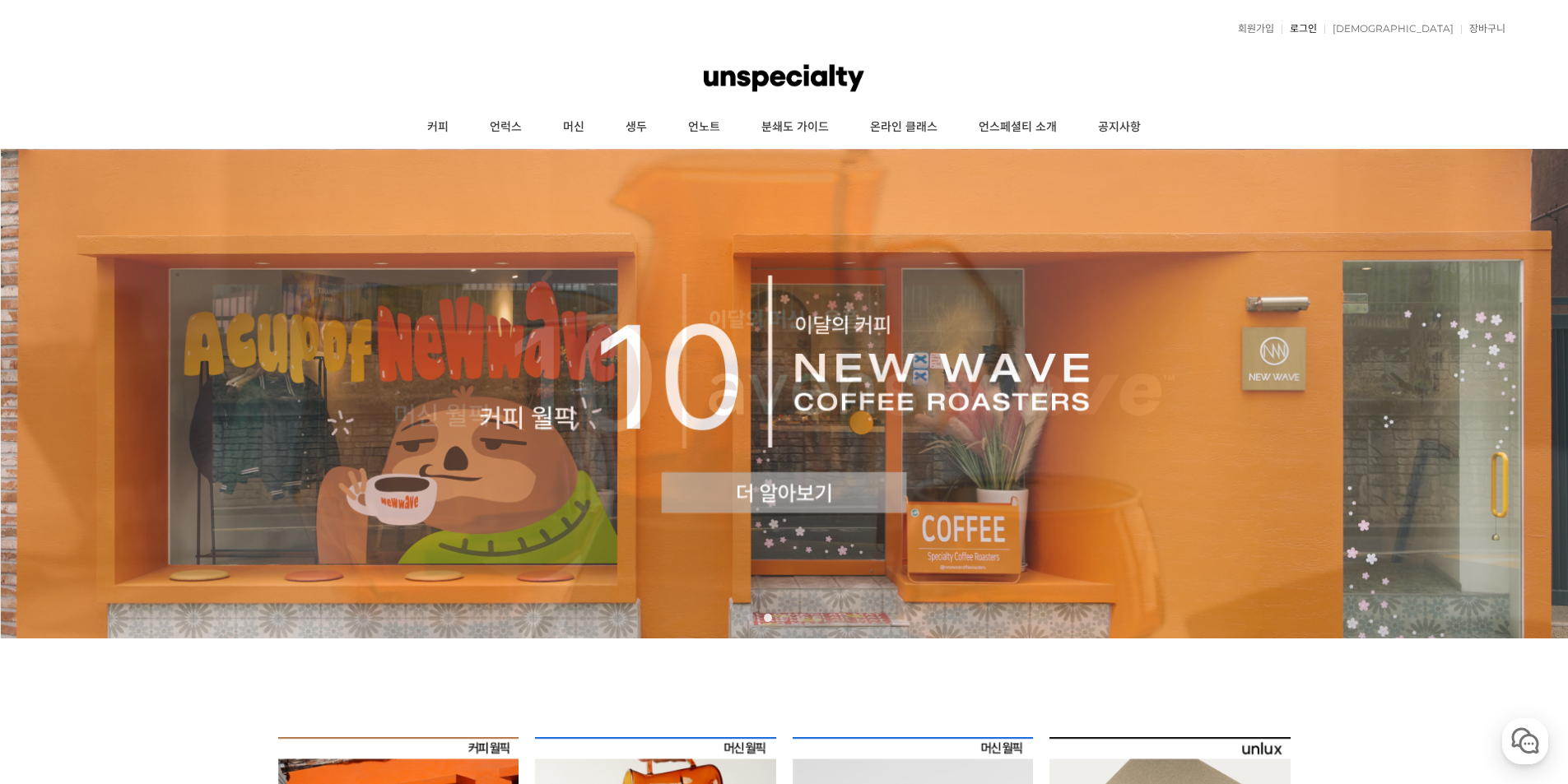
click at [1318, 27] on link "로그인" at bounding box center [1299, 28] width 35 height 9
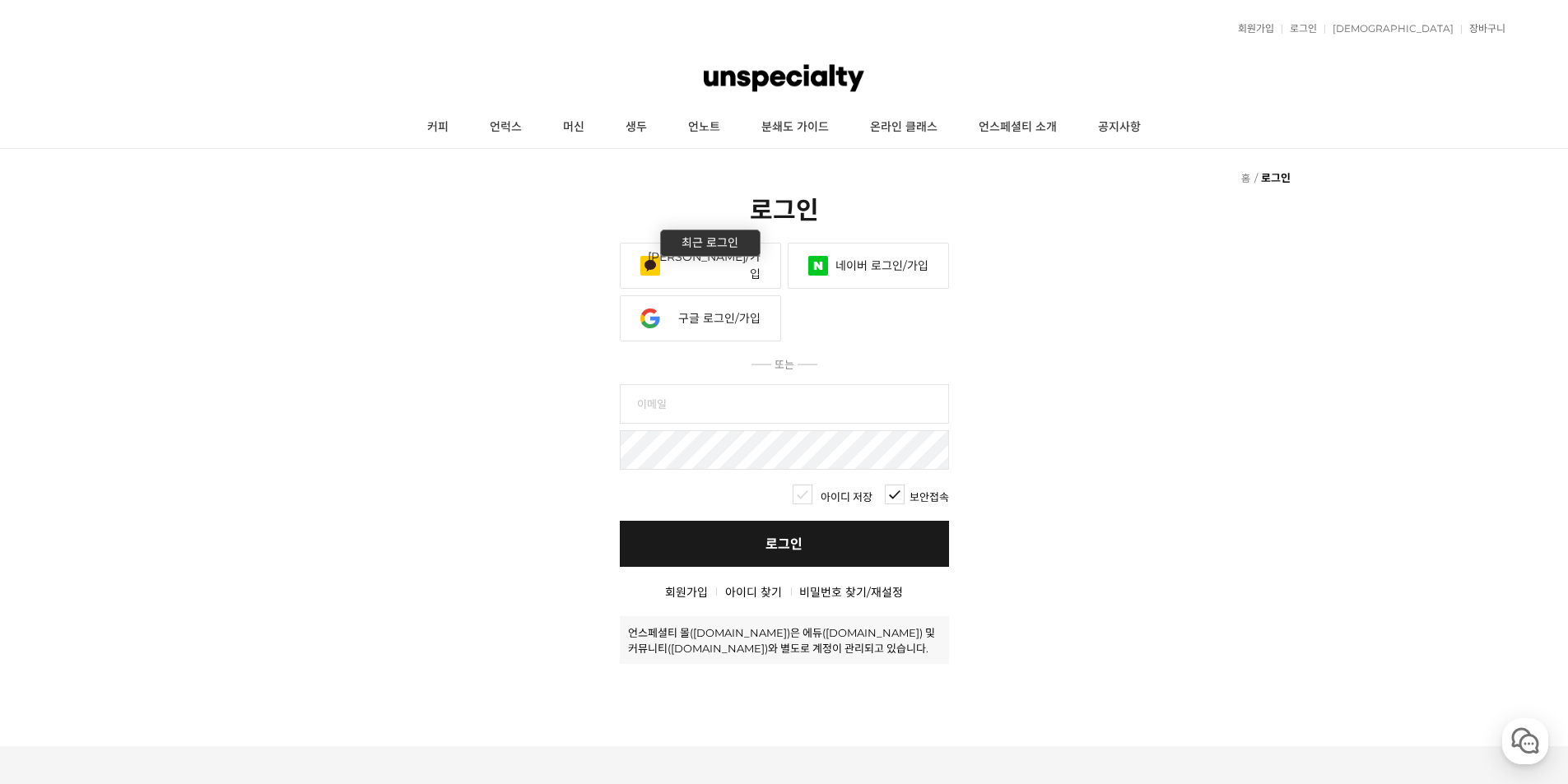
click at [881, 243] on link "네이버 로그인/가입" at bounding box center [869, 265] width 161 height 46
click at [747, 296] on link "구글 로그인/가입" at bounding box center [701, 319] width 161 height 46
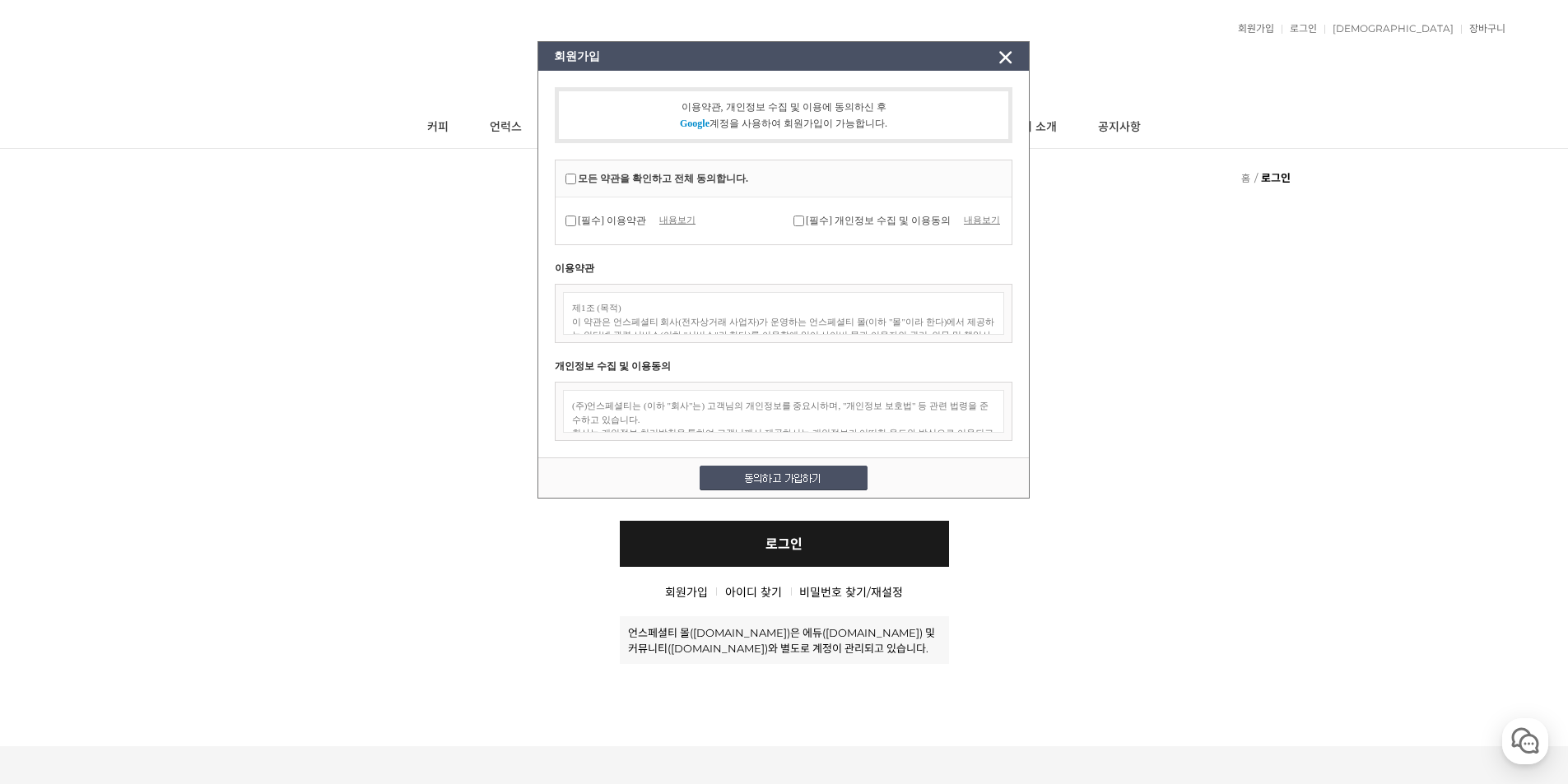
click at [1013, 54] on link at bounding box center [1005, 57] width 46 height 31
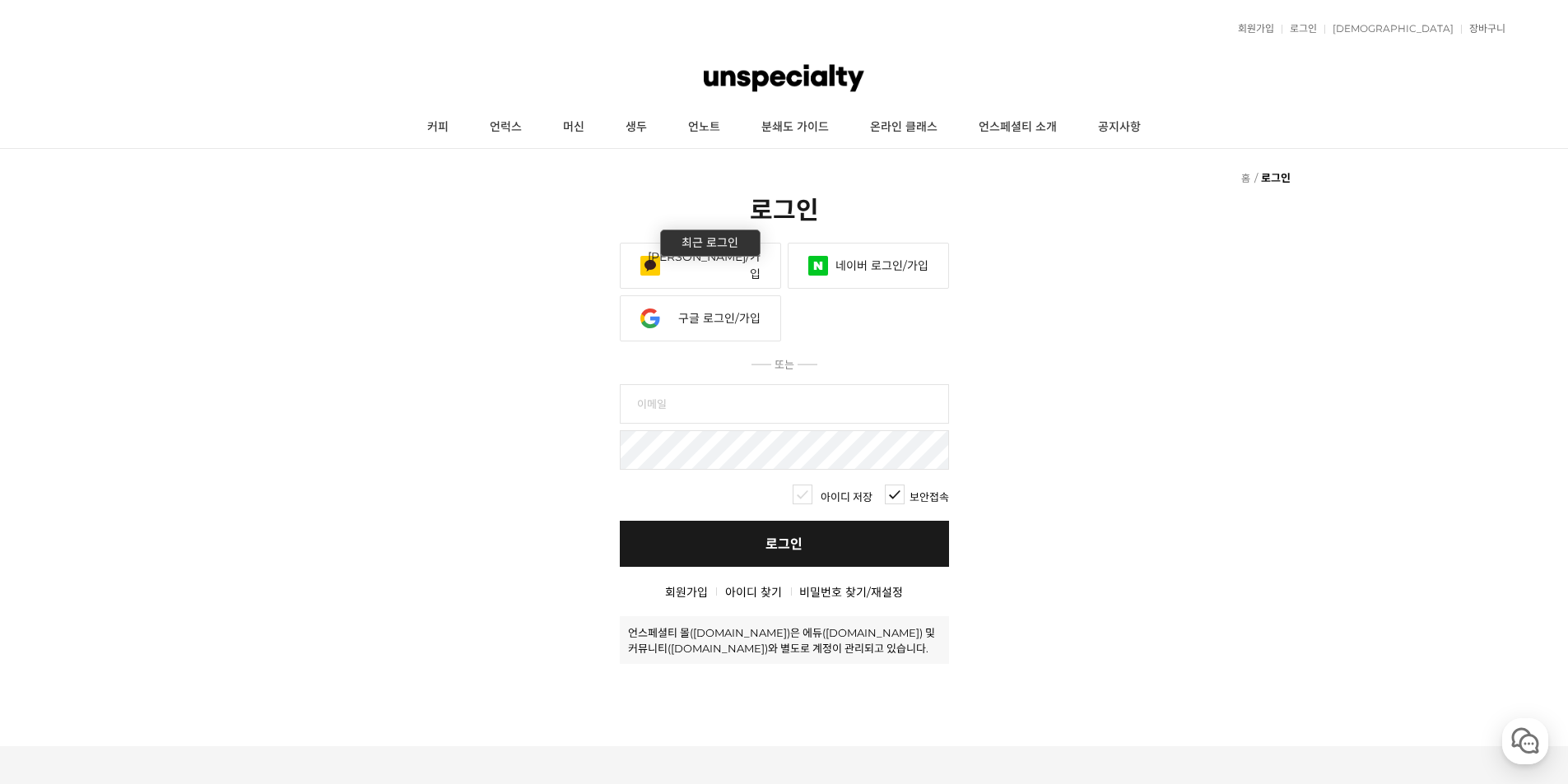
click at [719, 243] on link "[PERSON_NAME]/가입" at bounding box center [701, 265] width 161 height 46
click at [1318, 25] on link "로그인" at bounding box center [1299, 28] width 35 height 9
click at [796, 384] on input "text" at bounding box center [784, 404] width 329 height 40
type input "mole2214"
click at [1462, 567] on div "회원가입 아이디 찾기 비밀번호 찾기/재설정" at bounding box center [784, 583] width 1568 height 33
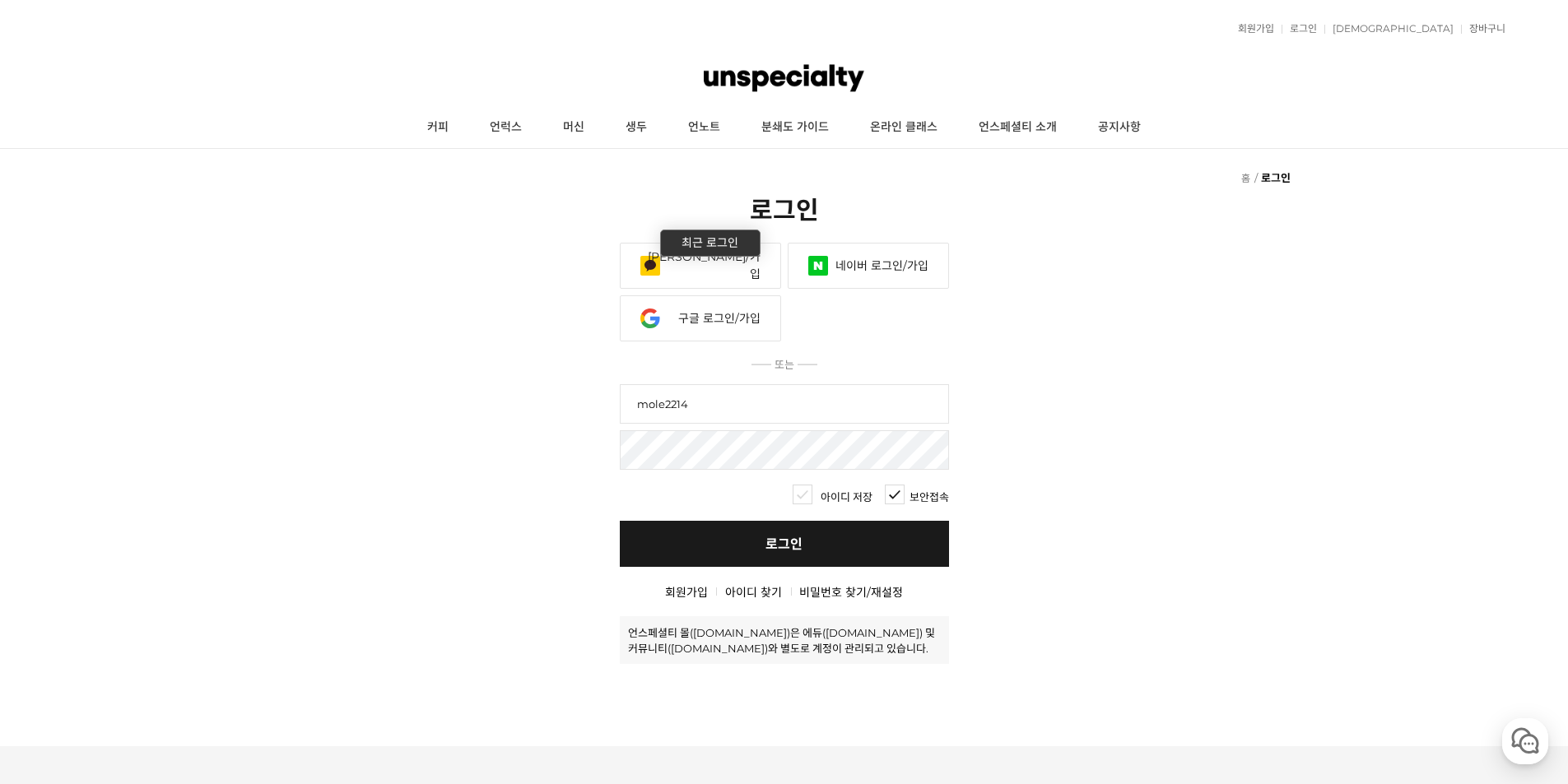
drag, startPoint x: 1156, startPoint y: 402, endPoint x: 1145, endPoint y: 402, distance: 11.0
click at [1156, 402] on fieldset "회원 로그인 카카오 로그인/가입 네이버 로그인/가입 페이스북 로그인/가입 라인 로그인/가입 구글 로그인/가입 애플 로그인/가입 야후 재팬 로그…" at bounding box center [784, 453] width 1568 height 421
click at [863, 243] on link "네이버 로그인/가입" at bounding box center [869, 265] width 161 height 46
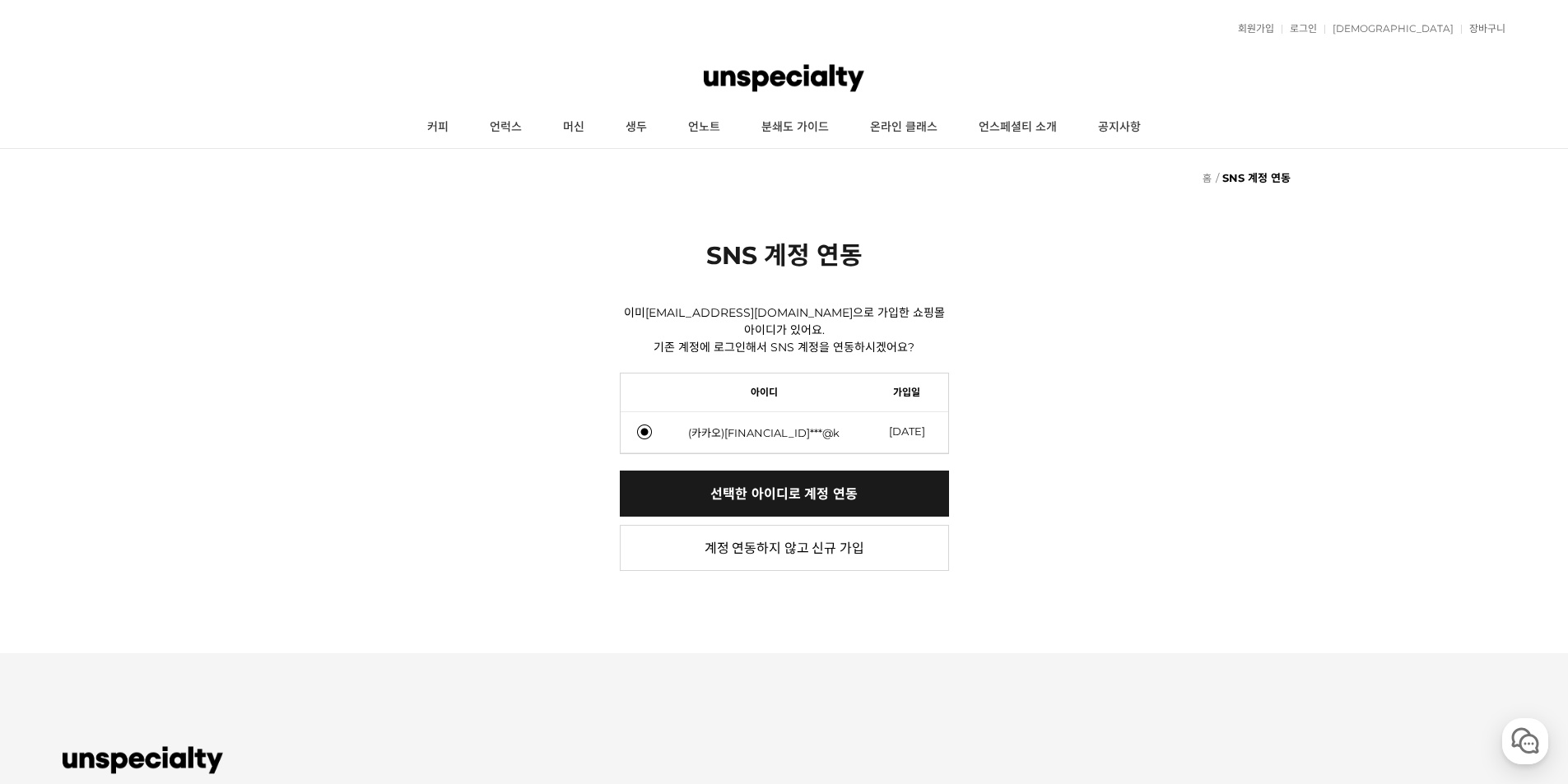
click at [800, 425] on span "(카카오)4483225***@k" at bounding box center [764, 432] width 196 height 15
click at [652, 425] on input "(카카오)4483225***@k" at bounding box center [645, 432] width 15 height 15
click at [869, 420] on span "2025-10-07" at bounding box center [907, 432] width 83 height 41
click at [925, 422] on span "2025-10-07" at bounding box center [907, 432] width 83 height 41
click at [869, 473] on link "선택한 아이디로 계정 연동" at bounding box center [784, 493] width 329 height 46
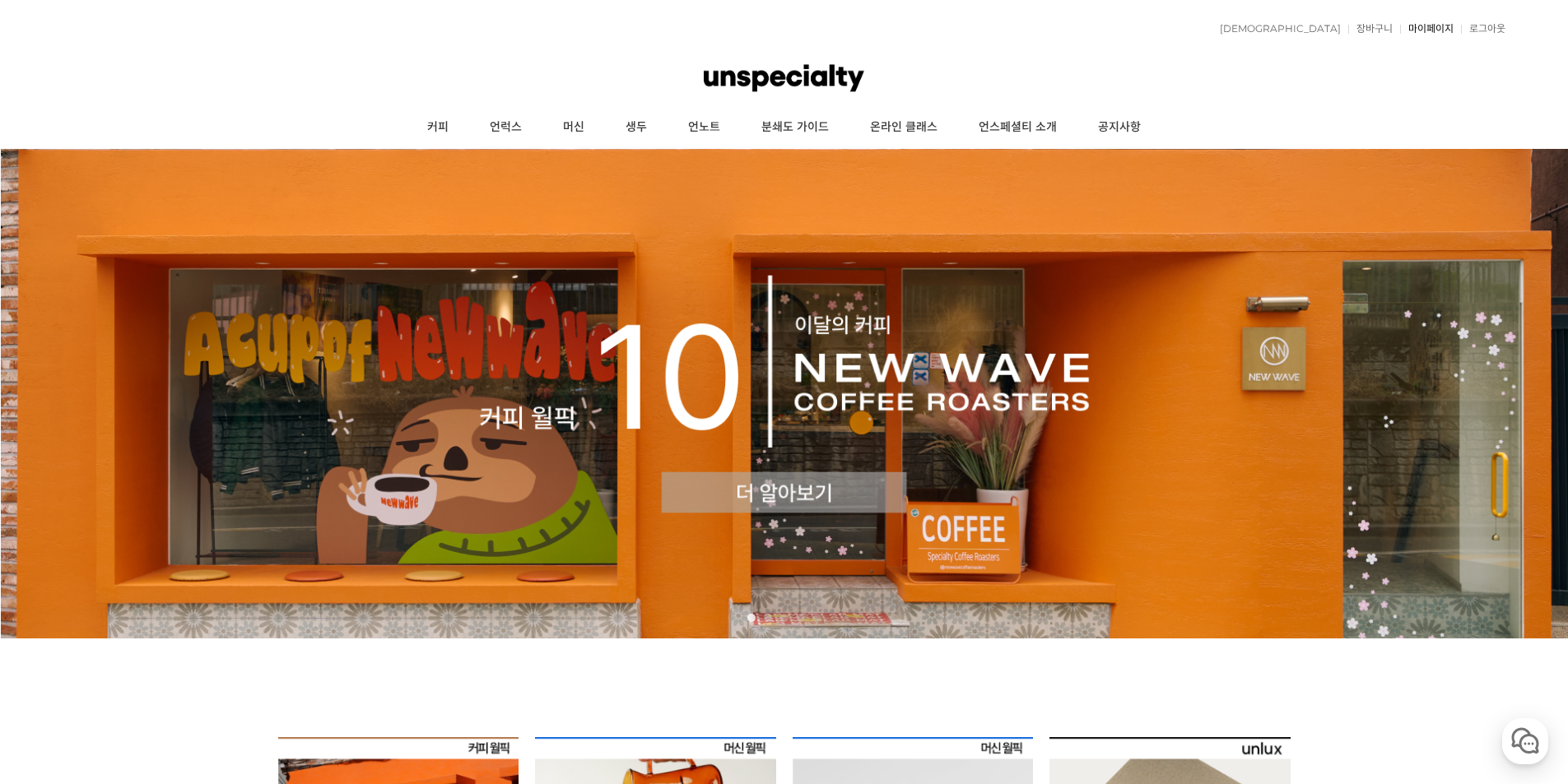
click at [1436, 26] on link "마이페이지" at bounding box center [1427, 28] width 53 height 9
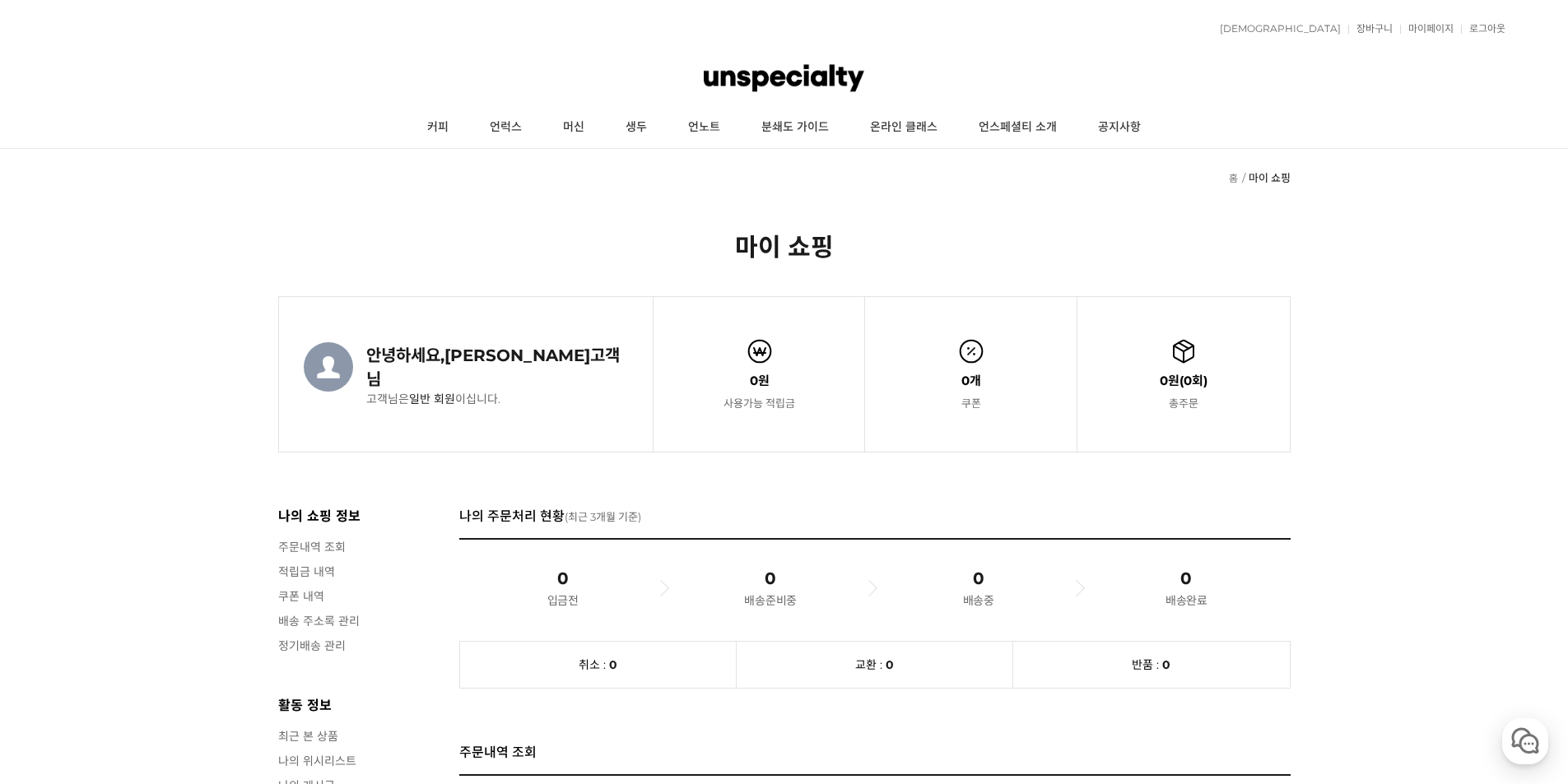
drag, startPoint x: 1019, startPoint y: 234, endPoint x: 1127, endPoint y: 279, distance: 117.0
click at [1079, 297] on ul "안녕하세요, 김주형 고객님 고객님은 일반 회원 이십니다. 0원 이상 구매시 0원 을 추가할인없음 받으실 수 있습니다. 0원 이상 구매시 0원 …" at bounding box center [784, 374] width 1011 height 155
click at [1189, 297] on li "0원 ( 0 회) 총주문" at bounding box center [1184, 374] width 212 height 155
drag, startPoint x: 521, startPoint y: 221, endPoint x: 379, endPoint y: 214, distance: 142.2
click at [379, 342] on div "안녕하세요, 김주형 고객님 고객님은 일반 회원 이십니다. 0원 이상 구매시 0원 을 추가할인없음 받으실 수 있습니다. 0원 이상 구매시 0원 …" at bounding box center [466, 374] width 325 height 64
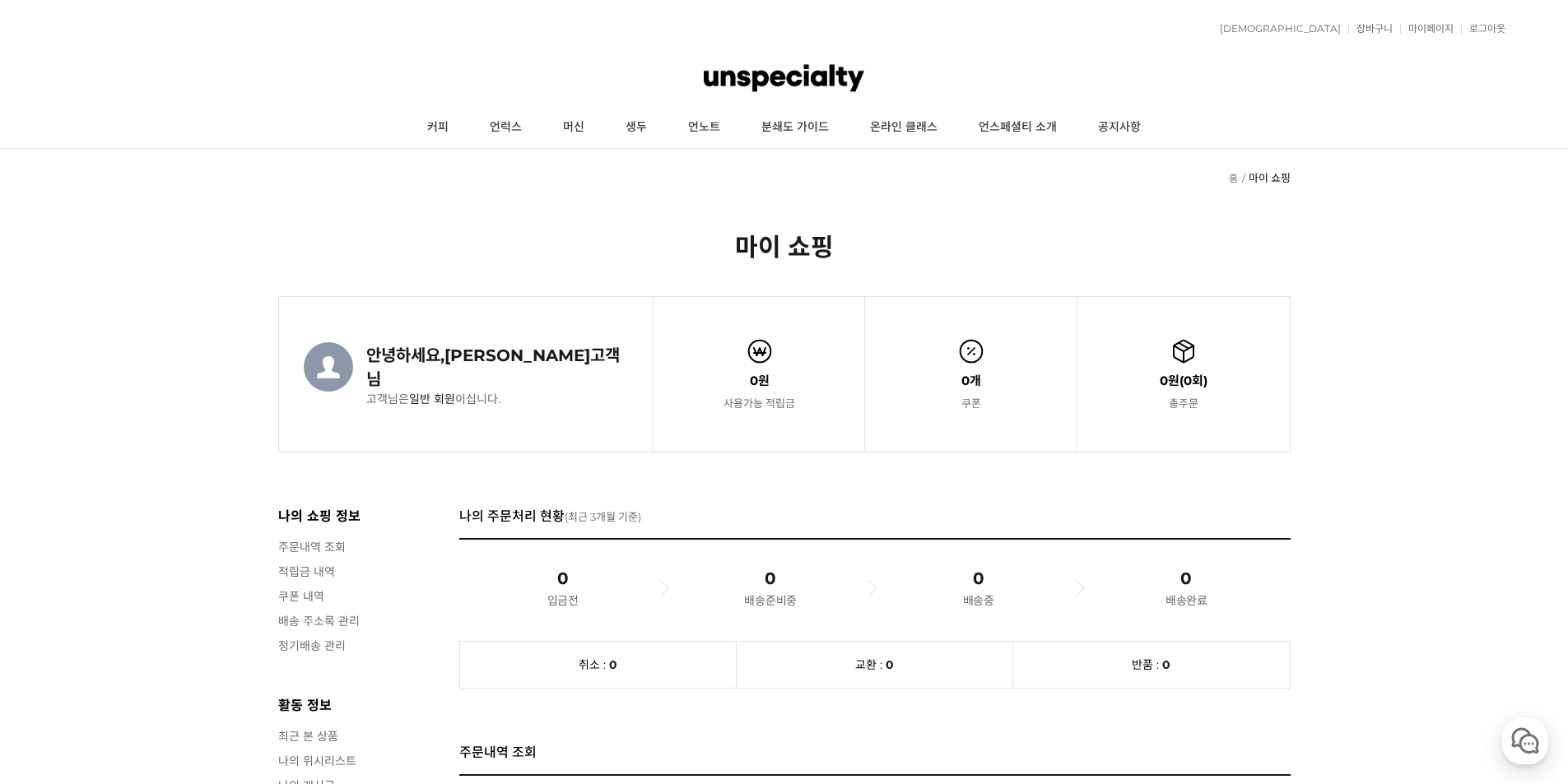
click at [539, 297] on li "안녕하세요, 김주형 고객님 고객님은 일반 회원 이십니다. 0원 이상 구매시 0원 을 추가할인없음 받으실 수 있습니다. 0원 이상 구매시 0원 …" at bounding box center [466, 374] width 375 height 155
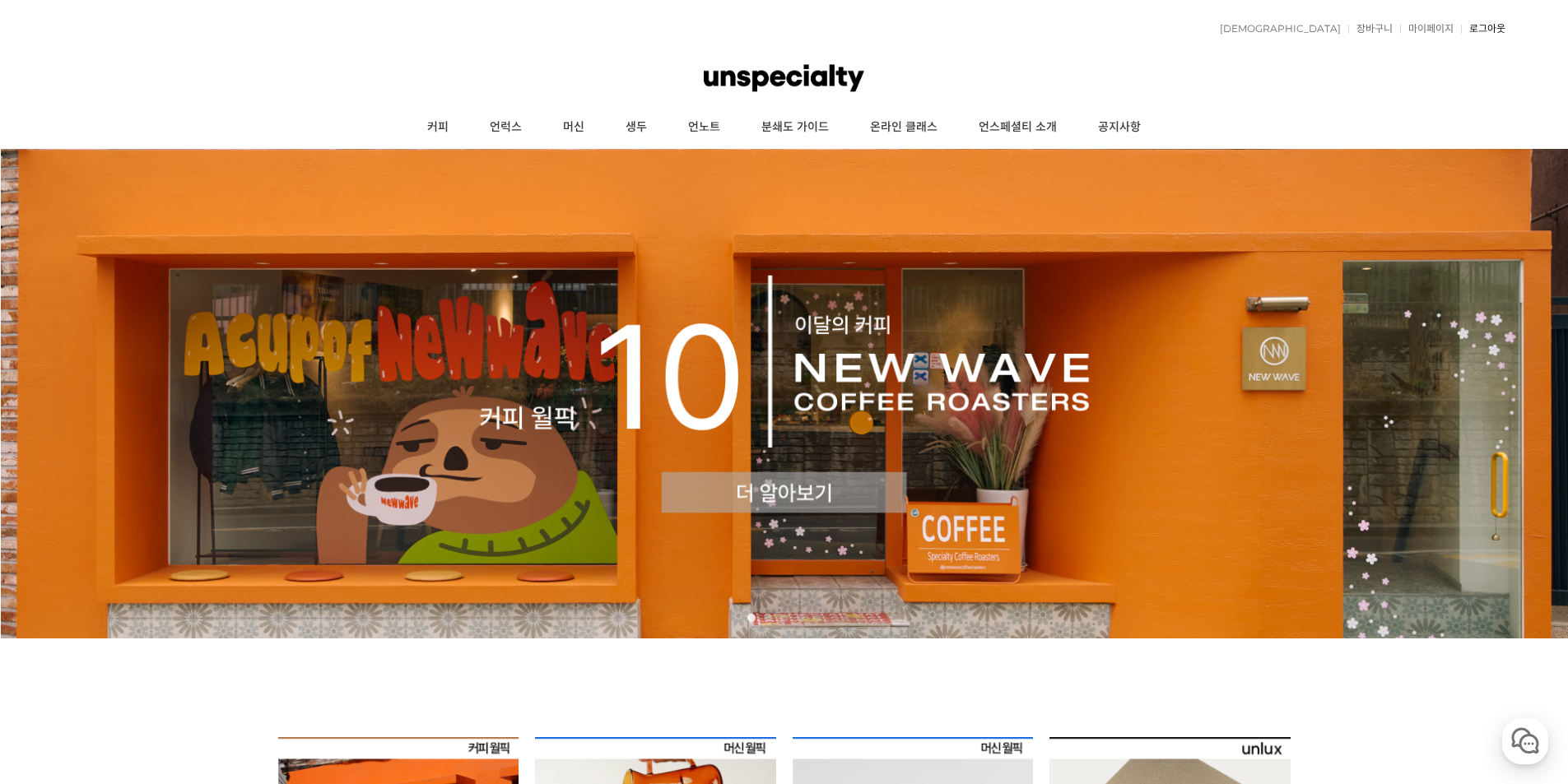
click at [1471, 28] on link "로그아웃" at bounding box center [1483, 28] width 45 height 9
click at [1318, 33] on link "로그인" at bounding box center [1299, 28] width 35 height 9
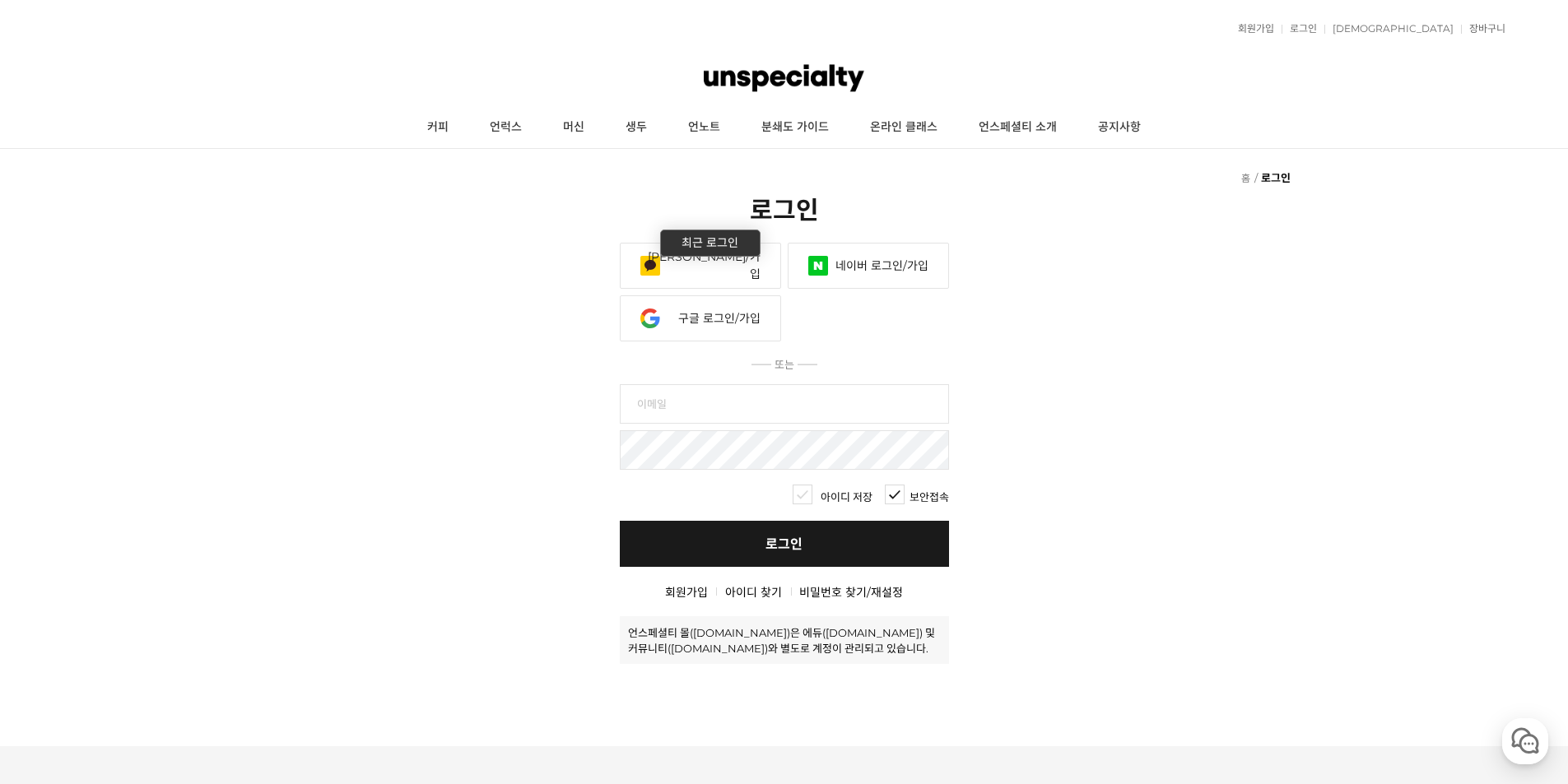
click at [661, 384] on input "text" at bounding box center [784, 404] width 329 height 40
type input "mole2214"
click at [764, 585] on link "아이디 찾기" at bounding box center [754, 593] width 57 height 15
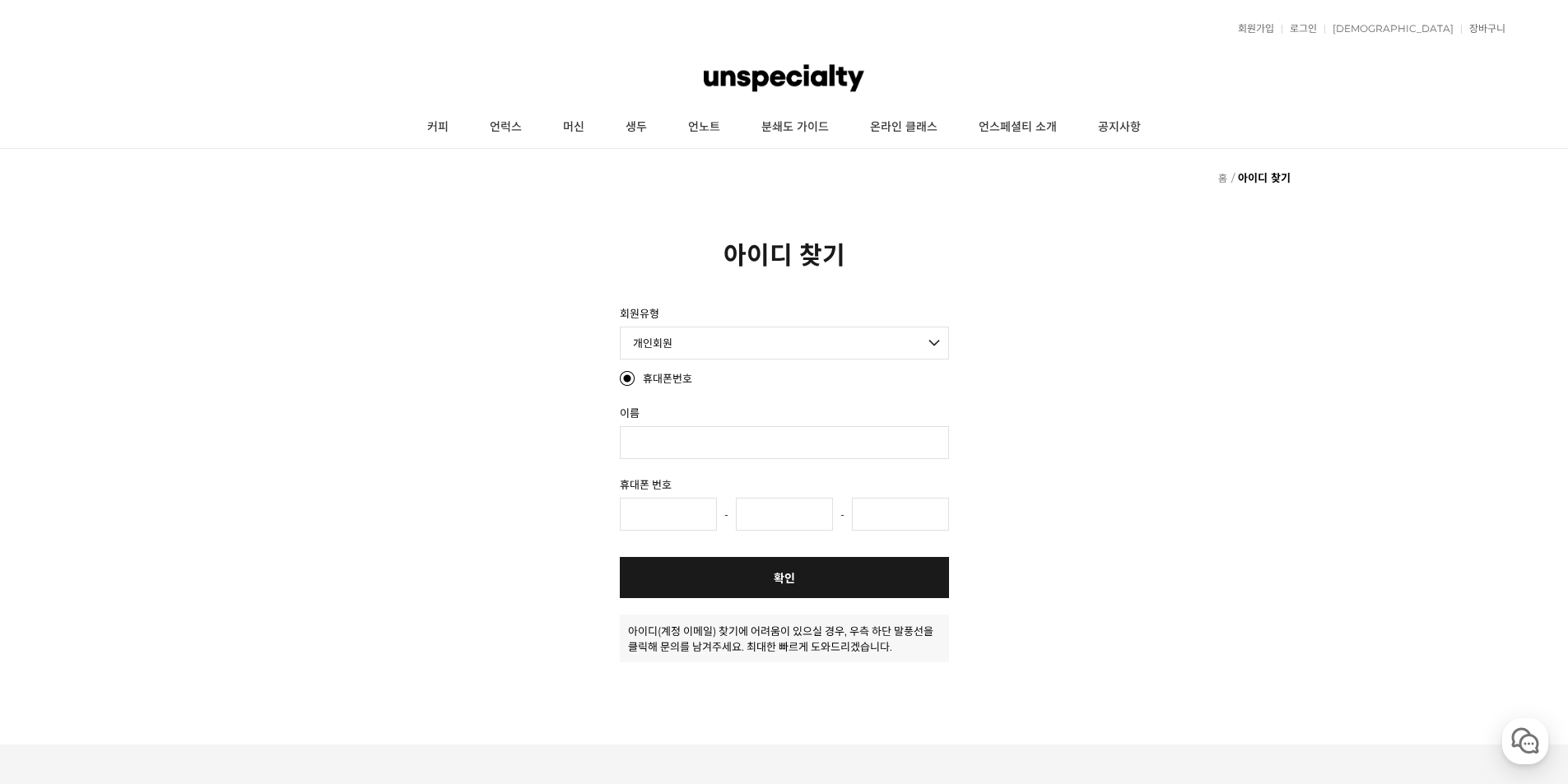
click at [711, 339] on select "개인회원 개인 사업자회원 법인 사업자회원 외국인회원" at bounding box center [784, 343] width 329 height 33
click at [651, 434] on input "text" at bounding box center [784, 443] width 329 height 33
type input "[PERSON_NAME]"
click at [662, 518] on input "text" at bounding box center [669, 514] width 97 height 33
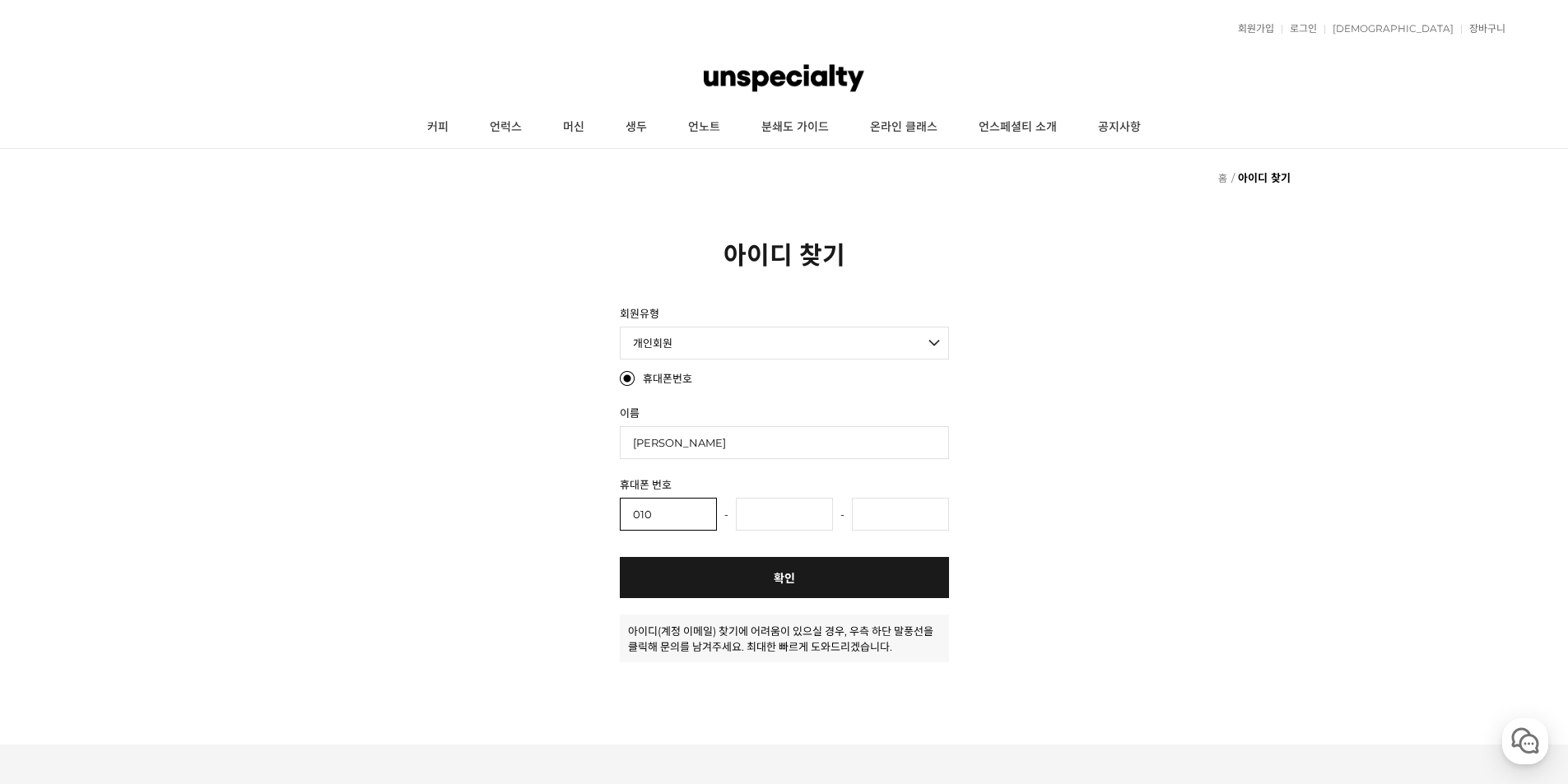
type input "010"
type input "5509"
type input "9520"
click at [784, 589] on link "확인" at bounding box center [784, 577] width 329 height 41
radio input "true"
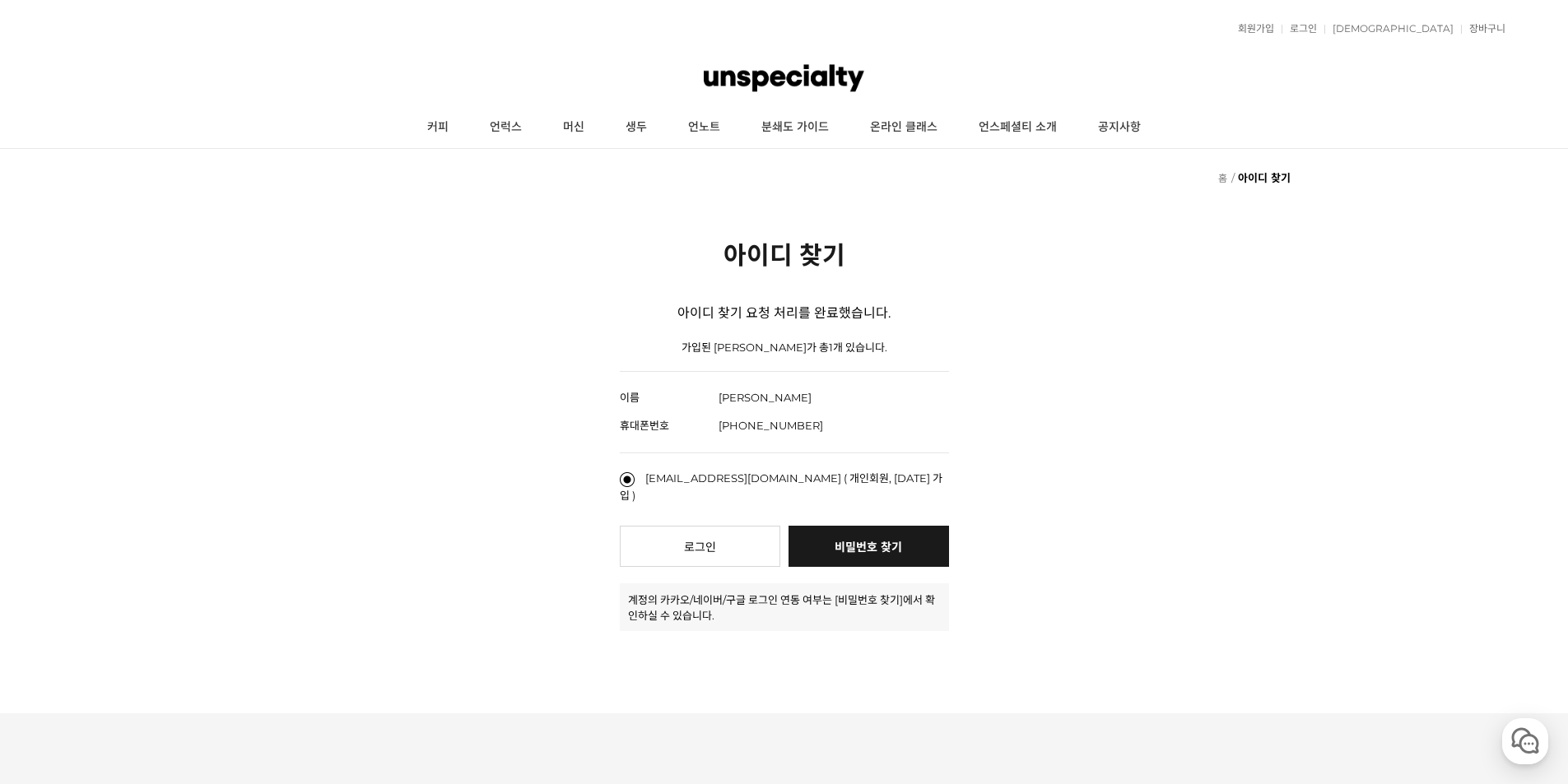
click at [864, 532] on link "비밀번호 찾기" at bounding box center [868, 546] width 160 height 41
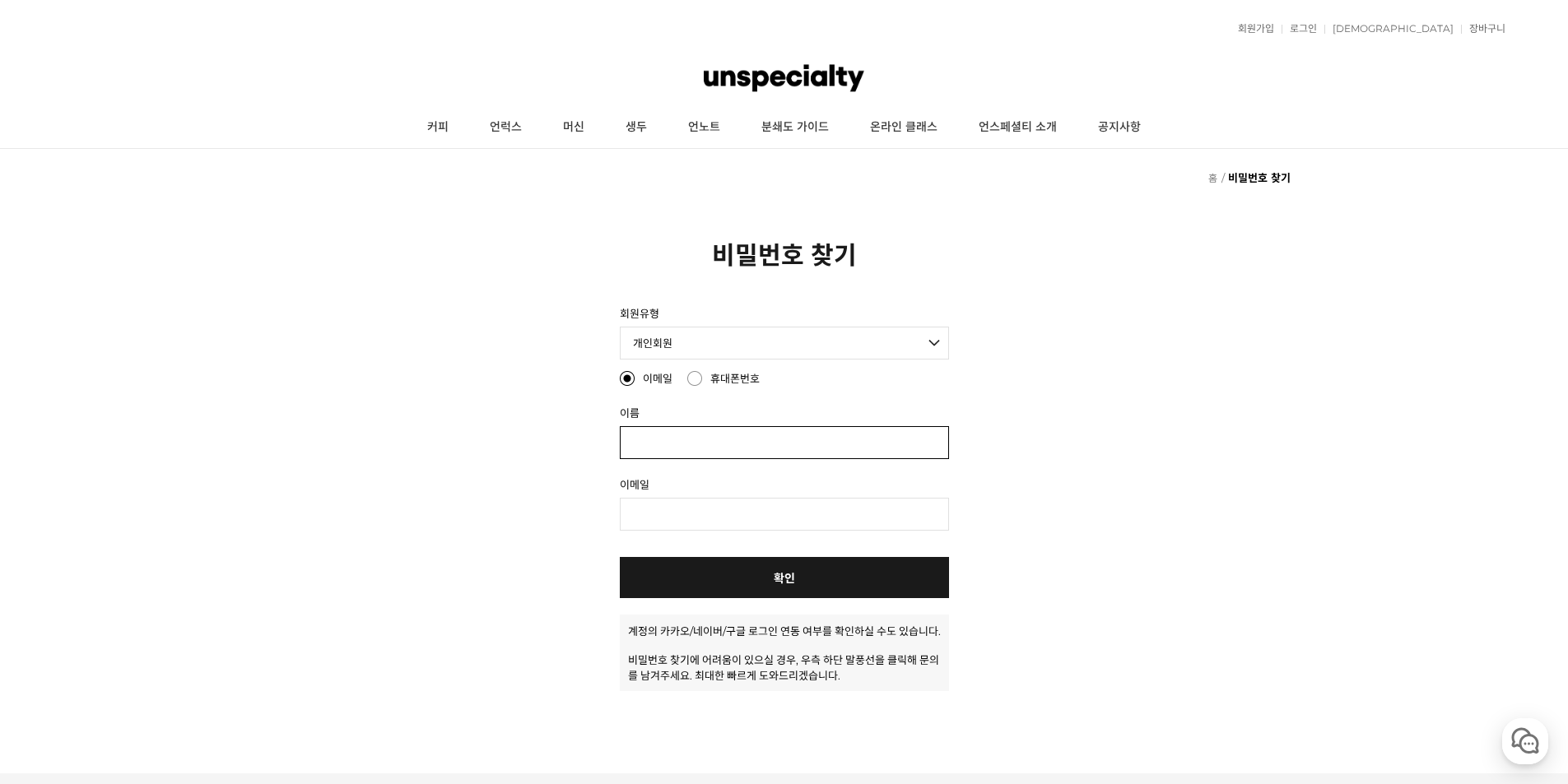
click at [678, 439] on input "text" at bounding box center [784, 443] width 329 height 33
type input "[PERSON_NAME]"
click at [676, 516] on input "text" at bounding box center [784, 514] width 329 height 33
type input "[EMAIL_ADDRESS][DOMAIN_NAME]"
click at [799, 576] on link "확인" at bounding box center [784, 577] width 329 height 41
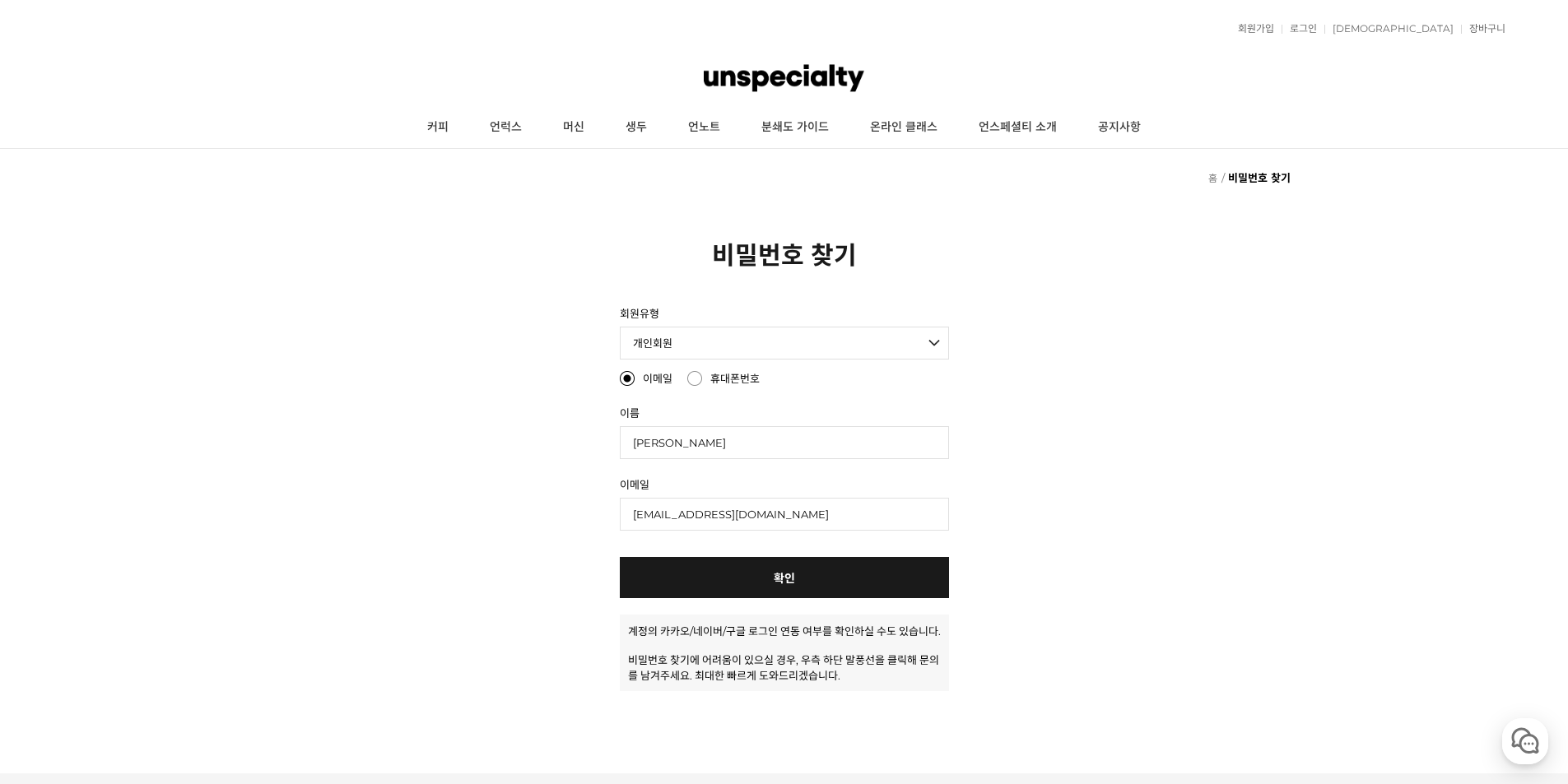
radio input "true"
click at [692, 435] on input "text" at bounding box center [784, 443] width 329 height 33
click at [1183, 373] on form "비밀번호 찾기 1단계 정보 입력 회원유형 개인회원 개인 사업자회원 법인 사업자회원 외국인회원 이메일 휴대폰번호 [GEOGRAPHIC_DATA]…" at bounding box center [784, 498] width 1568 height 387
click at [780, 65] on img at bounding box center [784, 78] width 159 height 49
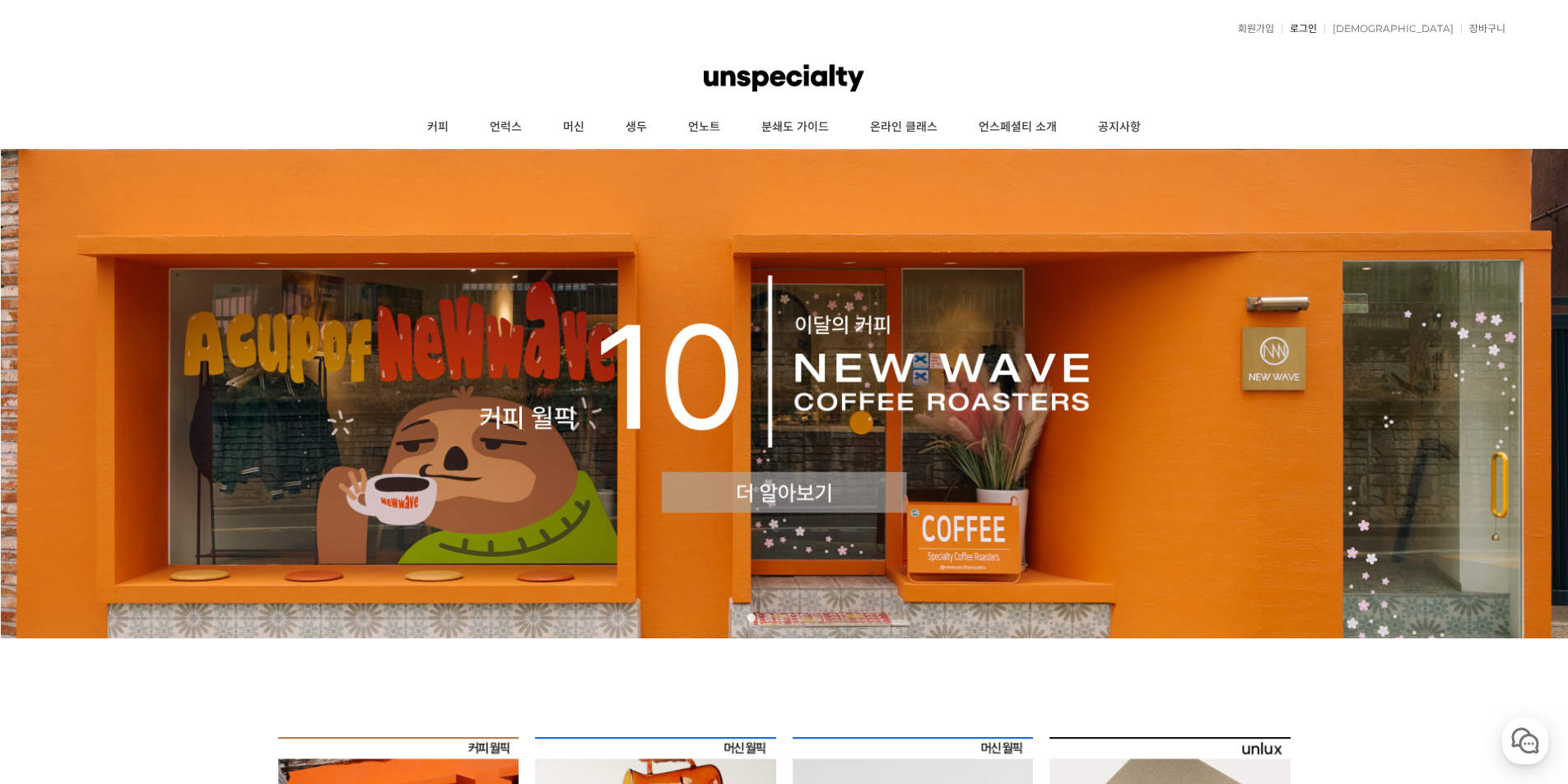
click at [1318, 28] on link "로그인" at bounding box center [1299, 28] width 35 height 9
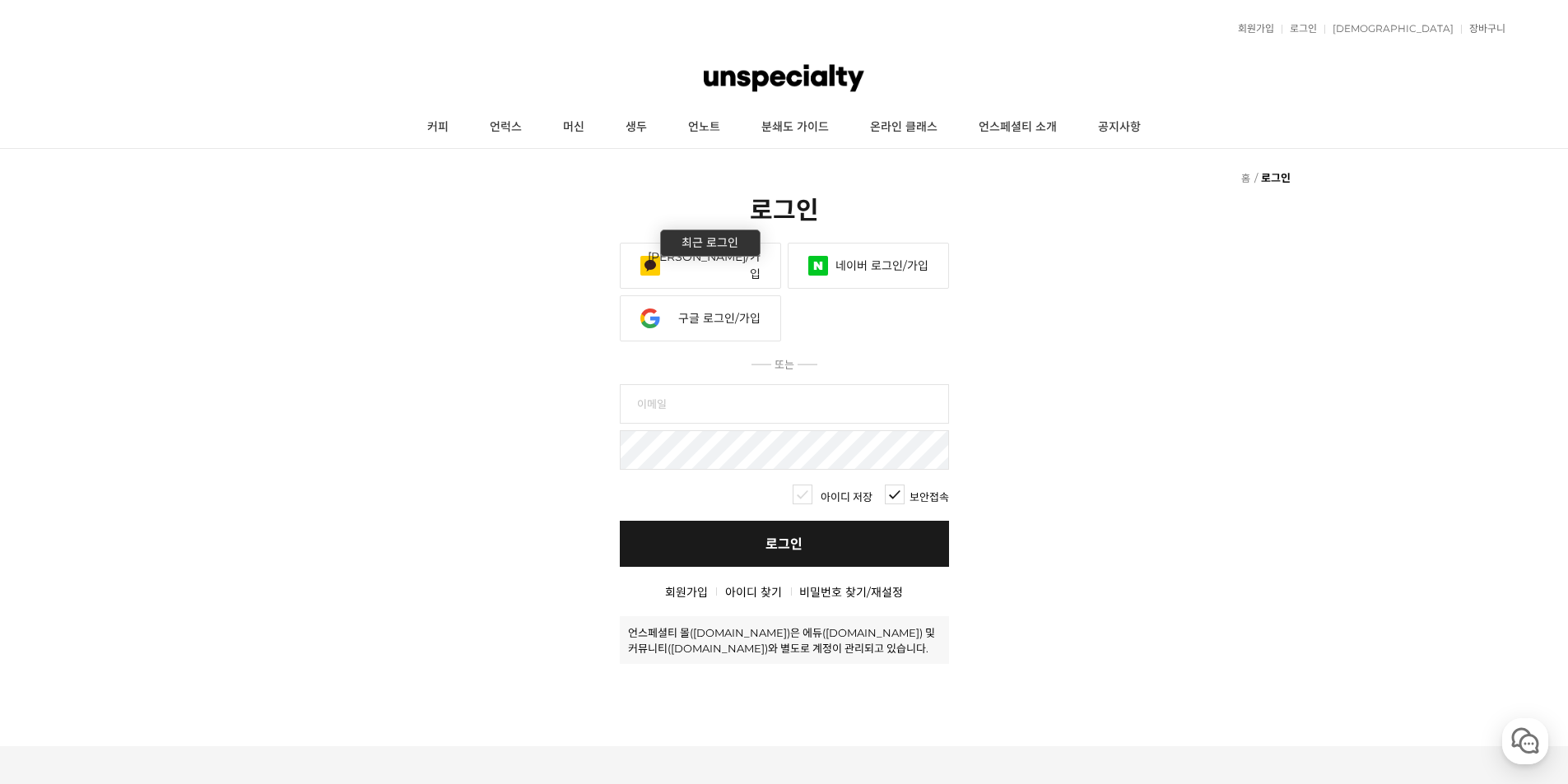
click at [718, 243] on link "카카오 로그인/가입" at bounding box center [701, 265] width 161 height 46
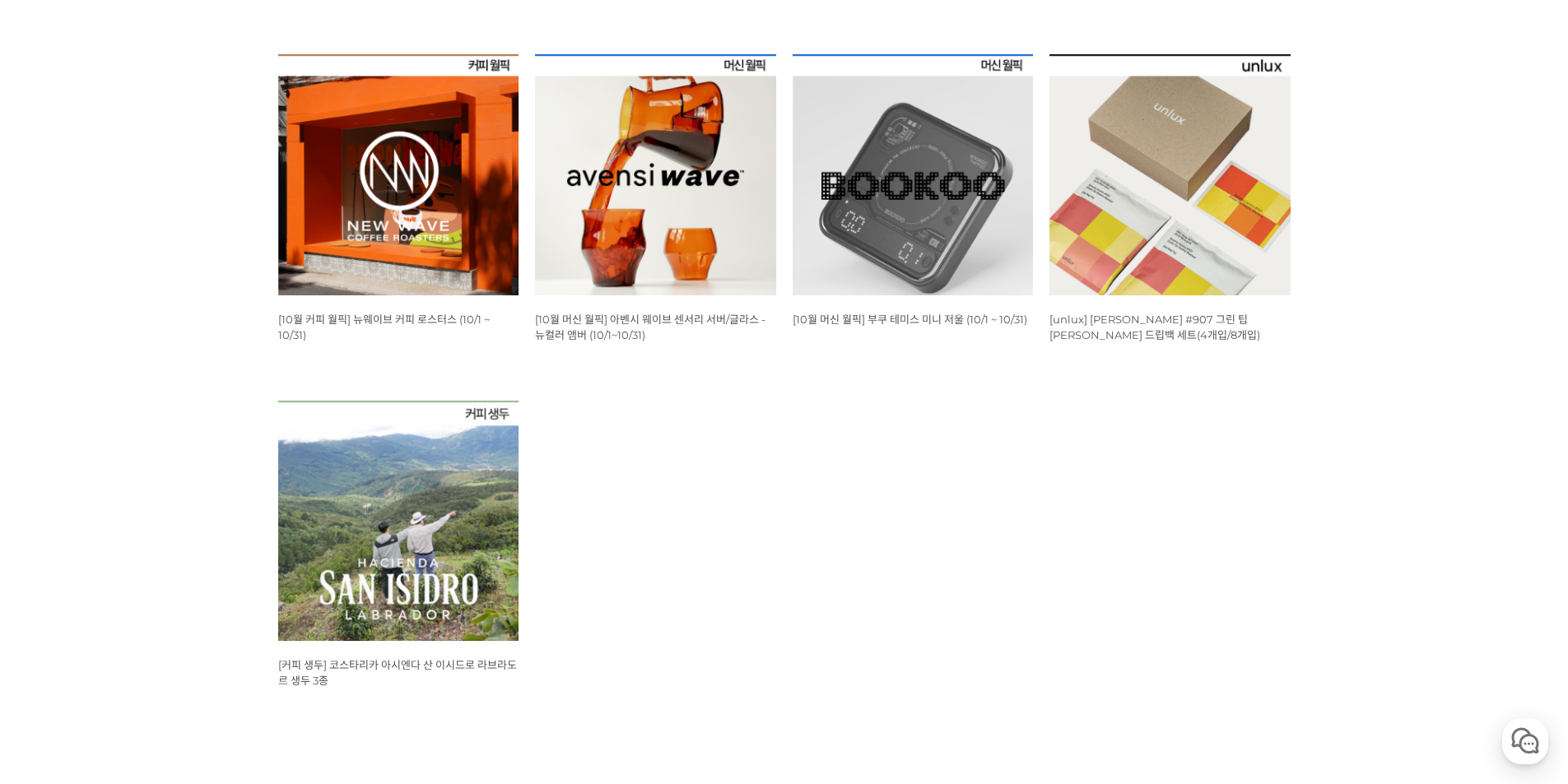
scroll to position [494, 0]
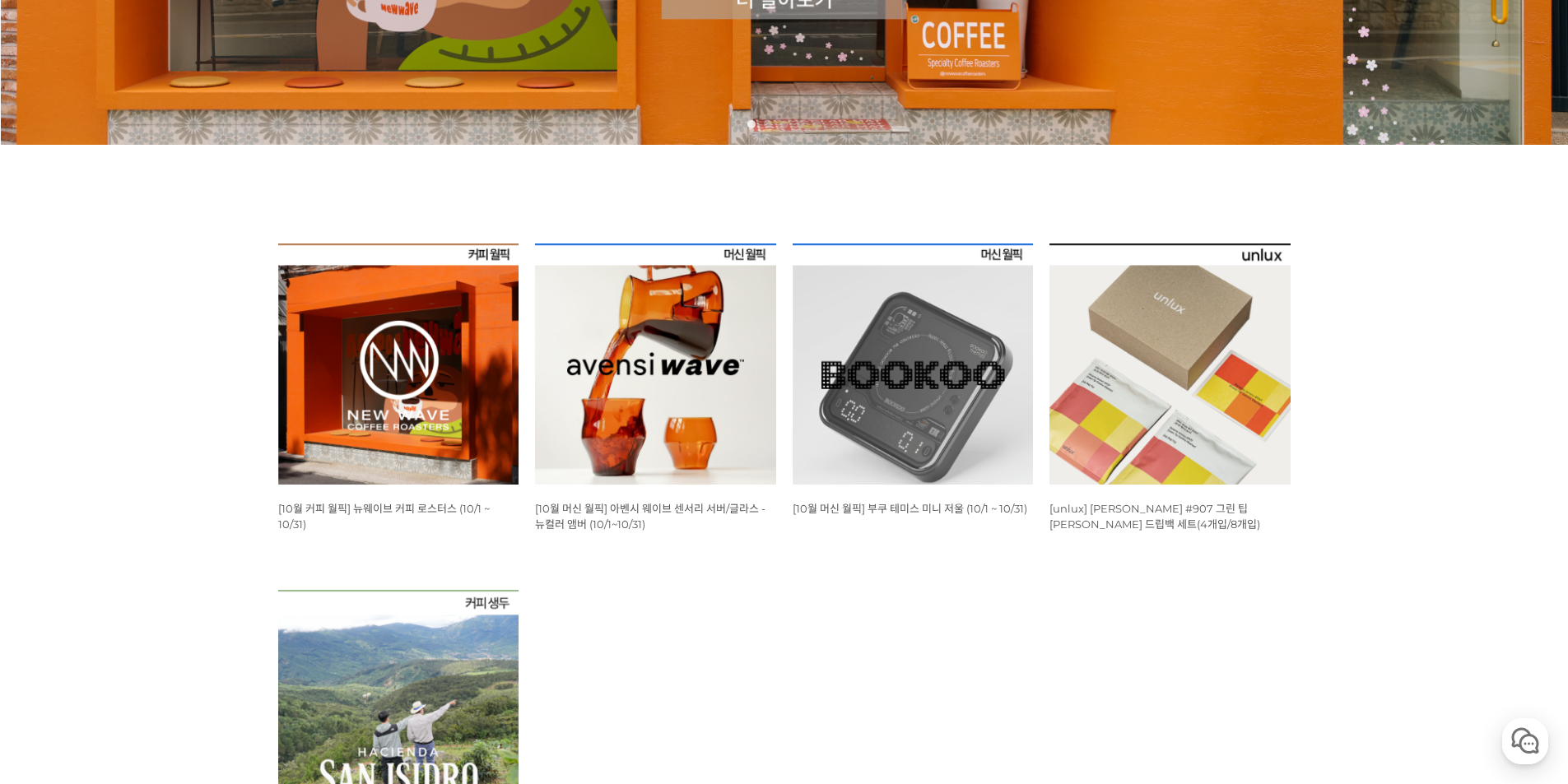
click at [459, 353] on img at bounding box center [398, 364] width 241 height 241
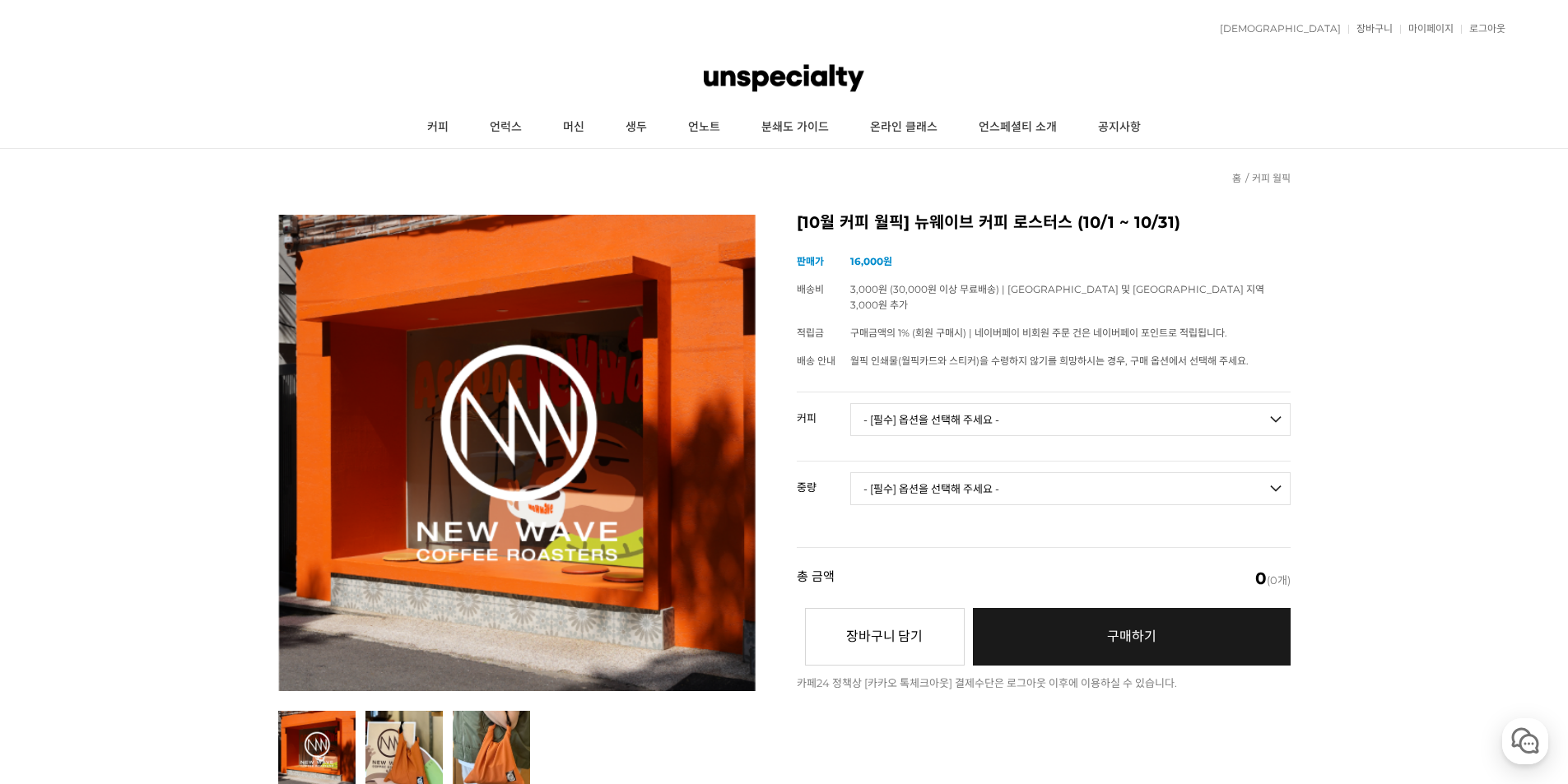
click at [988, 420] on select "- [필수] 옵션을 선택해 주세요 - ------------------- 언스페셜티 분쇄도 가이드 종이 받기 (주문 1건당 최대 1개 제공) …" at bounding box center [1071, 419] width 440 height 33
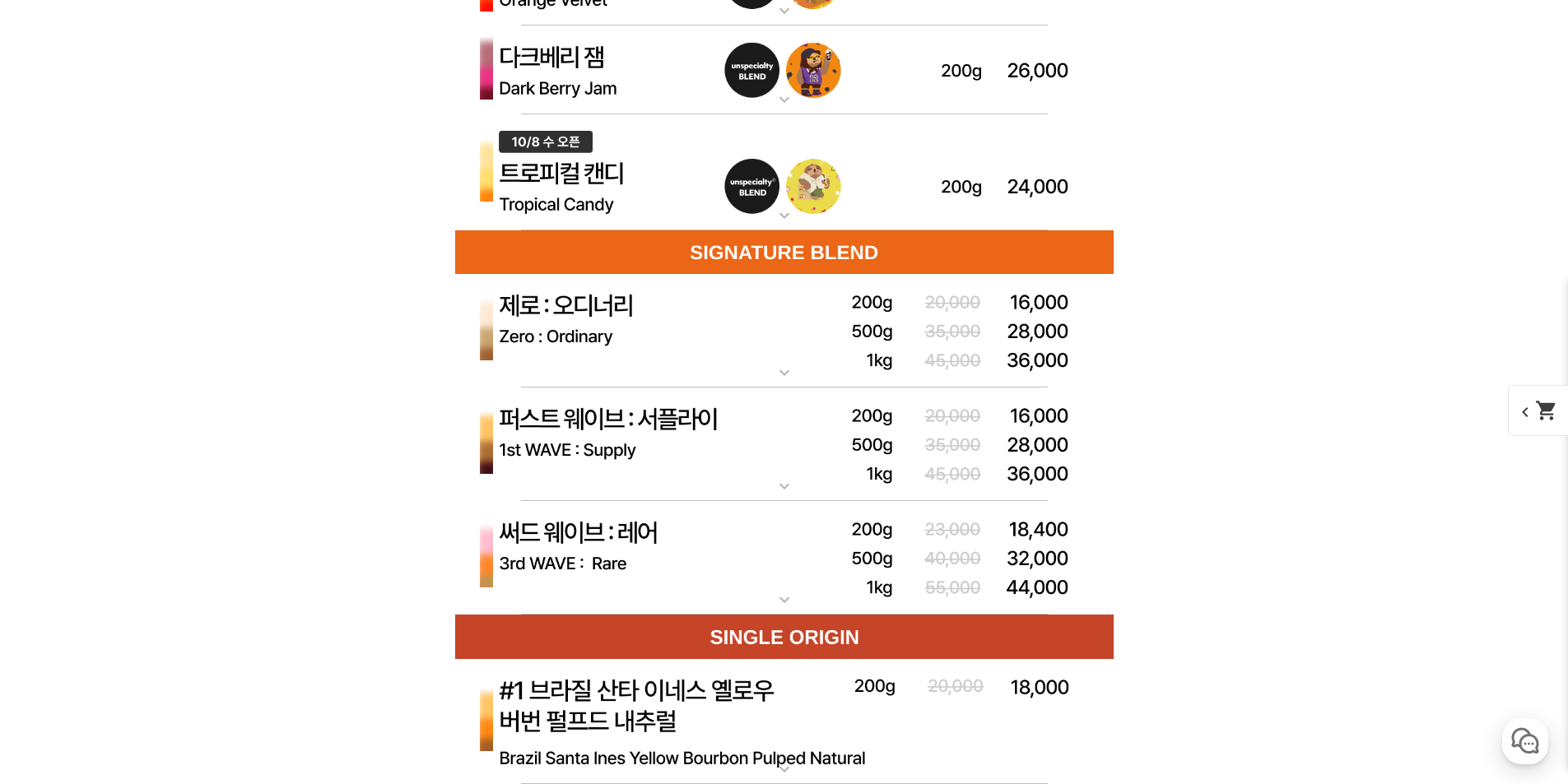
scroll to position [4855, 0]
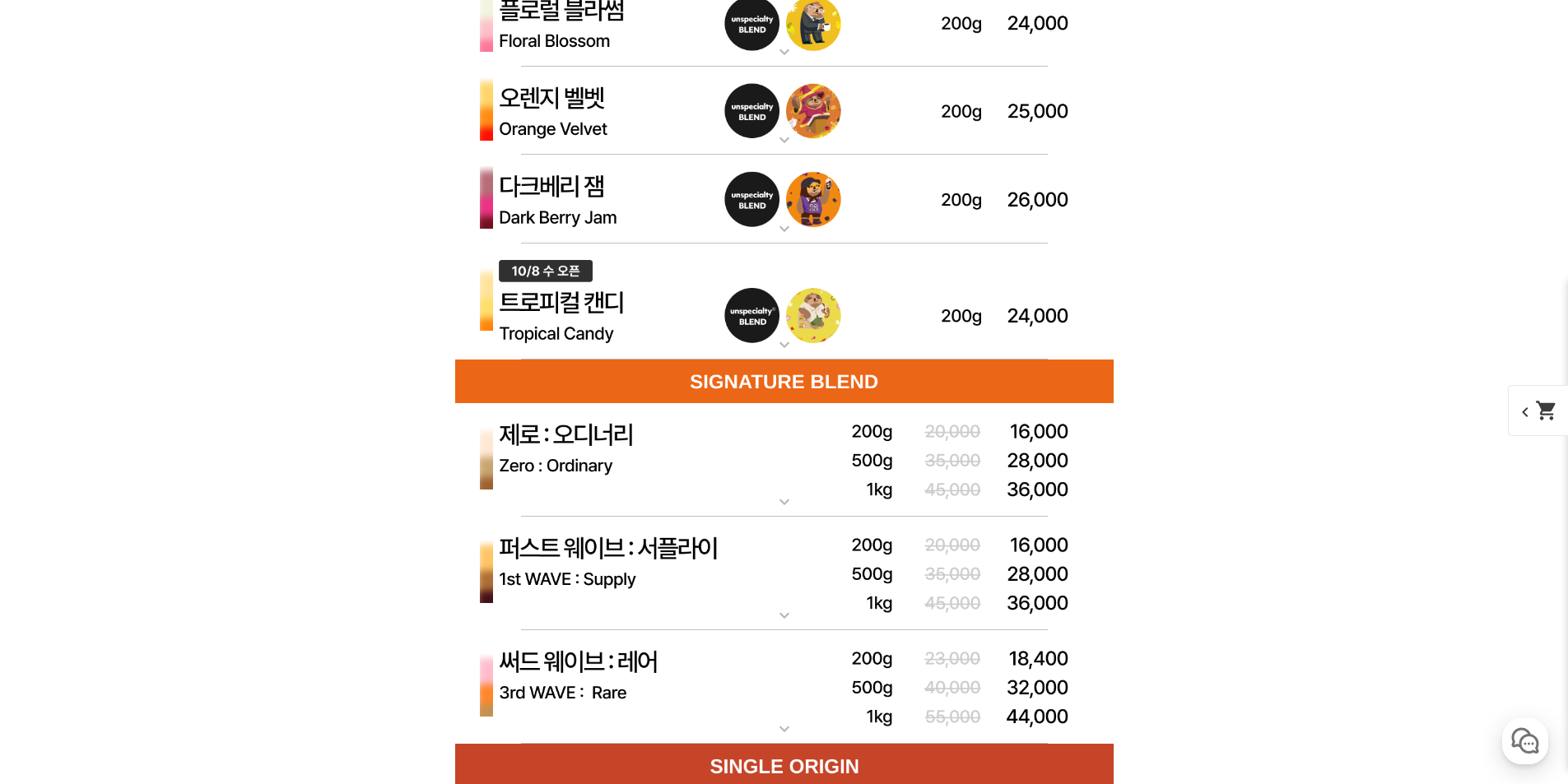
click at [782, 321] on img at bounding box center [784, 301] width 658 height 117
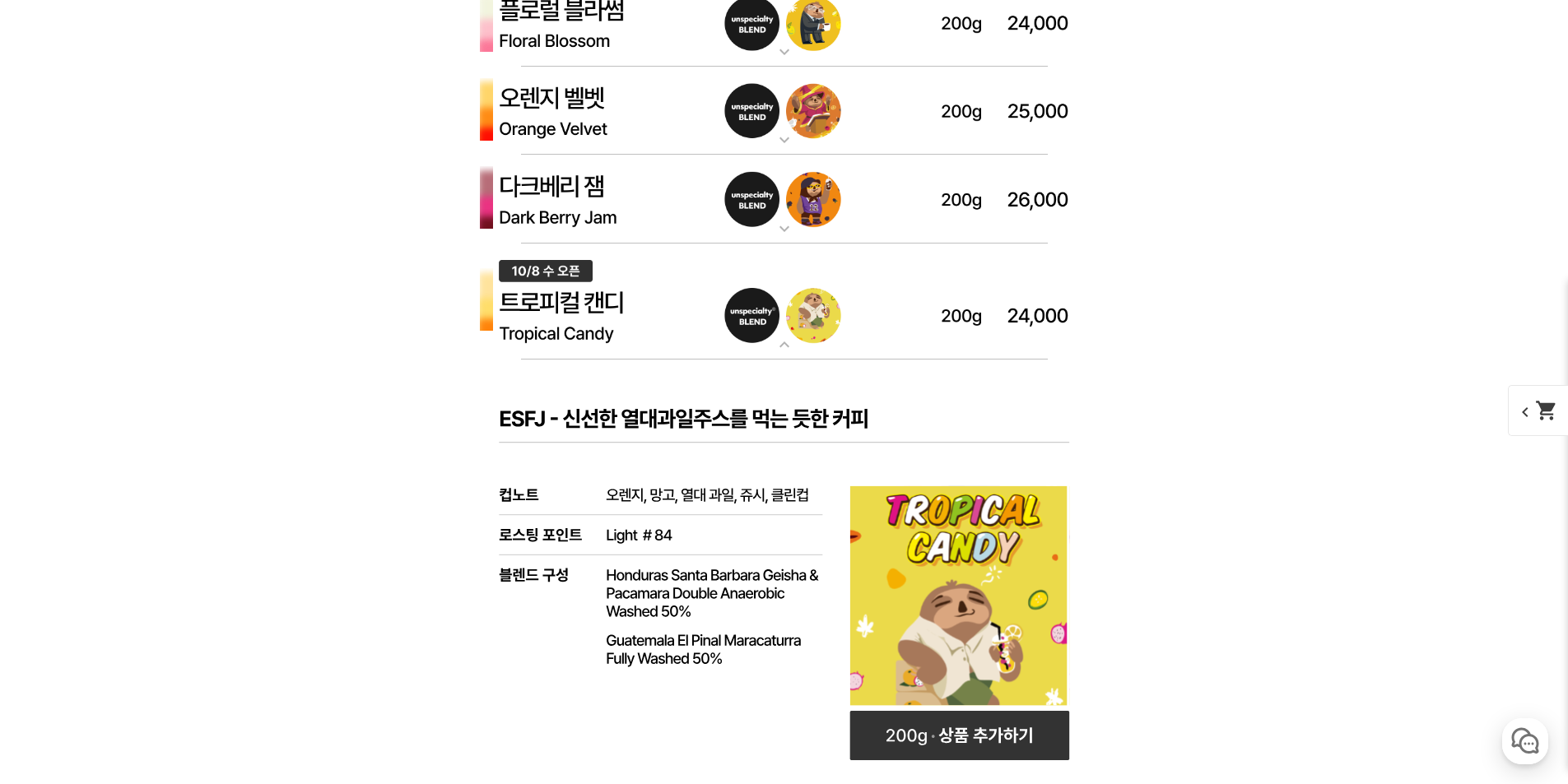
click at [793, 210] on img at bounding box center [784, 199] width 658 height 89
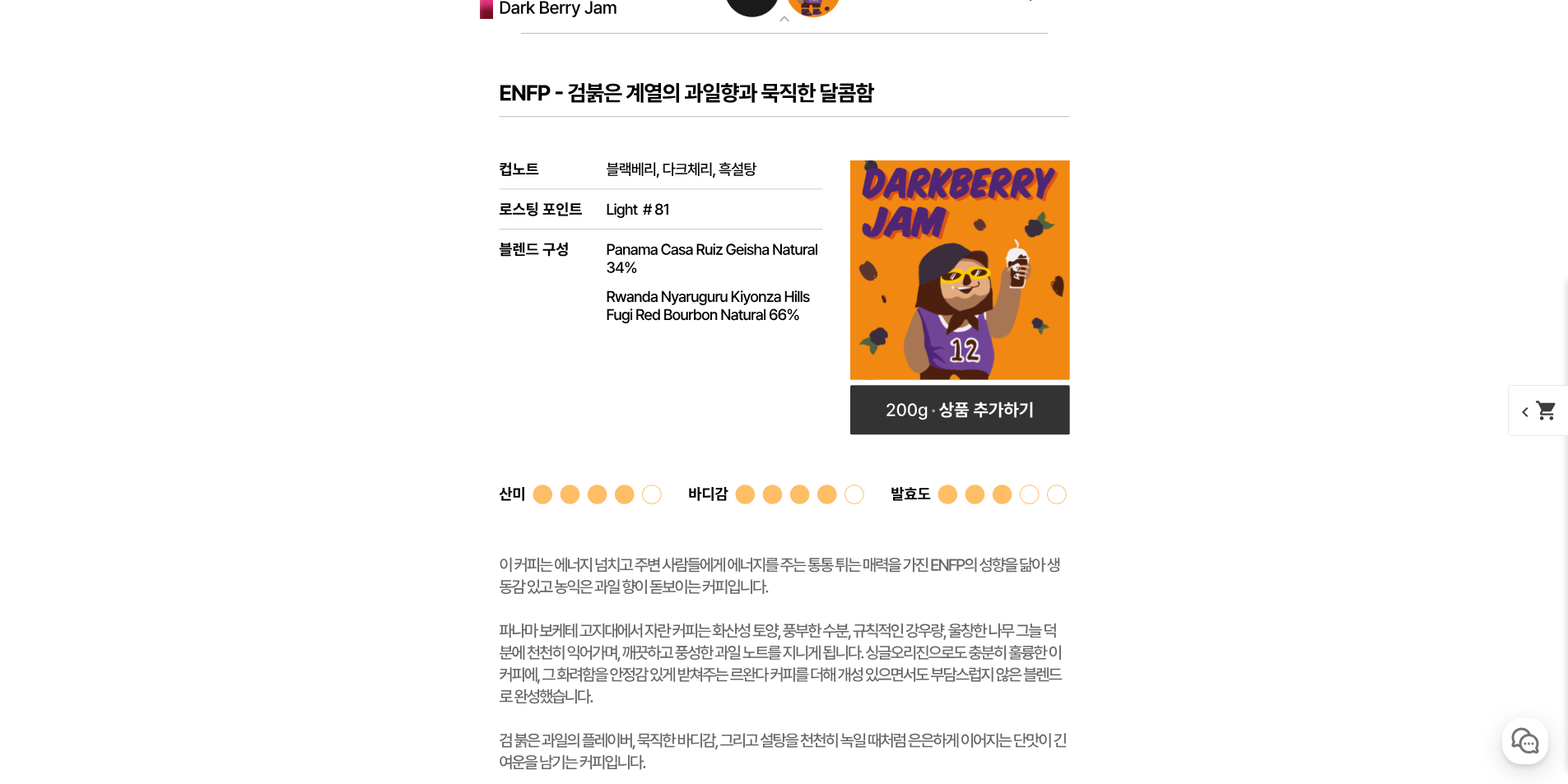
scroll to position [5184, 0]
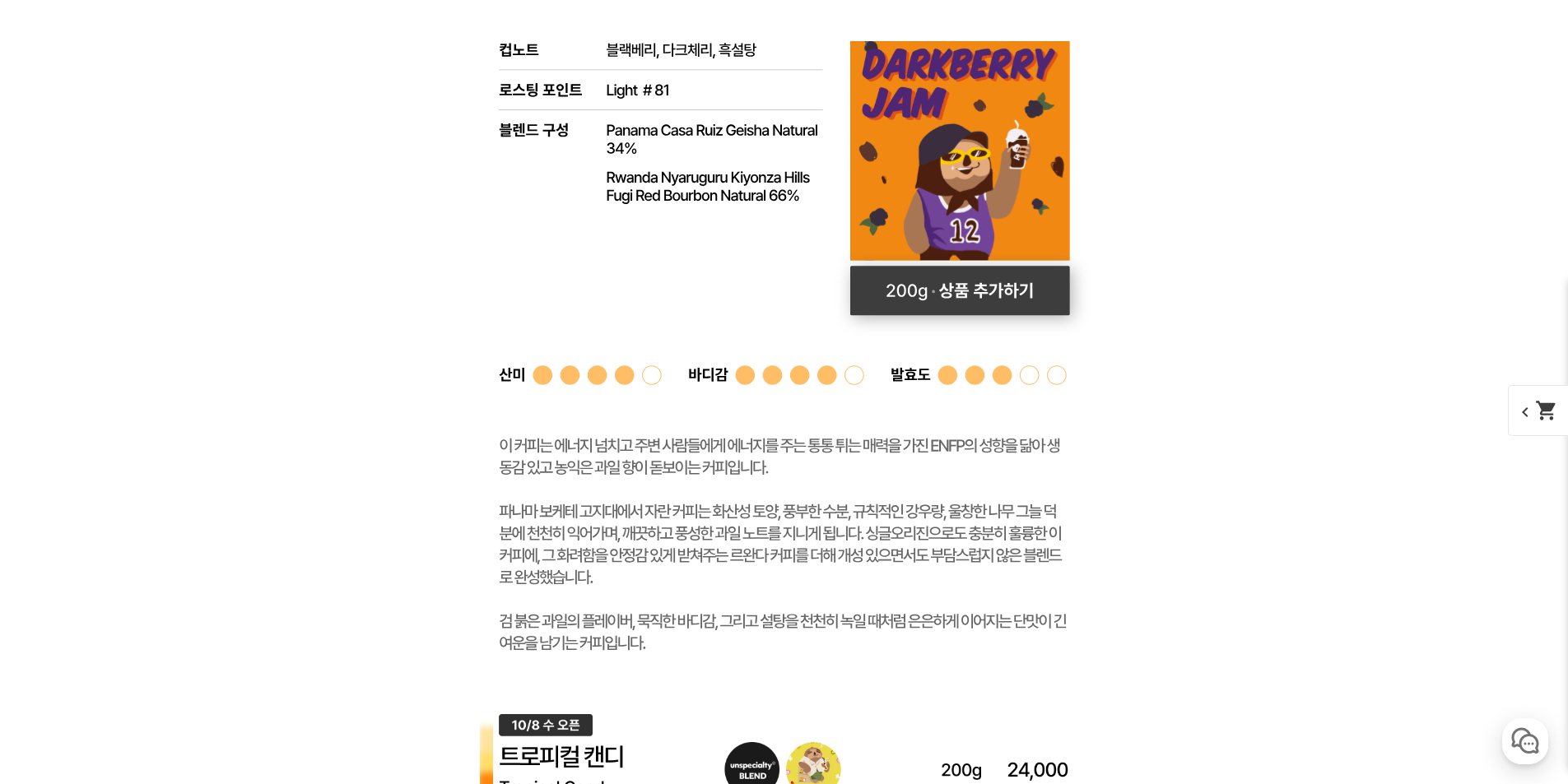
click at [989, 290] on rect at bounding box center [961, 290] width 220 height 49
select select "다크베리 잼 (언스페셜티 블렌드)"
select select "200g"
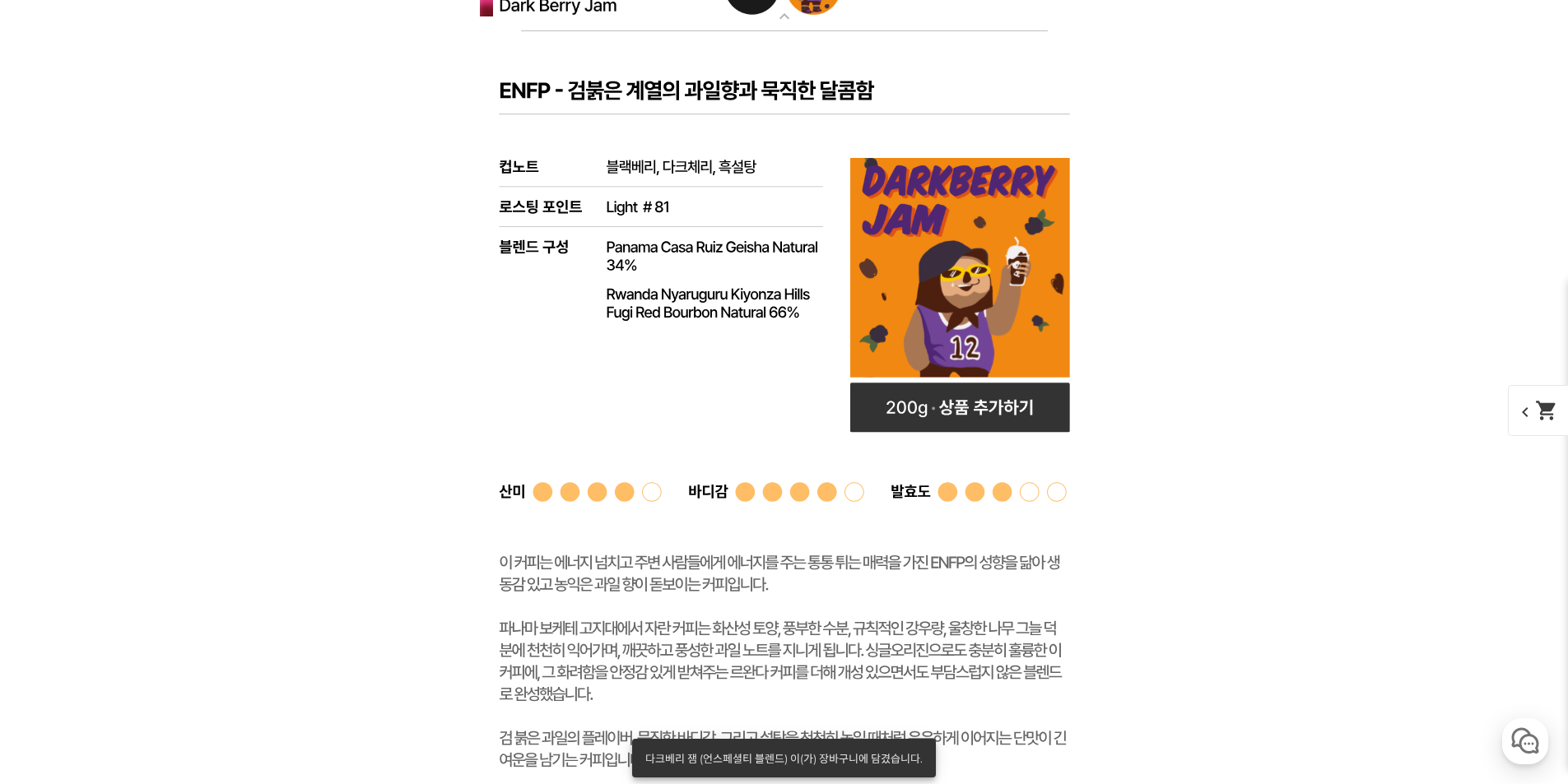
scroll to position [4936, 0]
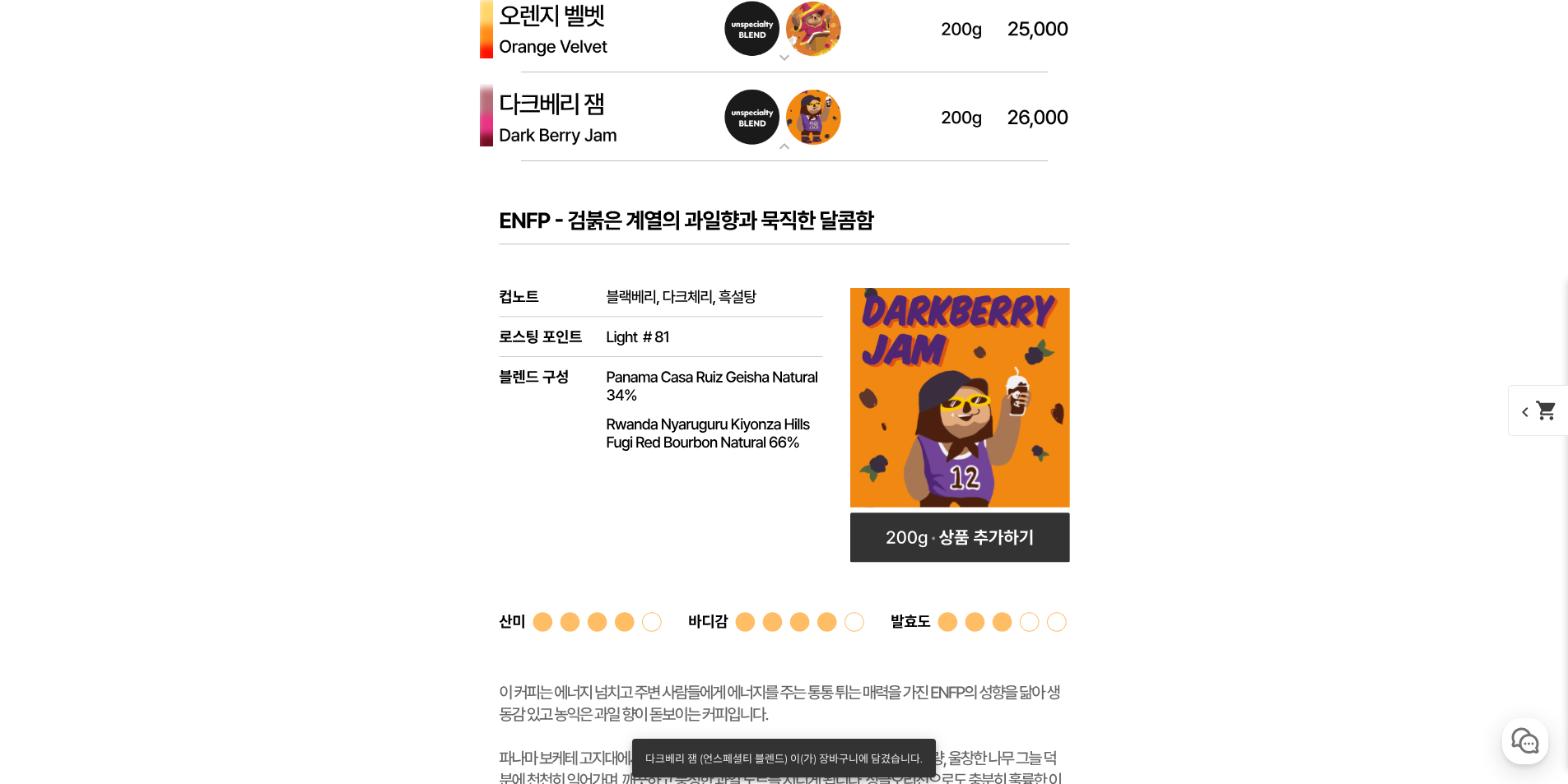
click at [813, 155] on img at bounding box center [784, 117] width 658 height 89
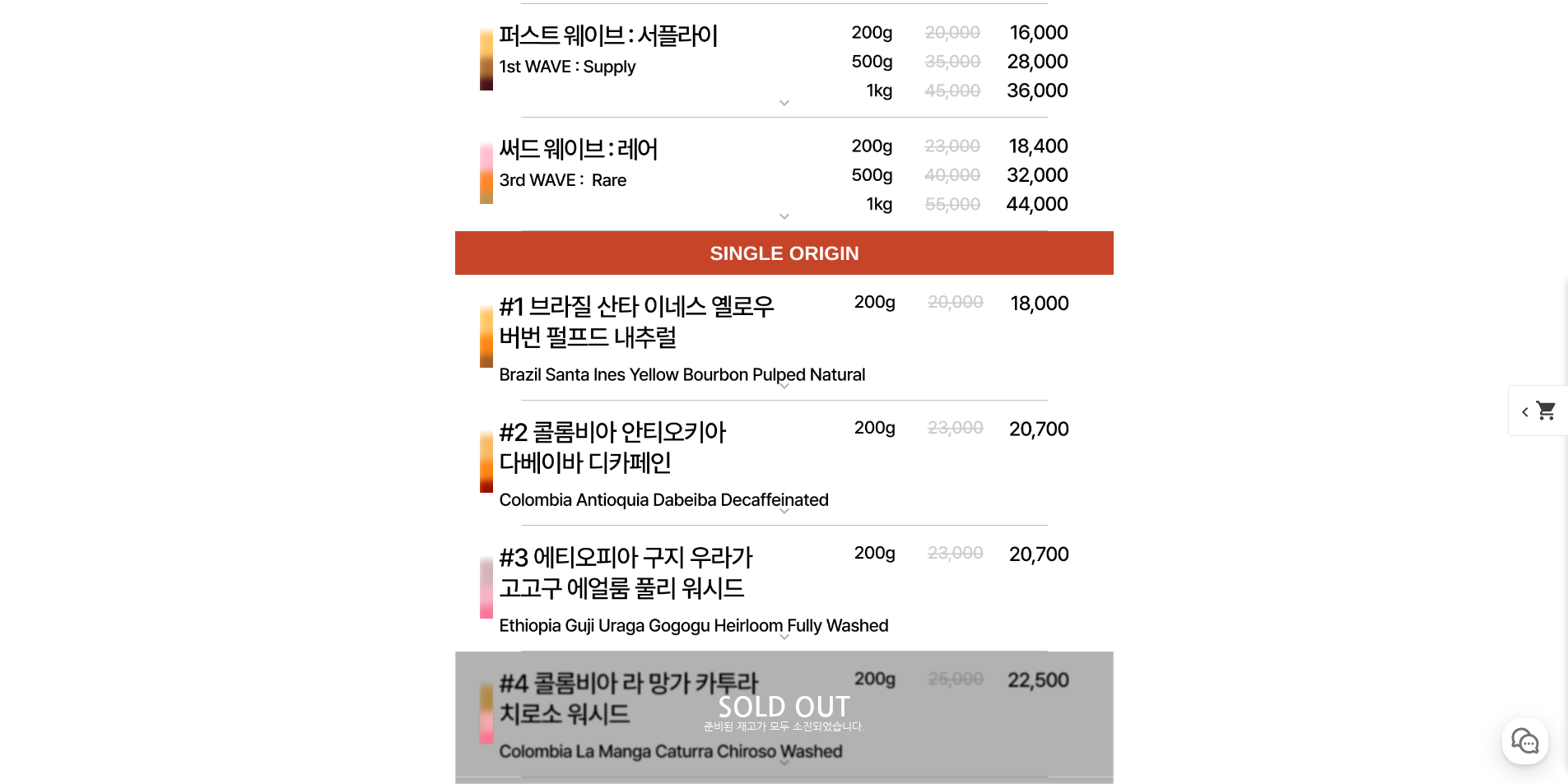
scroll to position [6336, 0]
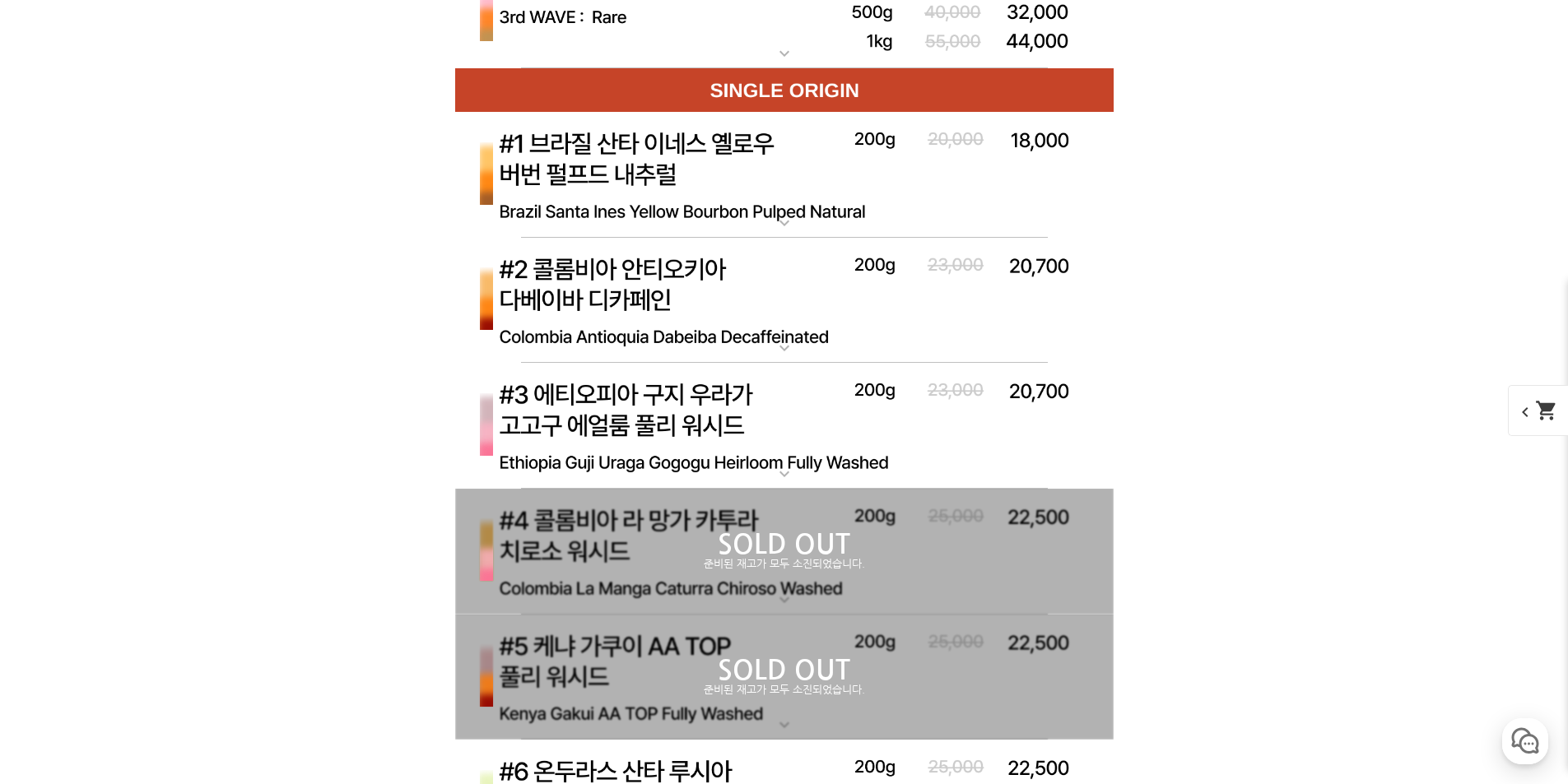
click at [744, 302] on img at bounding box center [784, 301] width 658 height 127
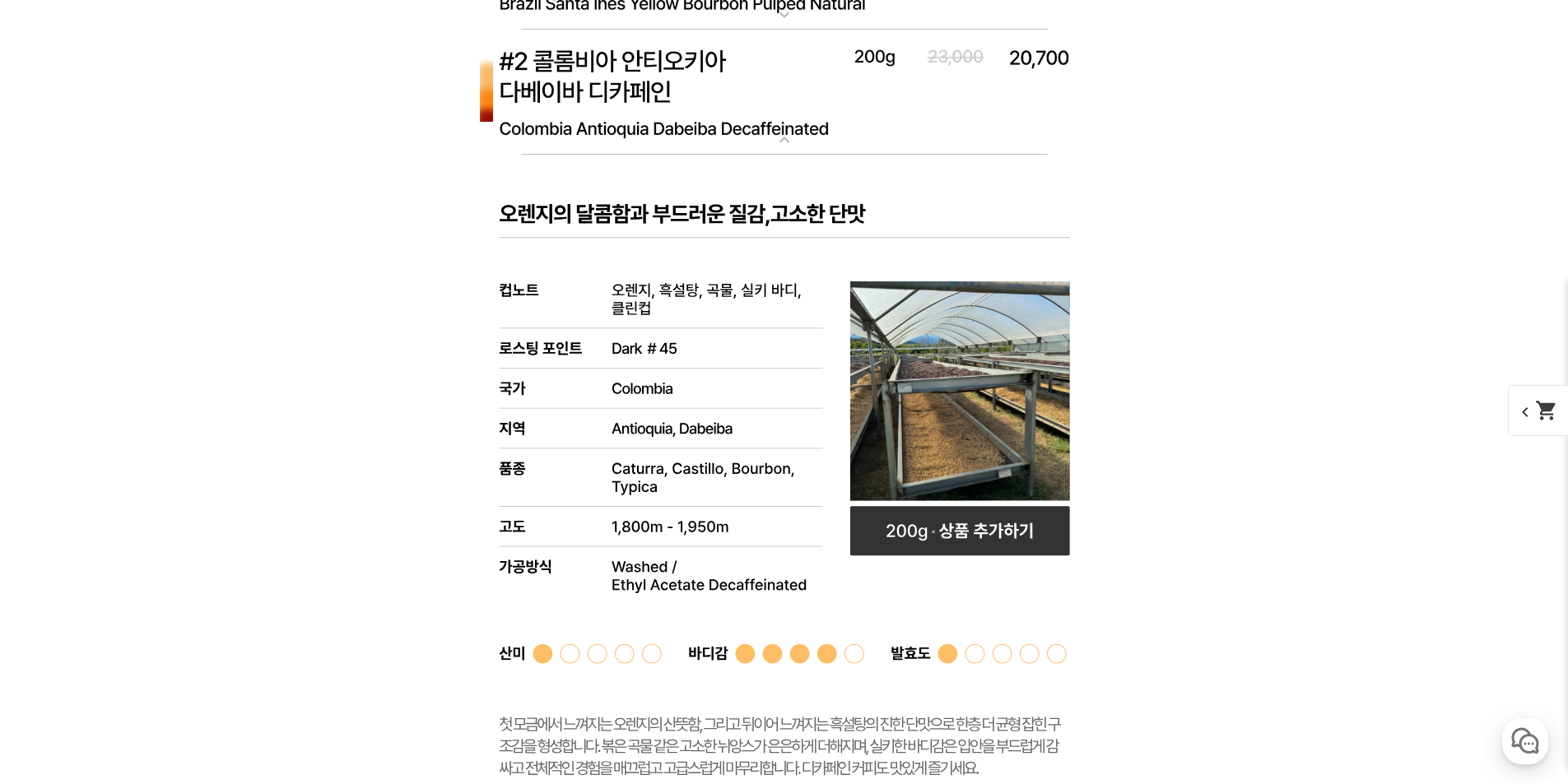
scroll to position [6664, 0]
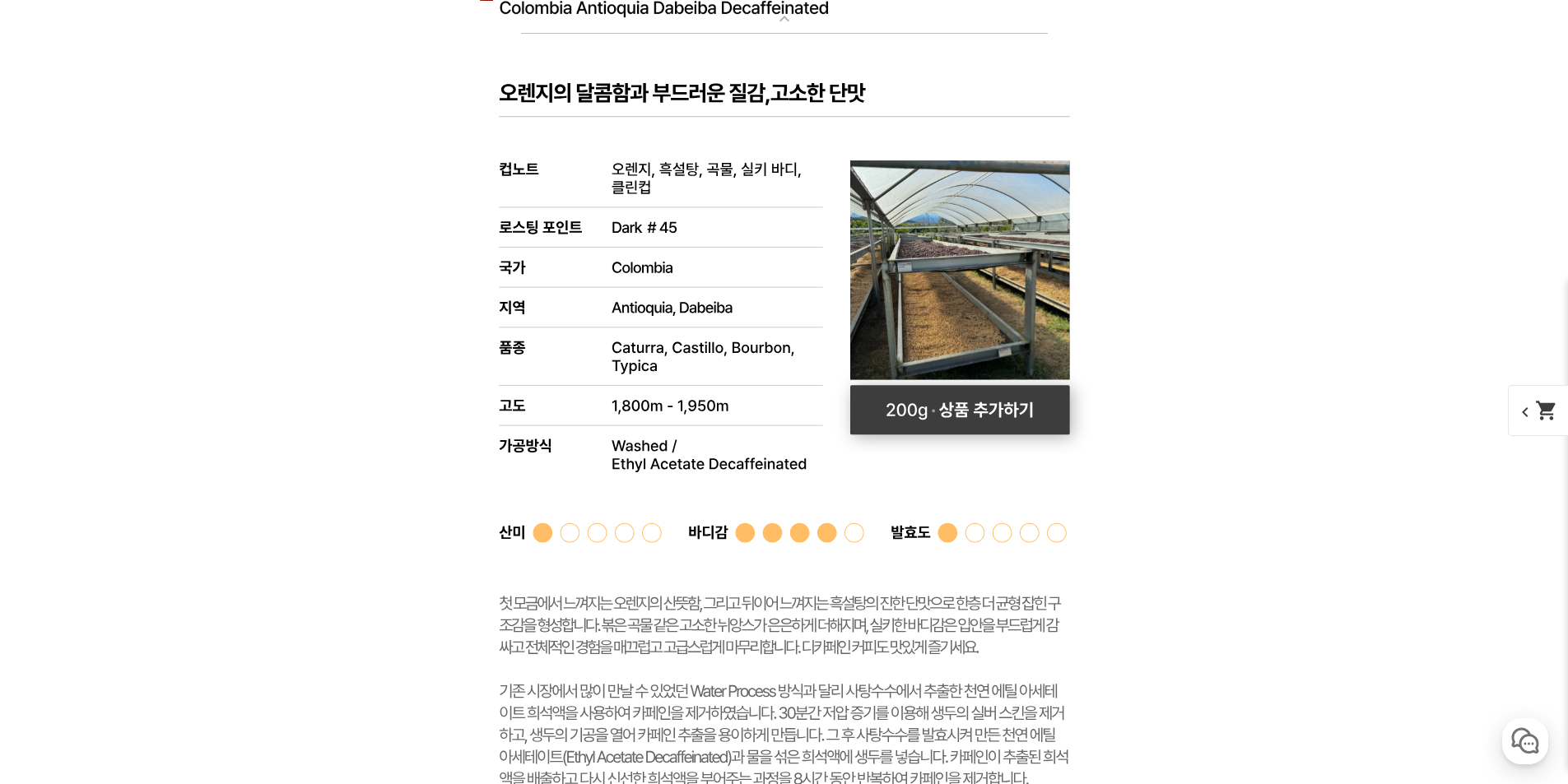
click at [932, 414] on rect at bounding box center [961, 410] width 220 height 49
select select "#2 콜롬비아 [PERSON_NAME]"
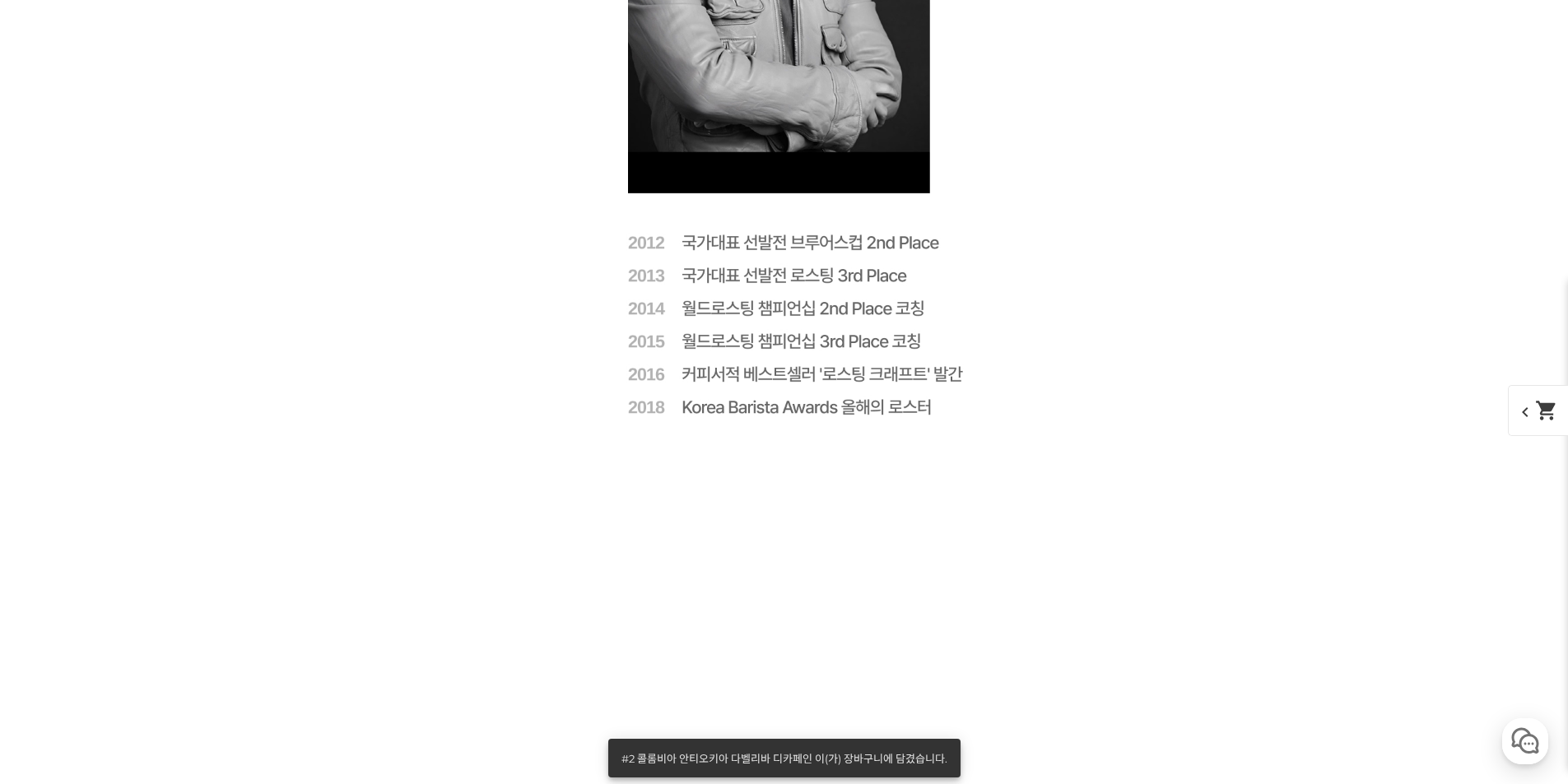
drag, startPoint x: 1293, startPoint y: 453, endPoint x: 1231, endPoint y: 287, distance: 177.2
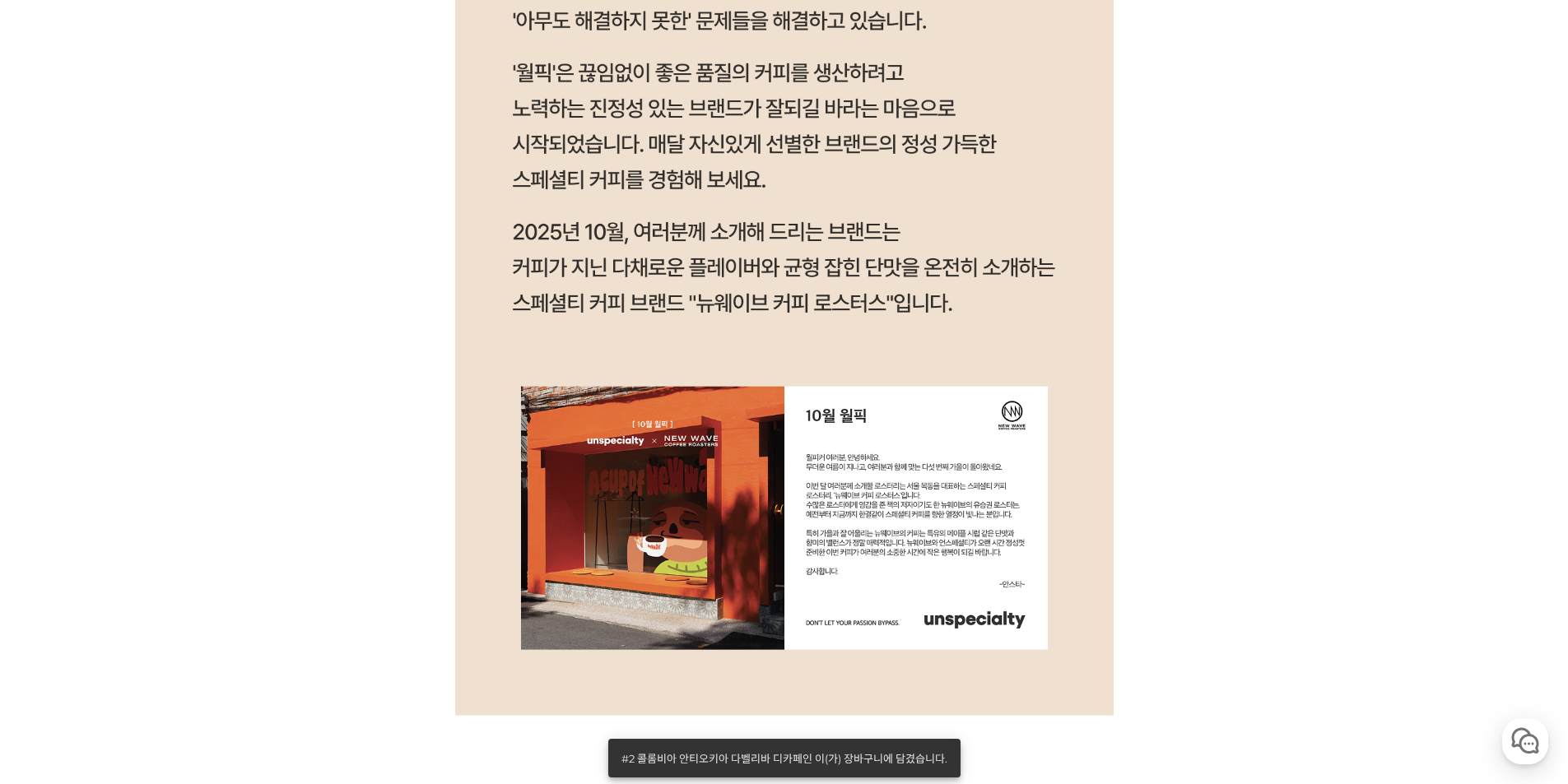
scroll to position [0, 0]
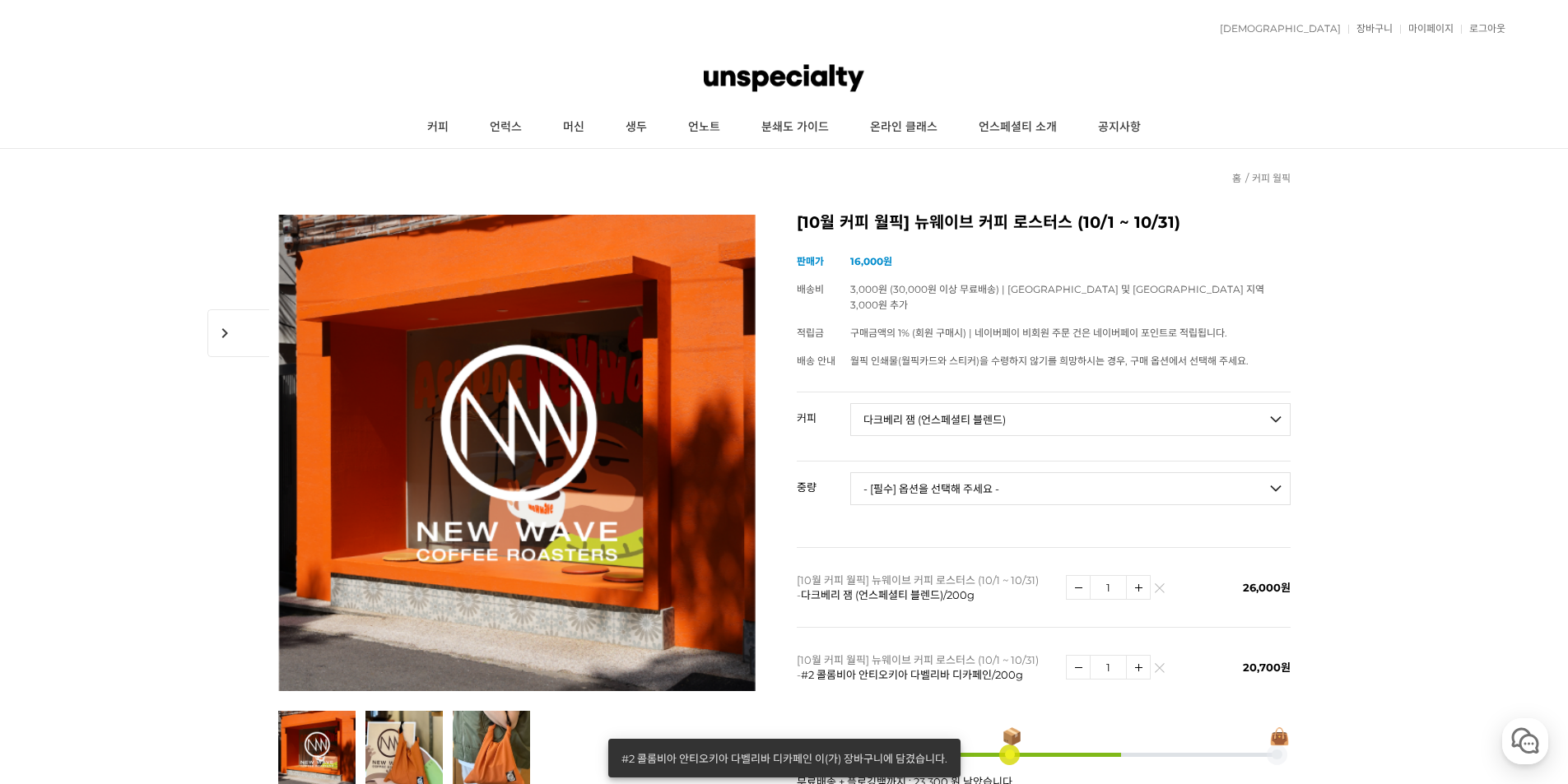
drag, startPoint x: 1280, startPoint y: 327, endPoint x: 1195, endPoint y: 221, distance: 135.9
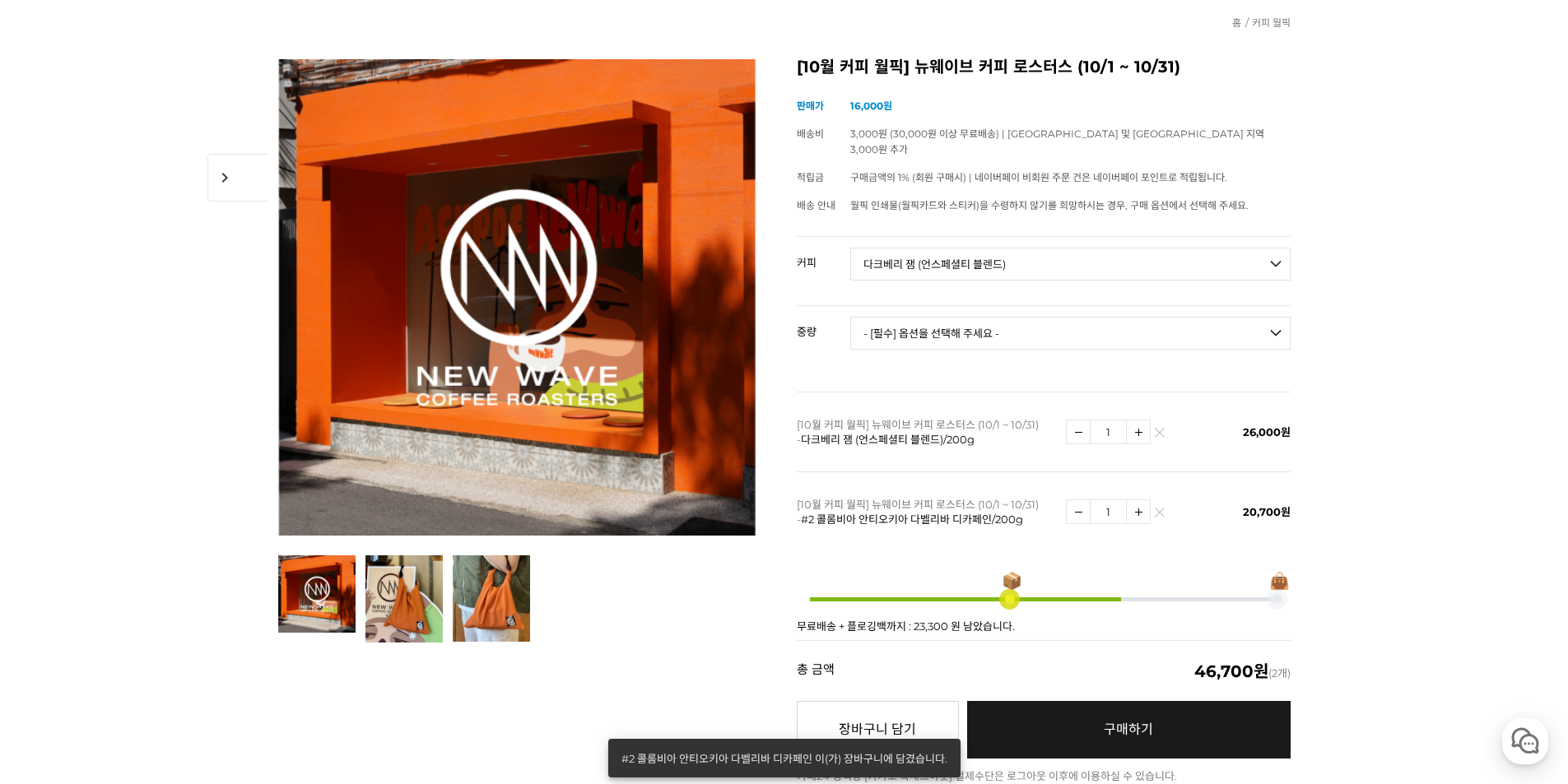
scroll to position [411, 0]
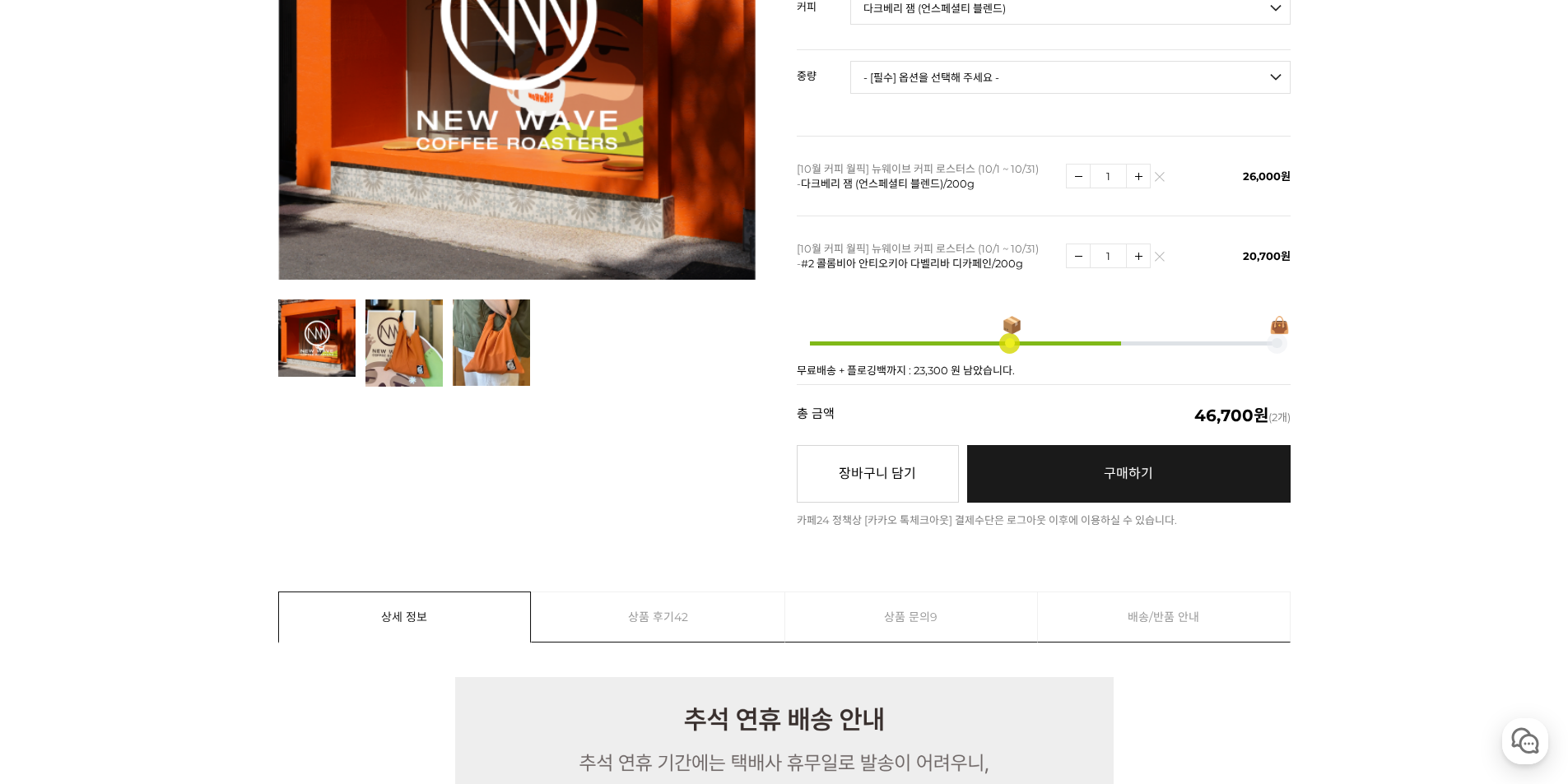
click at [1174, 458] on link "구매하기 예약주문 REGULAR DELIVERY" at bounding box center [1129, 474] width 323 height 58
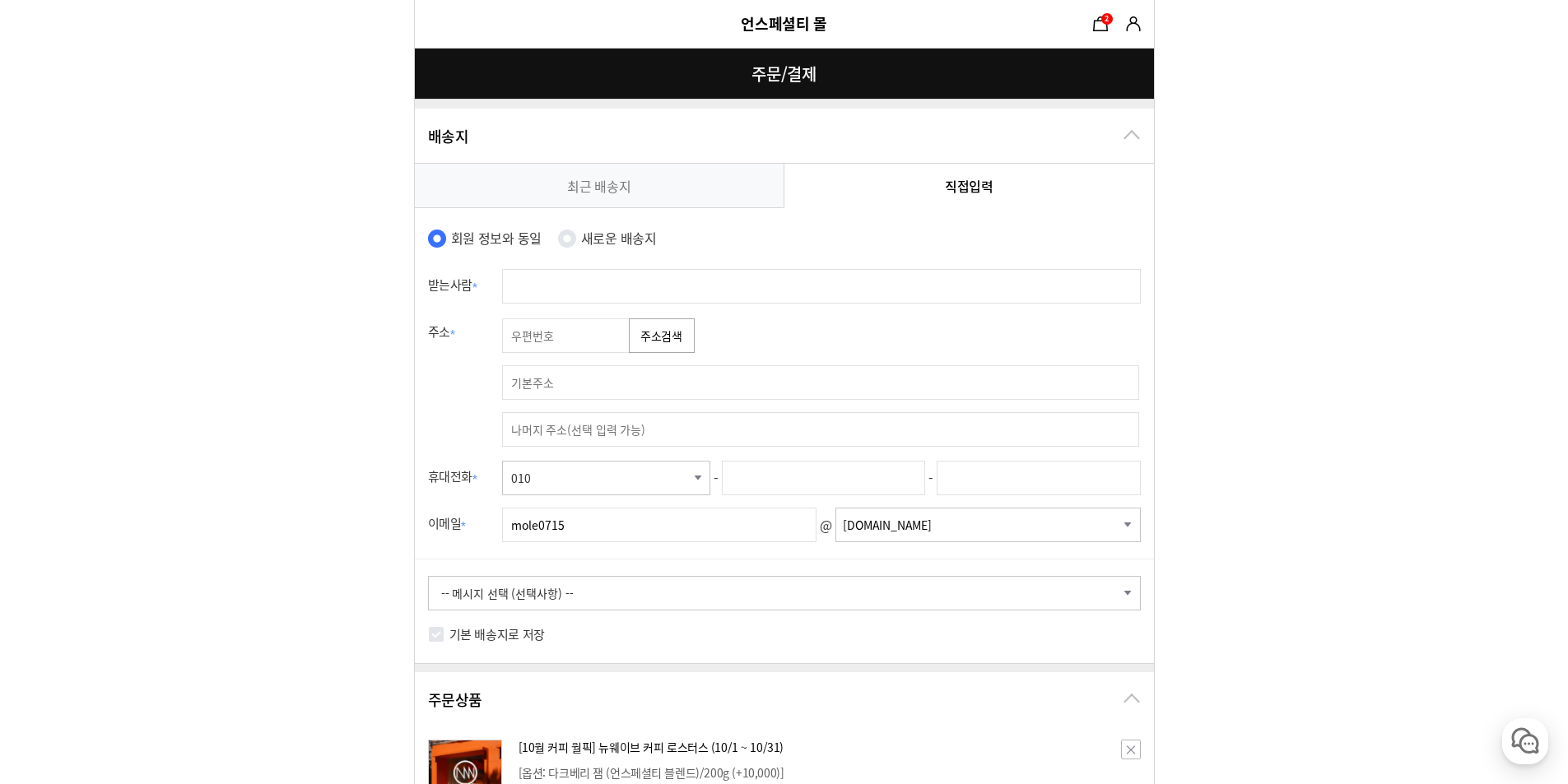
scroll to position [576, 0]
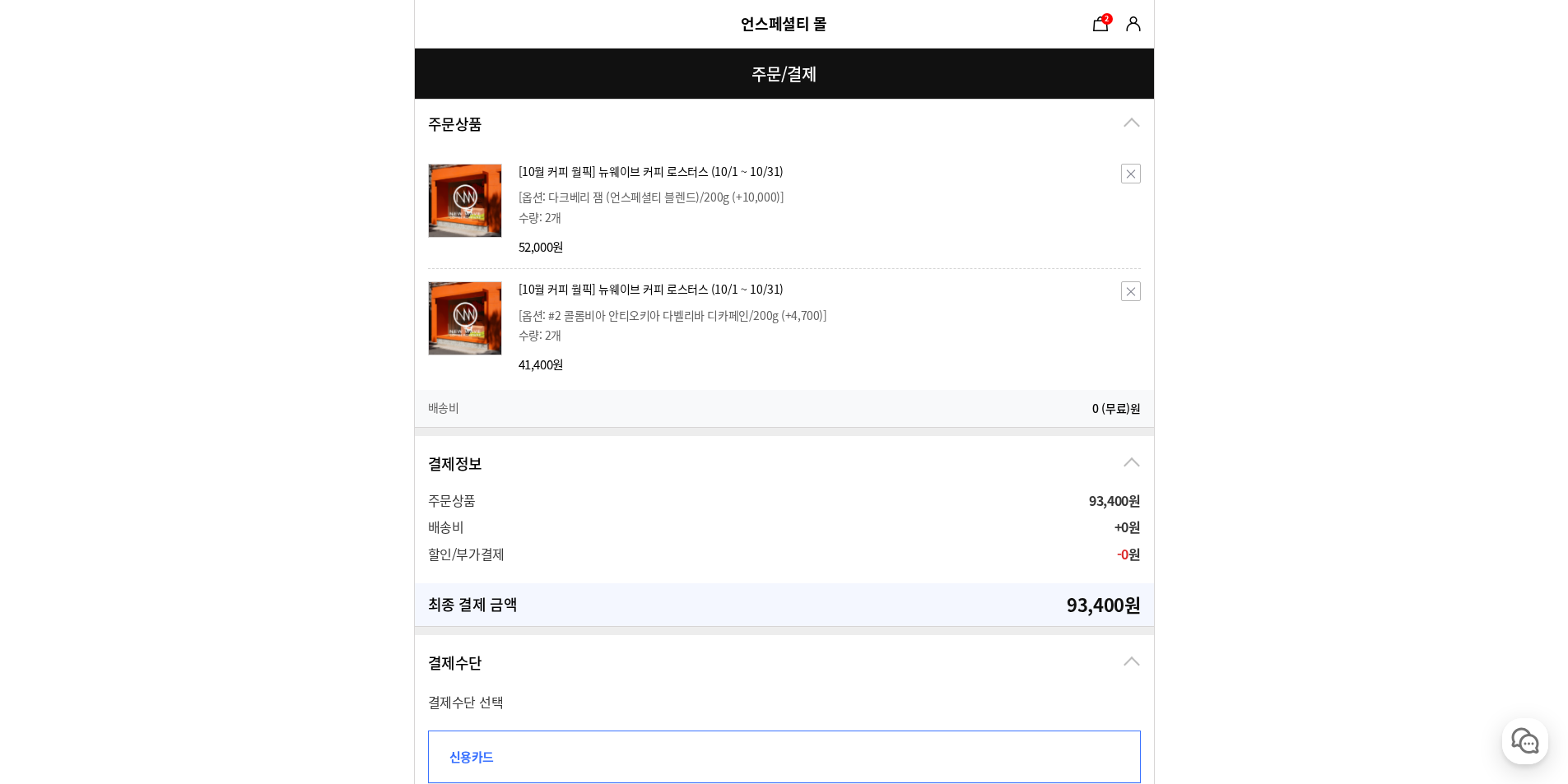
click at [1036, 342] on li "수량: 2개" at bounding box center [819, 335] width 600 height 18
click at [770, 306] on p "[옵션: #2 콜롬비아 안티오키아 다벨리바 디카페인/200g (+4,700)]" at bounding box center [819, 315] width 600 height 18
click at [724, 273] on div "[10월 커피 월픽] 뉴웨이브 커피 로스터스 (10/1 ~ 10/31) 무이자할부 상품 내 사용 [옵션: #2 콜롬비아 안티오키아 다벨리바 디…" at bounding box center [784, 320] width 713 height 105
click at [646, 237] on div "[10월 커피 월픽] 뉴웨이브 커피 로스터스 (10/1 ~ 10/31) 무이자할부 상품 내 사용 [옵션: 다크베리 잼 (언스페셜티 블렌드)/2…" at bounding box center [819, 209] width 600 height 94
click at [804, 403] on div "배송비 0 (무료) 원" at bounding box center [784, 408] width 739 height 36
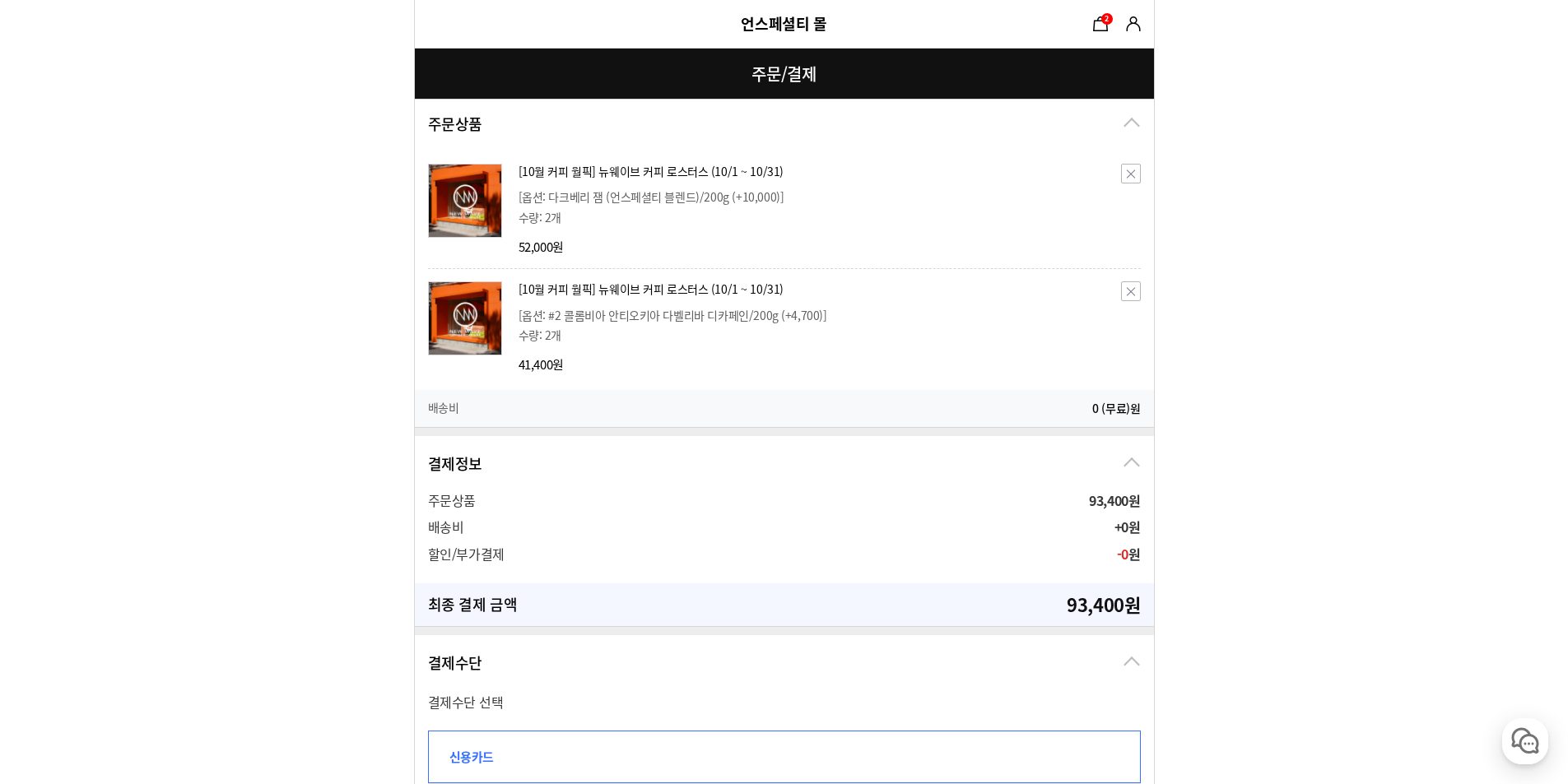
click at [643, 306] on p "[옵션: #2 콜롬비아 안티오키아 다벨리바 디카페인/200g (+4,700)]" at bounding box center [819, 315] width 600 height 18
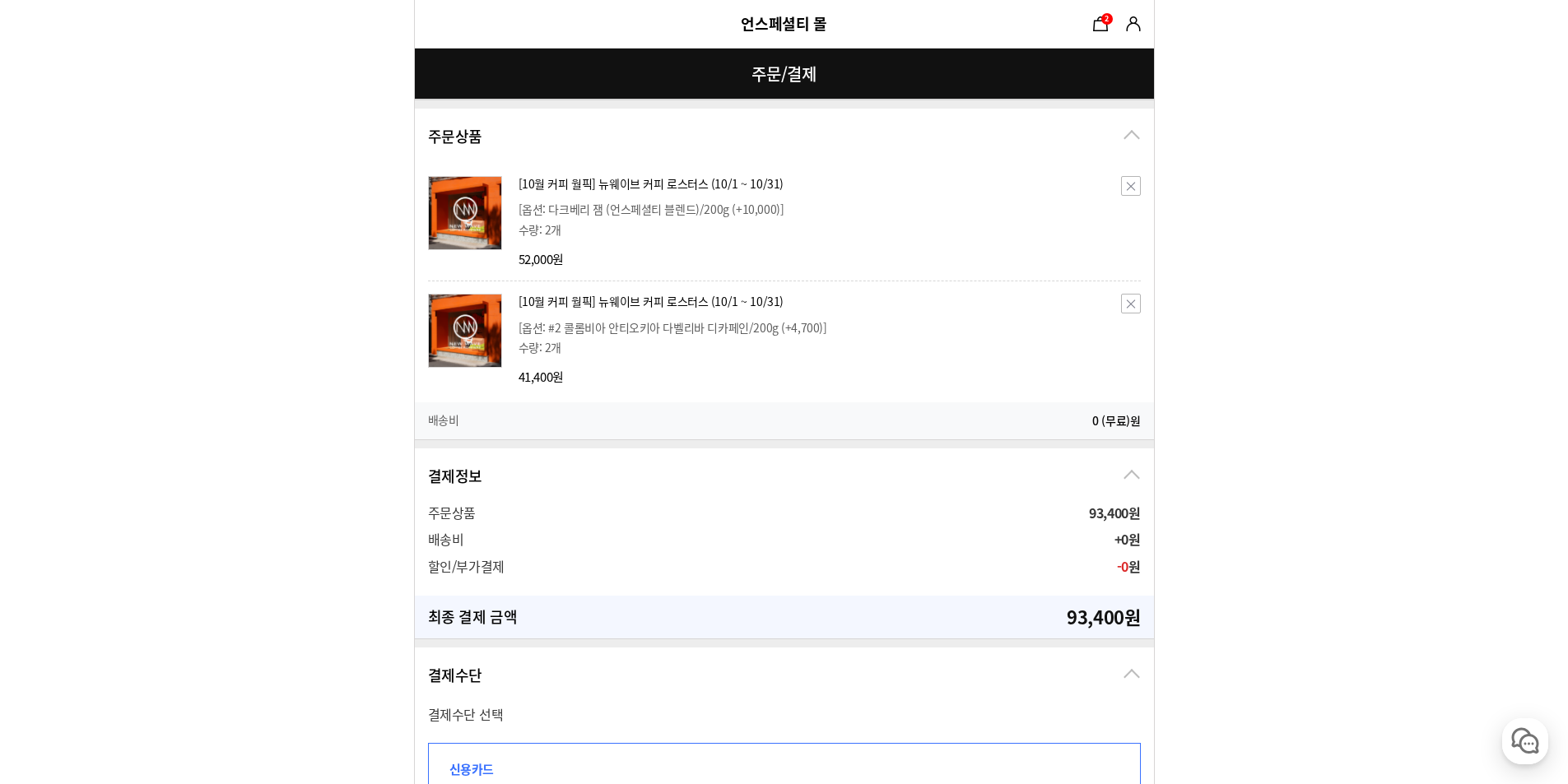
scroll to position [329, 0]
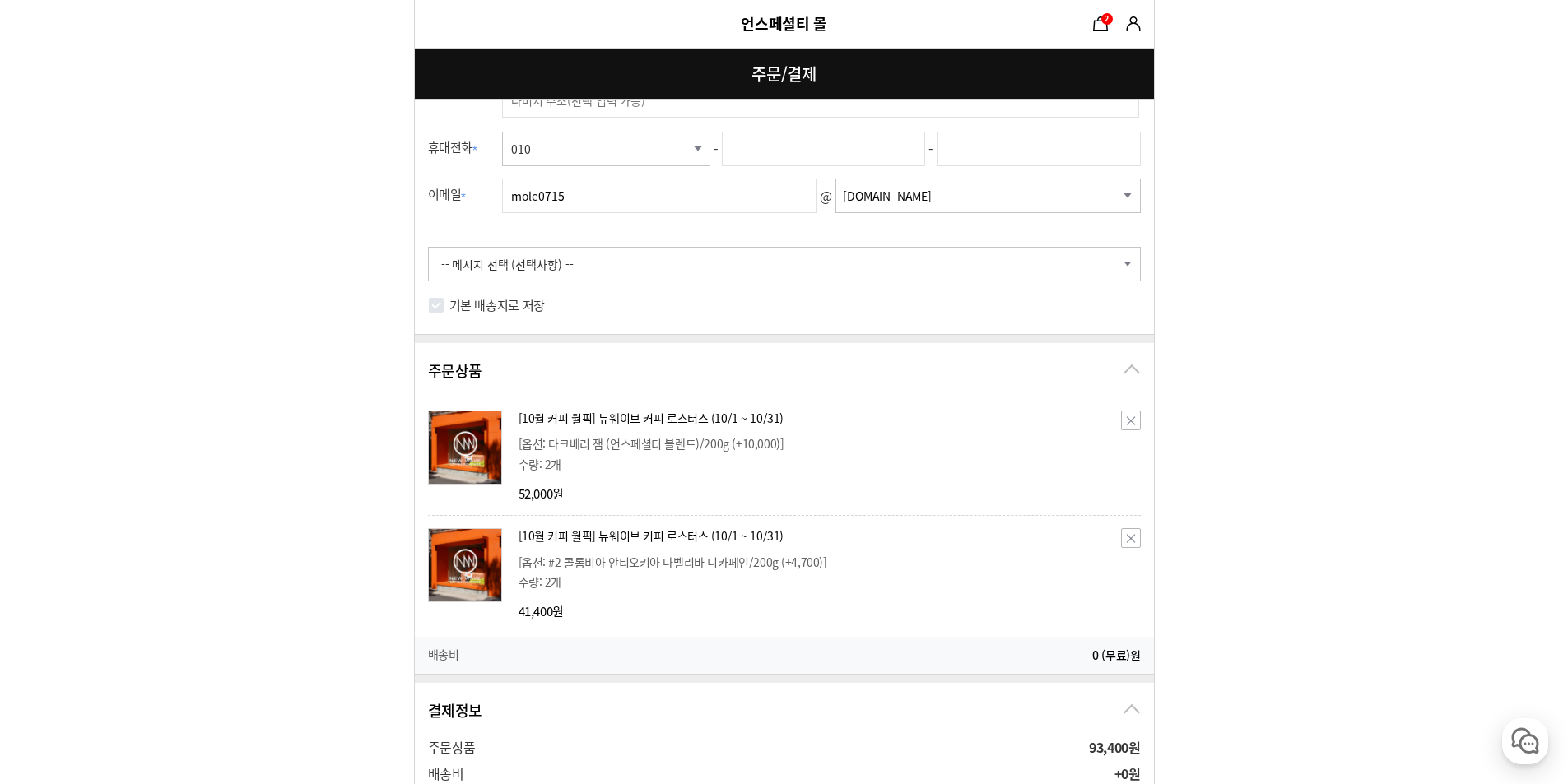
click at [1128, 421] on button "삭제" at bounding box center [1131, 420] width 20 height 20
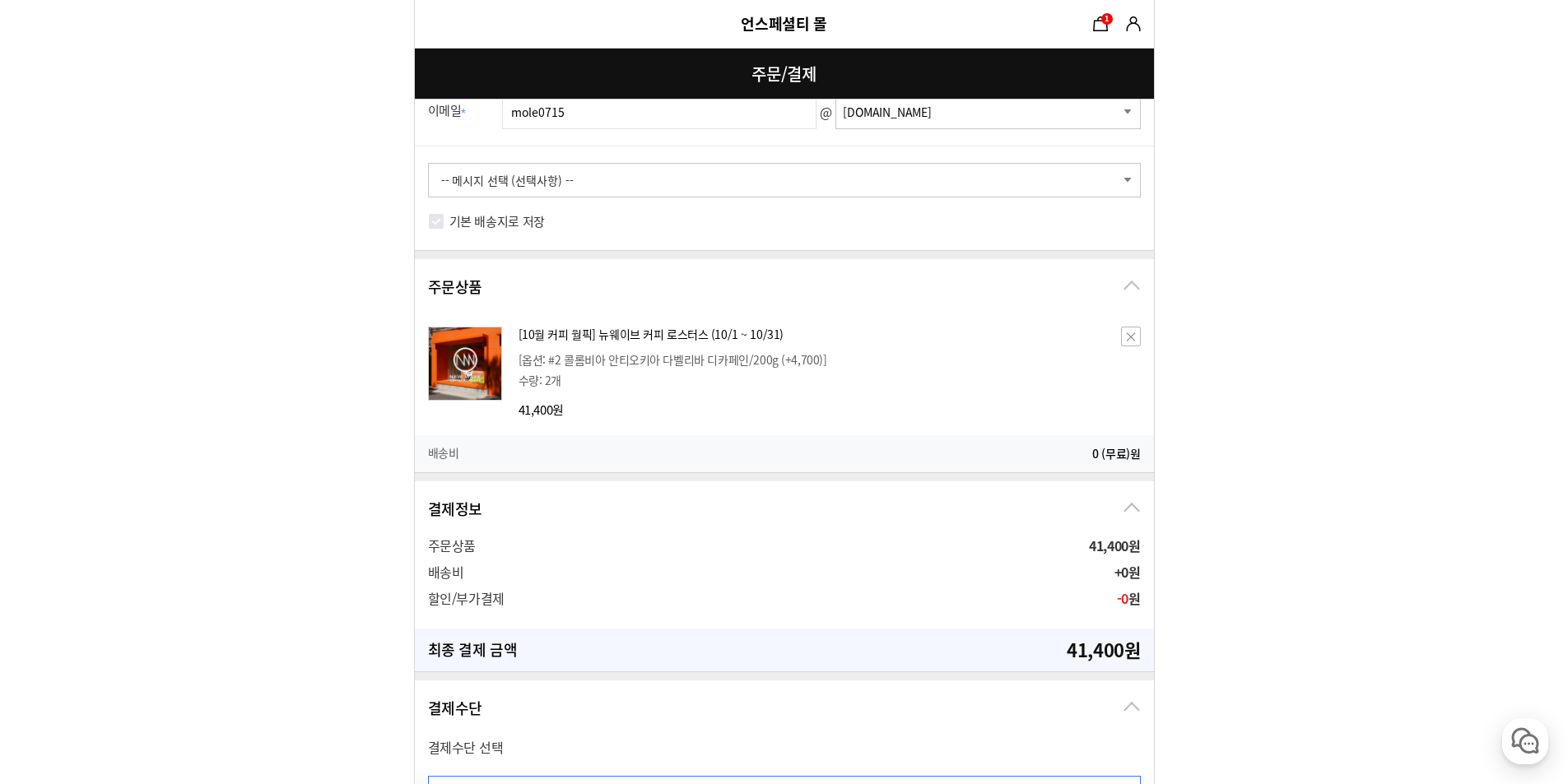
scroll to position [411, 0]
click at [1127, 339] on button "삭제" at bounding box center [1131, 337] width 20 height 20
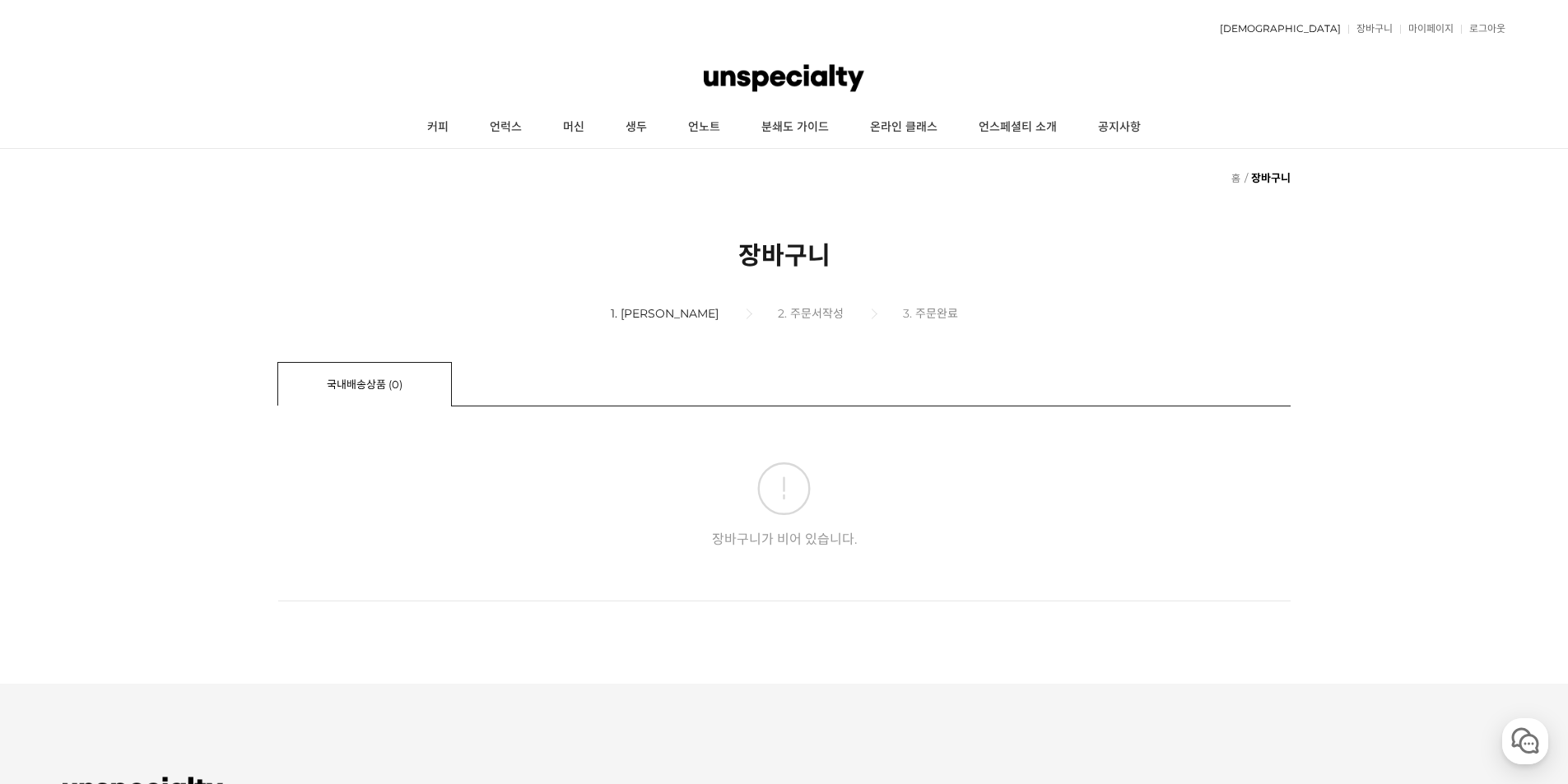
click at [1324, 25] on link "[DEMOGRAPHIC_DATA]" at bounding box center [1277, 28] width 129 height 9
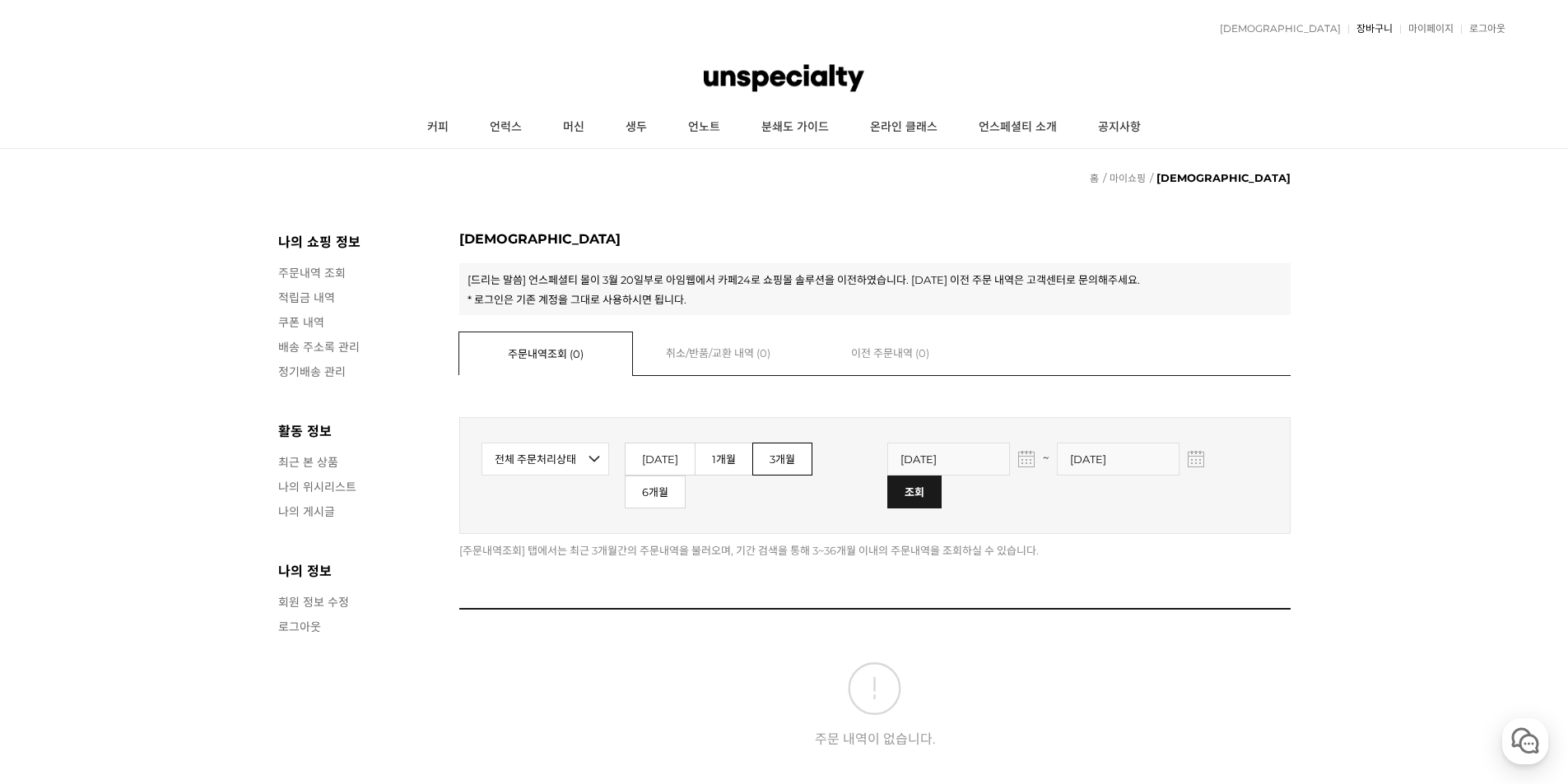
click at [1368, 31] on link "장바구니" at bounding box center [1371, 28] width 45 height 9
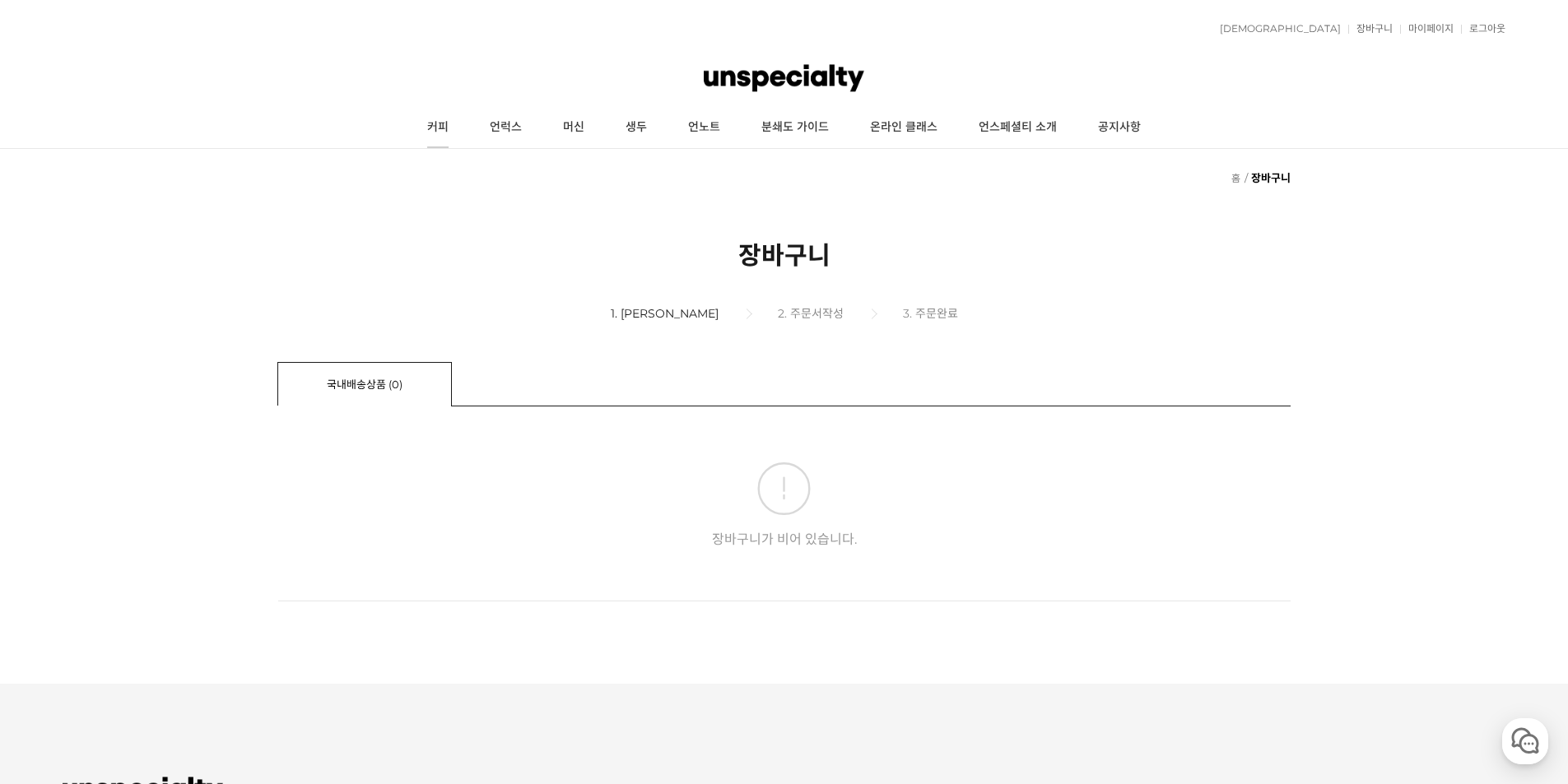
drag, startPoint x: 460, startPoint y: 155, endPoint x: 453, endPoint y: 128, distance: 27.9
click at [460, 155] on div "일주일 간 보지 않기 닫기 적립금 0원 예치금 쿠폰 0 관심상품 장바구니 0개 ( 0원 ) 주문조회 장바구니 내정보수정 마이페이지 최근본상품 …" at bounding box center [784, 593] width 1568 height 1186
click at [453, 128] on link "커피" at bounding box center [438, 127] width 63 height 41
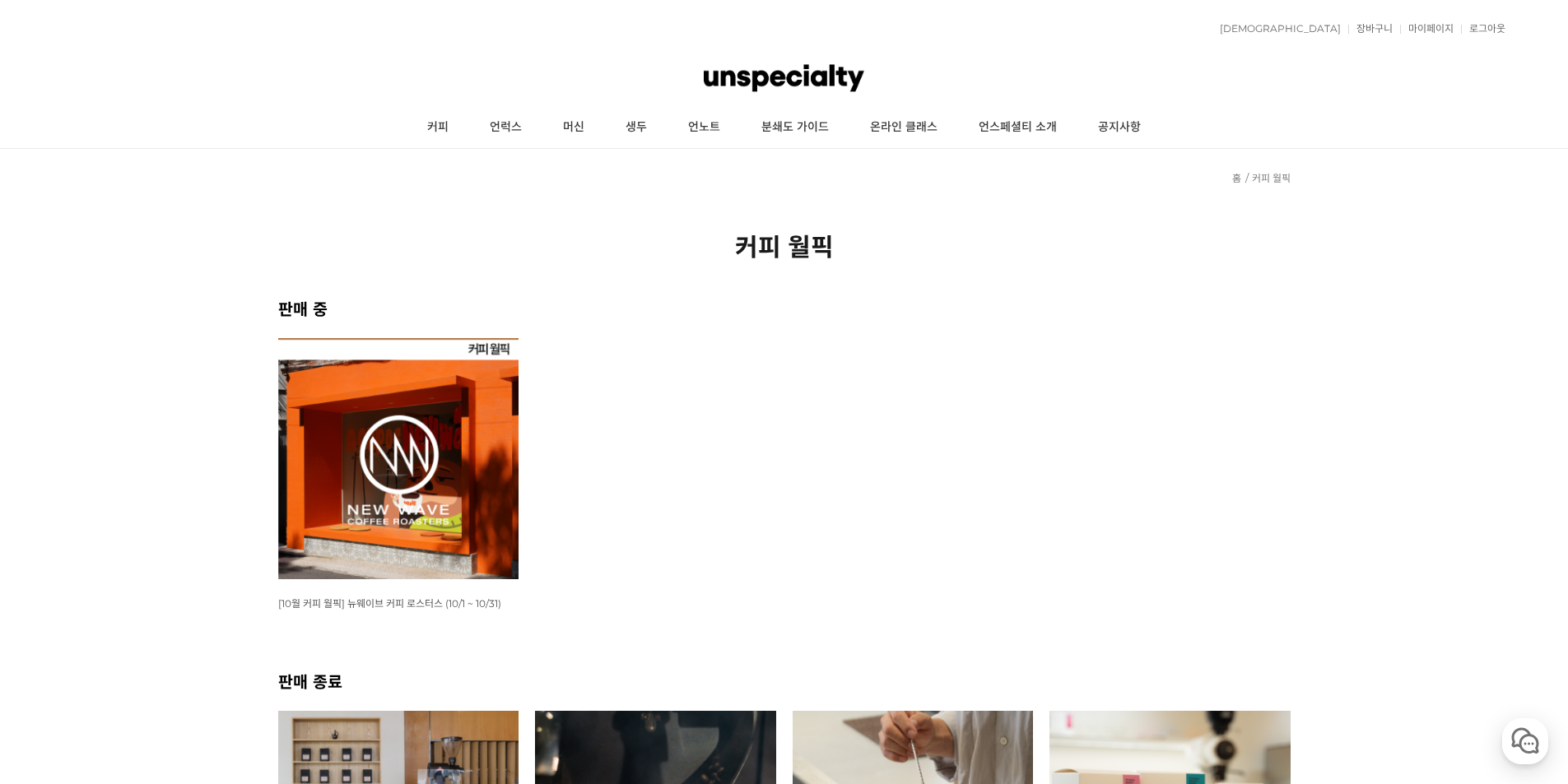
click at [417, 468] on img at bounding box center [398, 459] width 241 height 241
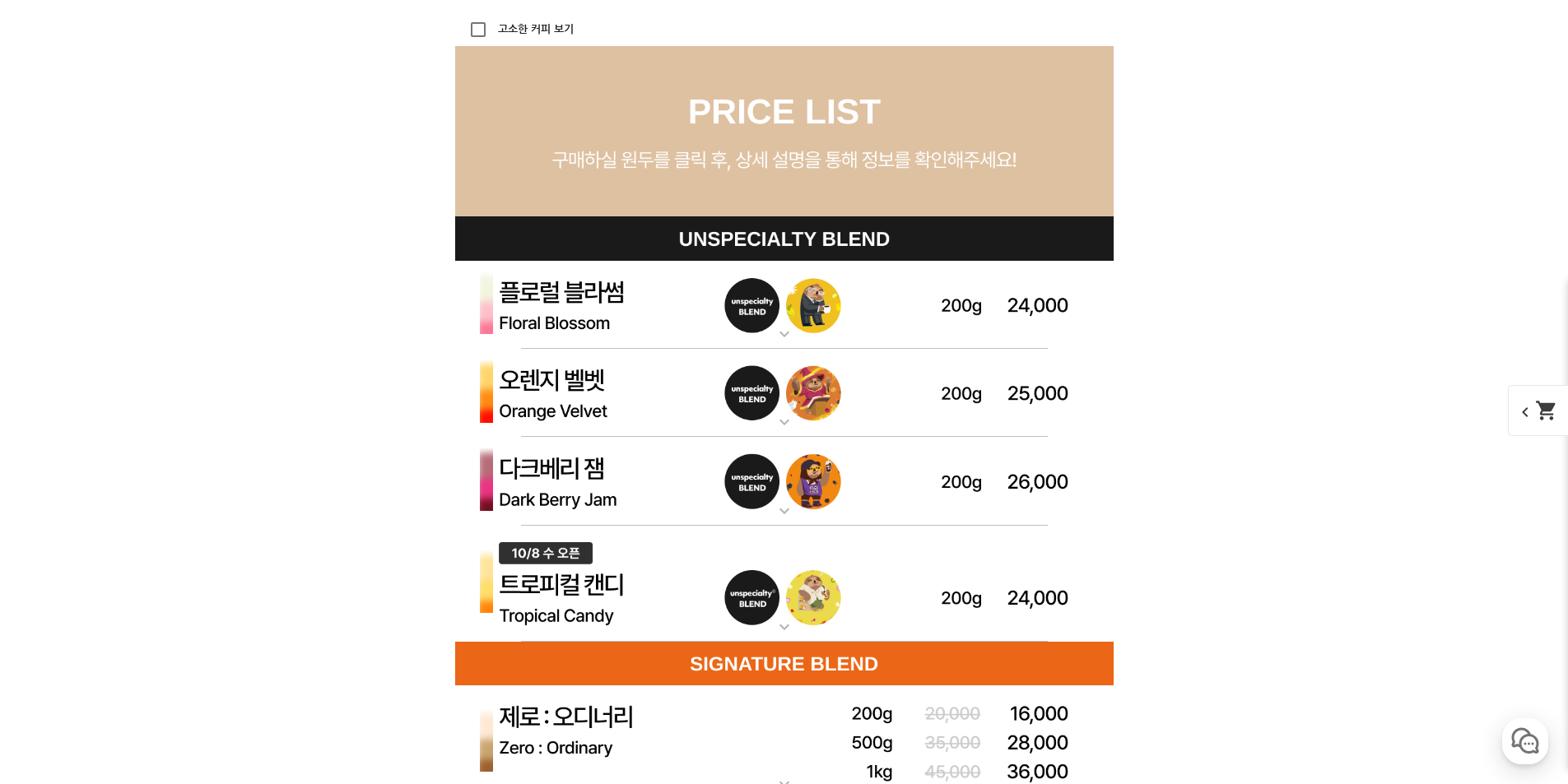
scroll to position [4690, 0]
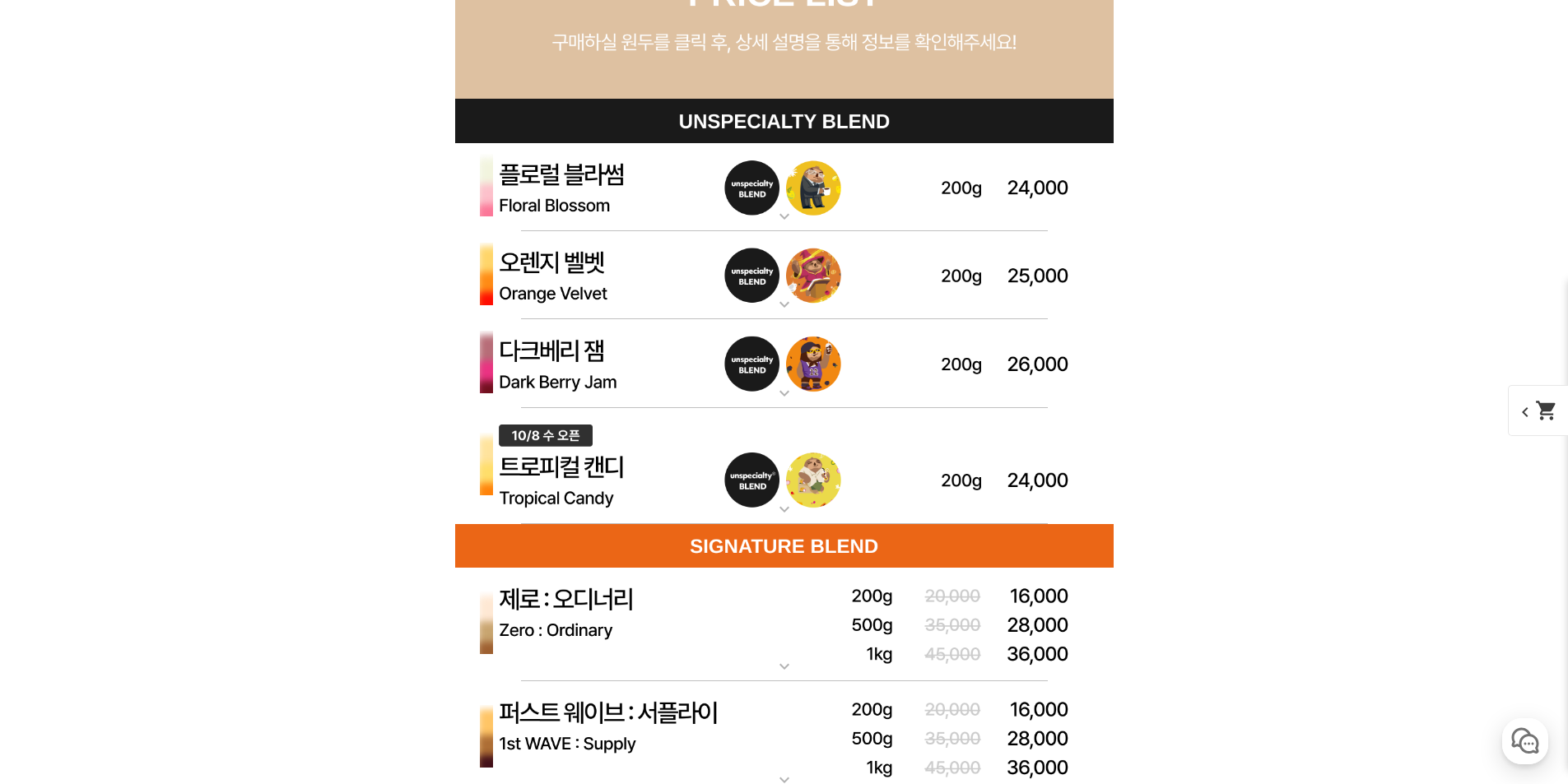
click at [654, 346] on img at bounding box center [784, 364] width 658 height 89
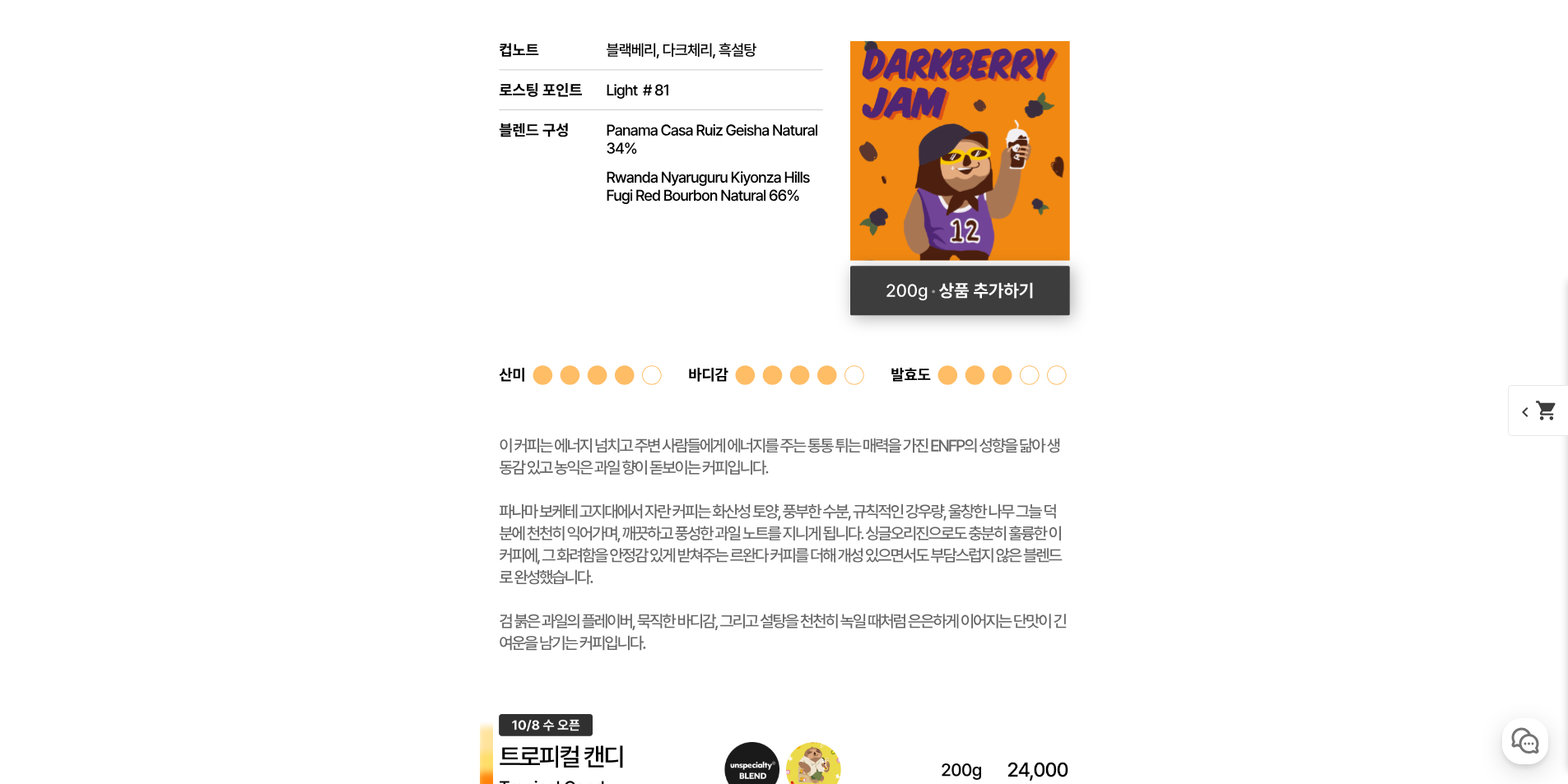
click at [939, 293] on rect at bounding box center [961, 290] width 220 height 49
select select "다크베리 잼 (언스페셜티 블렌드)"
select select "200g"
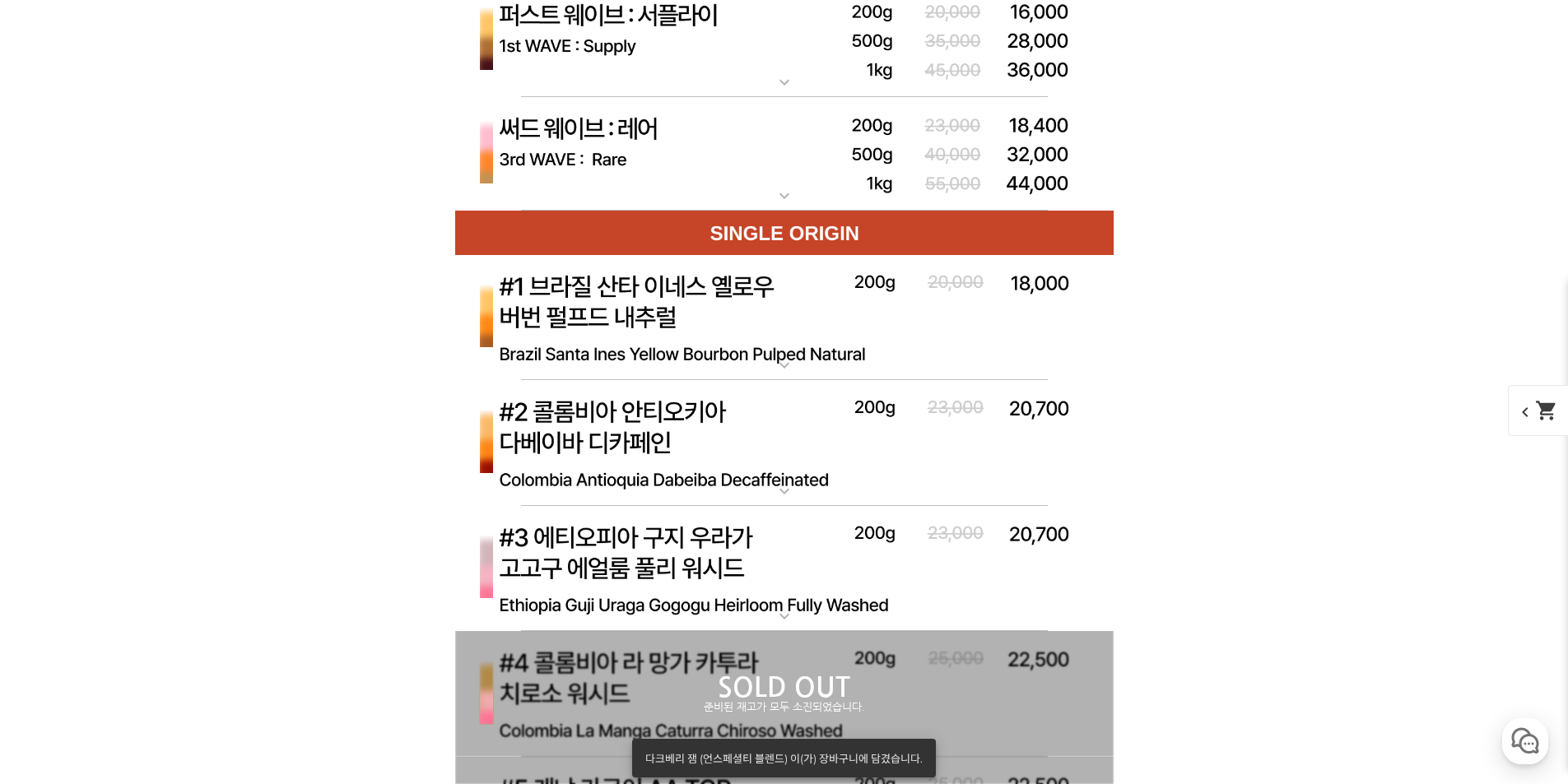
click at [780, 438] on img at bounding box center [784, 444] width 658 height 127
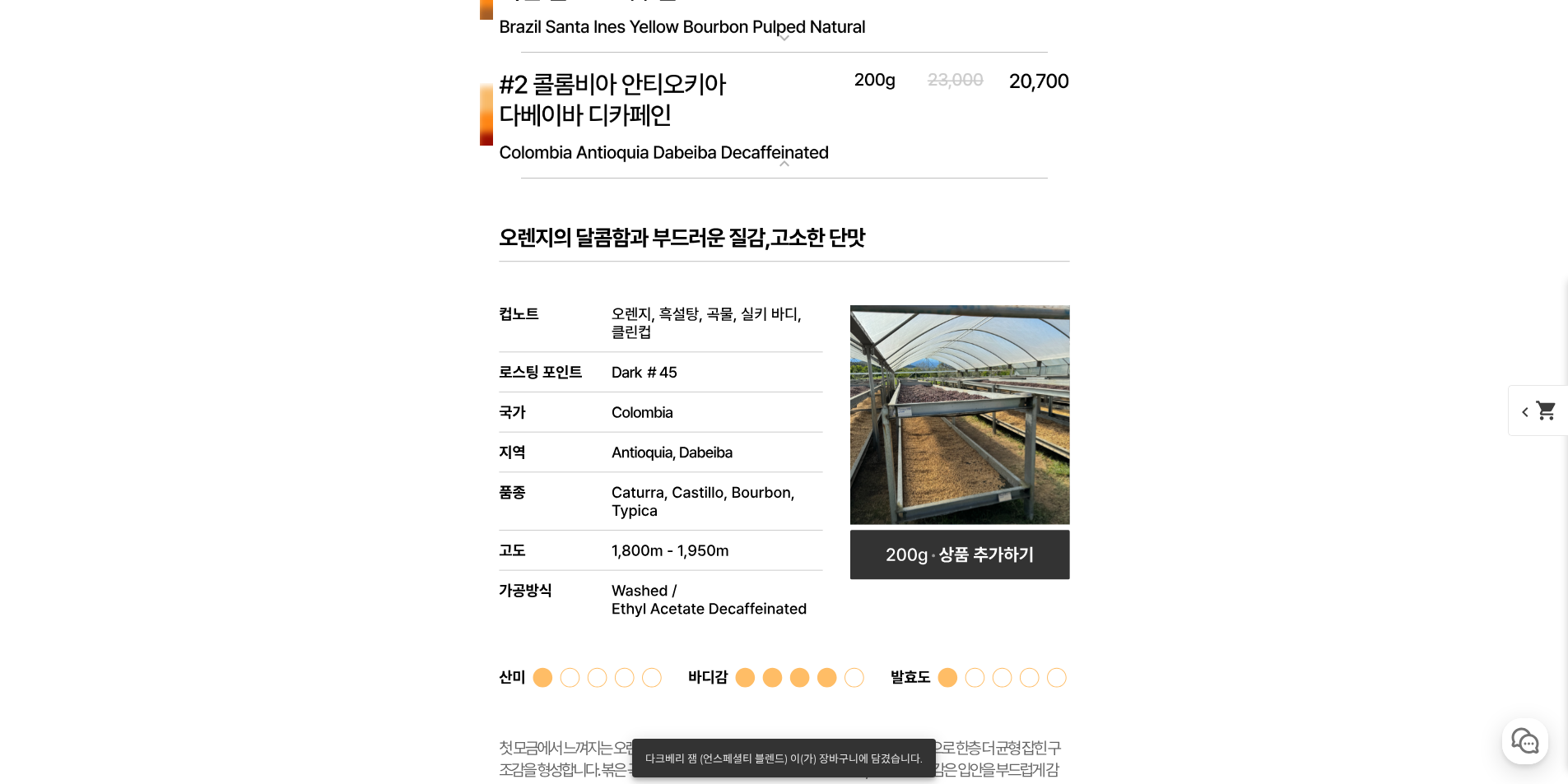
scroll to position [6500, 0]
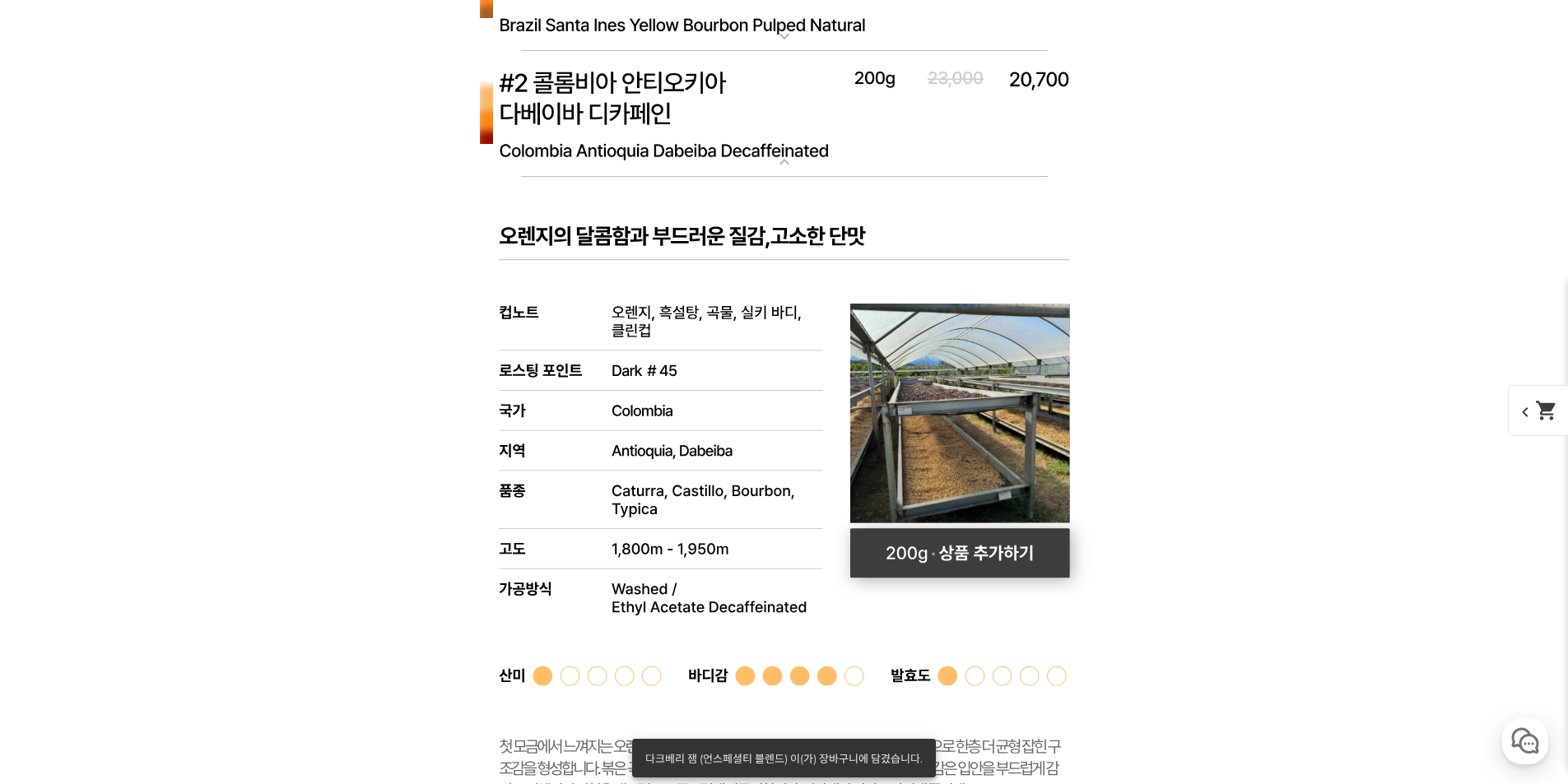
click at [956, 553] on rect at bounding box center [961, 553] width 220 height 49
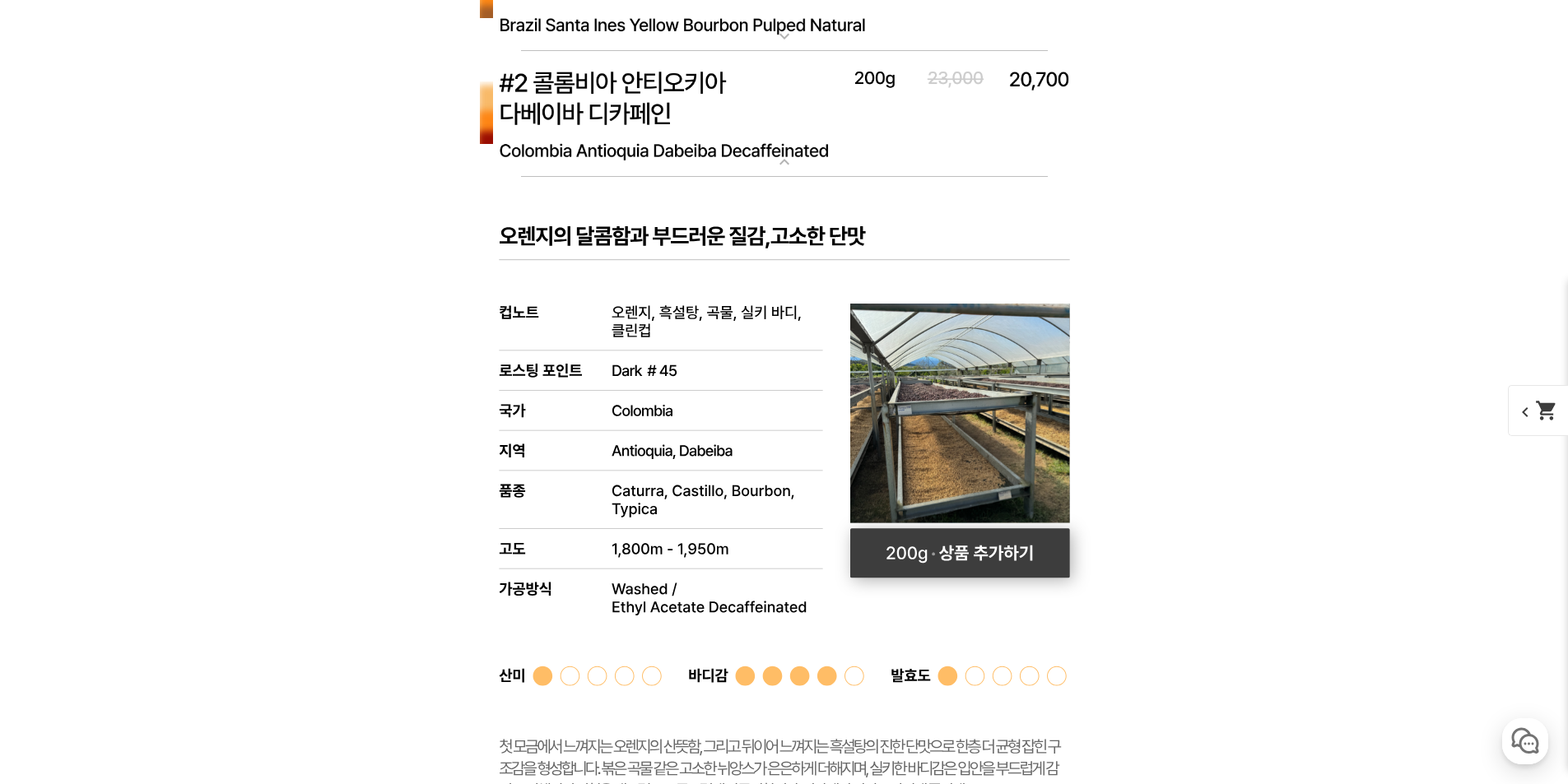
select select "#2 콜롬비아 [PERSON_NAME]"
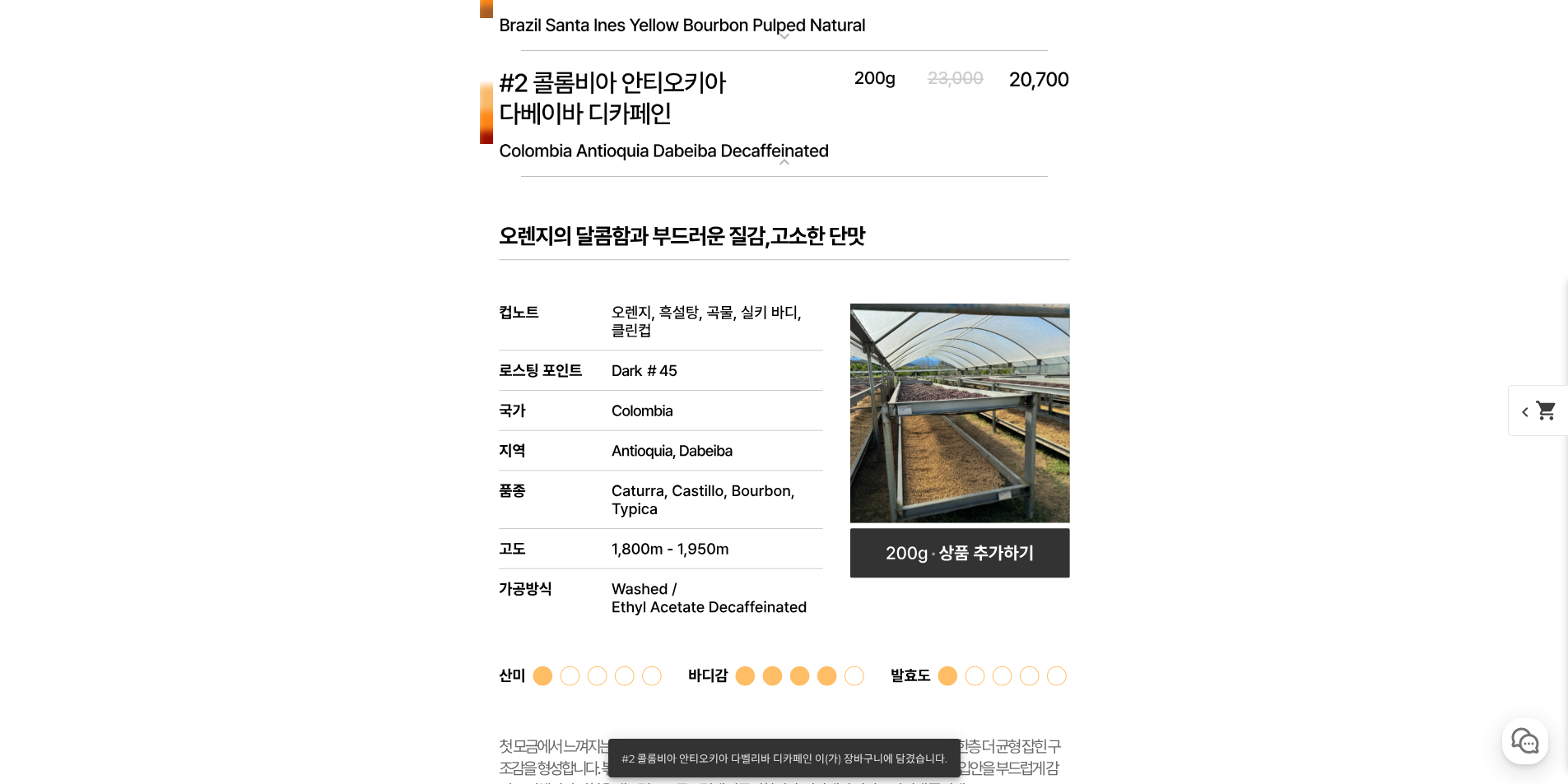
scroll to position [5263, 0]
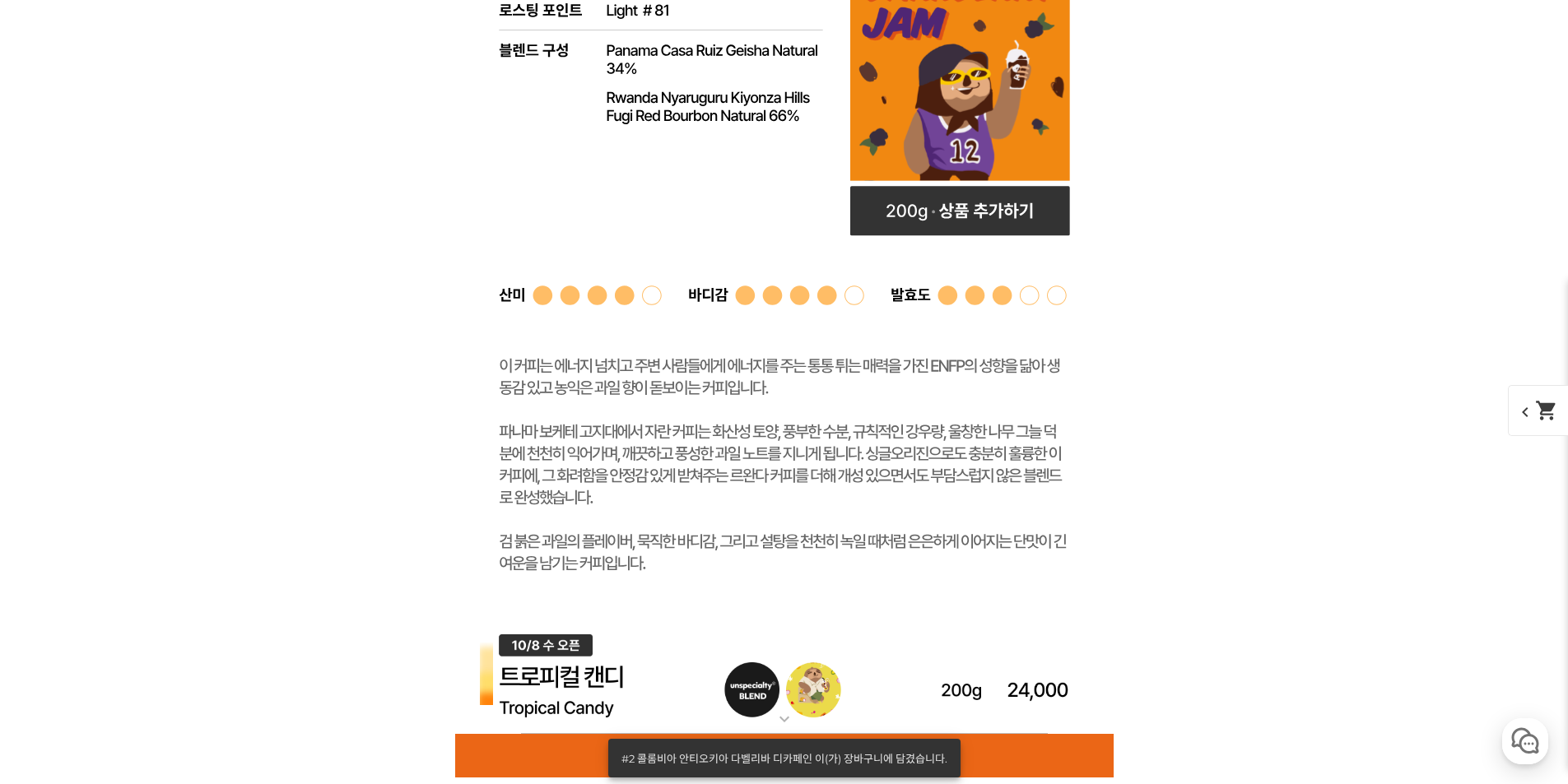
drag, startPoint x: 1245, startPoint y: 427, endPoint x: 1202, endPoint y: 77, distance: 352.6
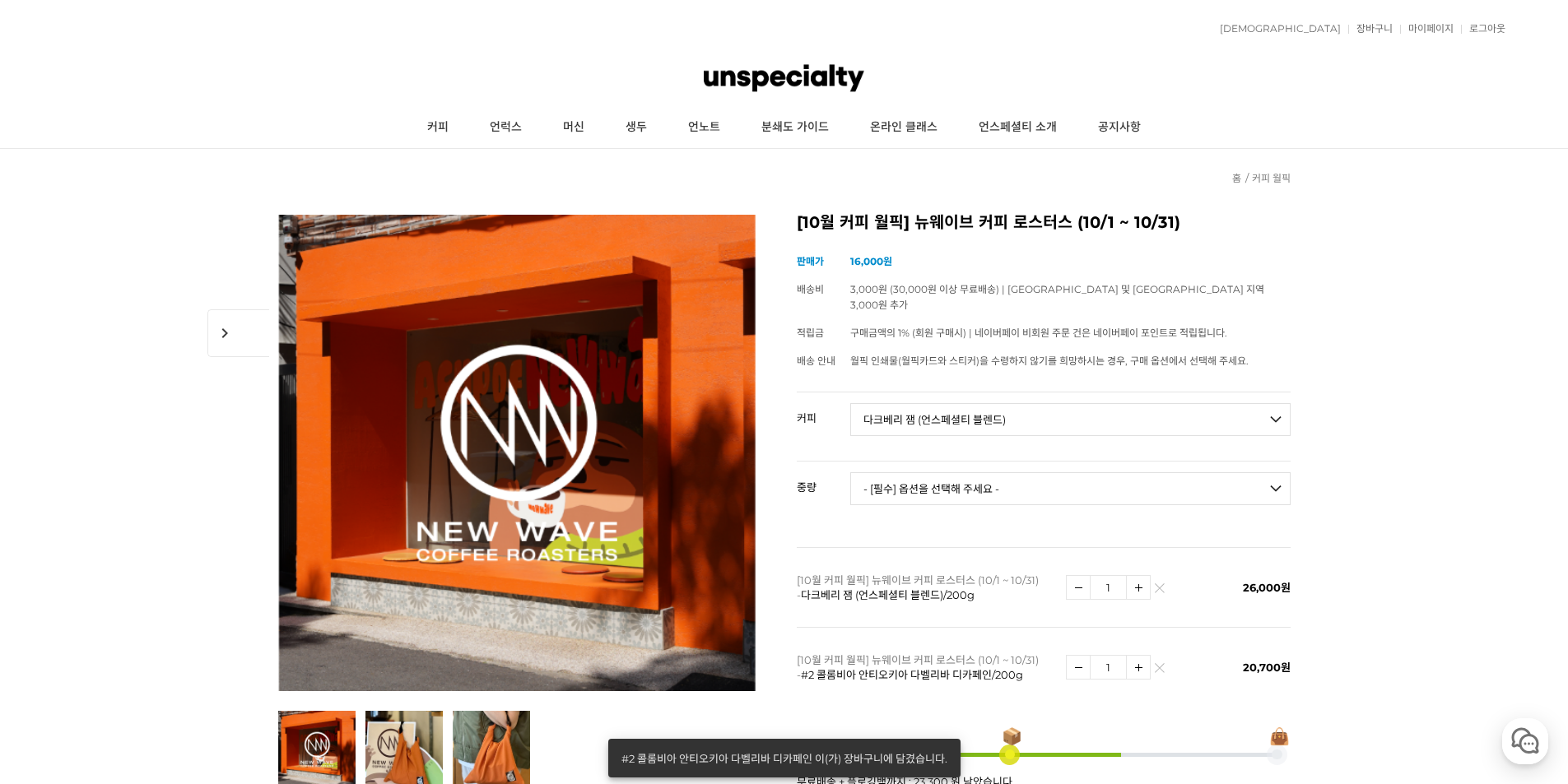
scroll to position [494, 0]
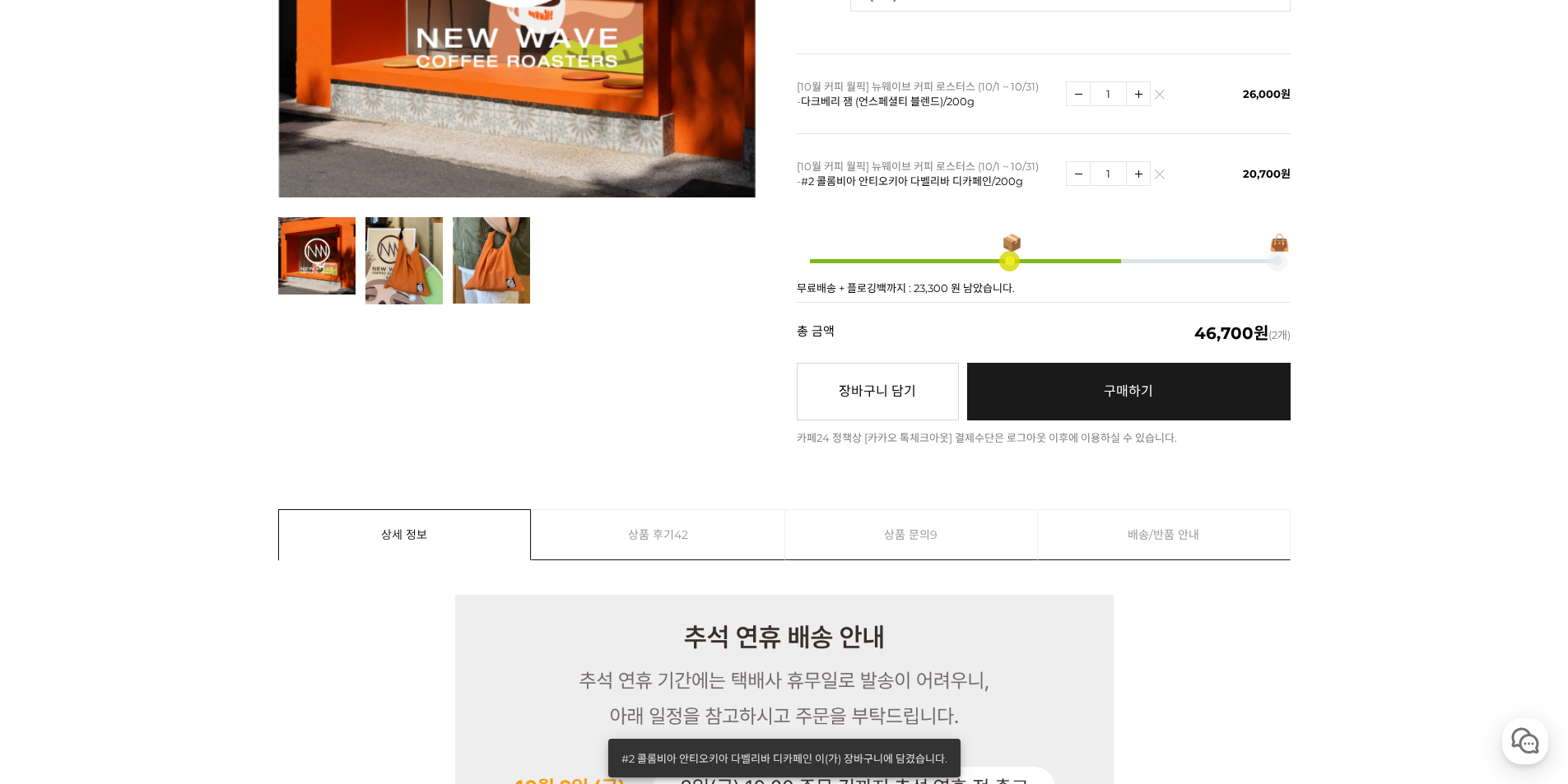
click at [1122, 365] on link "구매하기 예약주문 REGULAR DELIVERY" at bounding box center [1129, 392] width 323 height 58
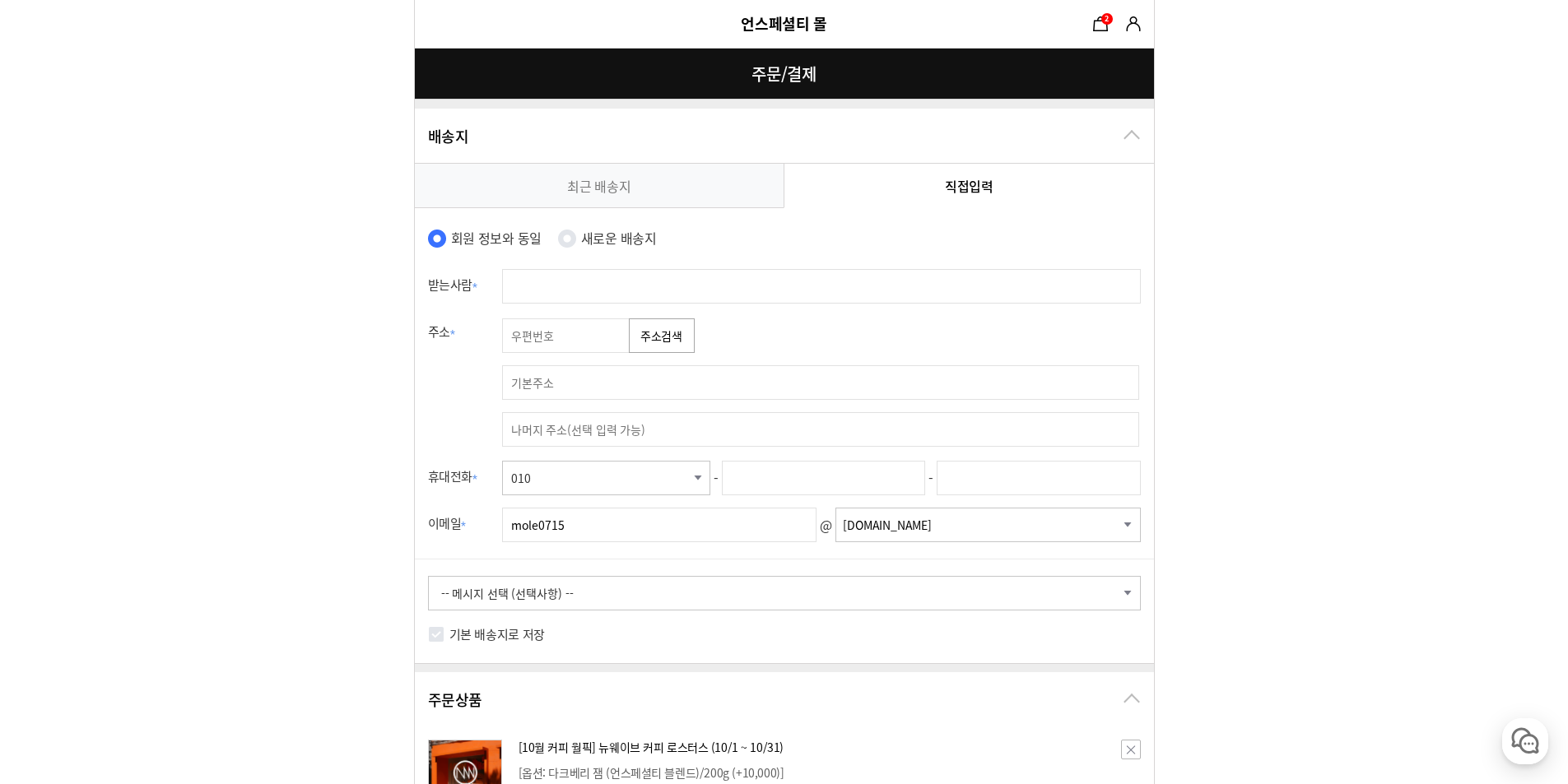
click at [588, 276] on input "text" at bounding box center [821, 286] width 638 height 34
type input "[PERSON_NAME]"
click at [677, 329] on button "주소검색" at bounding box center [661, 336] width 65 height 34
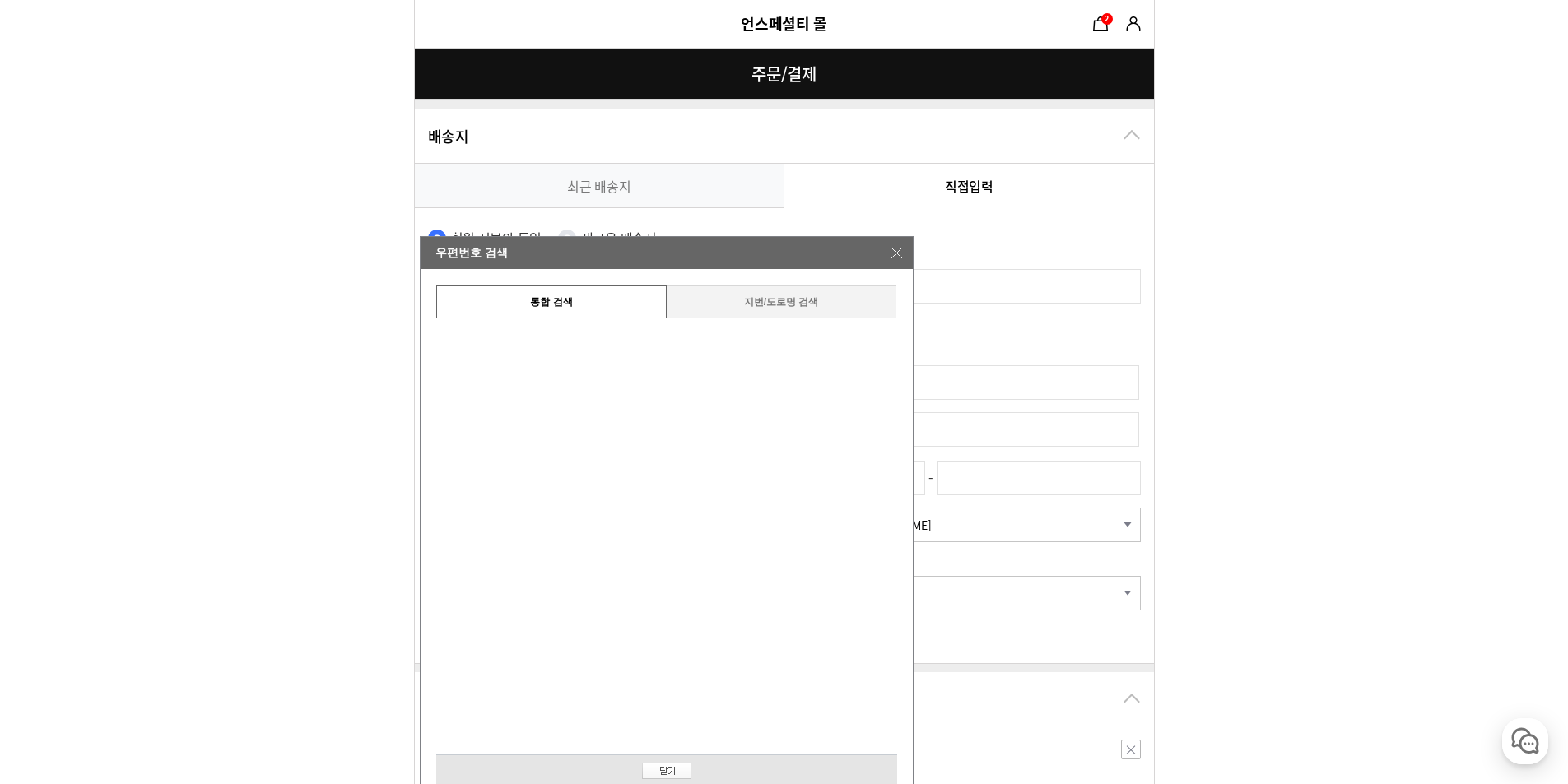
type input "06523"
type input "서울 서초구 신반포로 253 메이플 자이 2단지"
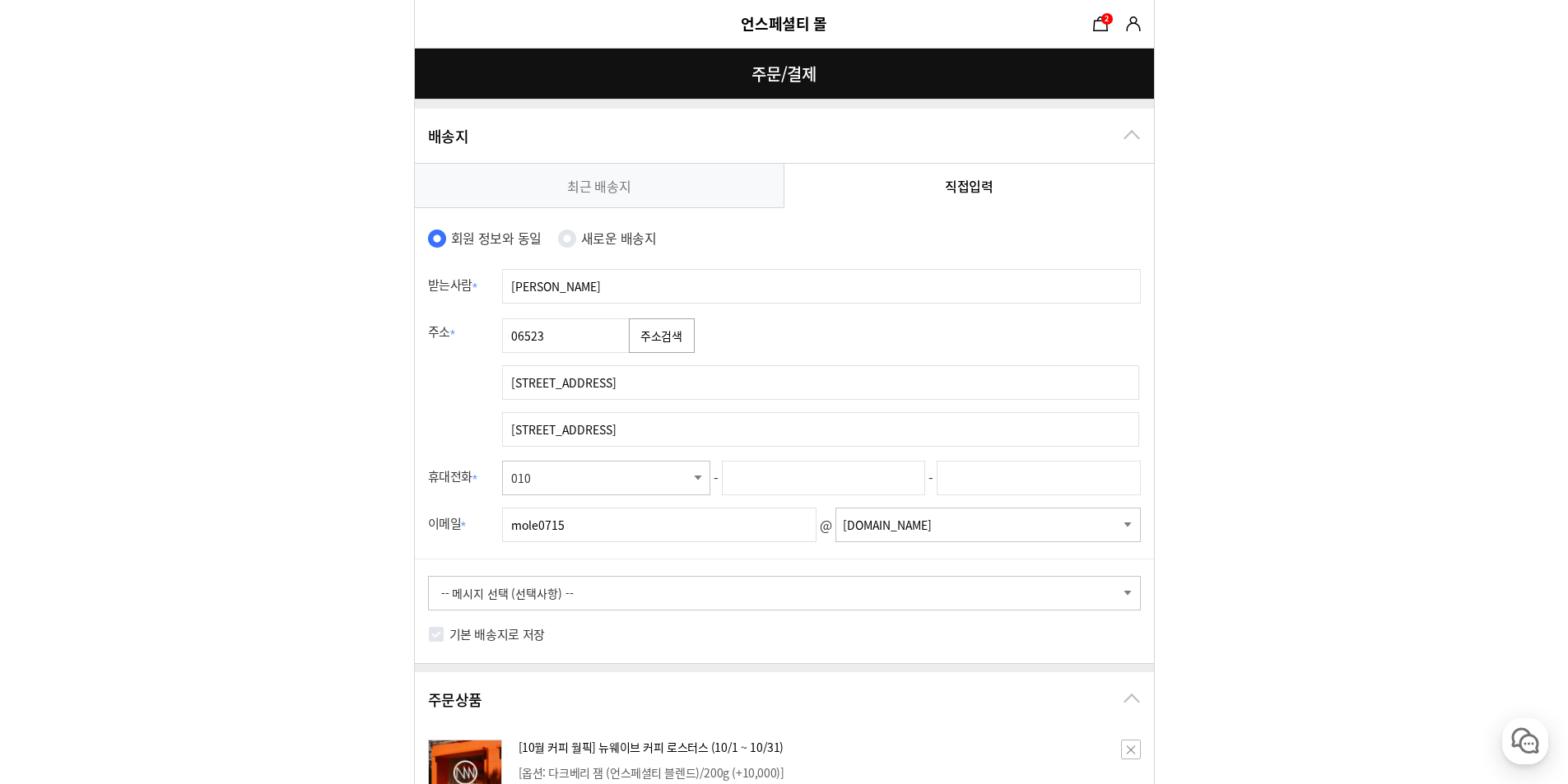
type input "215동 2501호"
click at [876, 483] on input "text" at bounding box center [823, 478] width 203 height 34
type input "5509"
type input "9520"
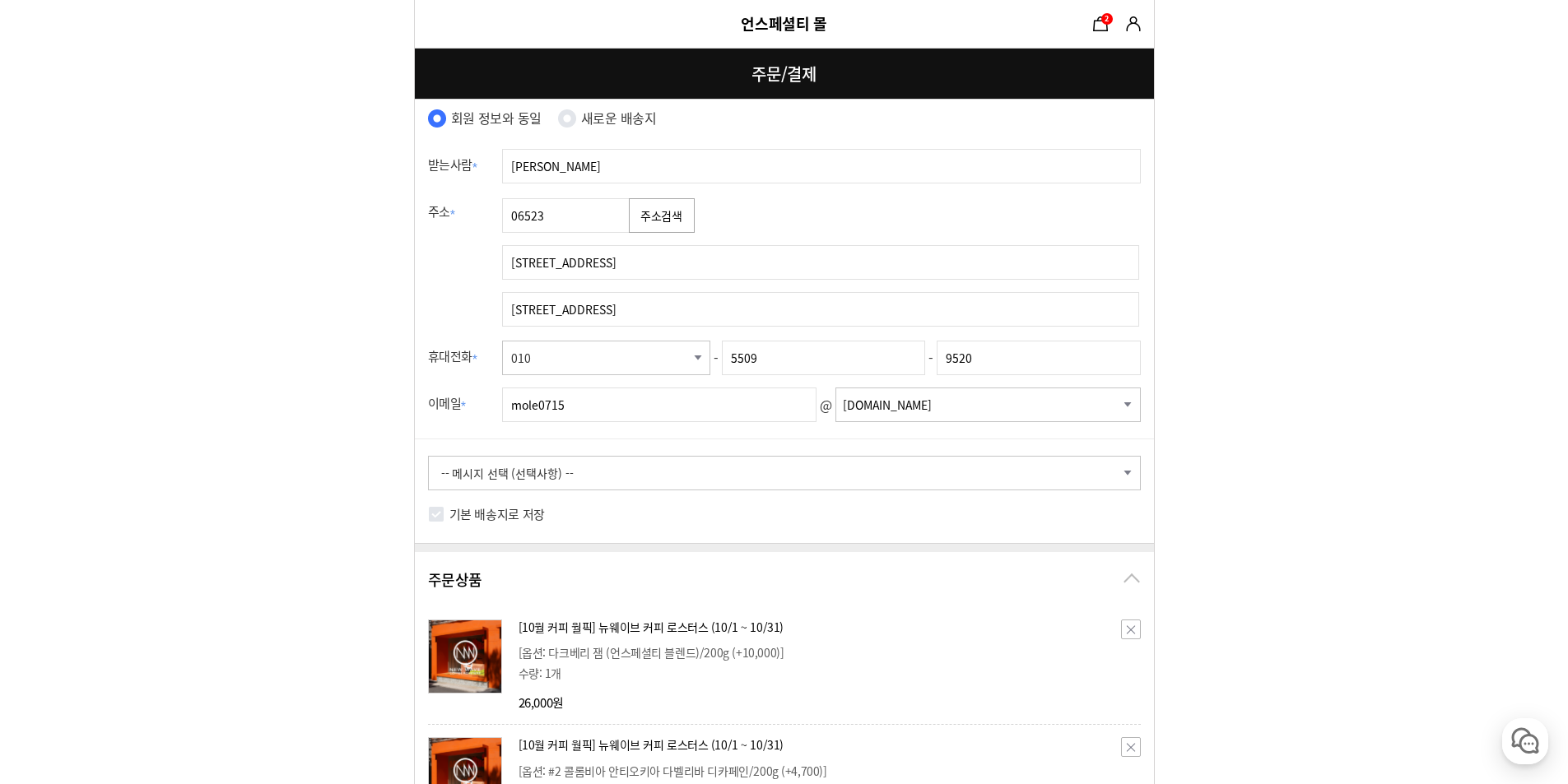
scroll to position [246, 0]
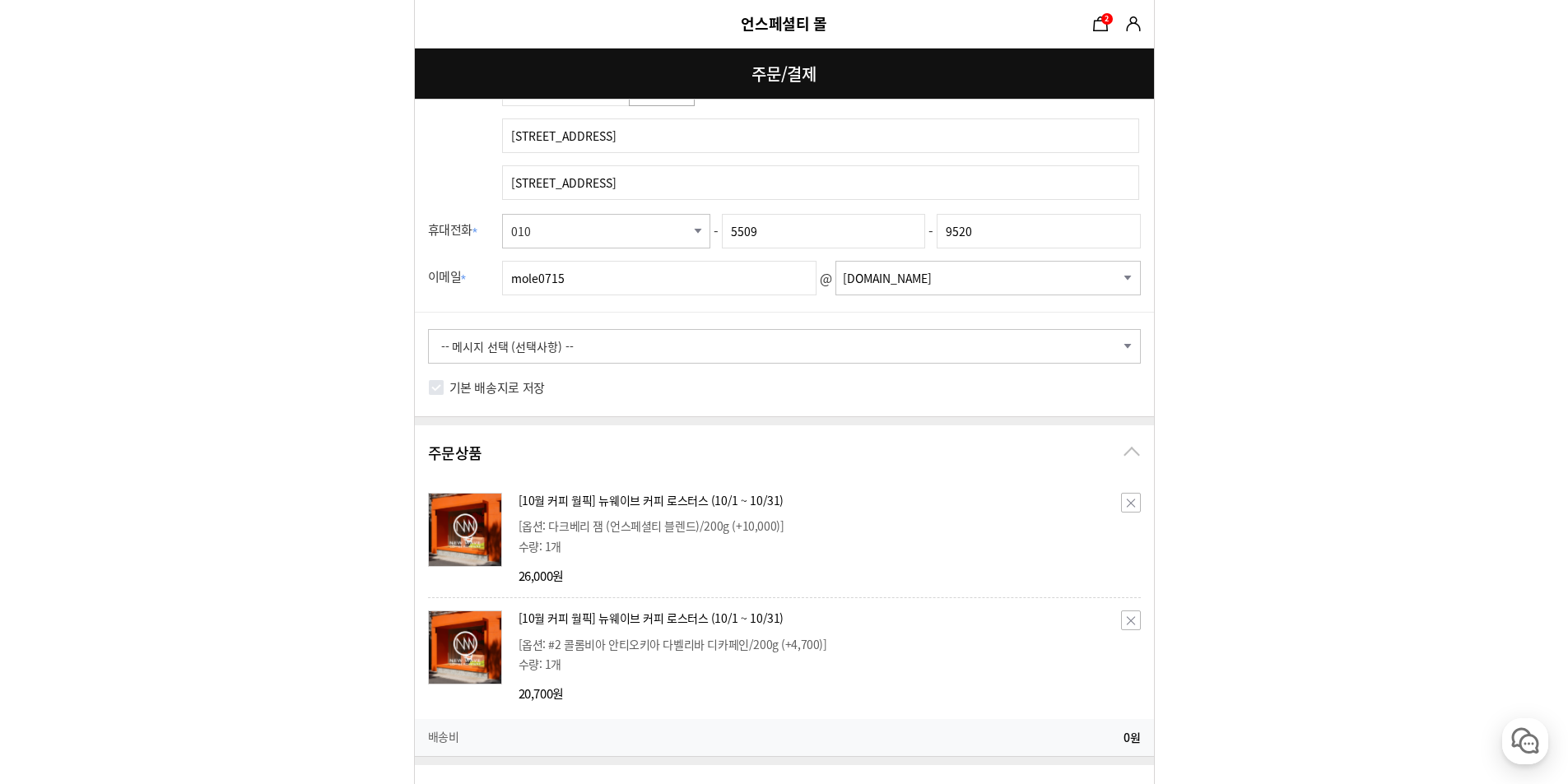
click at [532, 336] on select "-- 메시지 선택 (선택사항) -- 배송 전에 미리 연락바랍니다. 부재 시 경비실에 맡겨주세요. 부재 시 문 앞에 놓아주세요. 빠른 배송 부탁…" at bounding box center [784, 346] width 713 height 34
select select "oMessage-4"
click at [428, 329] on select "-- 메시지 선택 (선택사항) -- 배송 전에 미리 연락바랍니다. 부재 시 경비실에 맡겨주세요. 부재 시 문 앞에 놓아주세요. 빠른 배송 부탁…" at bounding box center [784, 346] width 713 height 34
click at [502, 392] on label "기본 배송지로 저장" at bounding box center [497, 388] width 96 height 24
click at [445, 392] on input "기본 배송지로 저장" at bounding box center [435, 387] width 16 height 16
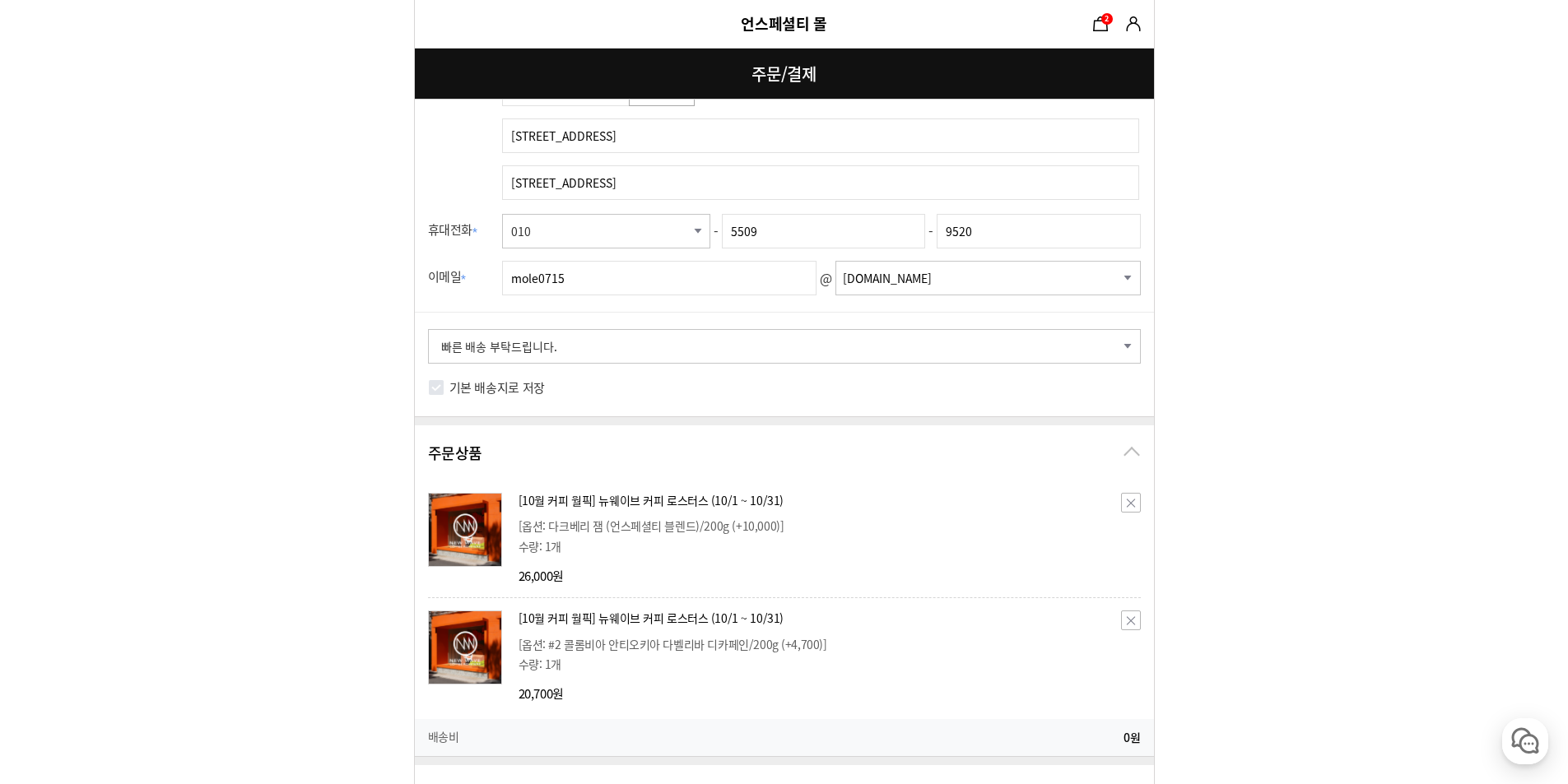
checkbox input "true"
click at [633, 399] on div "기본 배송지로 저장" at bounding box center [784, 396] width 739 height 41
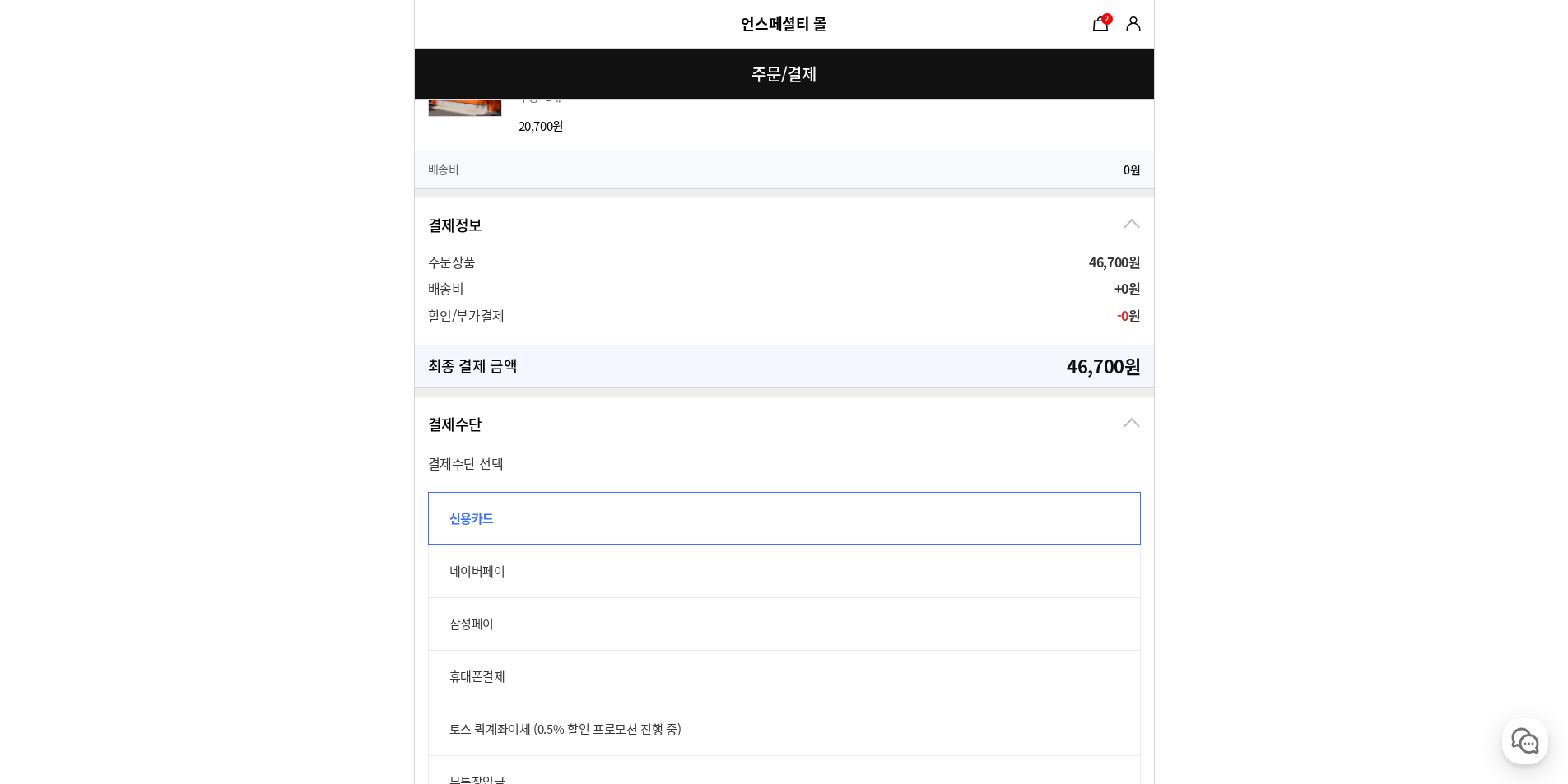
scroll to position [987, 0]
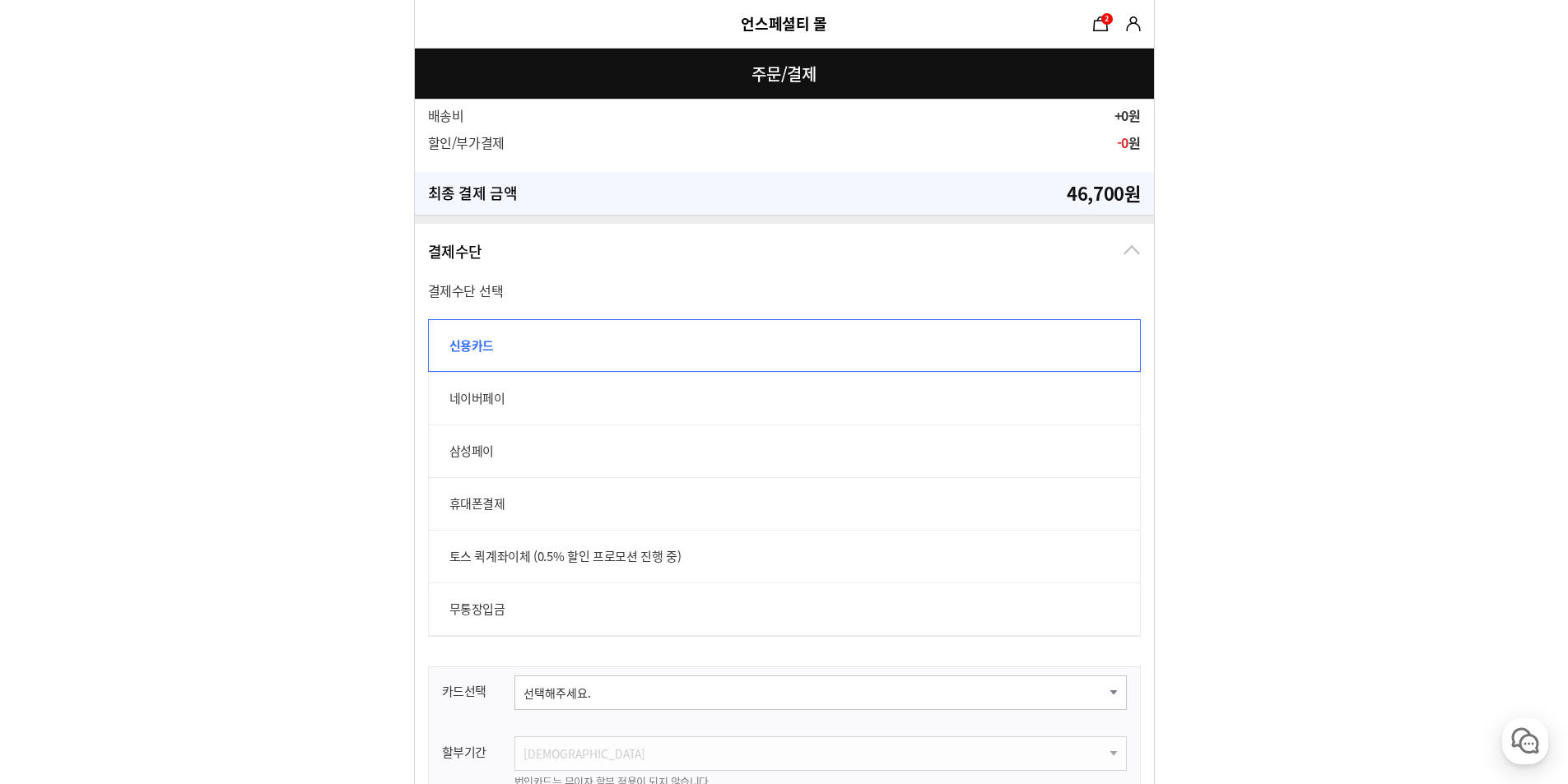
click at [567, 399] on label "네이버페이" at bounding box center [784, 398] width 713 height 53
click at [446, 390] on input "네이버페이" at bounding box center [436, 380] width 18 height 18
radio input "true"
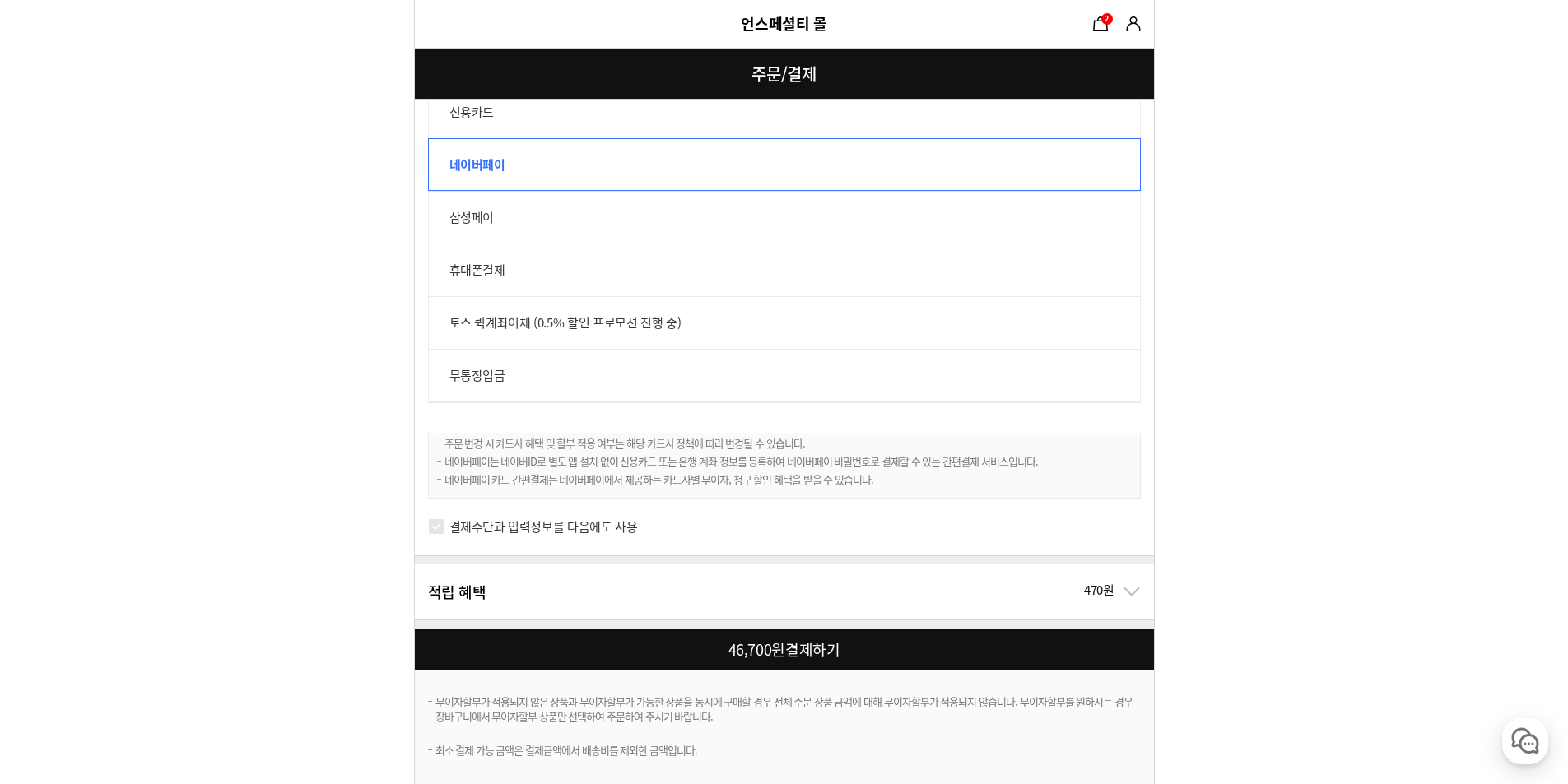
scroll to position [1229, 0]
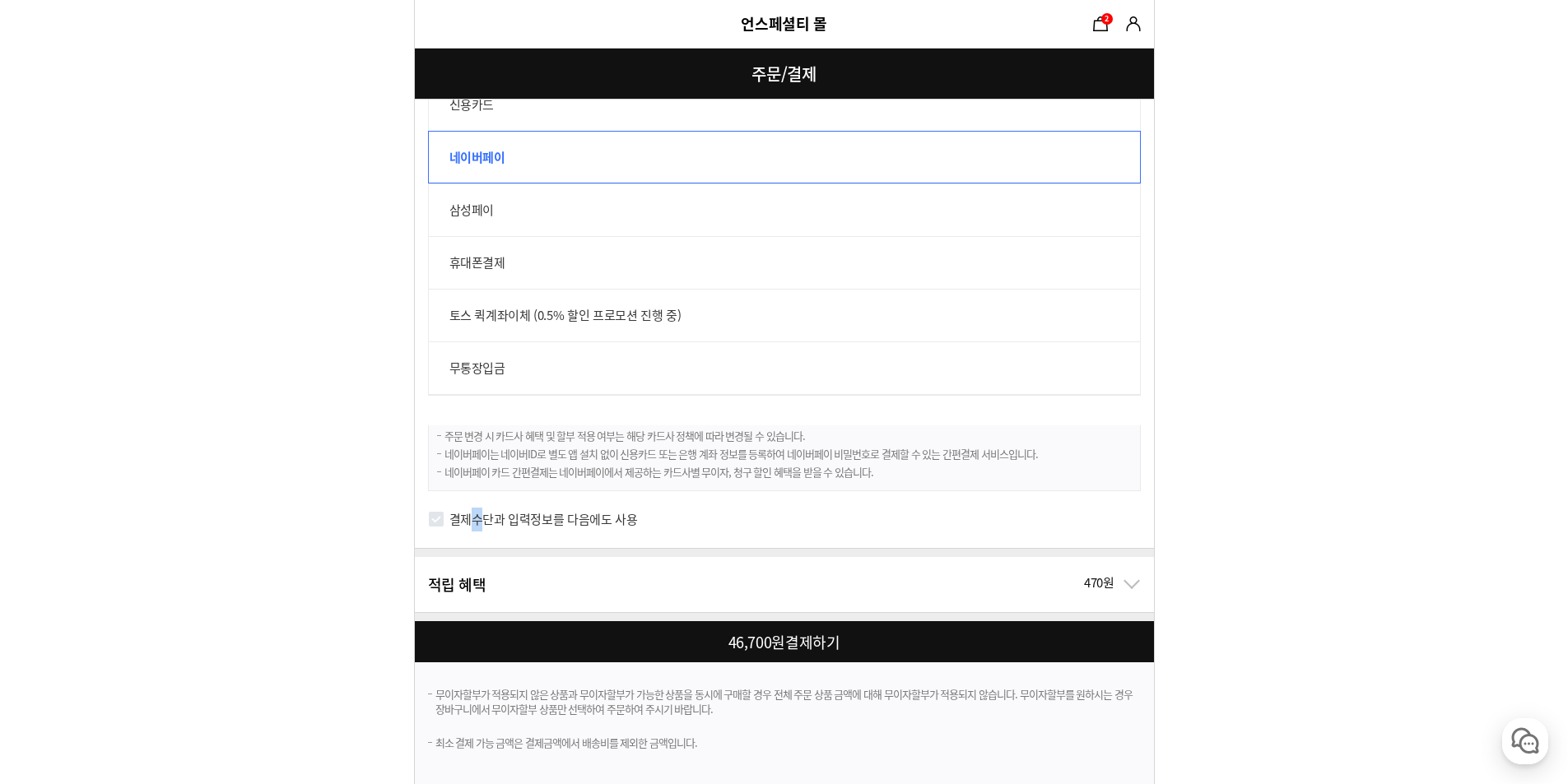
click at [477, 523] on label "결제수단과 입력정보를 다음에도 사용" at bounding box center [544, 519] width 189 height 18
click at [582, 510] on label "결제수단과 입력정보를 다음에도 사용" at bounding box center [544, 519] width 189 height 18
click at [445, 511] on input "결제수단과 입력정보를 다음에도 사용" at bounding box center [435, 519] width 16 height 16
checkbox input "true"
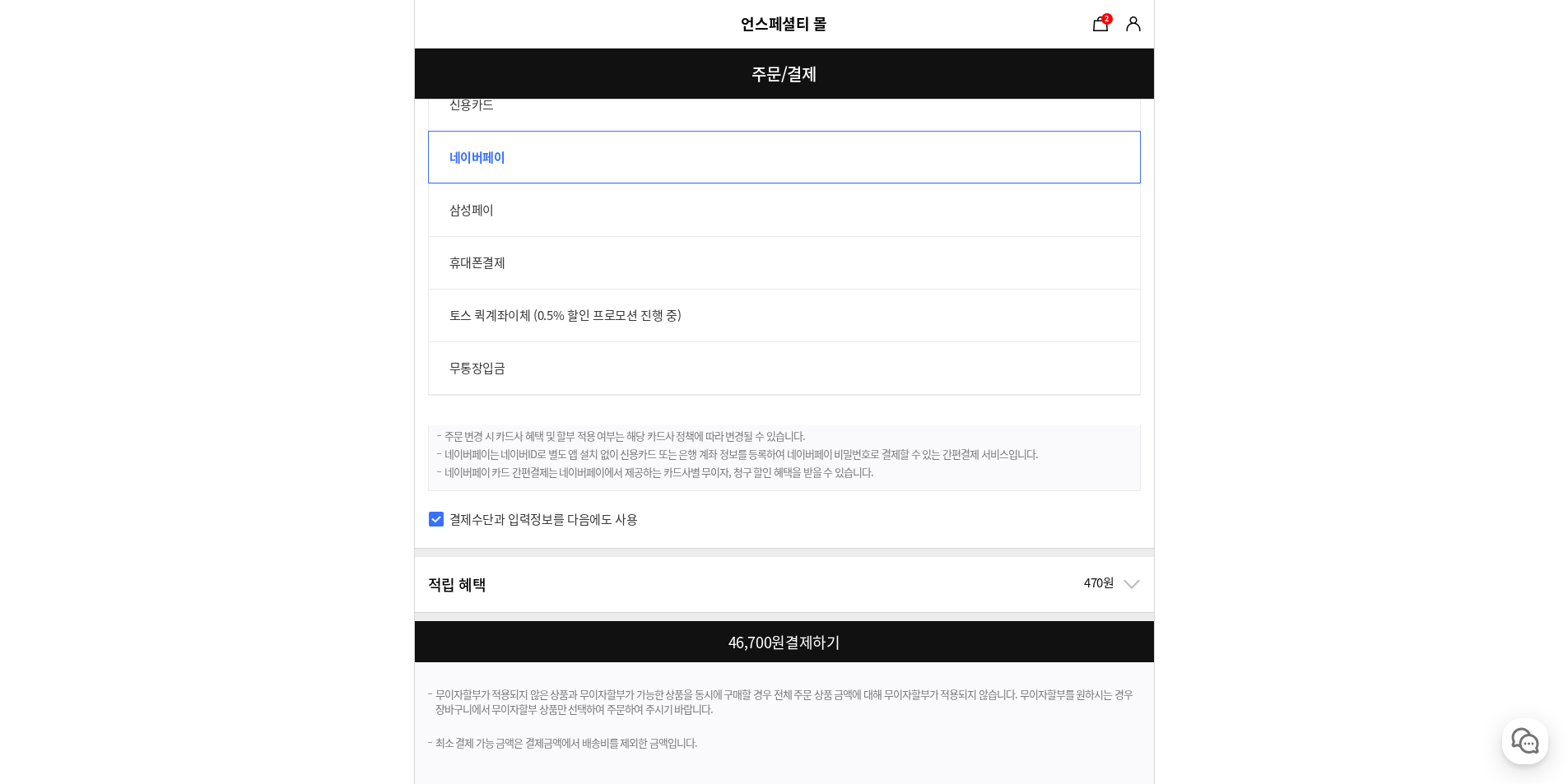
click at [720, 631] on div at bounding box center [787, 641] width 746 height 41
checkbox input "true"
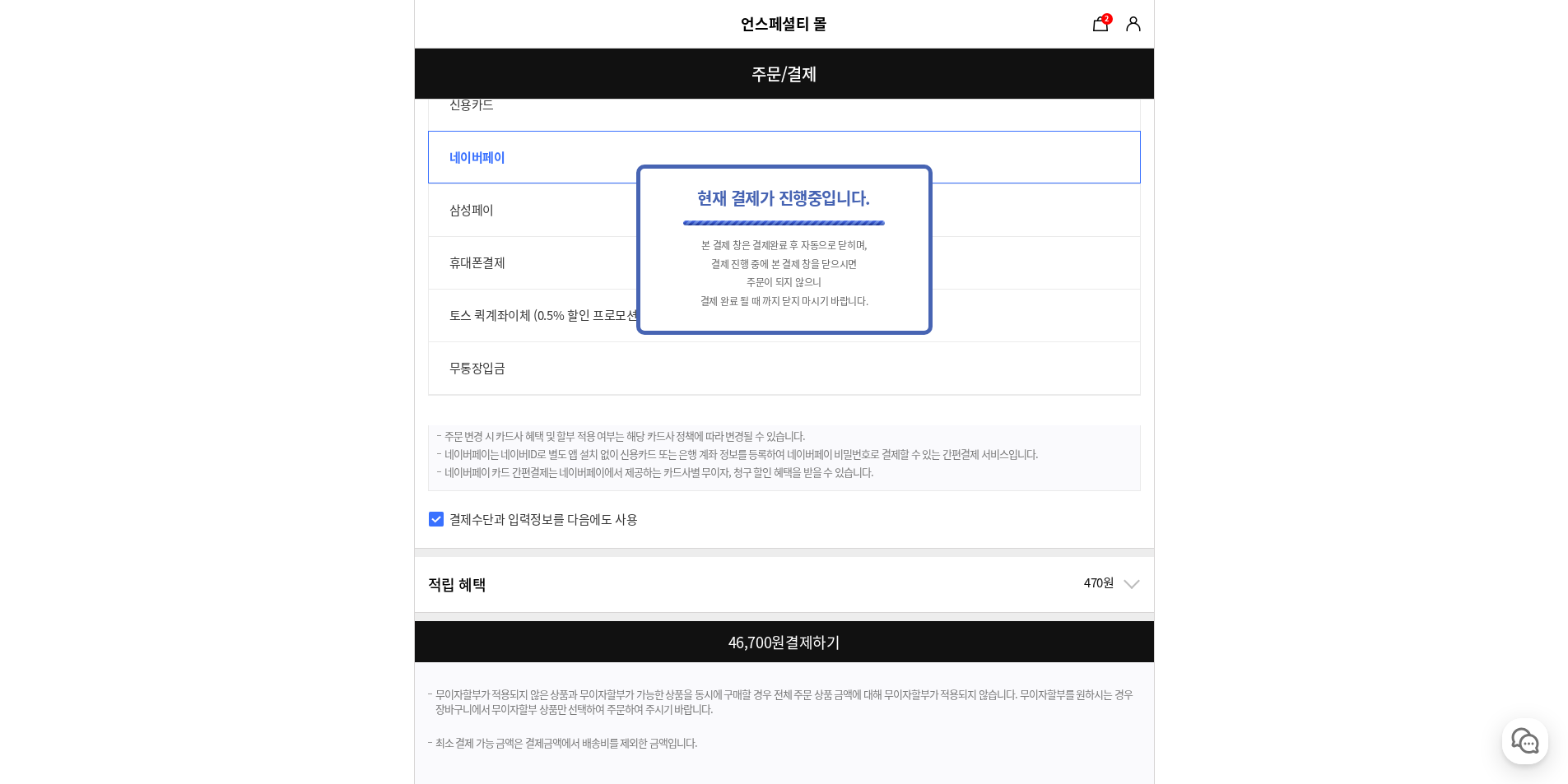
scroll to position [0, 0]
